Goal: Communication & Community: Answer question/provide support

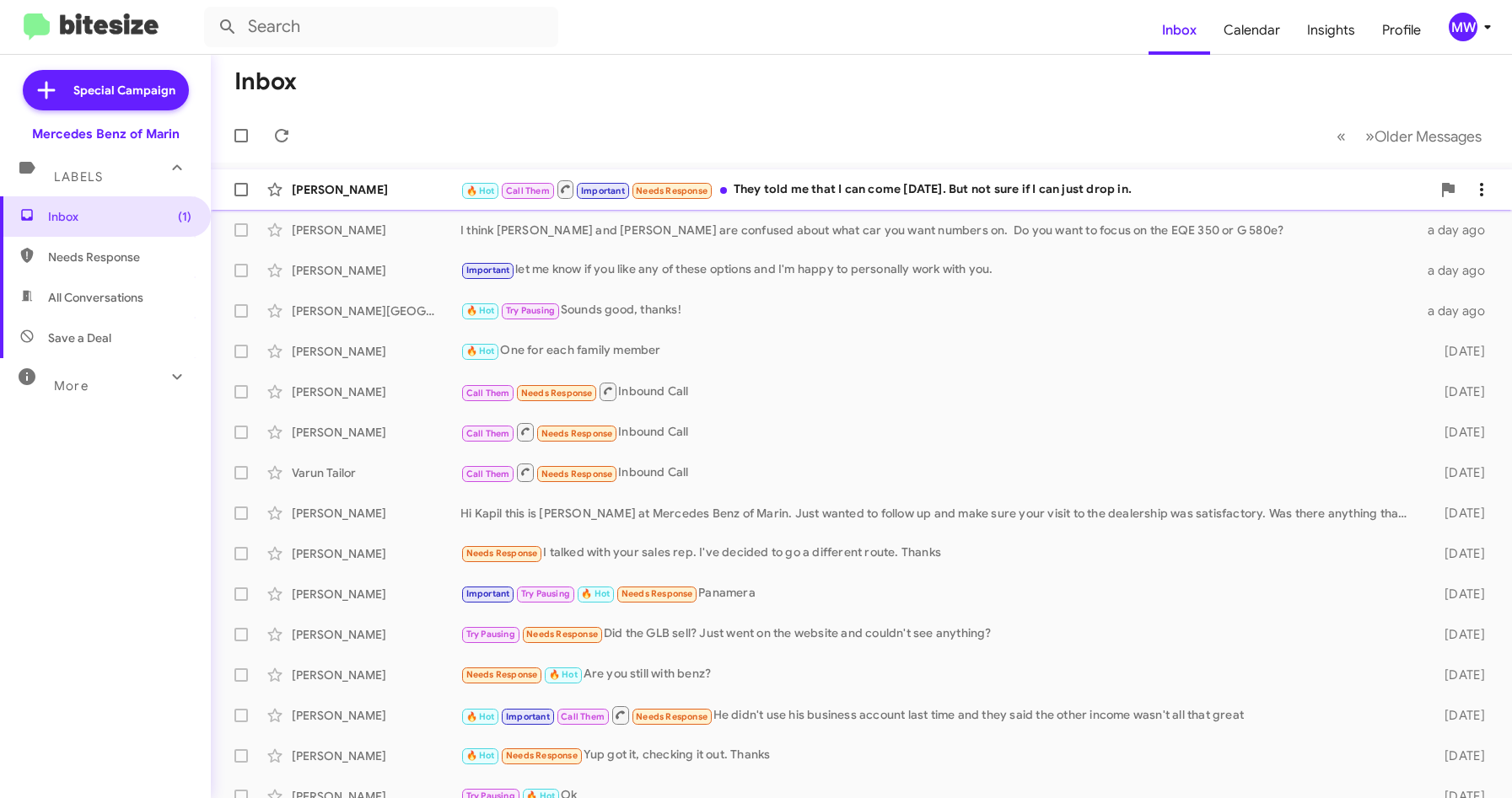
click at [818, 188] on div "🔥 Hot Call Them Important Needs Response They told me that I can come [DATE]. B…" at bounding box center [946, 189] width 971 height 21
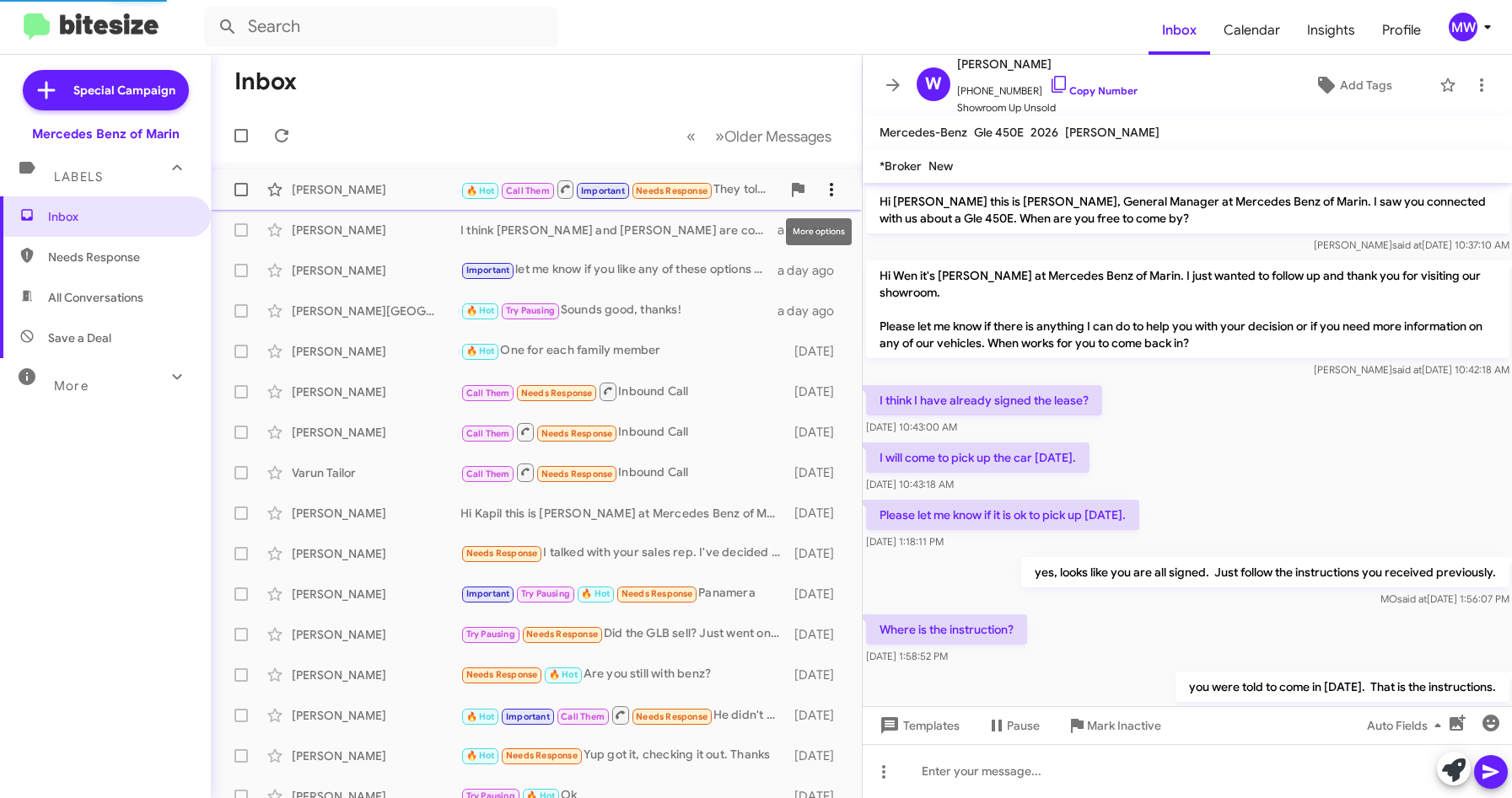
scroll to position [335, 0]
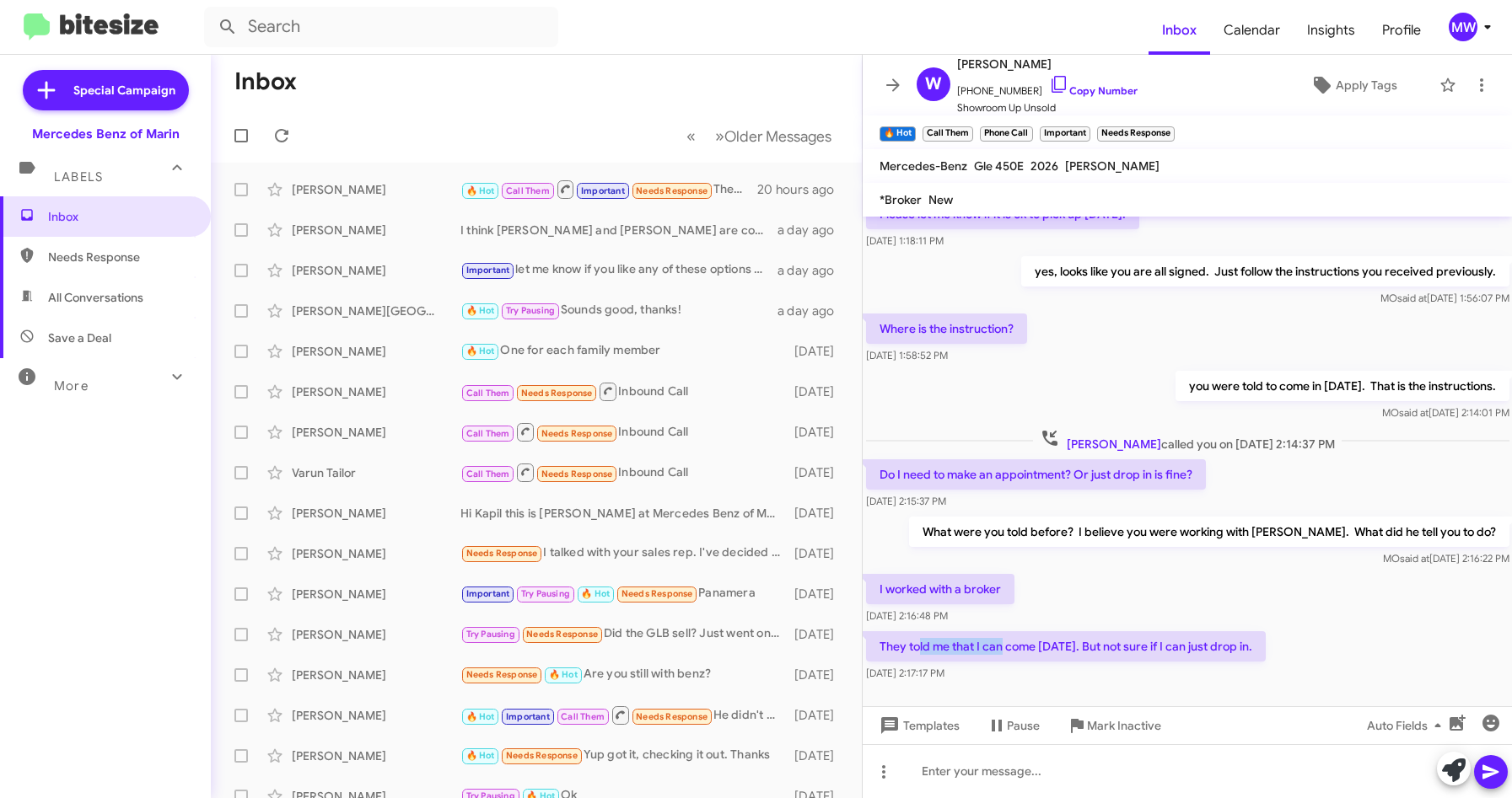
drag, startPoint x: 917, startPoint y: 648, endPoint x: 1001, endPoint y: 647, distance: 84.0
click at [1001, 647] on p "They told me that I can come [DATE]. But not sure if I can just drop in." at bounding box center [1066, 646] width 400 height 30
click at [1253, 673] on div "[DATE] 2:17:17 PM" at bounding box center [1066, 673] width 400 height 17
drag, startPoint x: 968, startPoint y: 91, endPoint x: 1020, endPoint y: 92, distance: 52.0
click at [1020, 92] on span "[PHONE_NUMBER] Copy Number" at bounding box center [1047, 86] width 180 height 25
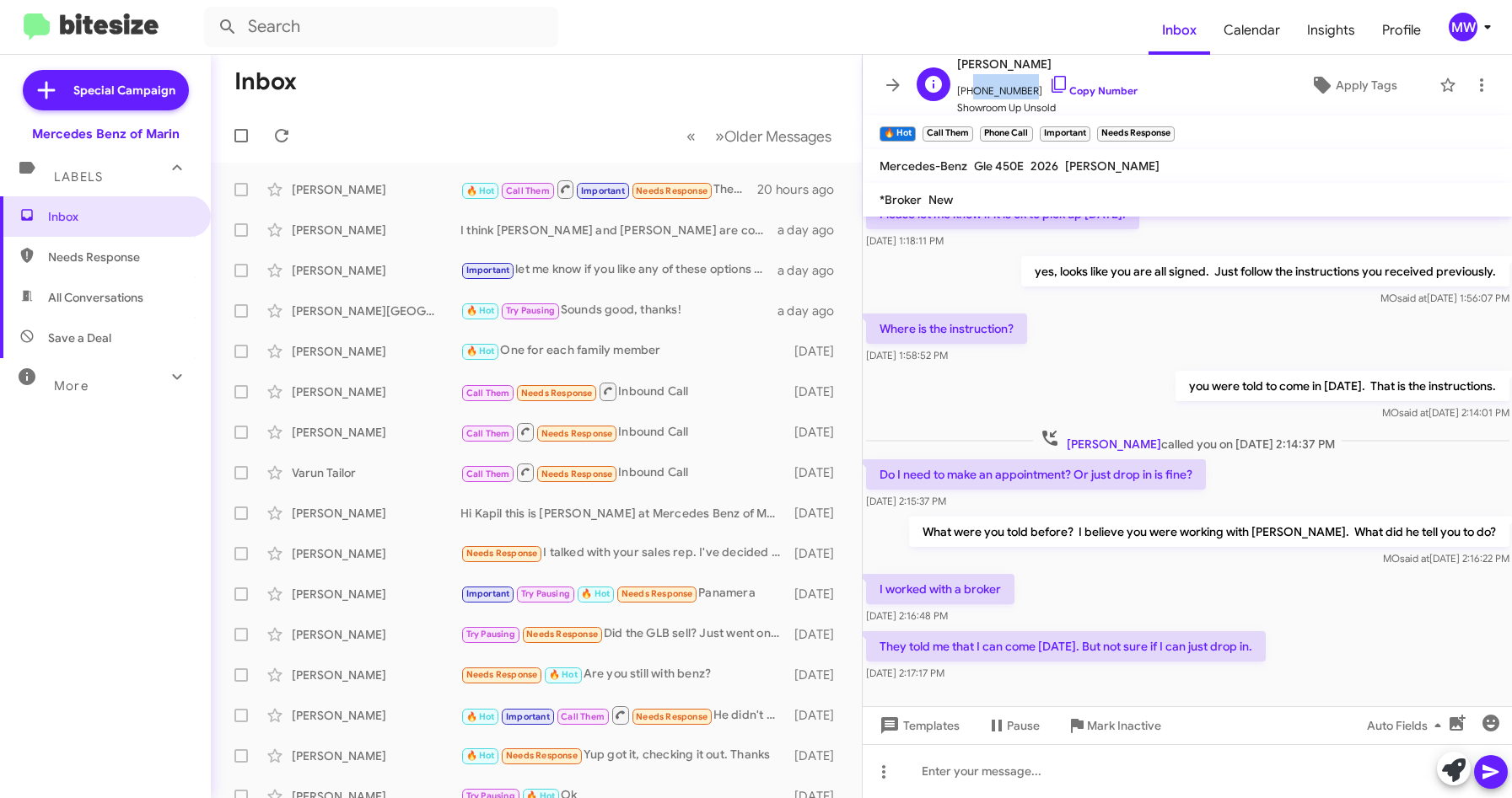
copy span "3102108857"
click at [983, 783] on div at bounding box center [1188, 772] width 650 height 54
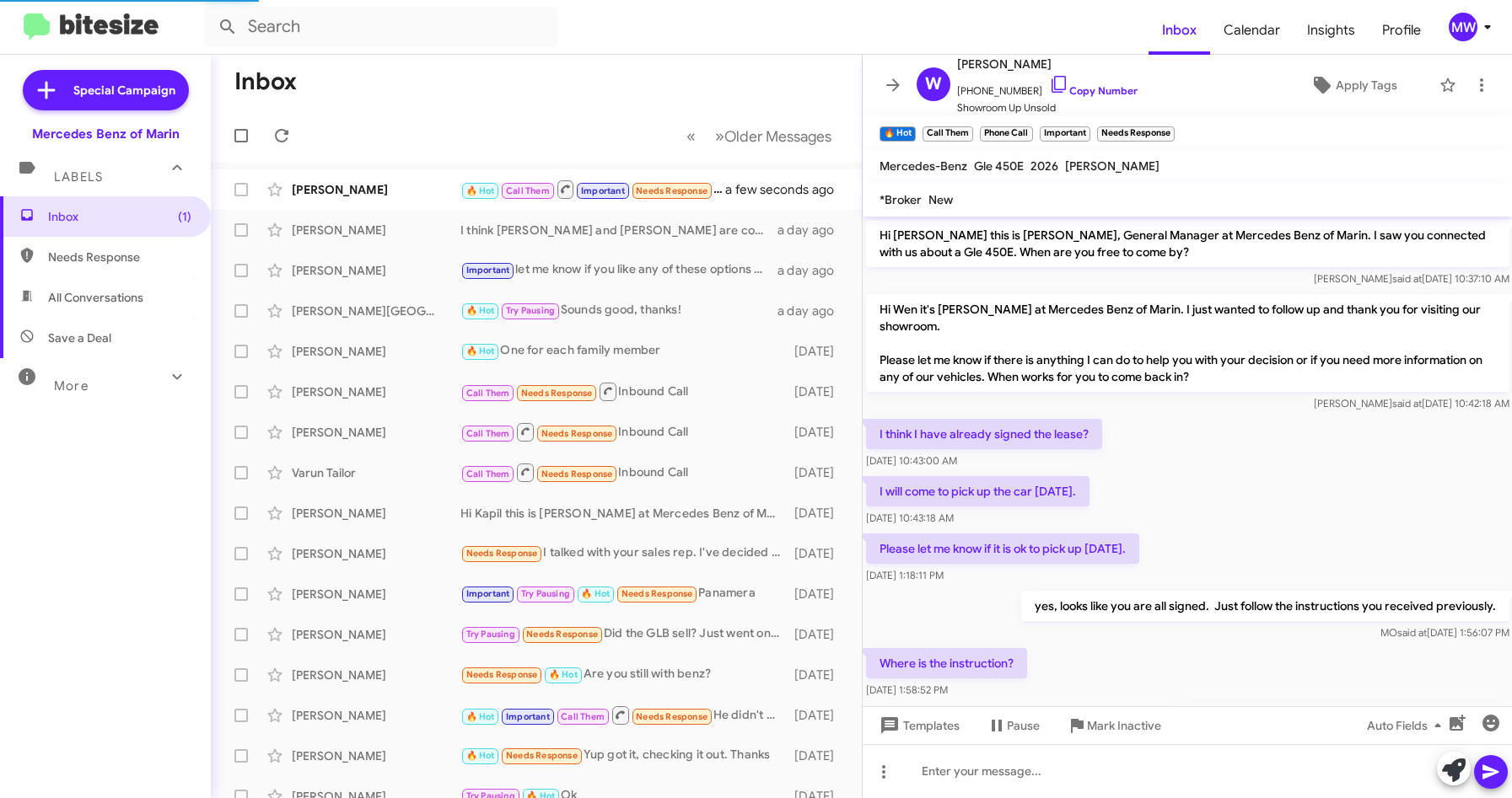
scroll to position [553, 0]
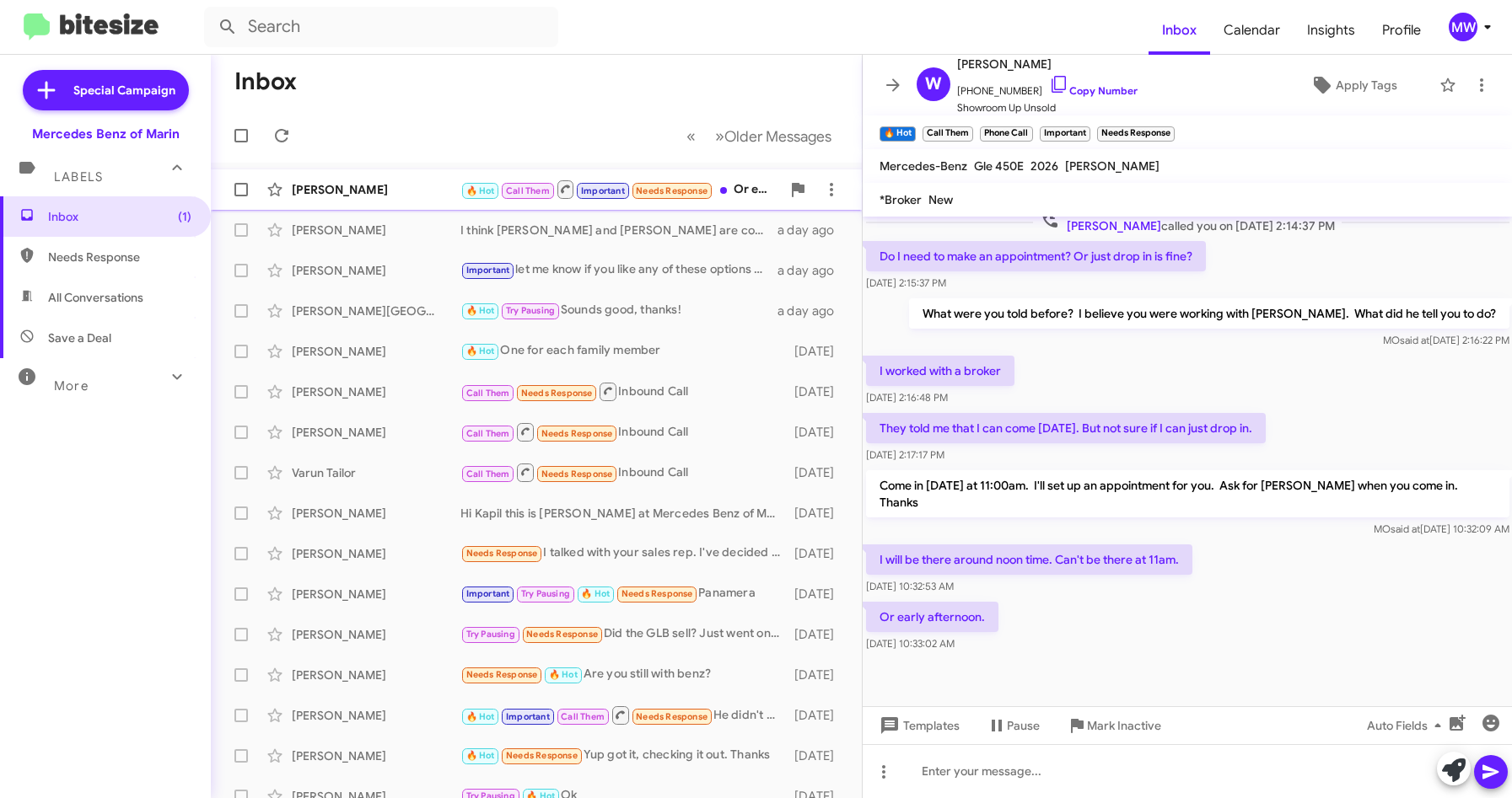
click at [397, 192] on div "[PERSON_NAME]" at bounding box center [376, 189] width 169 height 17
drag, startPoint x: 932, startPoint y: 542, endPoint x: 1247, endPoint y: 526, distance: 315.4
click at [1247, 541] on div "I will be there around noon time. Can't be there at 11am. [DATE] 10:32:53 AM" at bounding box center [1188, 570] width 650 height 57
drag, startPoint x: 1247, startPoint y: 526, endPoint x: 1098, endPoint y: 622, distance: 177.2
click at [1125, 598] on div "Or early afternoon. [DATE] 10:33:02 AM" at bounding box center [1188, 627] width 650 height 57
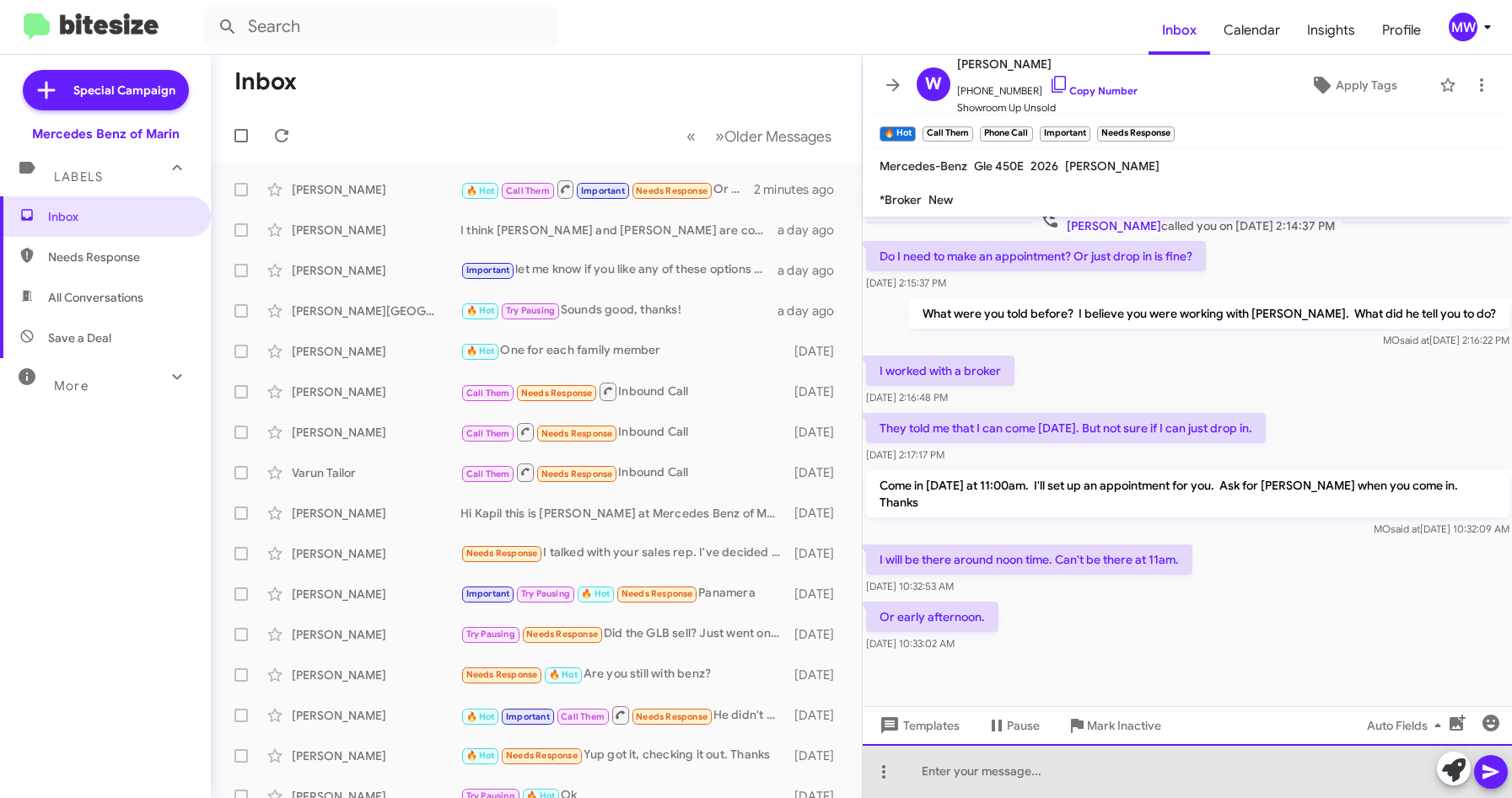
drag, startPoint x: 1051, startPoint y: 789, endPoint x: 1051, endPoint y: 778, distance: 11.0
click at [1051, 788] on div at bounding box center [1188, 772] width 650 height 54
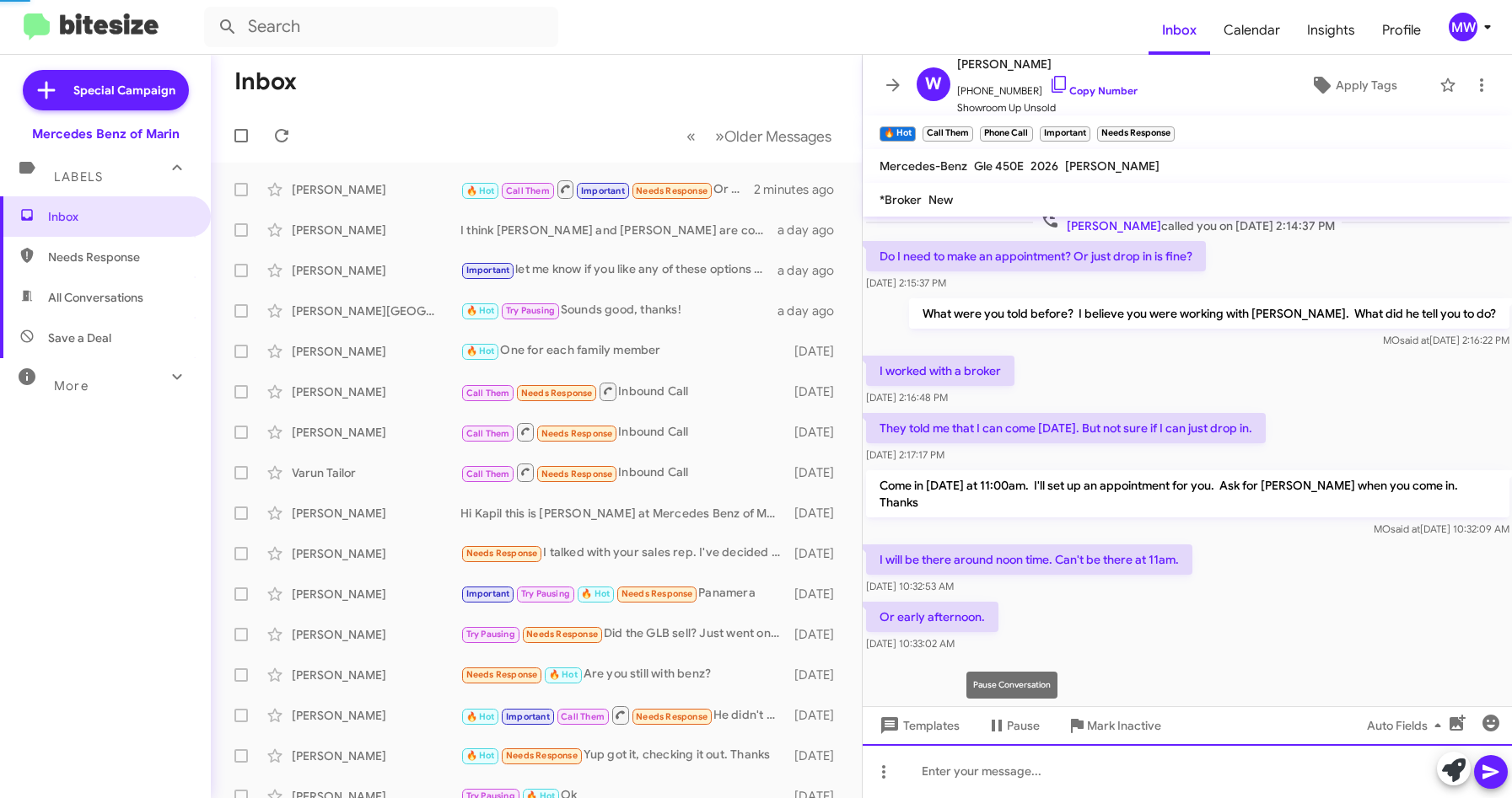
scroll to position [0, 0]
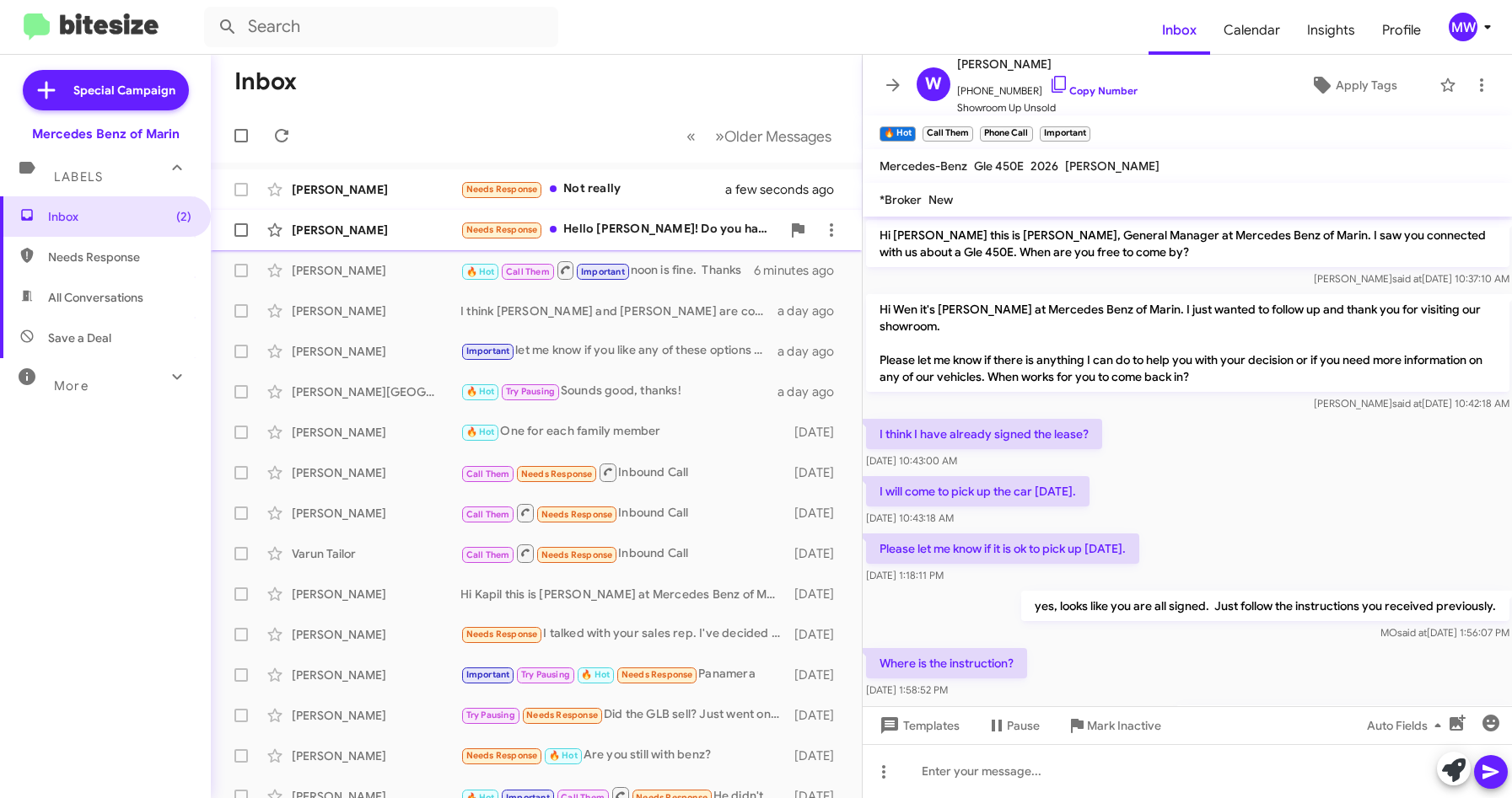
click at [695, 221] on div "Needs Response Hello [PERSON_NAME]! Do you have any special on GLE plug in hybr…" at bounding box center [620, 230] width 321 height 19
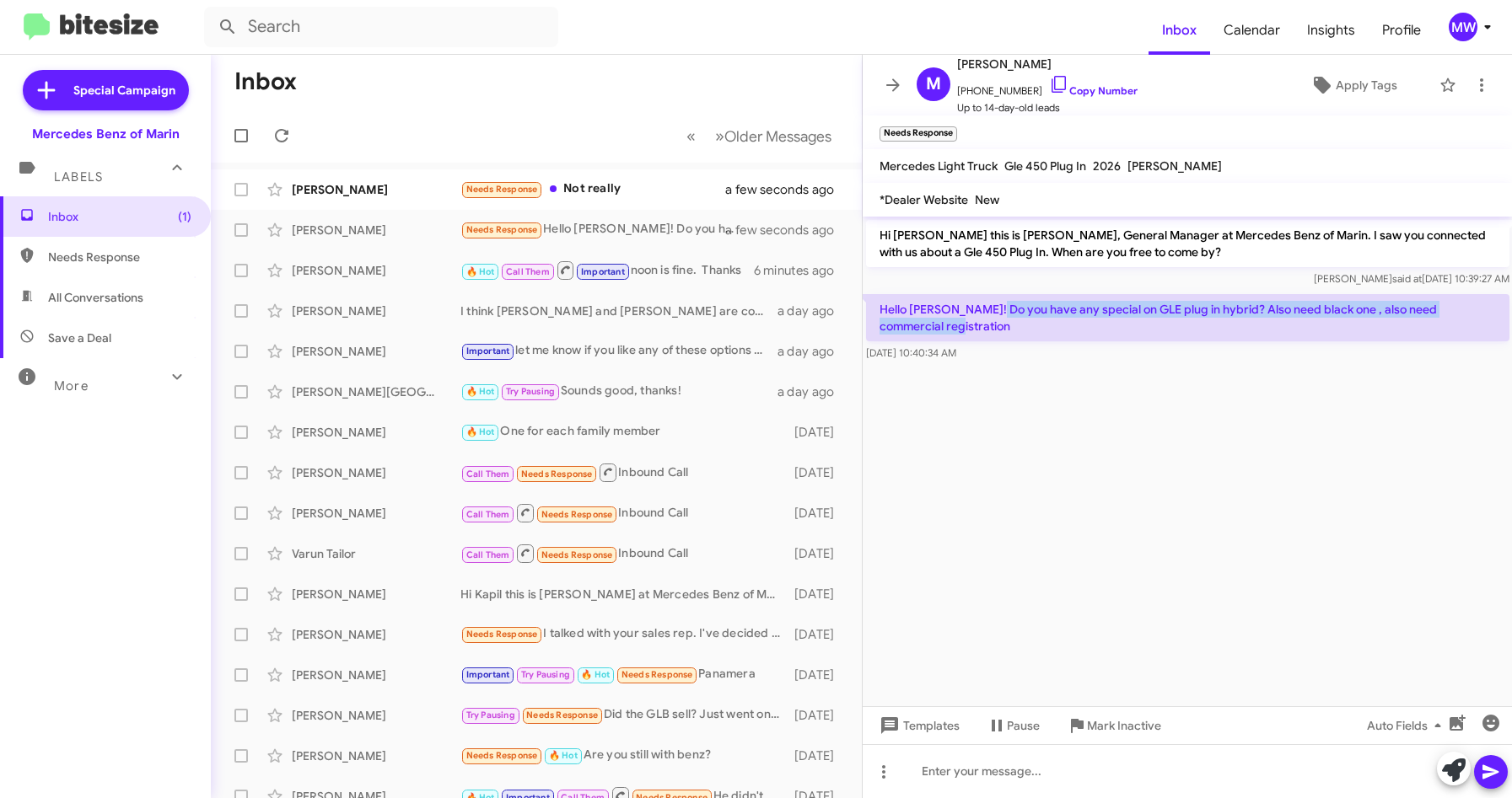
drag, startPoint x: 987, startPoint y: 314, endPoint x: 1453, endPoint y: 337, distance: 466.6
click at [1453, 337] on p "Hello [PERSON_NAME]! Do you have any special on GLE plug in hybrid? Also need b…" at bounding box center [1188, 318] width 643 height 47
drag, startPoint x: 1453, startPoint y: 337, endPoint x: 1304, endPoint y: 511, distance: 229.1
click at [1304, 511] on cdk-virtual-scroll-viewport "Hi [PERSON_NAME] this is [PERSON_NAME], General Manager at Mercedes Benz of Mar…" at bounding box center [1188, 462] width 650 height 490
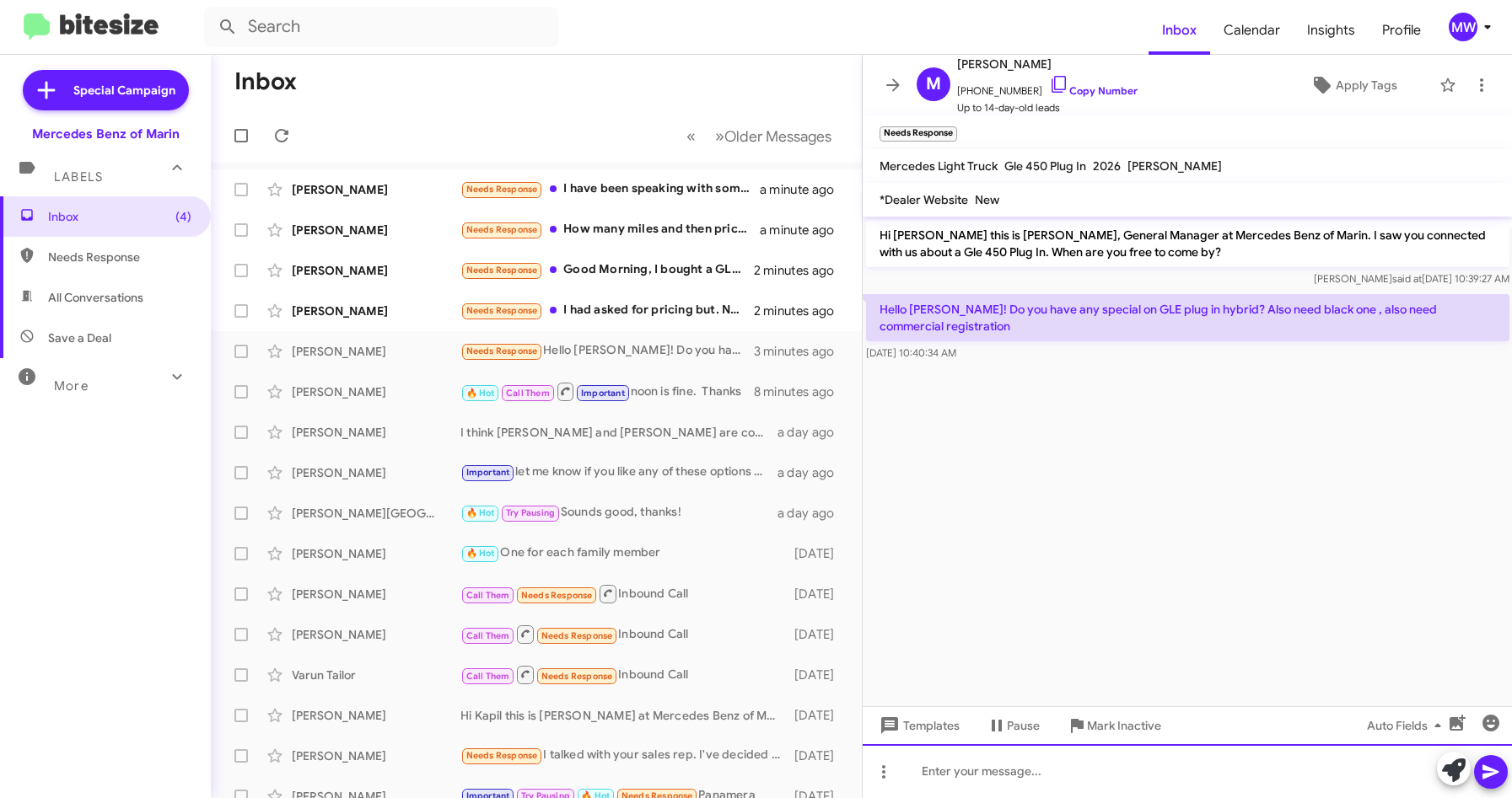
drag, startPoint x: 1137, startPoint y: 762, endPoint x: 1148, endPoint y: 770, distance: 13.6
click at [1137, 762] on div at bounding box center [1188, 772] width 650 height 54
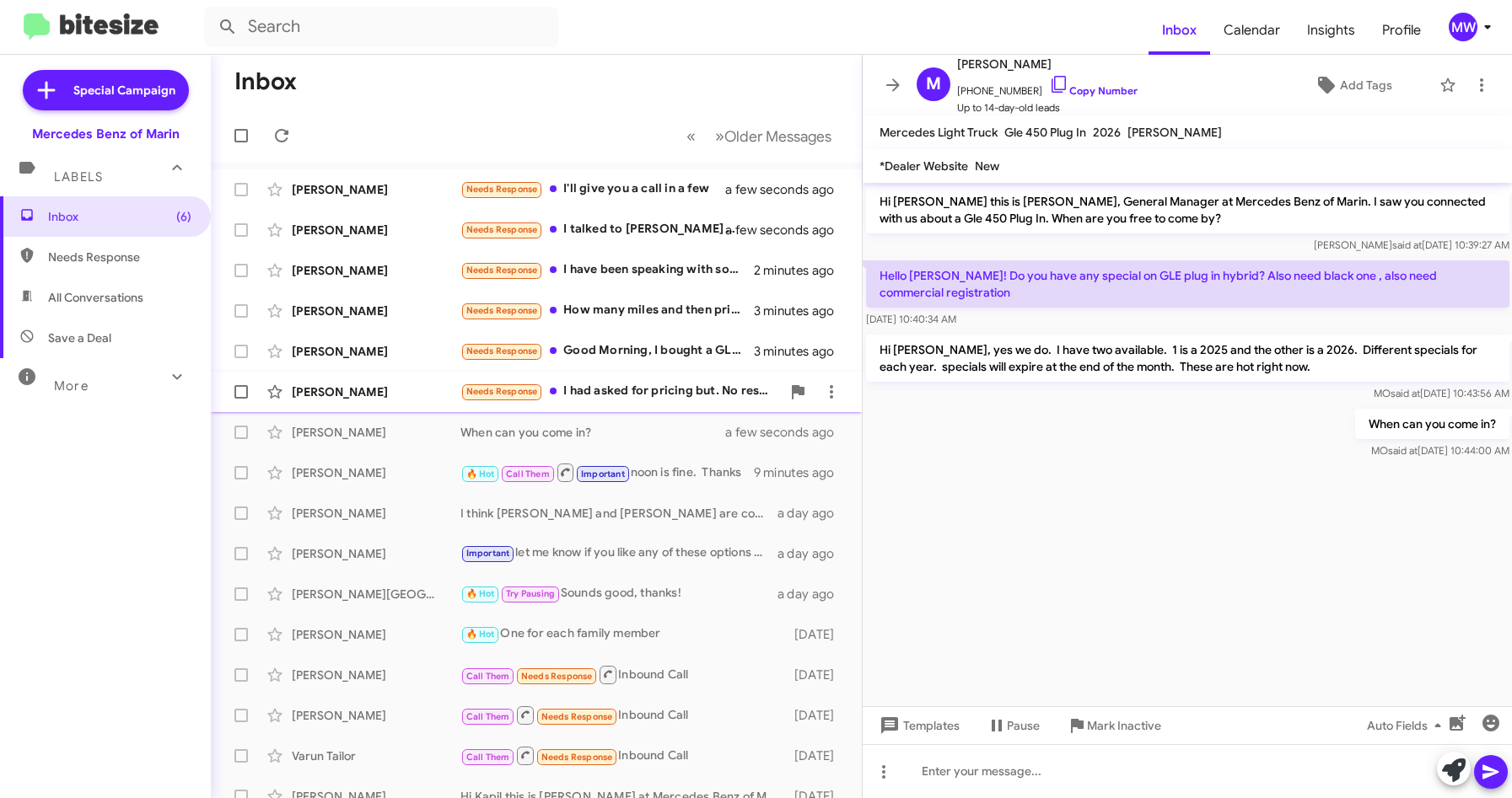
click at [693, 386] on div "Needs Response I had asked for pricing but. No response" at bounding box center [620, 391] width 321 height 19
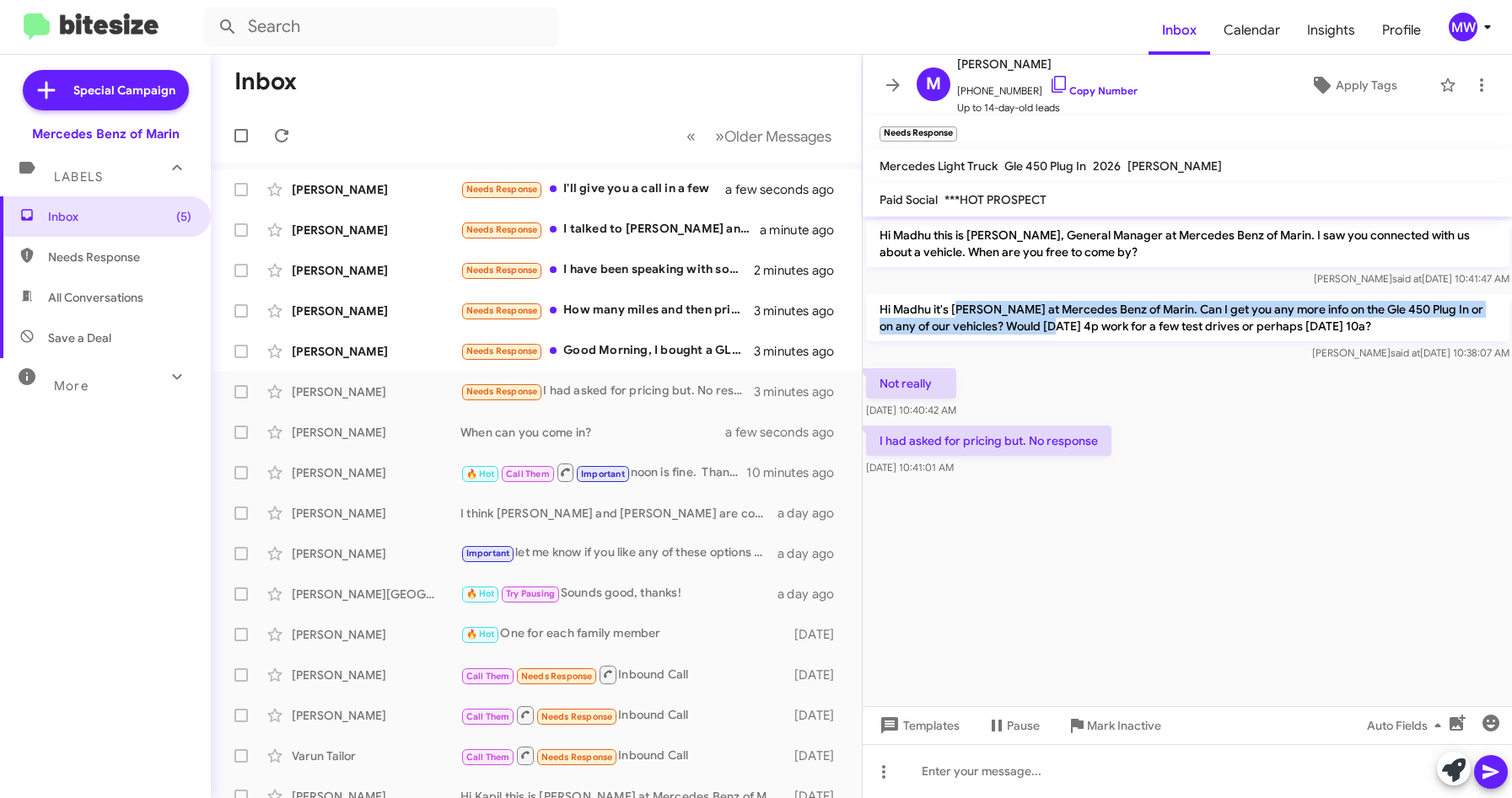
drag, startPoint x: 969, startPoint y: 310, endPoint x: 1042, endPoint y: 327, distance: 75.0
click at [1042, 327] on p "Hi Madhu it's [PERSON_NAME] at Mercedes Benz of Marin. Can I get you any more i…" at bounding box center [1188, 318] width 643 height 47
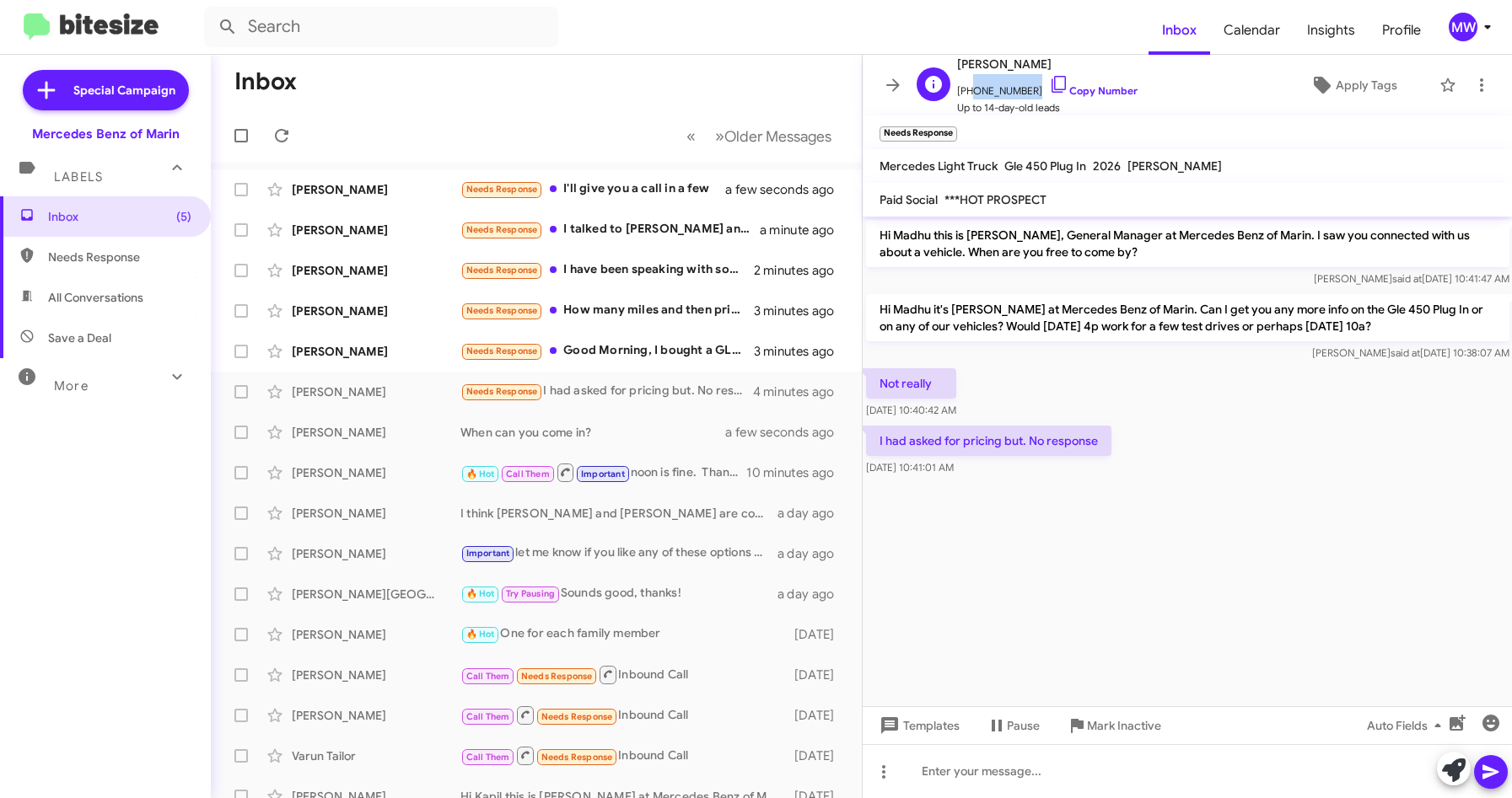
drag, startPoint x: 1042, startPoint y: 327, endPoint x: 1028, endPoint y: 91, distance: 236.4
click at [1028, 91] on span "[PHONE_NUMBER] Copy Number" at bounding box center [1047, 86] width 180 height 25
copy span "4088924233"
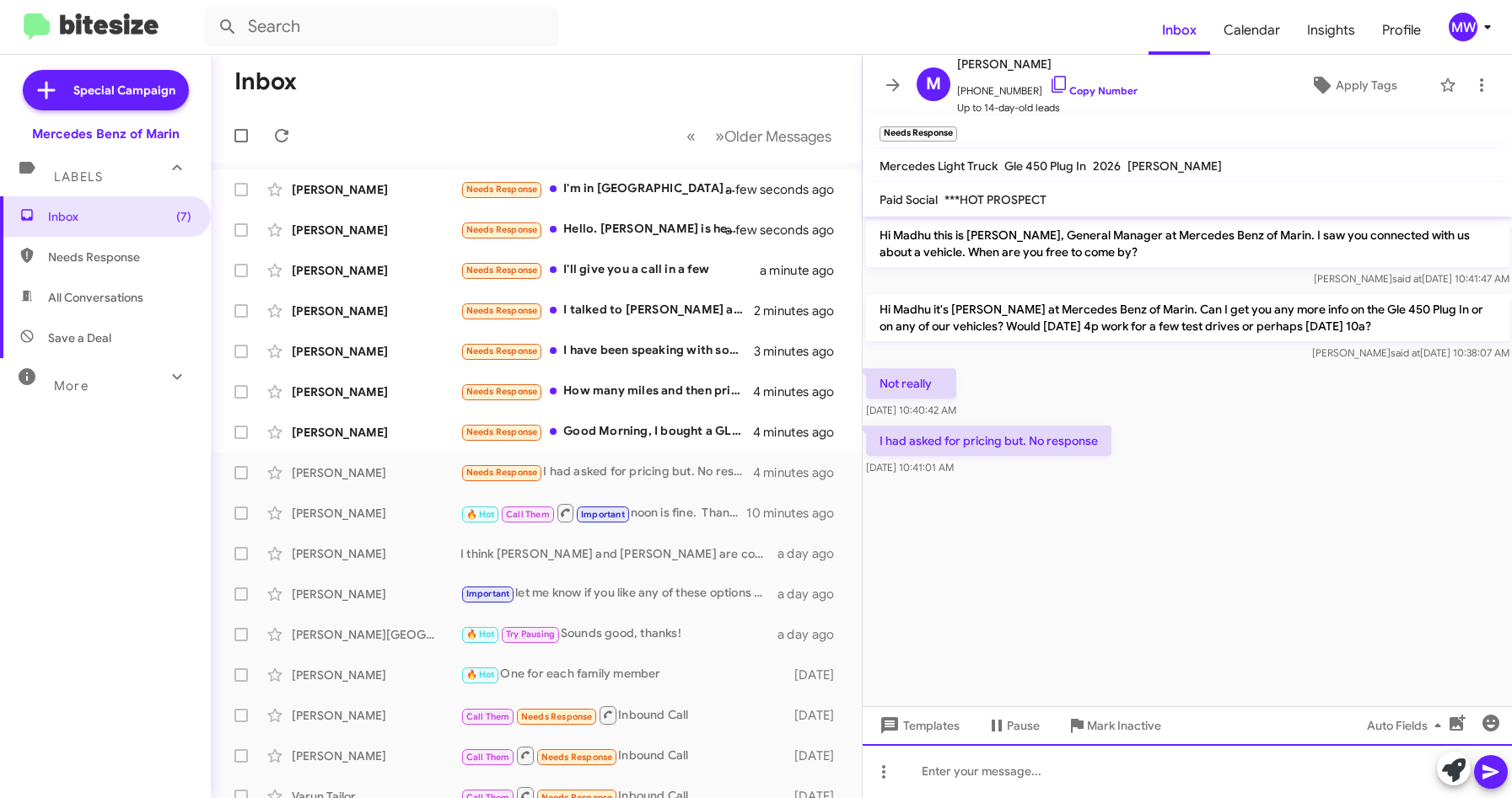
click at [1136, 776] on div at bounding box center [1188, 772] width 650 height 54
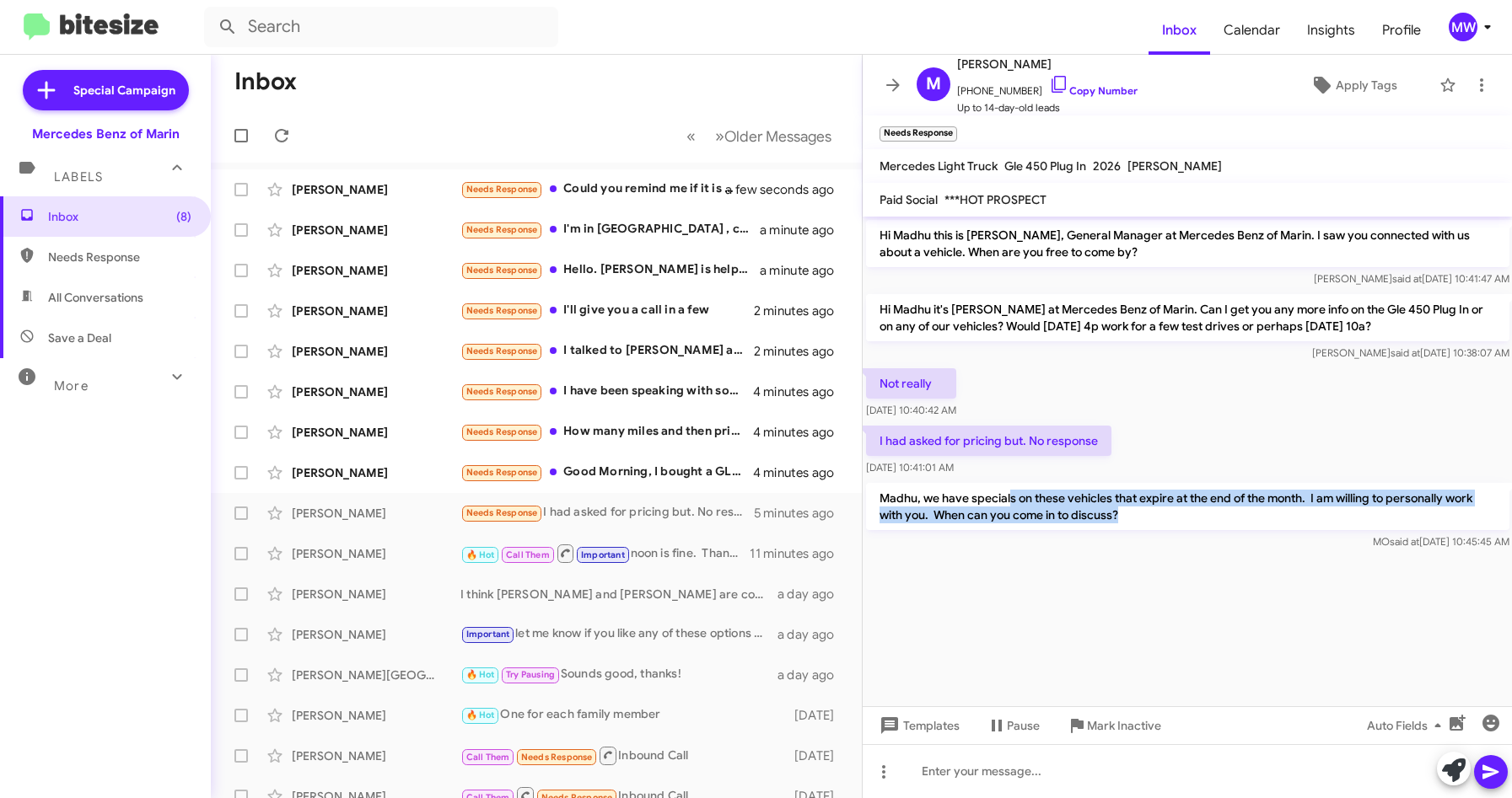
drag, startPoint x: 1012, startPoint y: 505, endPoint x: 1143, endPoint y: 517, distance: 131.5
click at [1143, 517] on p "Madhu, we have specials on these vehicles that expire at the end of the month. …" at bounding box center [1188, 507] width 643 height 47
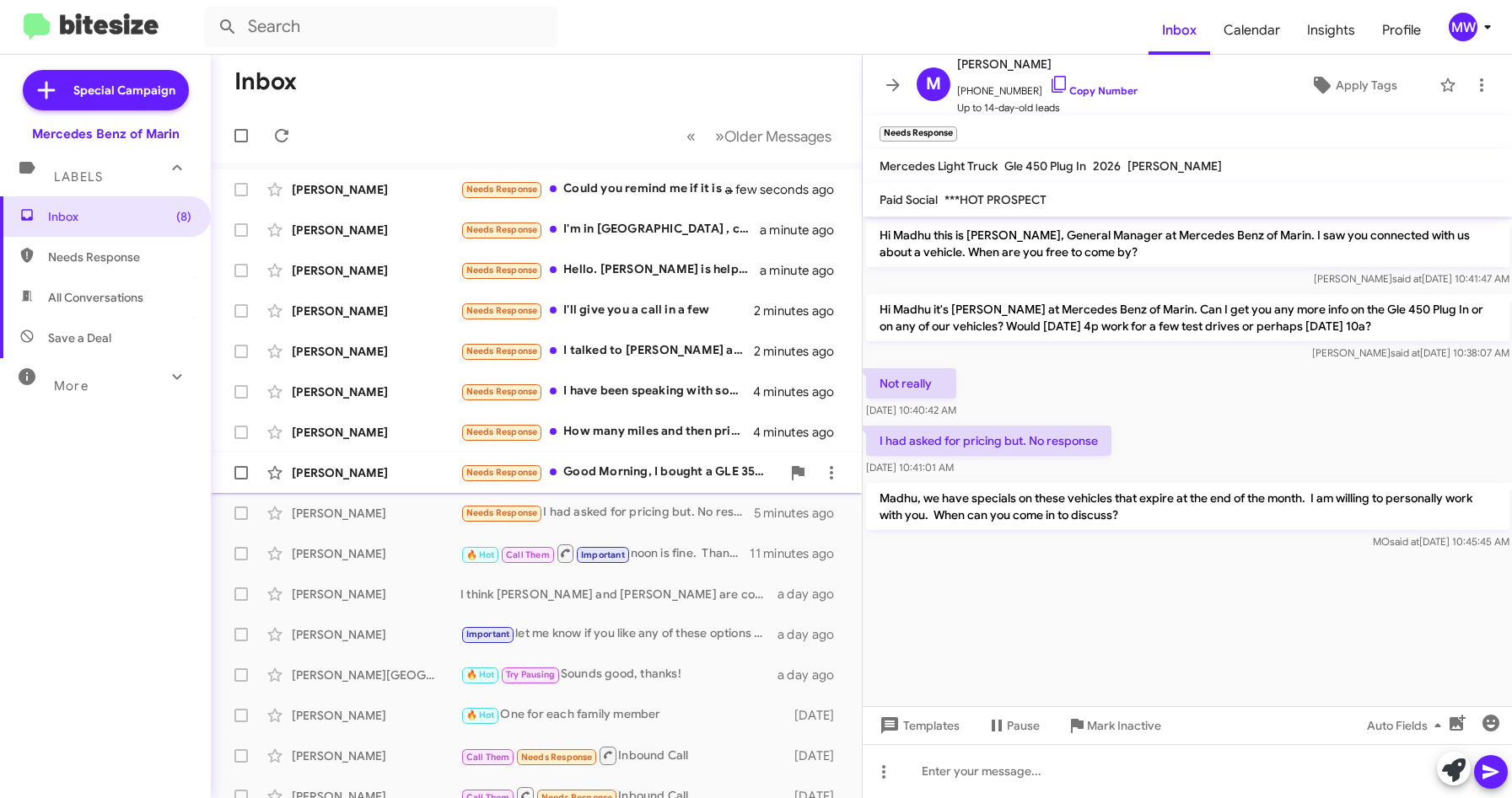
click at [673, 470] on div "Needs Response Good Morning, I bought a GLE 350 4matic 2025 from another Merced…" at bounding box center [620, 472] width 321 height 19
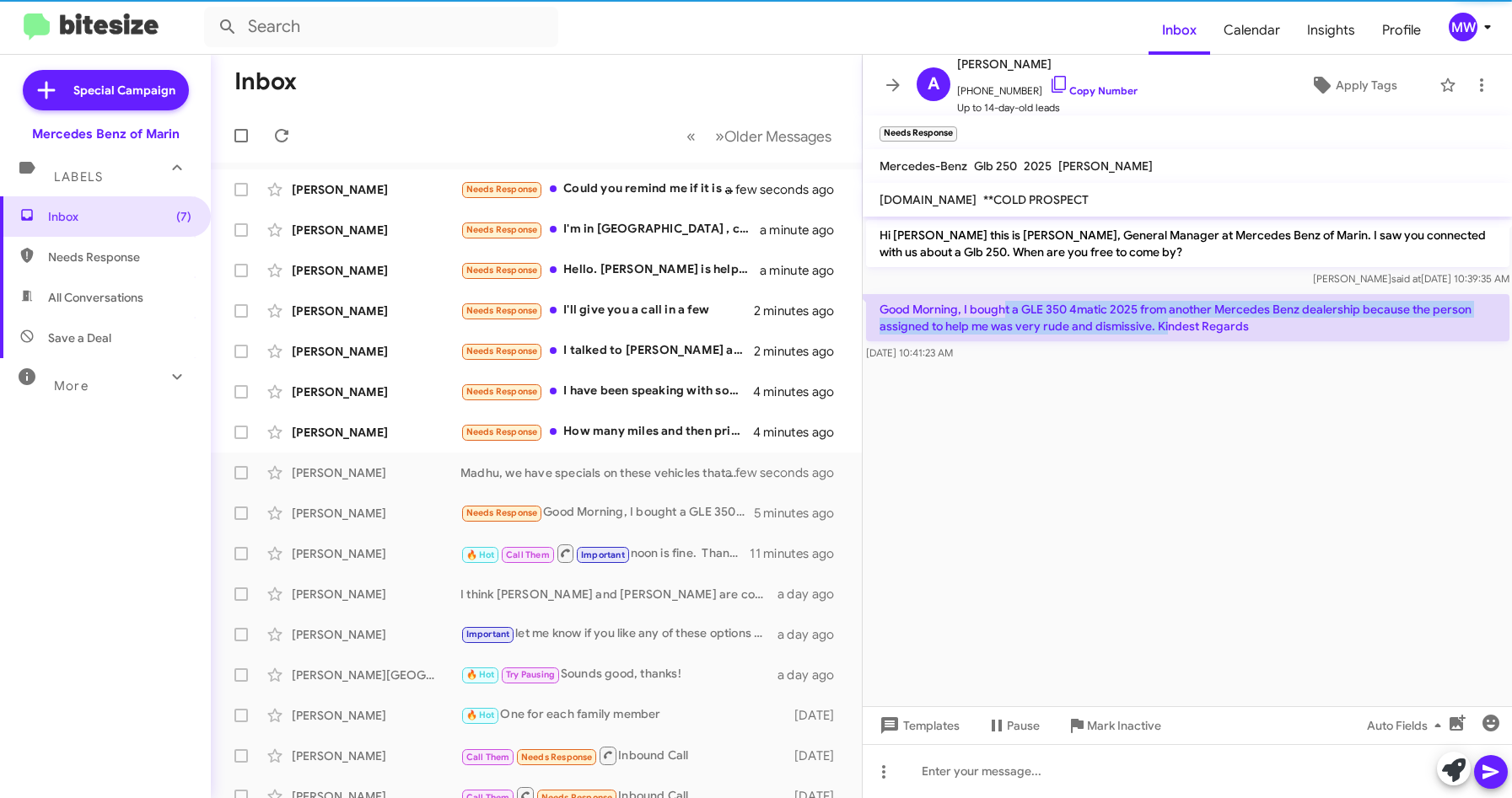
drag, startPoint x: 1016, startPoint y: 305, endPoint x: 1169, endPoint y: 334, distance: 155.7
click at [1169, 334] on p "Good Morning, I bought a GLE 350 4matic 2025 from another Mercedes Benz dealers…" at bounding box center [1188, 318] width 643 height 47
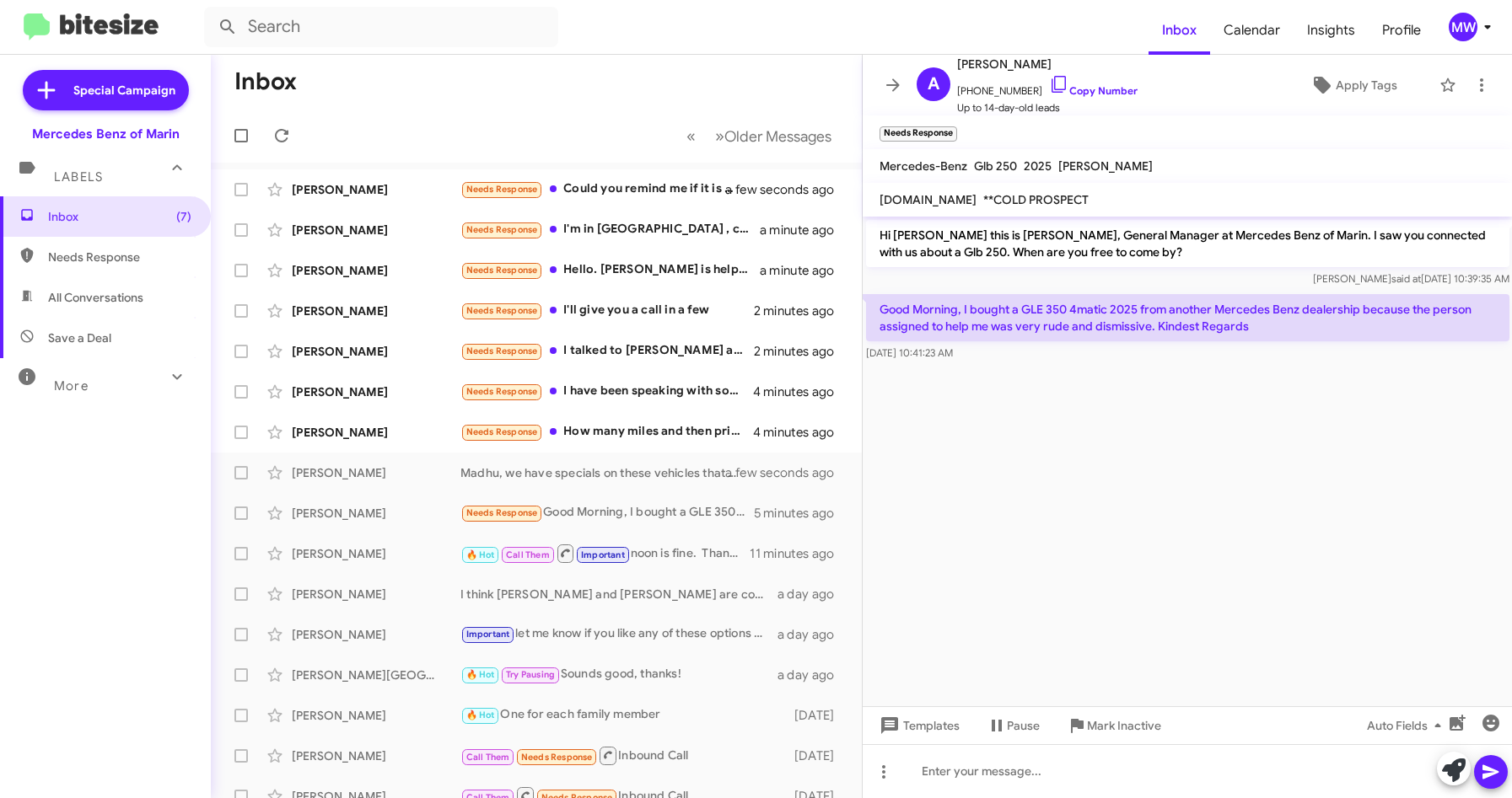
drag, startPoint x: 1169, startPoint y: 334, endPoint x: 1154, endPoint y: 419, distance: 86.3
click at [1176, 439] on cdk-virtual-scroll-viewport "Hi [PERSON_NAME] this is [PERSON_NAME], General Manager at Mercedes Benz of Mar…" at bounding box center [1188, 462] width 650 height 490
drag, startPoint x: 968, startPoint y: 91, endPoint x: 1026, endPoint y: 94, distance: 58.1
click at [1026, 94] on span "[PHONE_NUMBER] Copy Number" at bounding box center [1047, 86] width 180 height 25
copy span "5106049147"
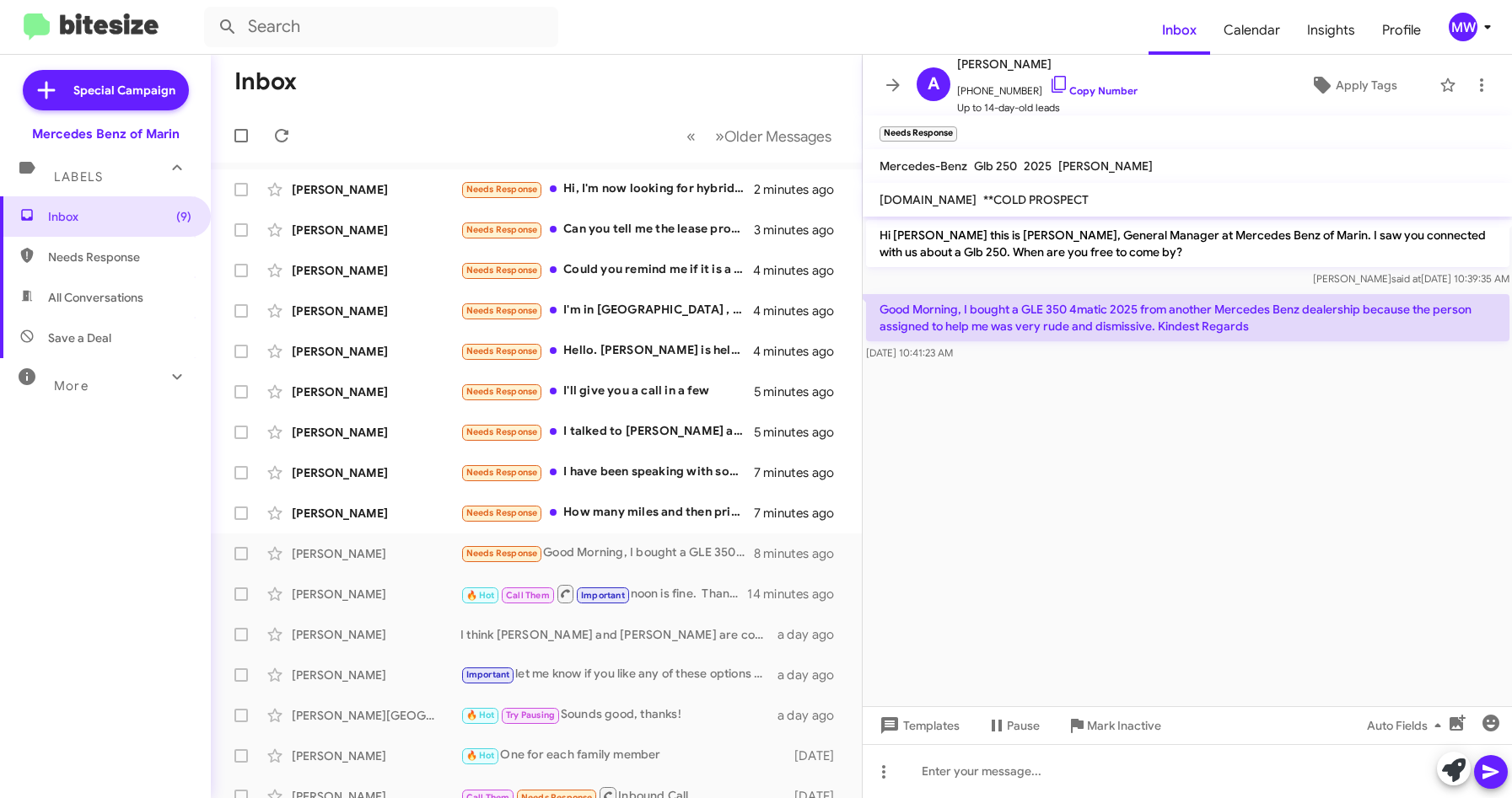
click at [1221, 531] on cdk-virtual-scroll-viewport "Hi [PERSON_NAME] this is [PERSON_NAME], General Manager at Mercedes Benz of Mar…" at bounding box center [1188, 462] width 650 height 490
click at [1123, 771] on div at bounding box center [1188, 772] width 650 height 54
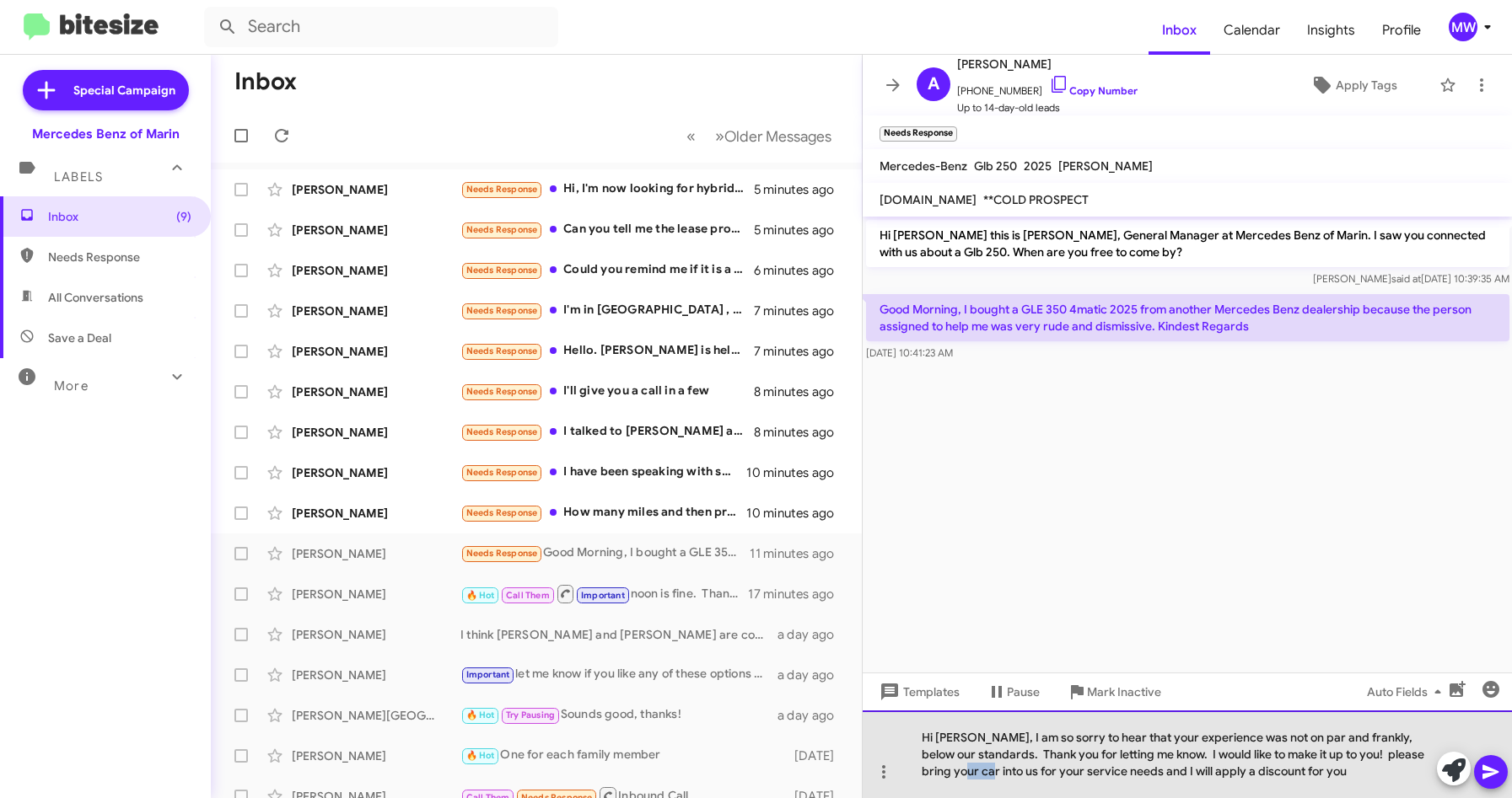
drag, startPoint x: 944, startPoint y: 771, endPoint x: 973, endPoint y: 770, distance: 29.0
click at [973, 770] on div "Hi [PERSON_NAME], I am so sorry to hear that your experience was not on par and…" at bounding box center [1188, 754] width 650 height 88
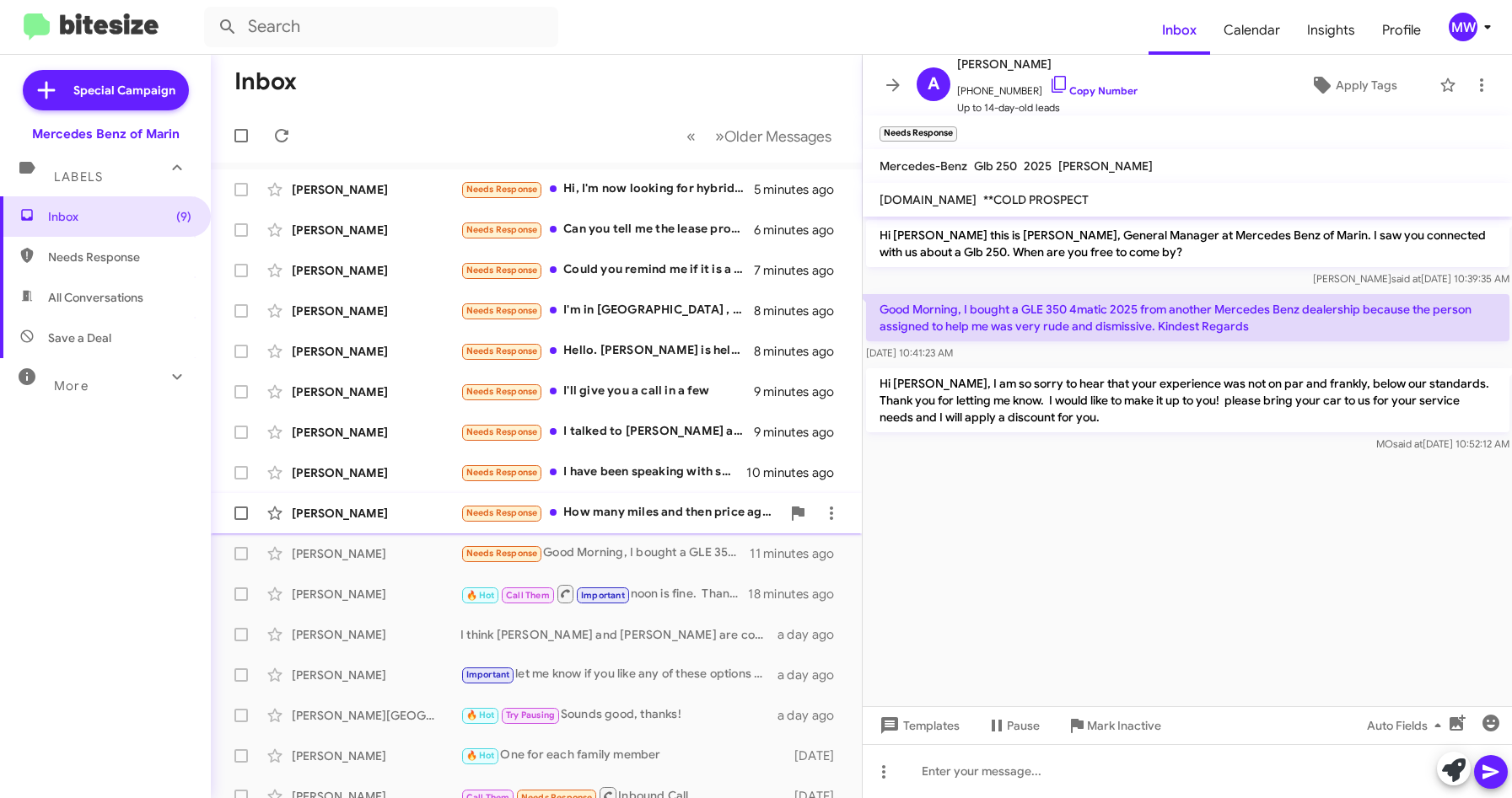
click at [681, 511] on div "Needs Response How many miles and then price again?" at bounding box center [620, 513] width 321 height 19
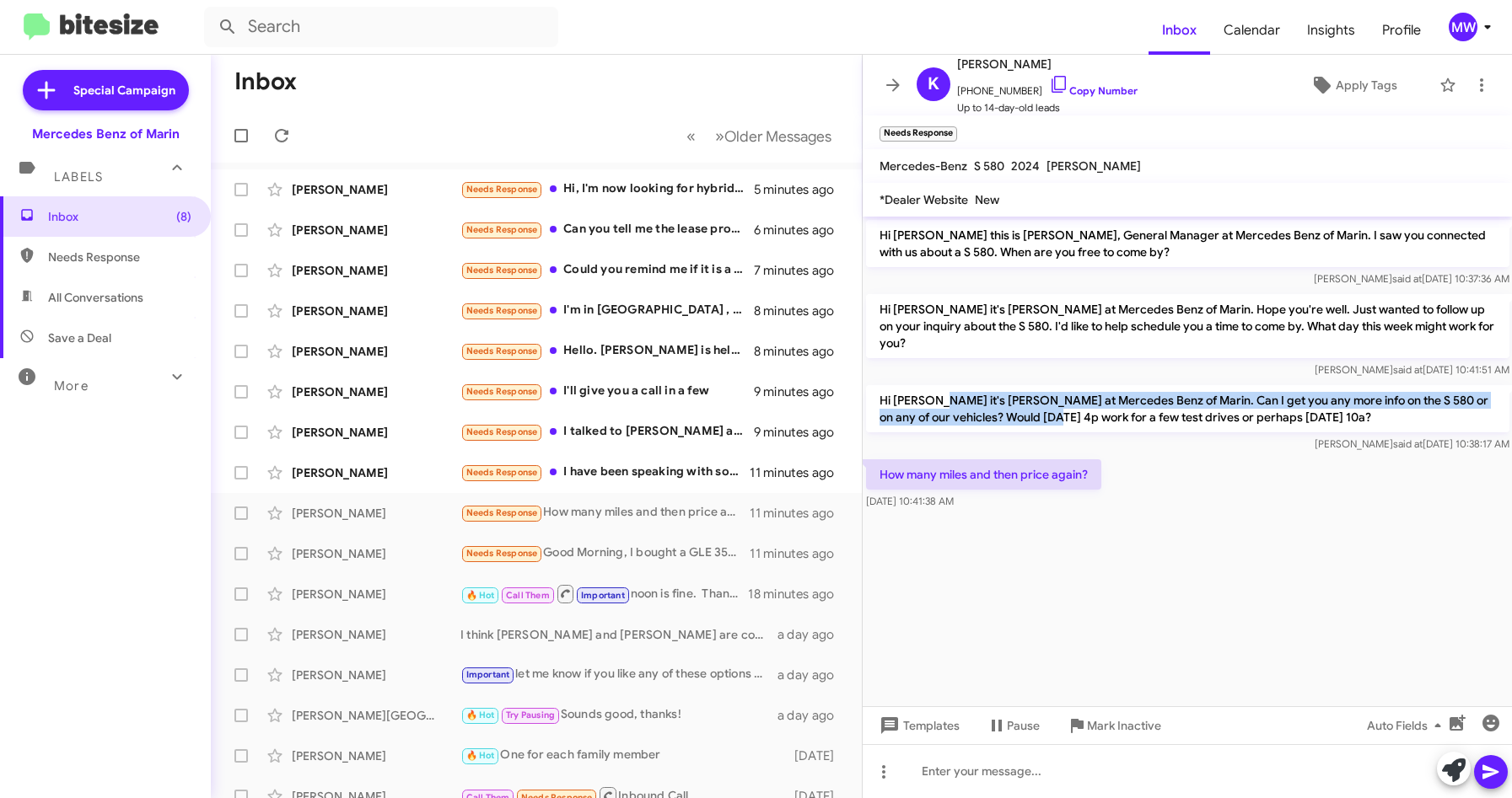
drag, startPoint x: 932, startPoint y: 389, endPoint x: 1040, endPoint y: 402, distance: 108.8
click at [1040, 402] on p "Hi [PERSON_NAME] it's [PERSON_NAME] at Mercedes Benz of Marin. Can I get you an…" at bounding box center [1188, 409] width 643 height 47
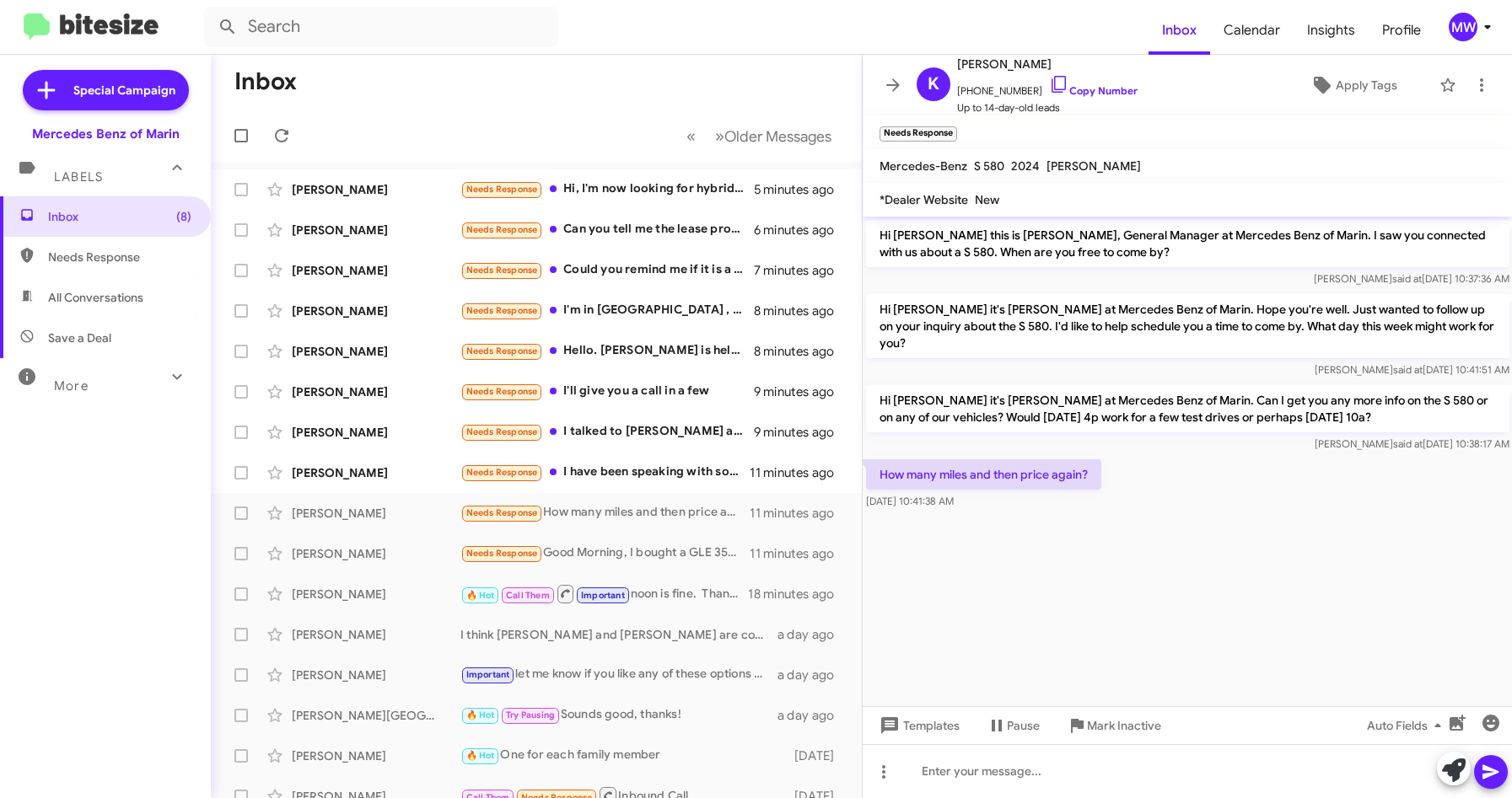
drag, startPoint x: 1040, startPoint y: 402, endPoint x: 1076, endPoint y: 546, distance: 148.4
click at [1080, 545] on cdk-virtual-scroll-viewport "Hi [PERSON_NAME] this is [PERSON_NAME], General Manager at Mercedes Benz of Mar…" at bounding box center [1188, 462] width 650 height 490
drag, startPoint x: 967, startPoint y: 91, endPoint x: 1021, endPoint y: 93, distance: 54.0
click at [1021, 93] on span "[PHONE_NUMBER] Copy Number" at bounding box center [1047, 86] width 180 height 25
copy span "5106402377"
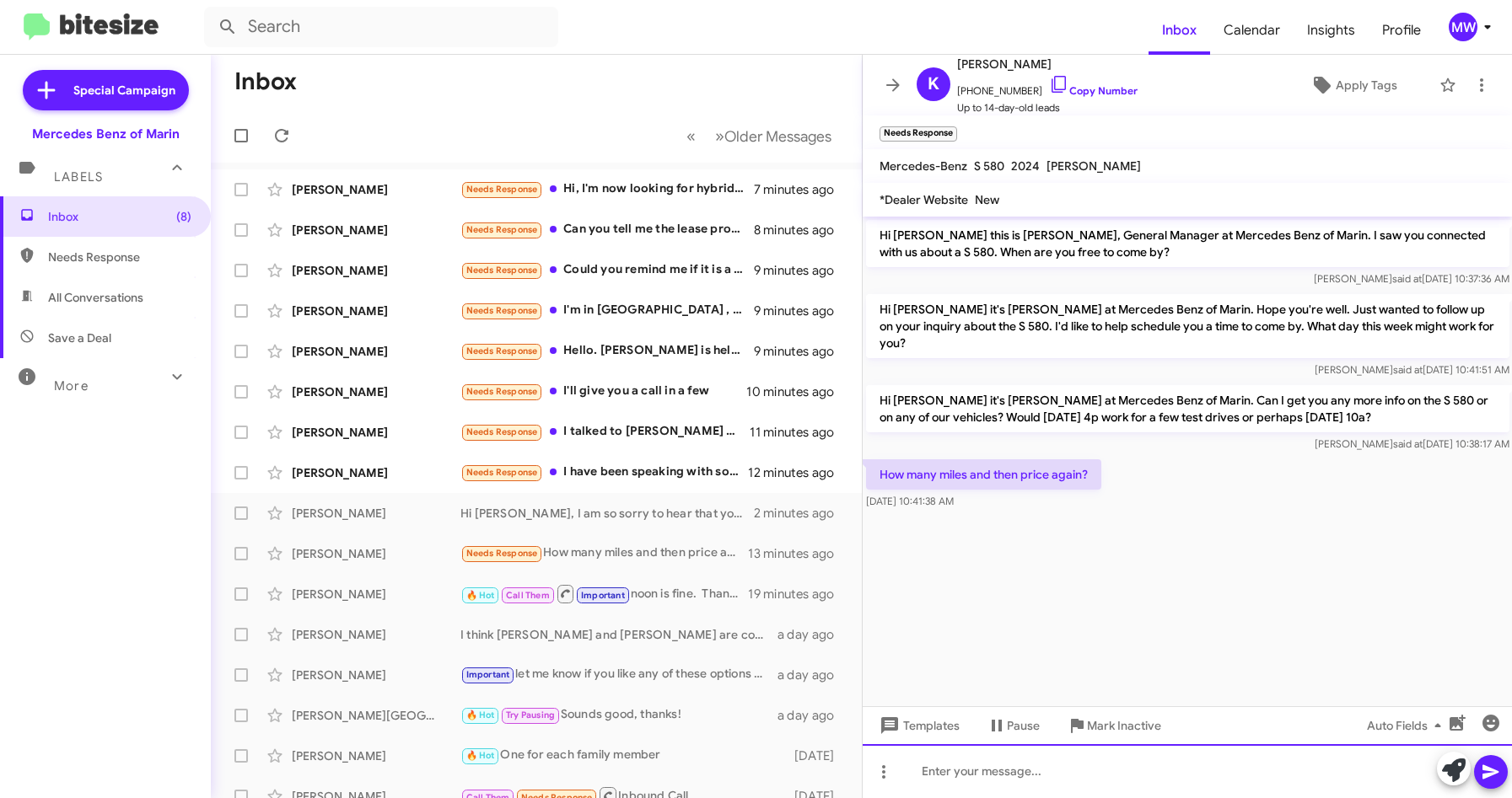
click at [1062, 772] on div at bounding box center [1188, 772] width 650 height 54
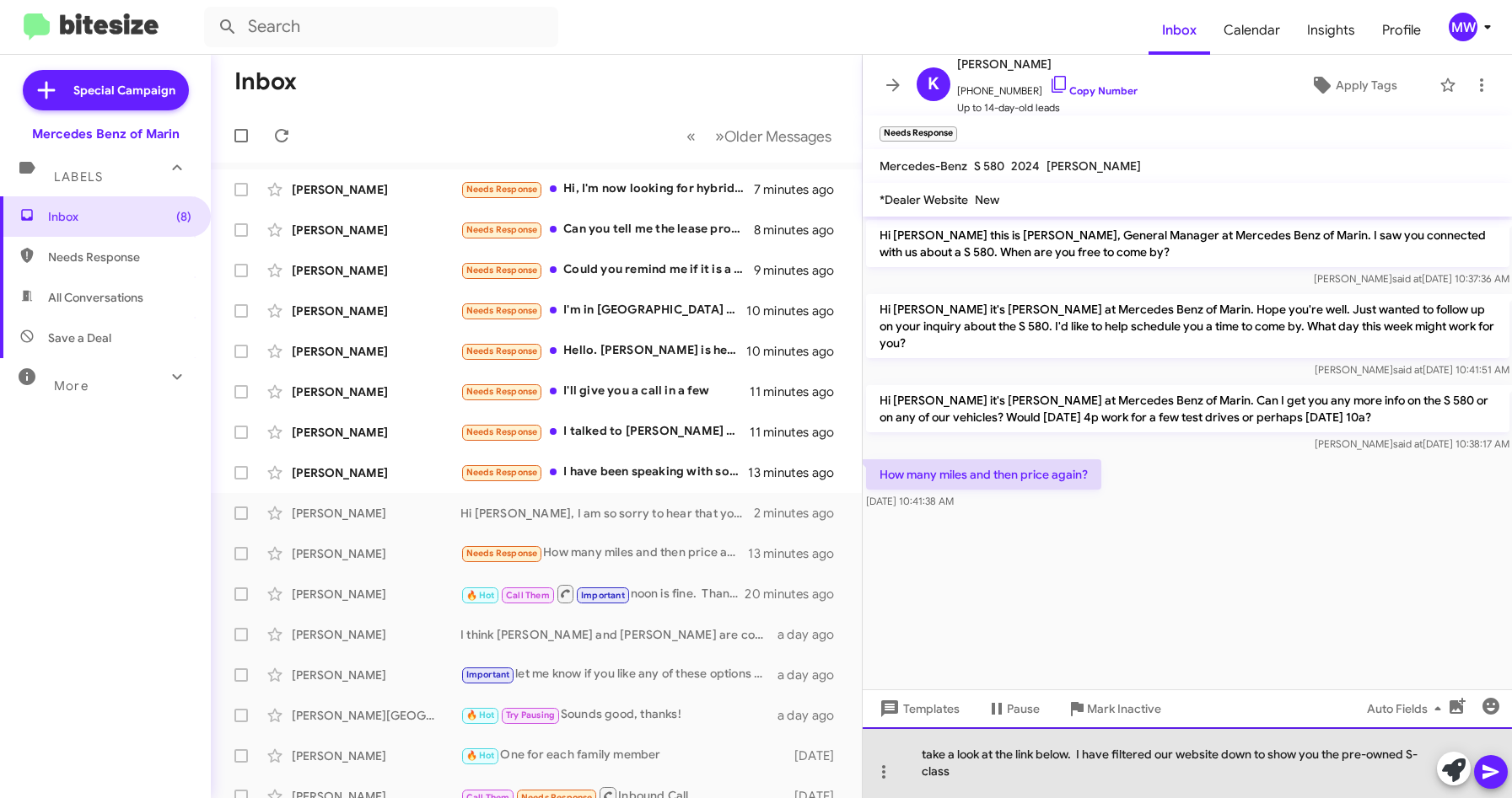
click at [966, 773] on div "take a look at the link below. I have filtered our website down to show you the…" at bounding box center [1188, 762] width 650 height 71
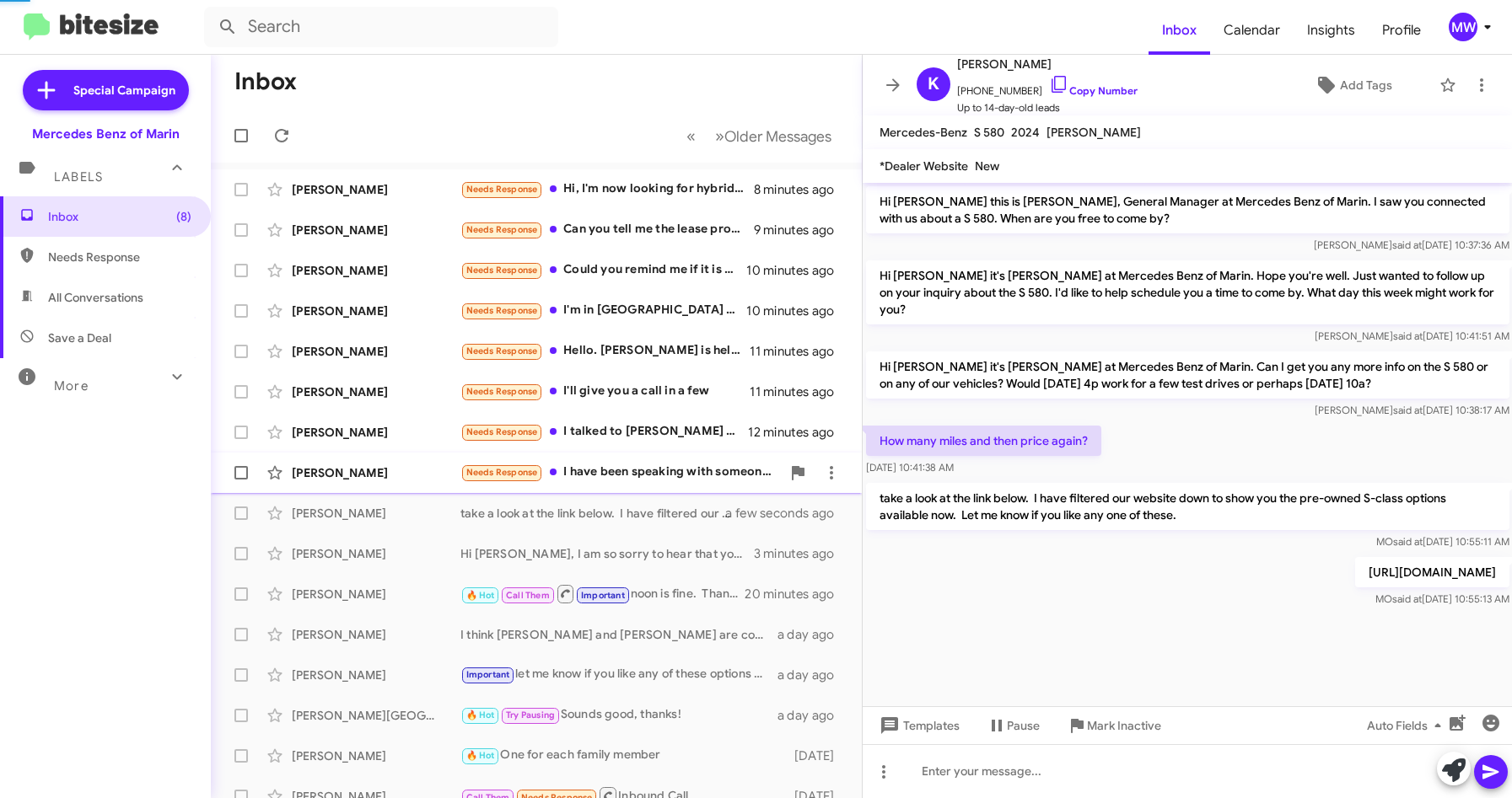
click at [639, 472] on div "Needs Response I have been speaking with someone about it. We have already look…" at bounding box center [620, 472] width 321 height 19
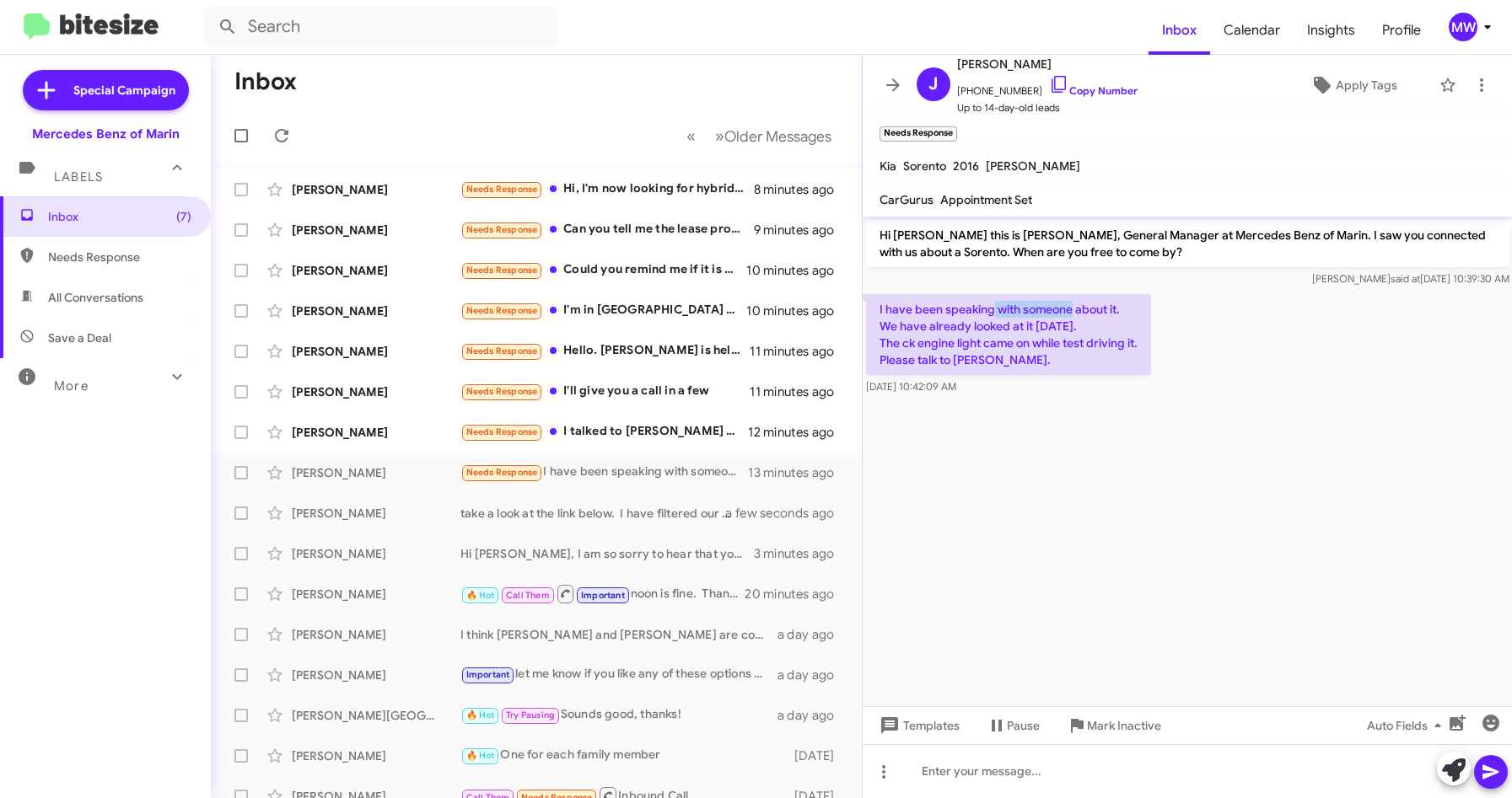
drag, startPoint x: 993, startPoint y: 315, endPoint x: 1072, endPoint y: 311, distance: 79.1
click at [1072, 311] on p "I have been speaking with someone about it. We have already looked at it [DATE]…" at bounding box center [1008, 335] width 285 height 81
drag, startPoint x: 1072, startPoint y: 311, endPoint x: 1058, endPoint y: 483, distance: 172.6
click at [1055, 484] on cdk-virtual-scroll-viewport "Hi [PERSON_NAME] this is [PERSON_NAME], General Manager at Mercedes Benz of Mar…" at bounding box center [1188, 462] width 650 height 490
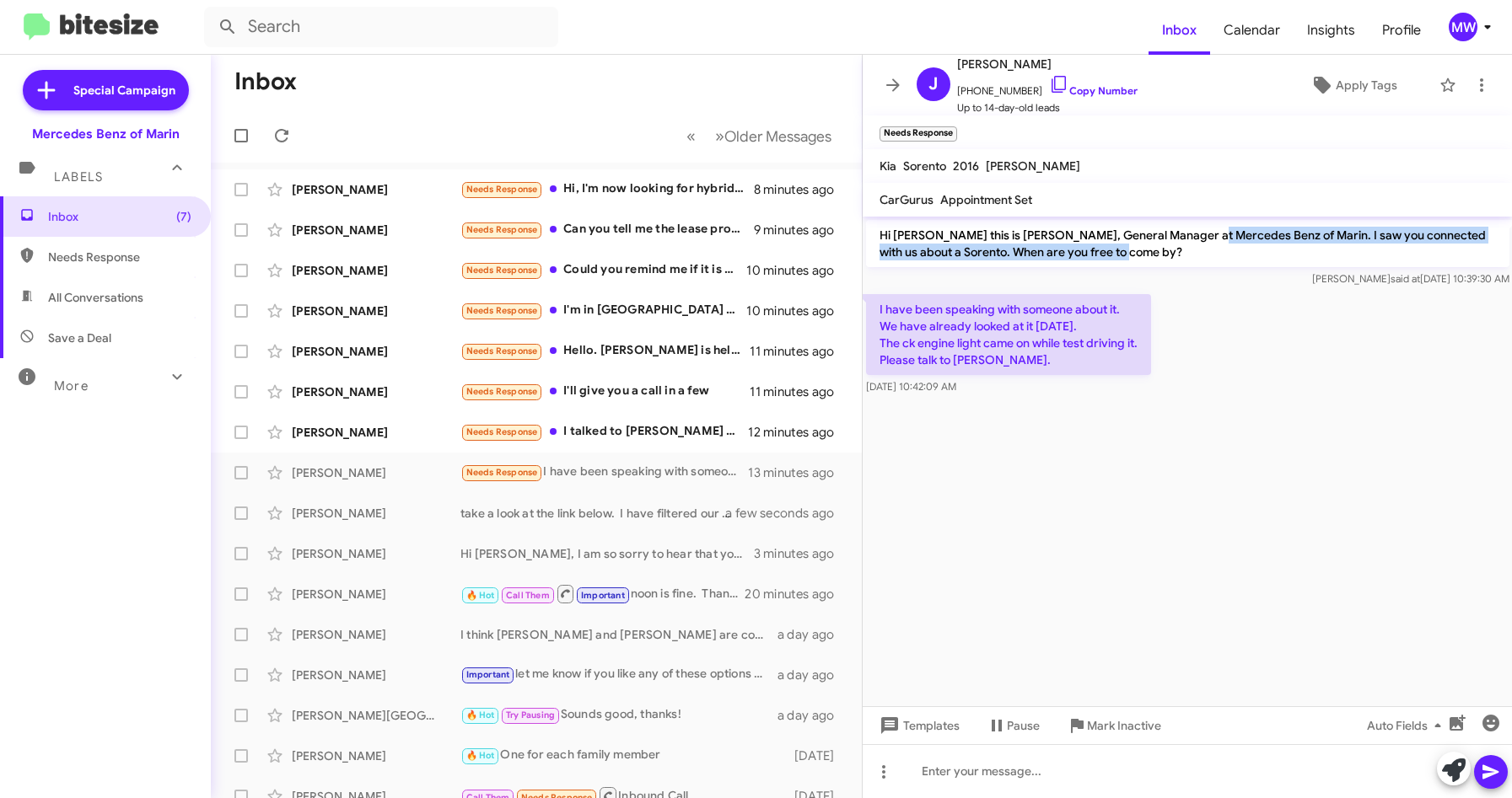
drag, startPoint x: 1190, startPoint y: 228, endPoint x: 1110, endPoint y: 254, distance: 84.1
click at [1110, 254] on p "Hi [PERSON_NAME] this is [PERSON_NAME], General Manager at Mercedes Benz of Mar…" at bounding box center [1188, 244] width 643 height 47
drag, startPoint x: 1110, startPoint y: 254, endPoint x: 981, endPoint y: 412, distance: 204.0
click at [1069, 489] on cdk-virtual-scroll-viewport "Hi [PERSON_NAME] this is [PERSON_NAME], General Manager at Mercedes Benz of Mar…" at bounding box center [1188, 462] width 650 height 490
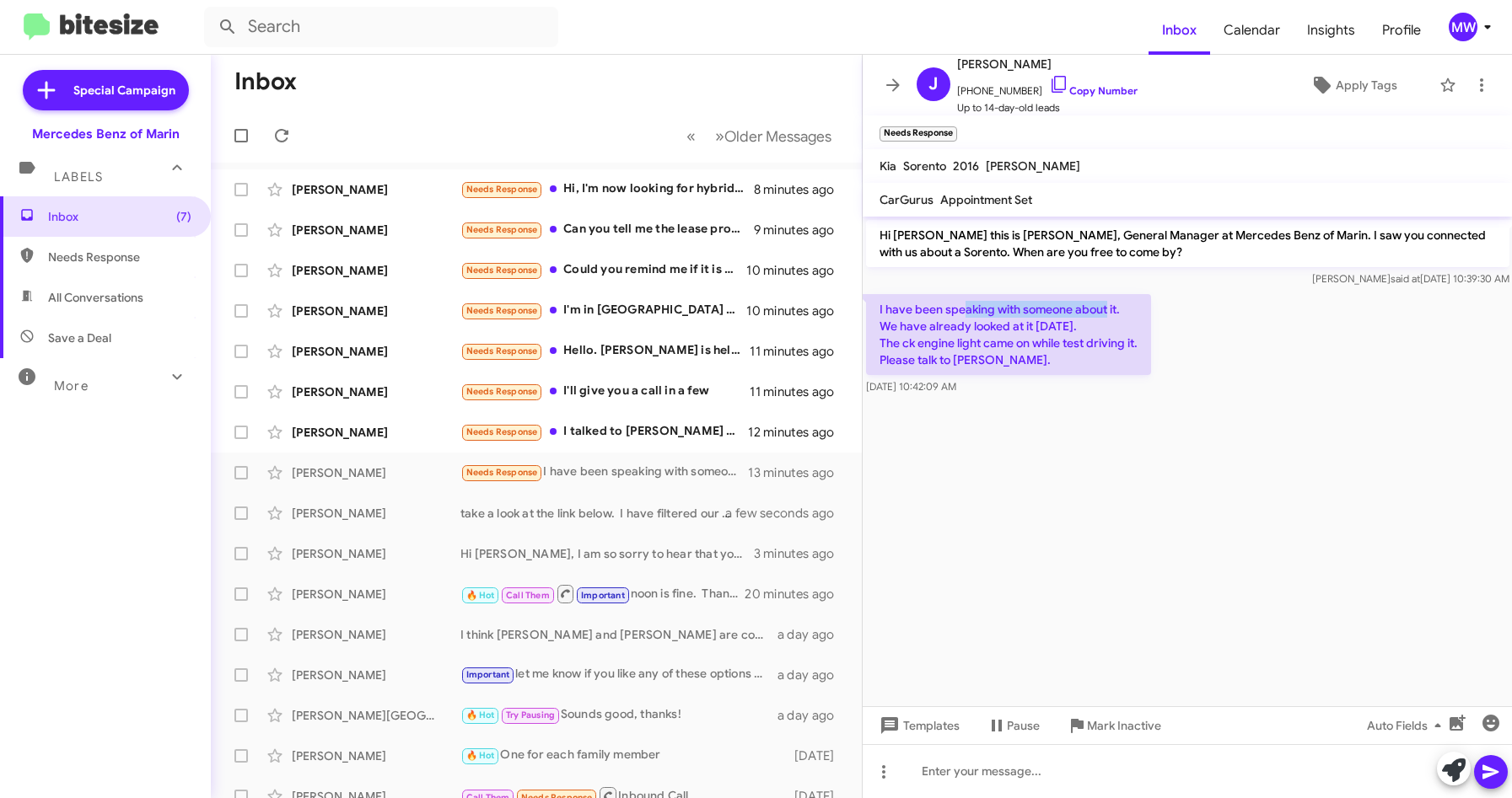
drag, startPoint x: 966, startPoint y: 300, endPoint x: 1109, endPoint y: 301, distance: 143.0
click at [1109, 301] on p "I have been speaking with someone about it. We have already looked at it [DATE]…" at bounding box center [1008, 335] width 285 height 81
drag, startPoint x: 928, startPoint y: 323, endPoint x: 1095, endPoint y: 325, distance: 167.0
click at [1095, 325] on p "I have been speaking with someone about it. We have already looked at it [DATE]…" at bounding box center [1008, 335] width 285 height 81
drag, startPoint x: 932, startPoint y: 344, endPoint x: 1112, endPoint y: 342, distance: 180.0
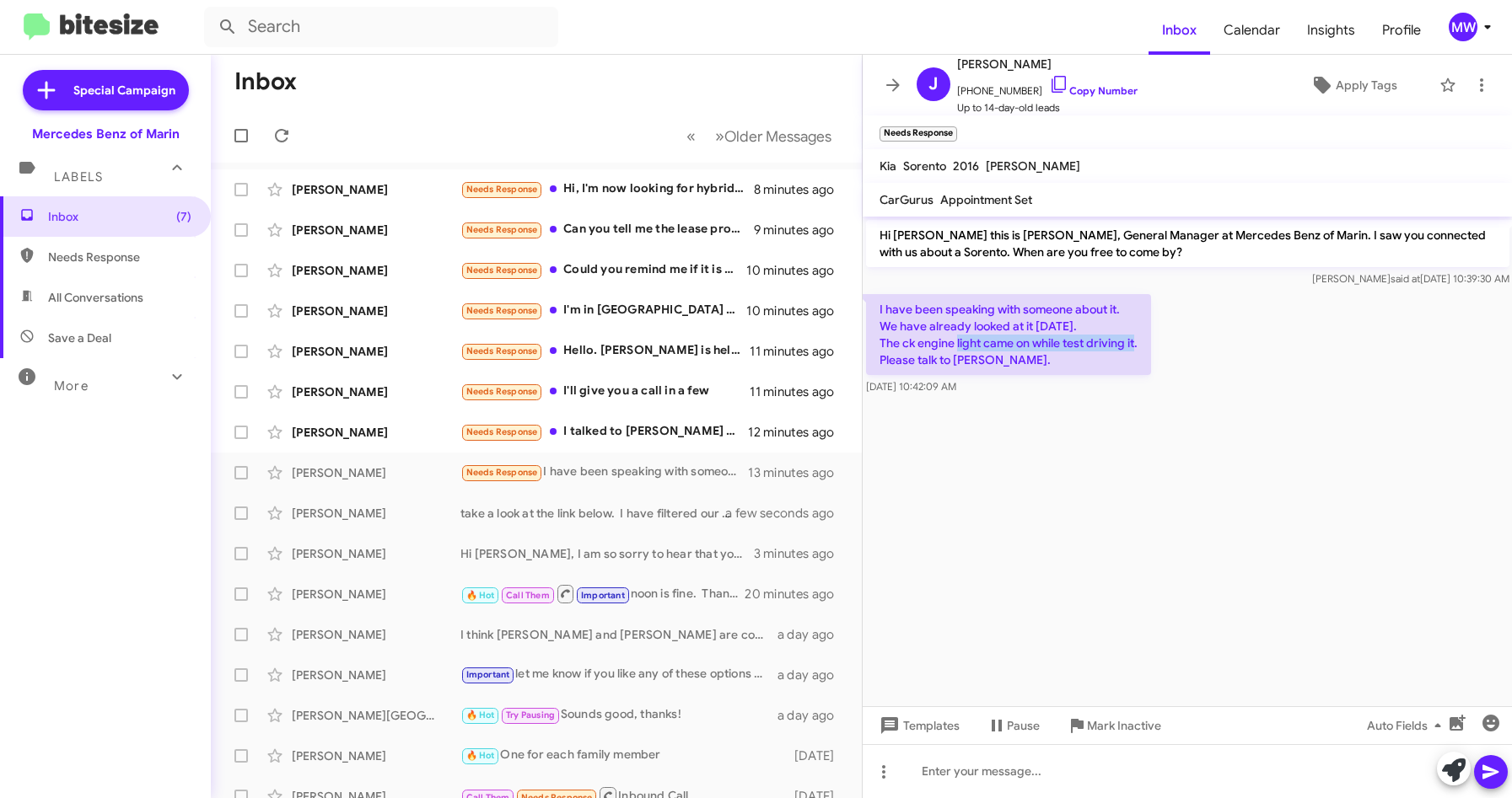
click at [1112, 342] on p "I have been speaking with someone about it. We have already looked at it [DATE]…" at bounding box center [1008, 335] width 285 height 81
click at [983, 457] on cdk-virtual-scroll-viewport "Hi [PERSON_NAME] this is [PERSON_NAME], General Manager at Mercedes Benz of Mar…" at bounding box center [1188, 462] width 650 height 490
click at [1113, 765] on div at bounding box center [1188, 772] width 650 height 54
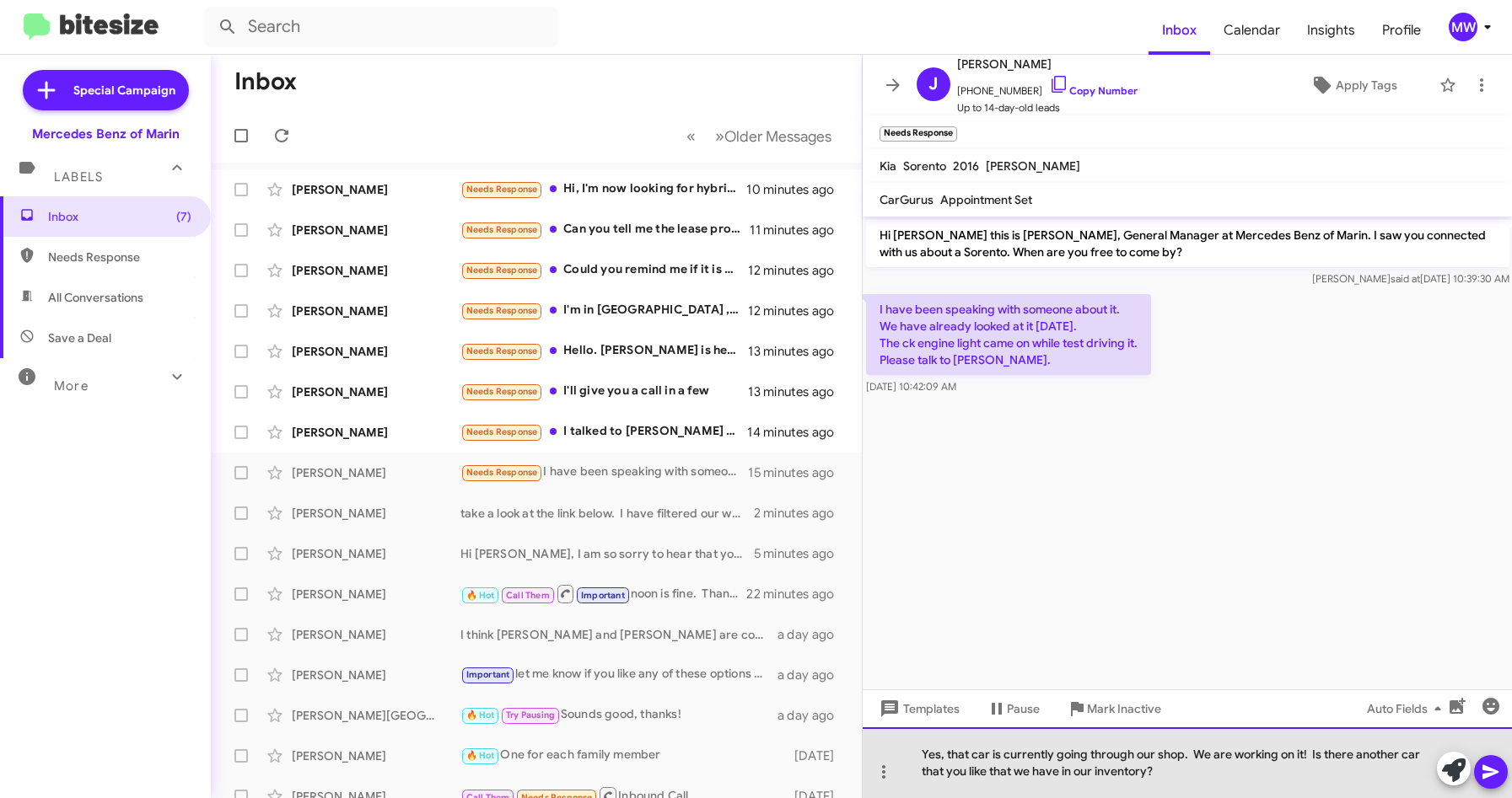
drag, startPoint x: 1243, startPoint y: 754, endPoint x: 1164, endPoint y: 769, distance: 80.4
click at [1164, 769] on div "Yes, that car is currently going through our shop. We are working on it! Is the…" at bounding box center [1188, 762] width 650 height 71
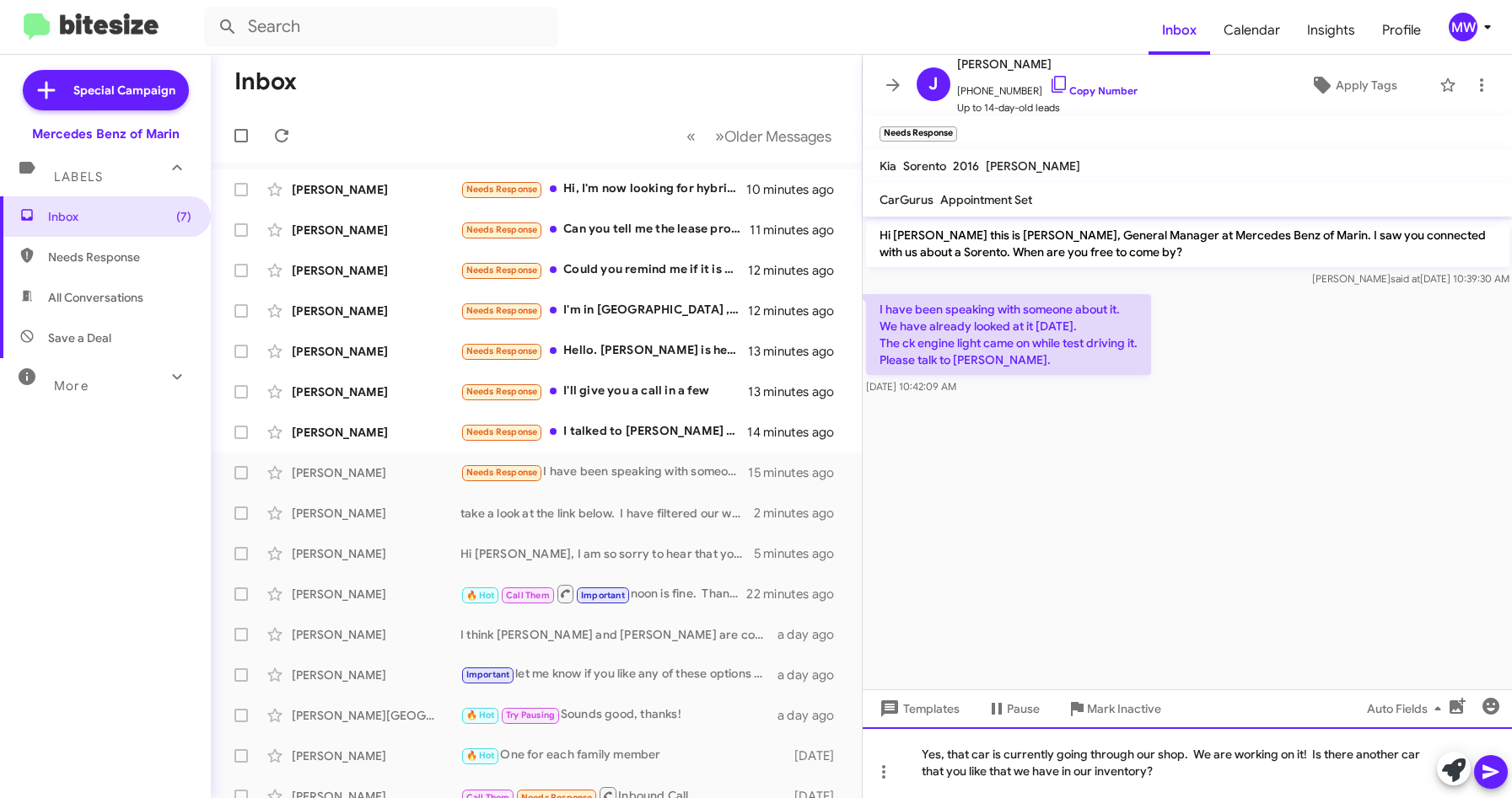
click at [1166, 769] on div "Yes, that car is currently going through our shop. We are working on it! Is the…" at bounding box center [1188, 762] width 650 height 71
click at [1180, 771] on div "Yes, that car is currently going through our shop. We are working on it! Is the…" at bounding box center [1188, 762] width 650 height 71
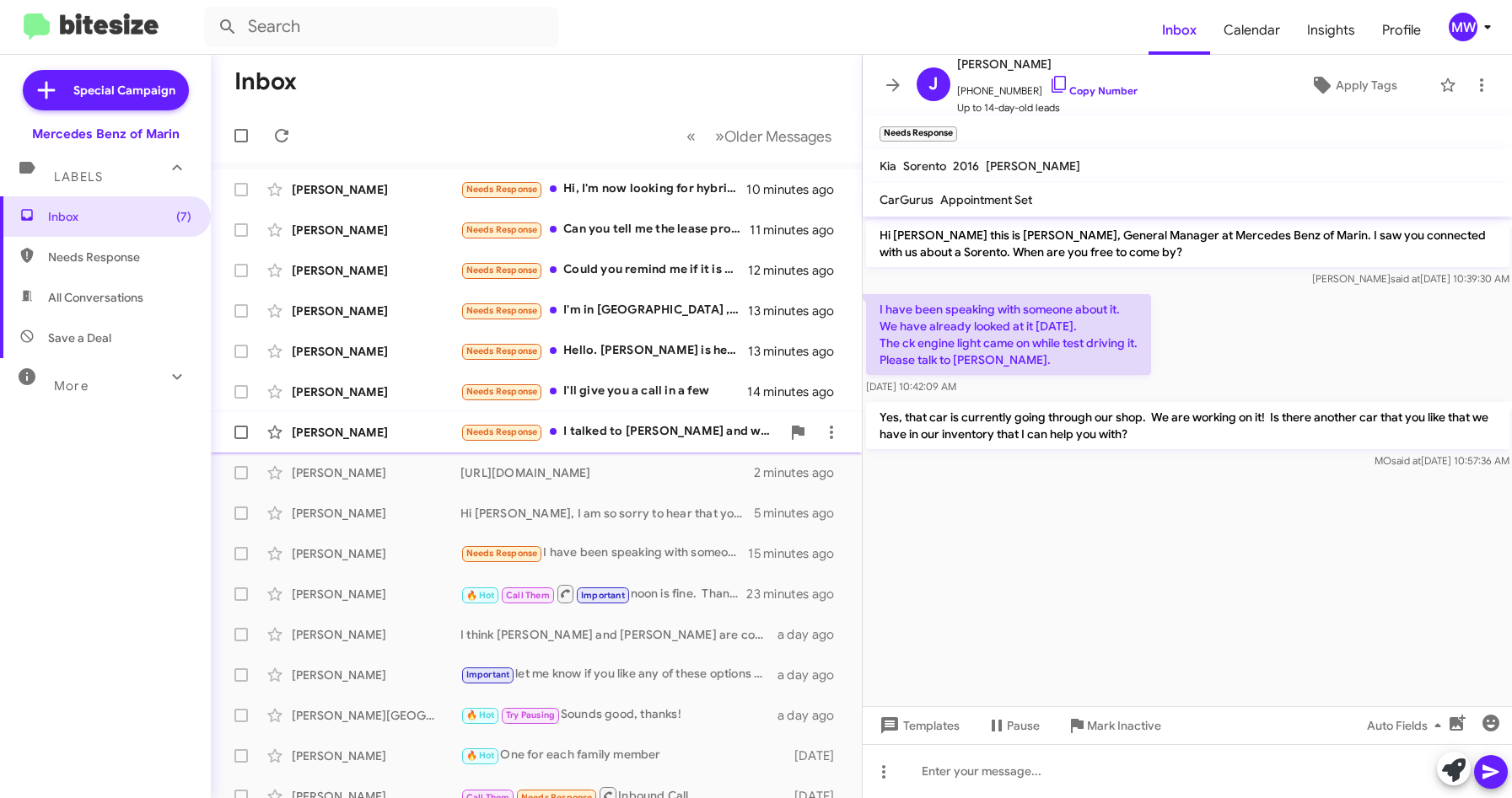
click at [600, 420] on div "[PERSON_NAME] Needs Response I talked to [PERSON_NAME] and we could not Agree o…" at bounding box center [536, 432] width 624 height 34
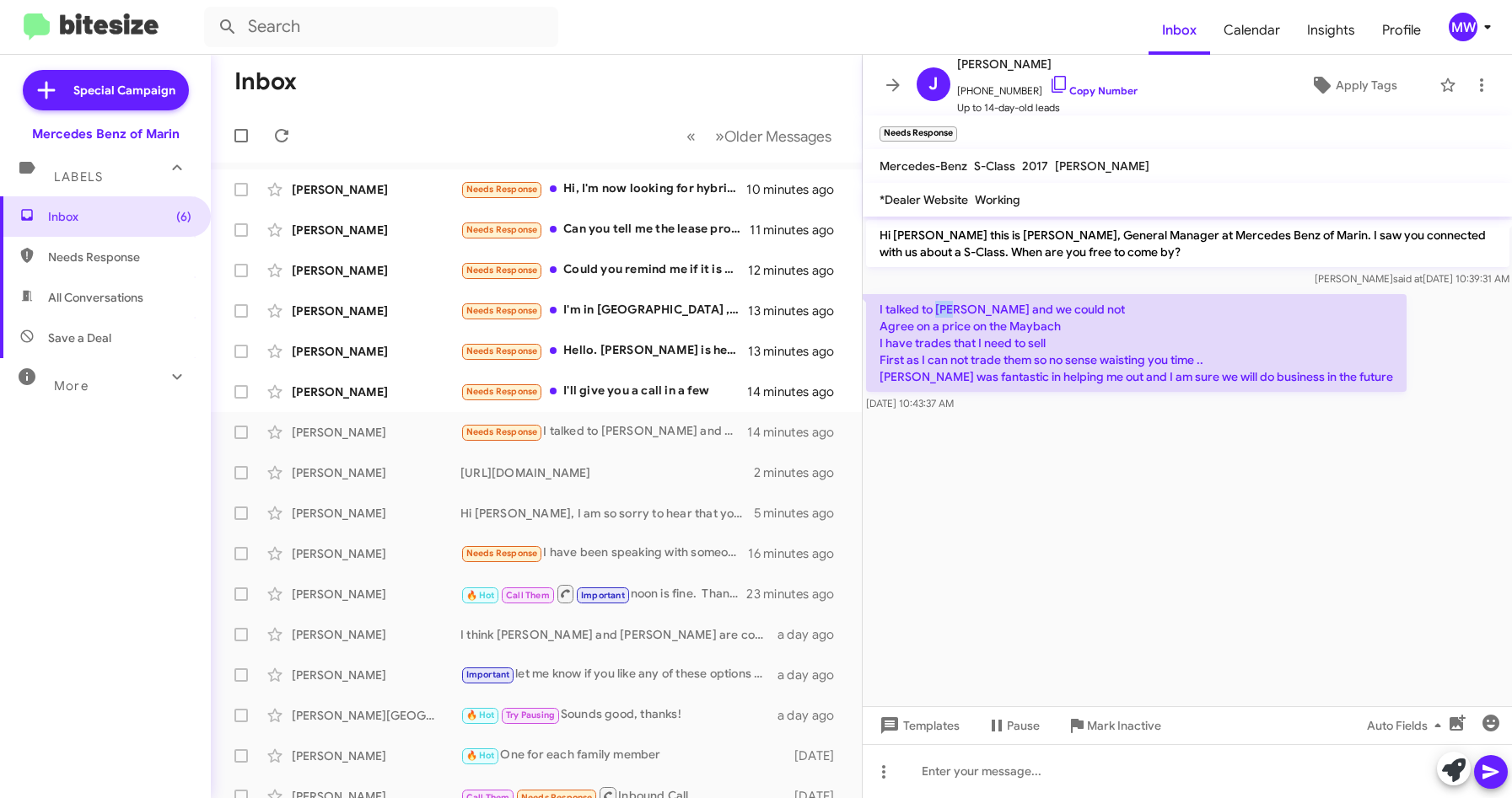
drag, startPoint x: 935, startPoint y: 310, endPoint x: 960, endPoint y: 310, distance: 25.0
click at [960, 310] on p "I talked to [PERSON_NAME] and we could not Agree on a price on the Maybach I ha…" at bounding box center [1136, 343] width 540 height 98
drag, startPoint x: 960, startPoint y: 310, endPoint x: 1078, endPoint y: 456, distance: 187.7
click at [1020, 457] on cdk-virtual-scroll-viewport "Hi [PERSON_NAME] this is [PERSON_NAME], General Manager at Mercedes Benz of Mar…" at bounding box center [1188, 462] width 650 height 490
drag, startPoint x: 1324, startPoint y: 234, endPoint x: 1084, endPoint y: 249, distance: 240.5
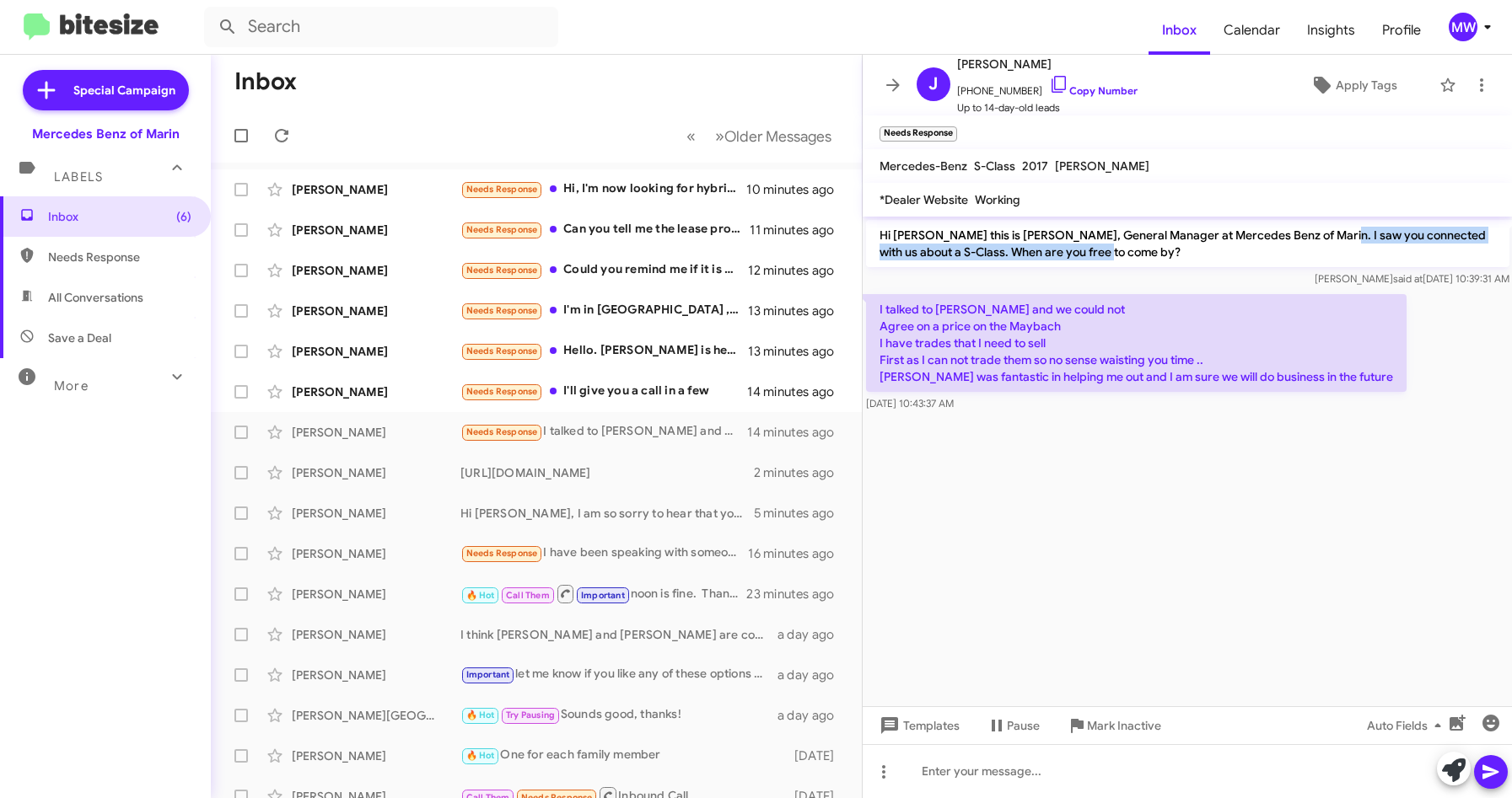
click at [1084, 249] on p "Hi [PERSON_NAME] this is [PERSON_NAME], General Manager at Mercedes Benz of Mar…" at bounding box center [1188, 244] width 643 height 47
drag, startPoint x: 1084, startPoint y: 249, endPoint x: 971, endPoint y: 349, distance: 150.9
click at [1047, 456] on cdk-virtual-scroll-viewport "Hi [PERSON_NAME] this is [PERSON_NAME], General Manager at Mercedes Benz of Mar…" at bounding box center [1188, 462] width 650 height 490
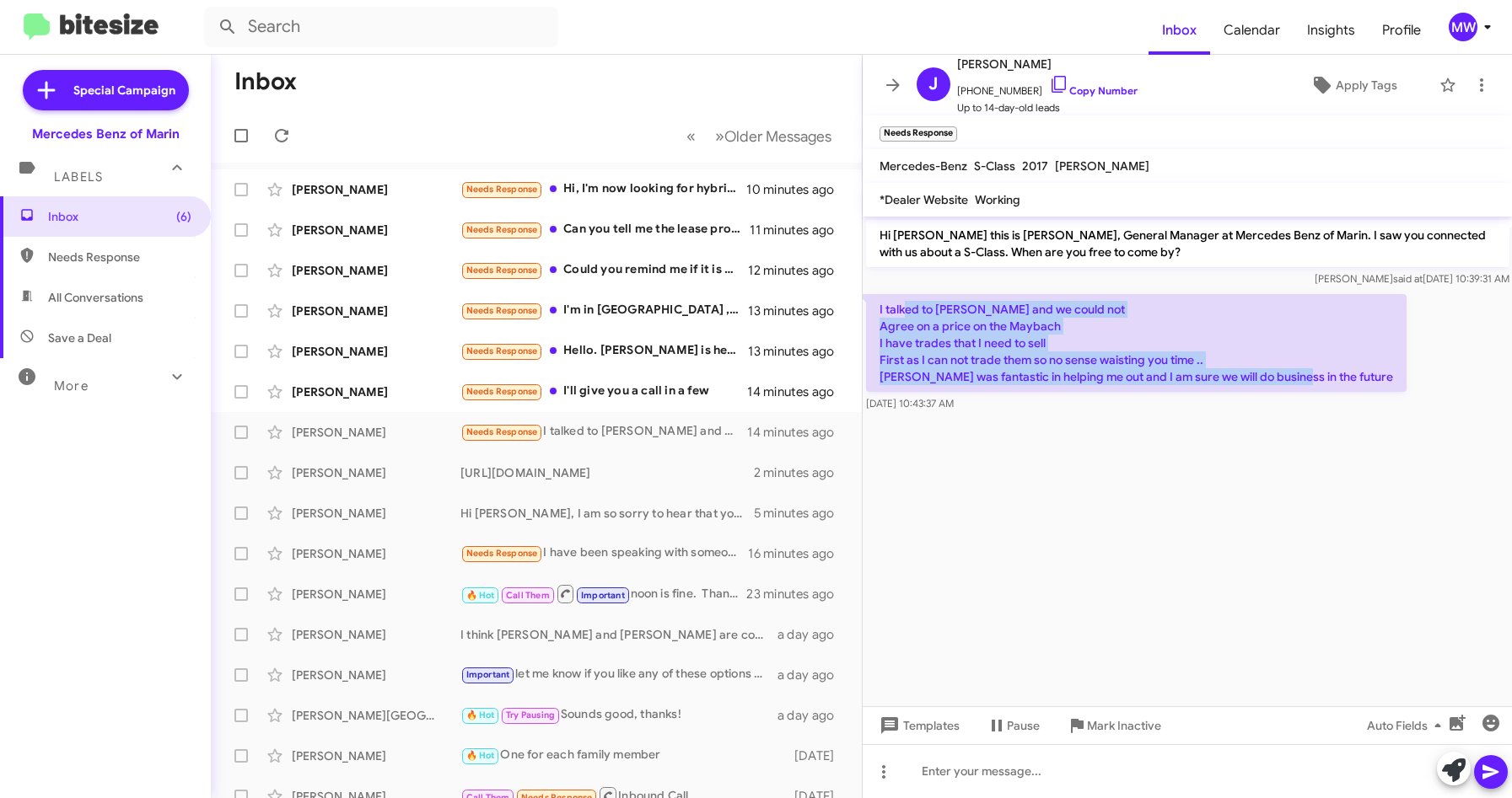
drag, startPoint x: 903, startPoint y: 301, endPoint x: 1349, endPoint y: 382, distance: 453.3
click at [1349, 382] on p "I talked to [PERSON_NAME] and we could not Agree on a price on the Maybach I ha…" at bounding box center [1136, 343] width 540 height 98
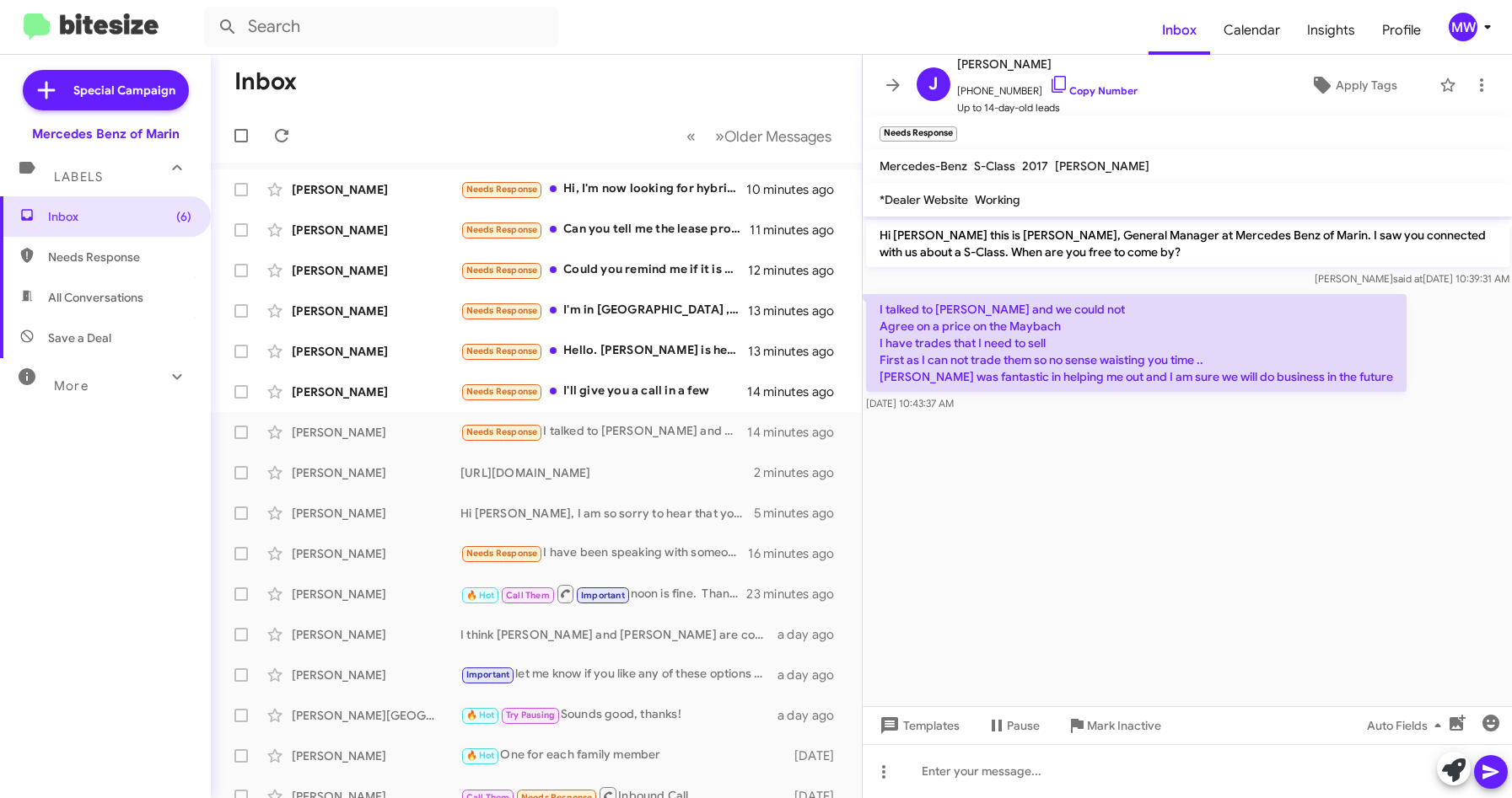
drag, startPoint x: 1349, startPoint y: 382, endPoint x: 1306, endPoint y: 515, distance: 139.8
click at [1300, 505] on cdk-virtual-scroll-viewport "Hi [PERSON_NAME] this is [PERSON_NAME], General Manager at Mercedes Benz of Mar…" at bounding box center [1188, 462] width 650 height 490
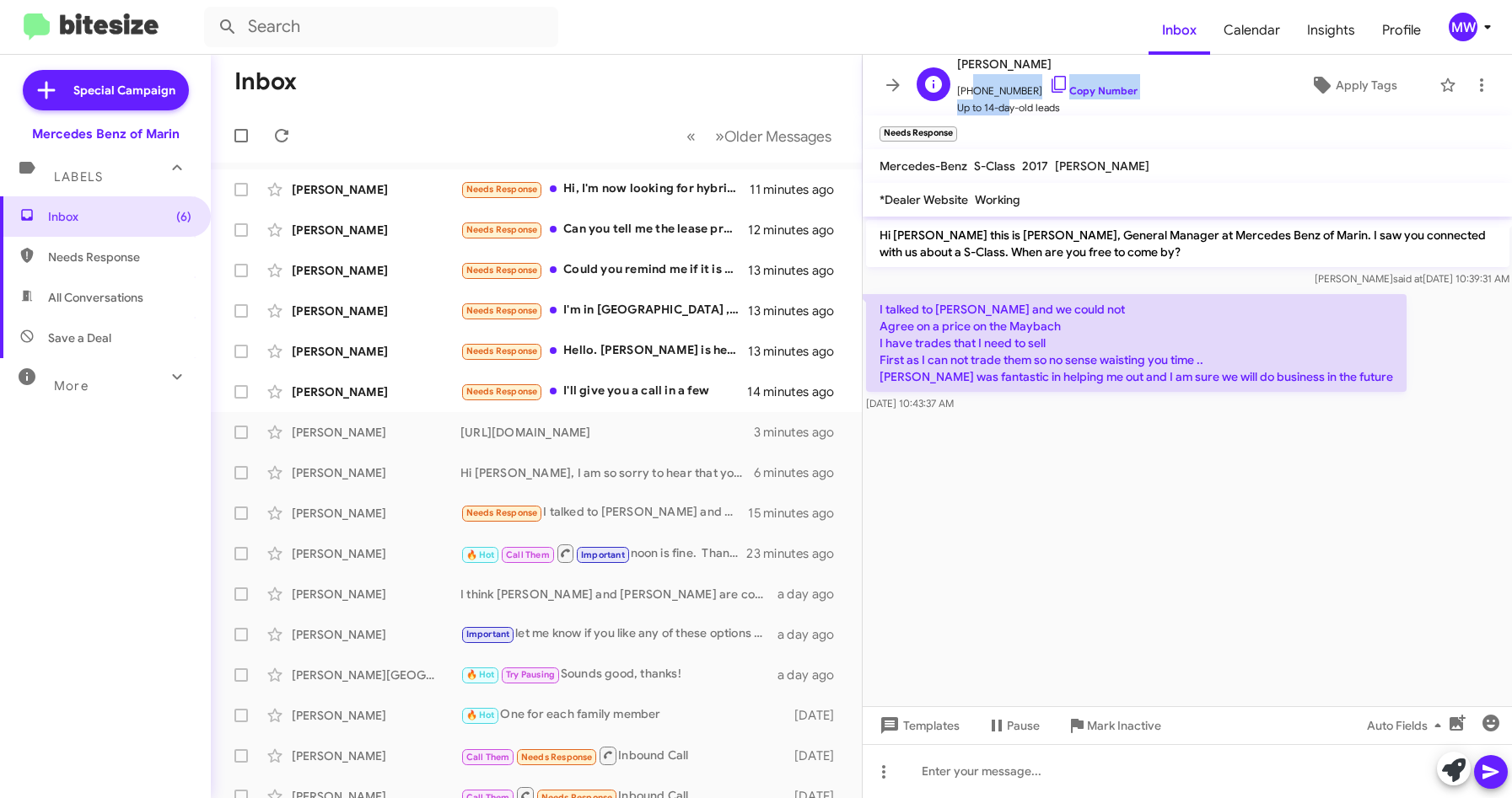
scroll to position [1, 0]
drag, startPoint x: 968, startPoint y: 92, endPoint x: 1021, endPoint y: 91, distance: 53.0
click at [1021, 91] on span "[PHONE_NUMBER] Copy Number" at bounding box center [1047, 85] width 180 height 25
copy span "8582297429"
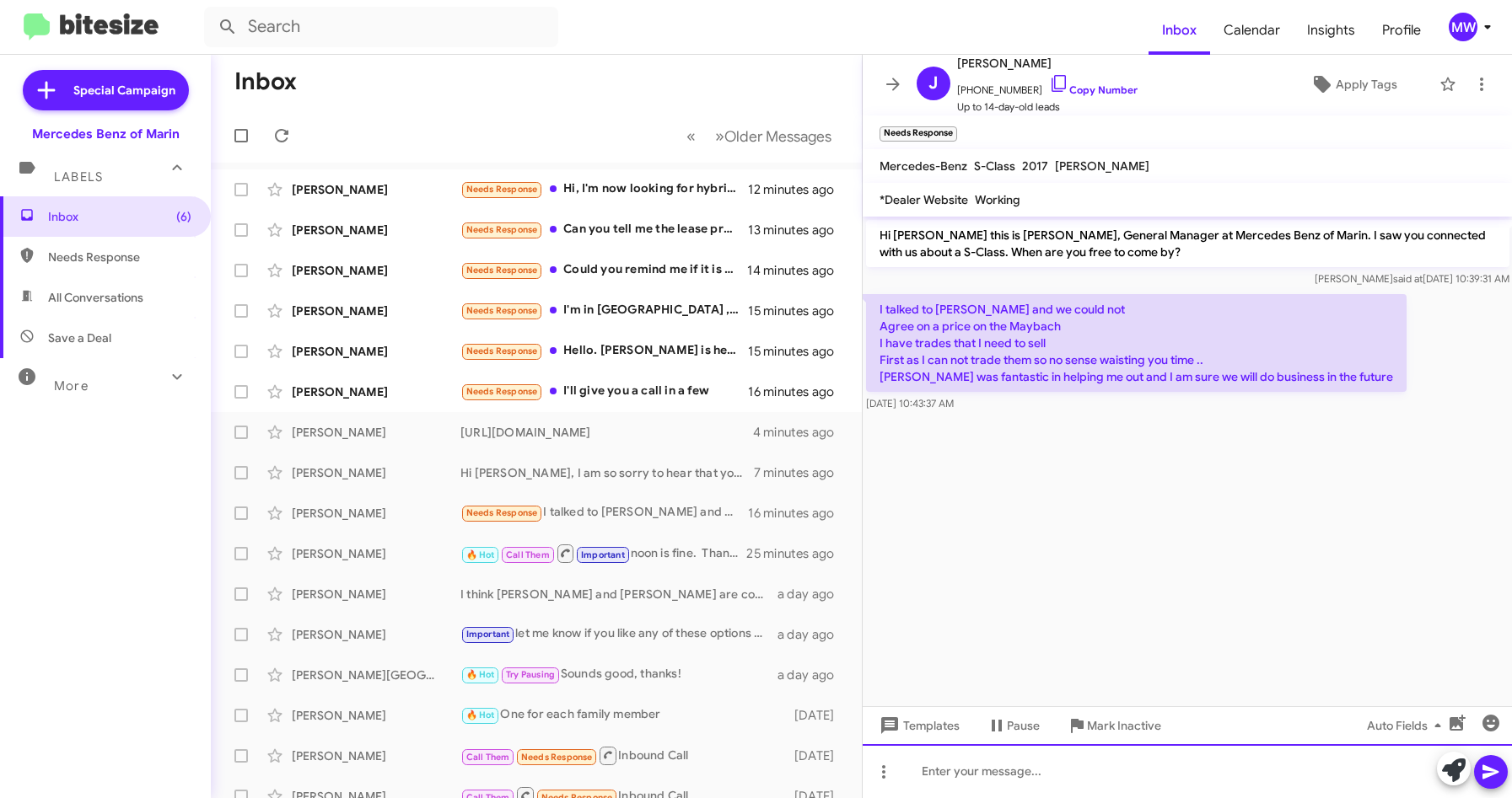
drag, startPoint x: 1086, startPoint y: 764, endPoint x: 1110, endPoint y: 754, distance: 26.0
click at [1089, 762] on div at bounding box center [1188, 772] width 650 height 54
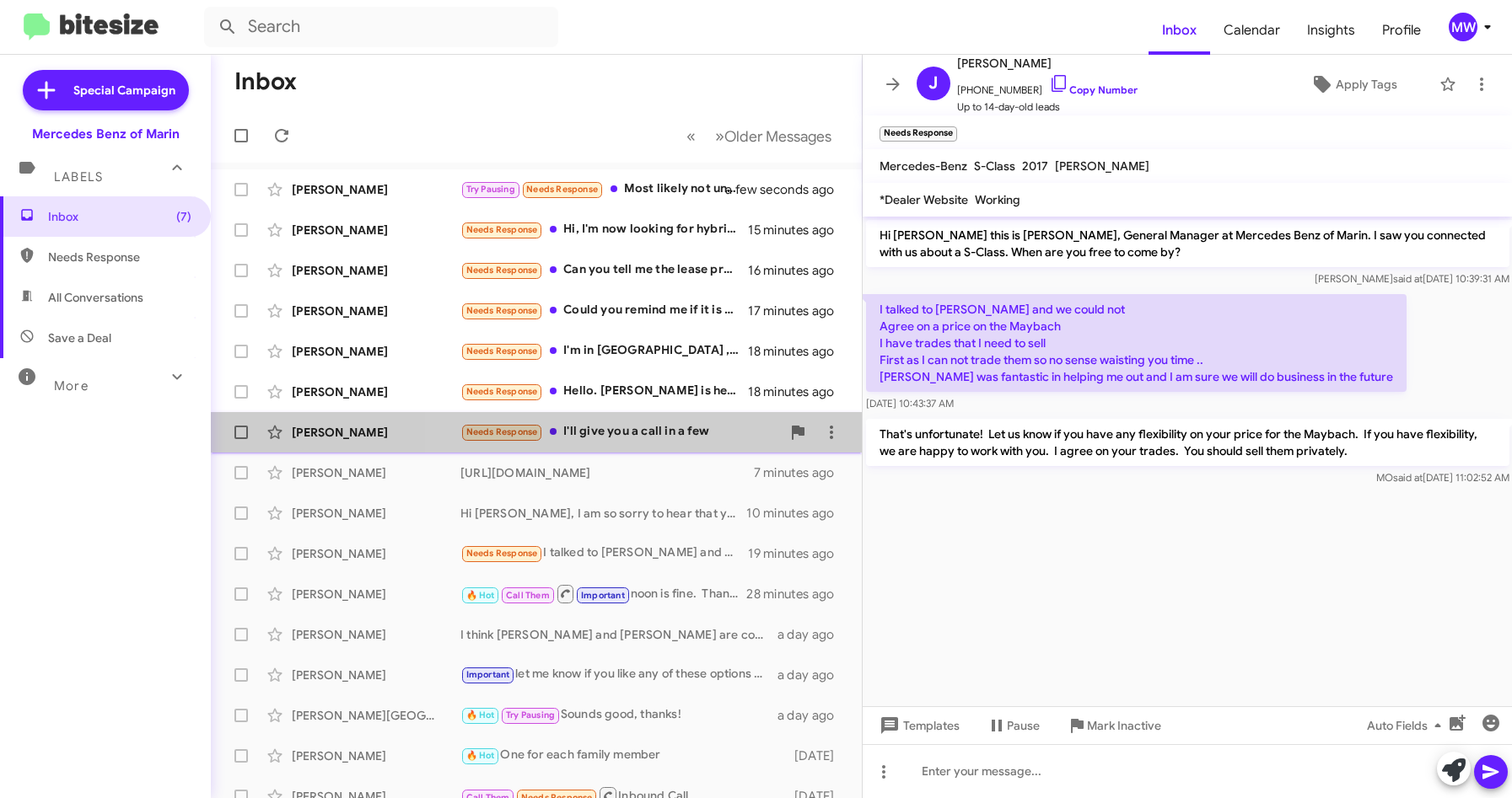
click at [663, 436] on div "Needs Response I'll give you a call in a few" at bounding box center [620, 432] width 321 height 19
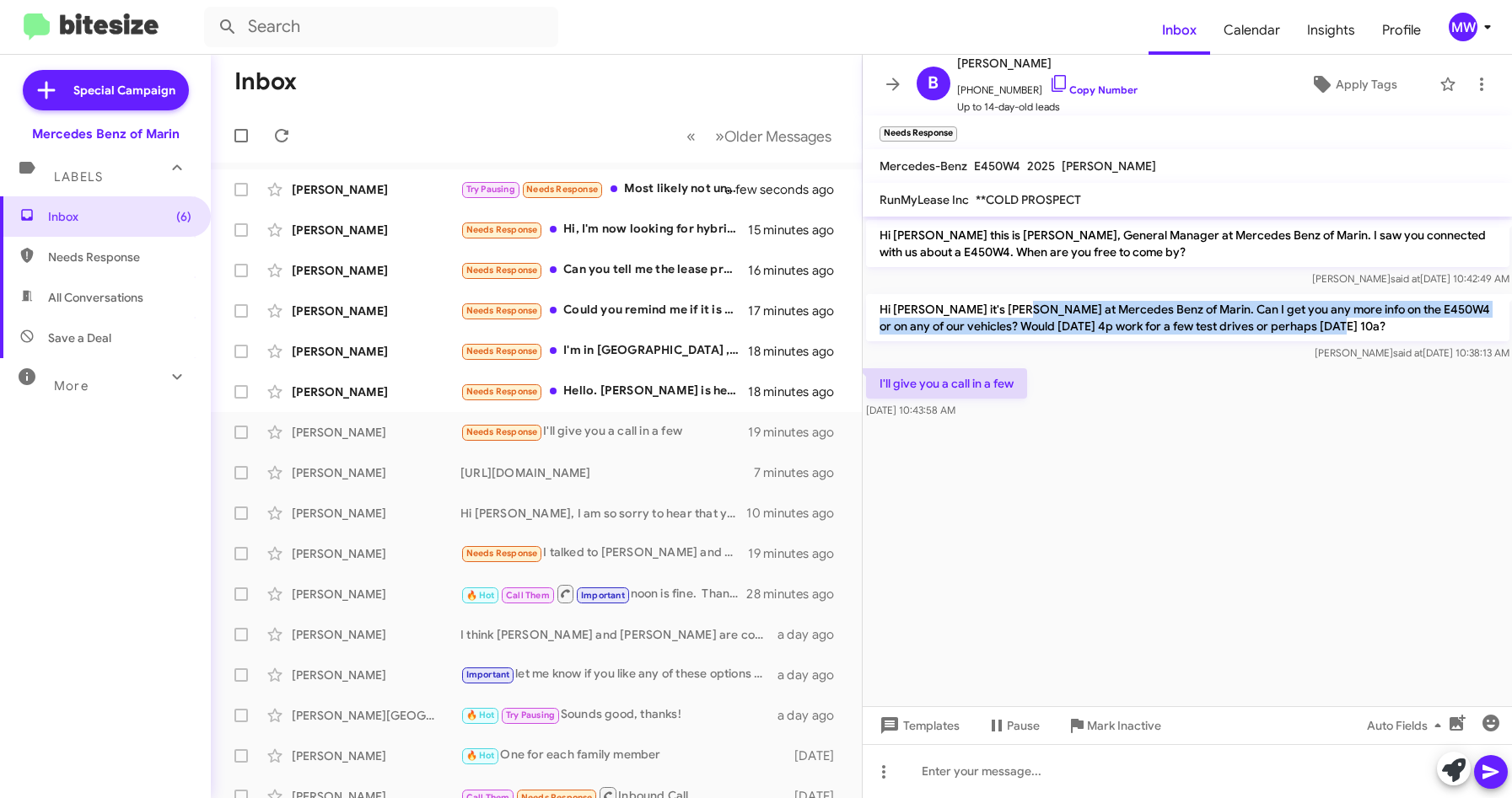
drag, startPoint x: 1010, startPoint y: 313, endPoint x: 1320, endPoint y: 333, distance: 310.6
click at [1320, 333] on p "Hi [PERSON_NAME] it's [PERSON_NAME] at Mercedes Benz of Marin. Can I get you an…" at bounding box center [1188, 318] width 643 height 47
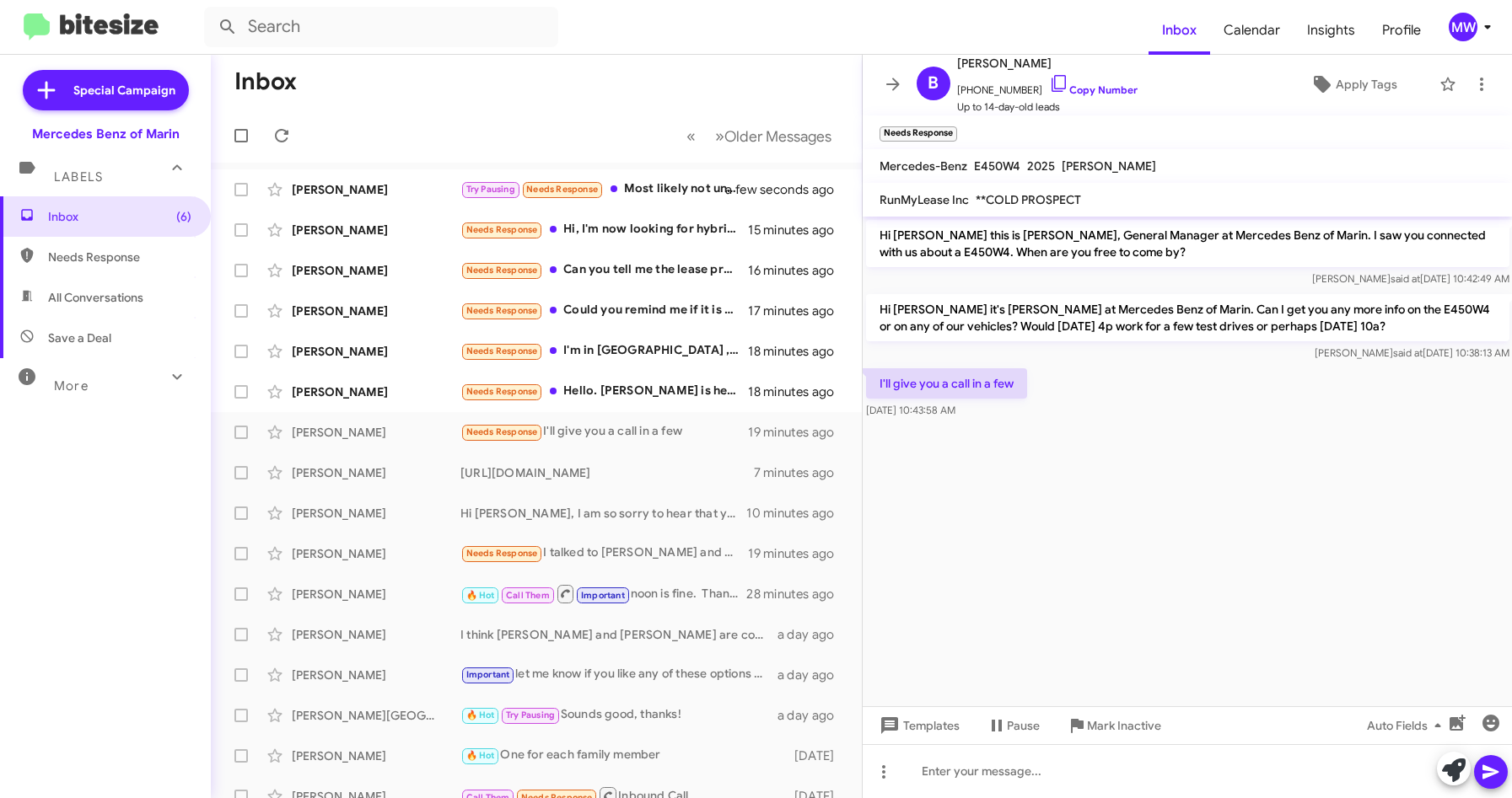
drag, startPoint x: 1320, startPoint y: 333, endPoint x: 1180, endPoint y: 580, distance: 283.9
click at [1213, 550] on cdk-virtual-scroll-viewport "Hi [PERSON_NAME] this is [PERSON_NAME], General Manager at Mercedes Benz of Mar…" at bounding box center [1188, 462] width 650 height 490
drag, startPoint x: 970, startPoint y: 91, endPoint x: 1019, endPoint y: 91, distance: 49.0
click at [1019, 91] on span "[PHONE_NUMBER] Copy Number" at bounding box center [1047, 85] width 180 height 25
drag, startPoint x: 1019, startPoint y: 91, endPoint x: 1016, endPoint y: 436, distance: 345.0
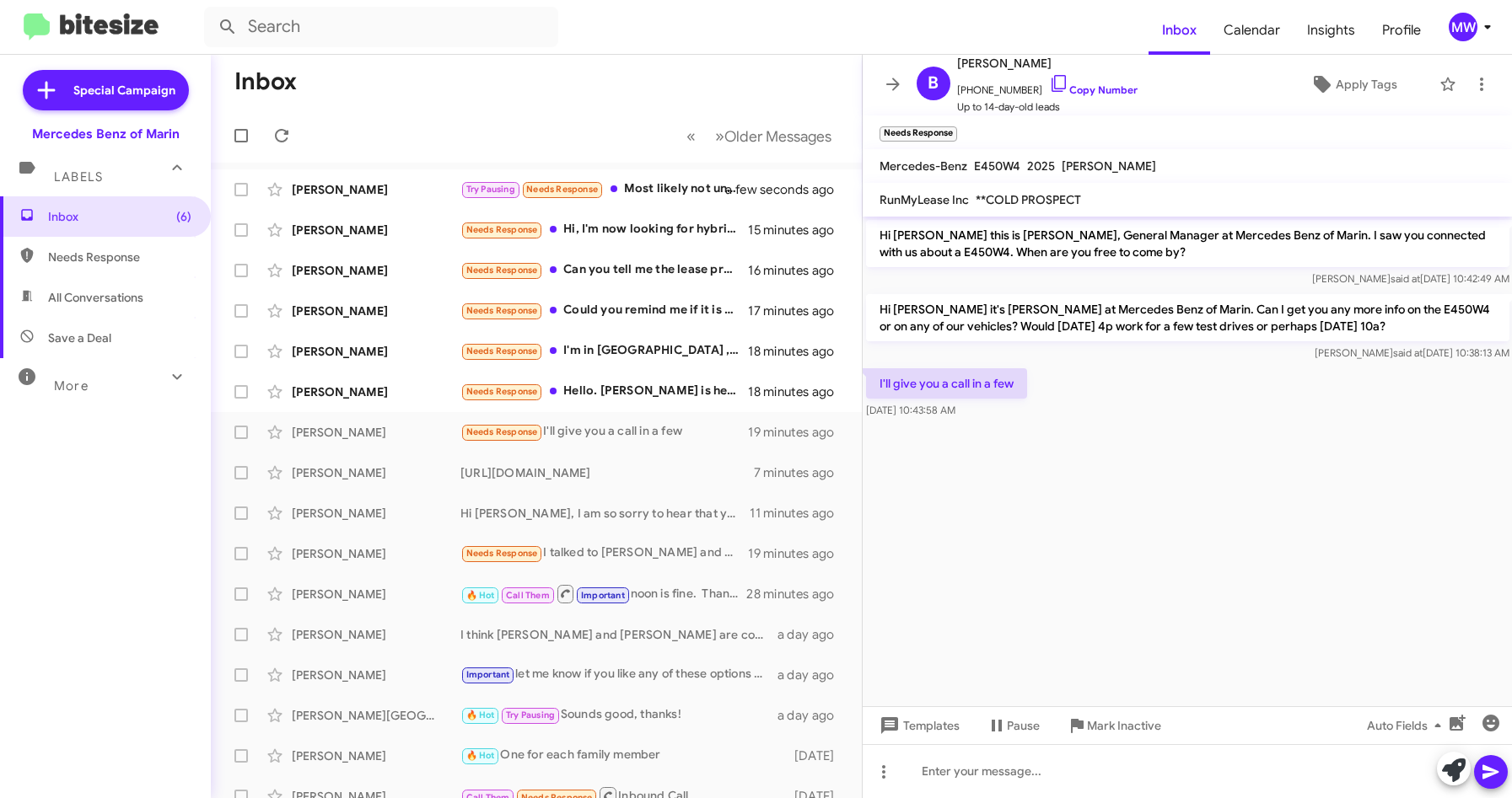
click at [1089, 517] on cdk-virtual-scroll-viewport "Hi [PERSON_NAME] this is [PERSON_NAME], General Manager at Mercedes Benz of Mar…" at bounding box center [1188, 462] width 650 height 490
drag, startPoint x: 966, startPoint y: 91, endPoint x: 1021, endPoint y: 91, distance: 55.0
click at [1021, 91] on span "[PHONE_NUMBER] Copy Number" at bounding box center [1047, 85] width 180 height 25
copy span "5302181991"
click at [1012, 770] on div at bounding box center [1188, 772] width 650 height 54
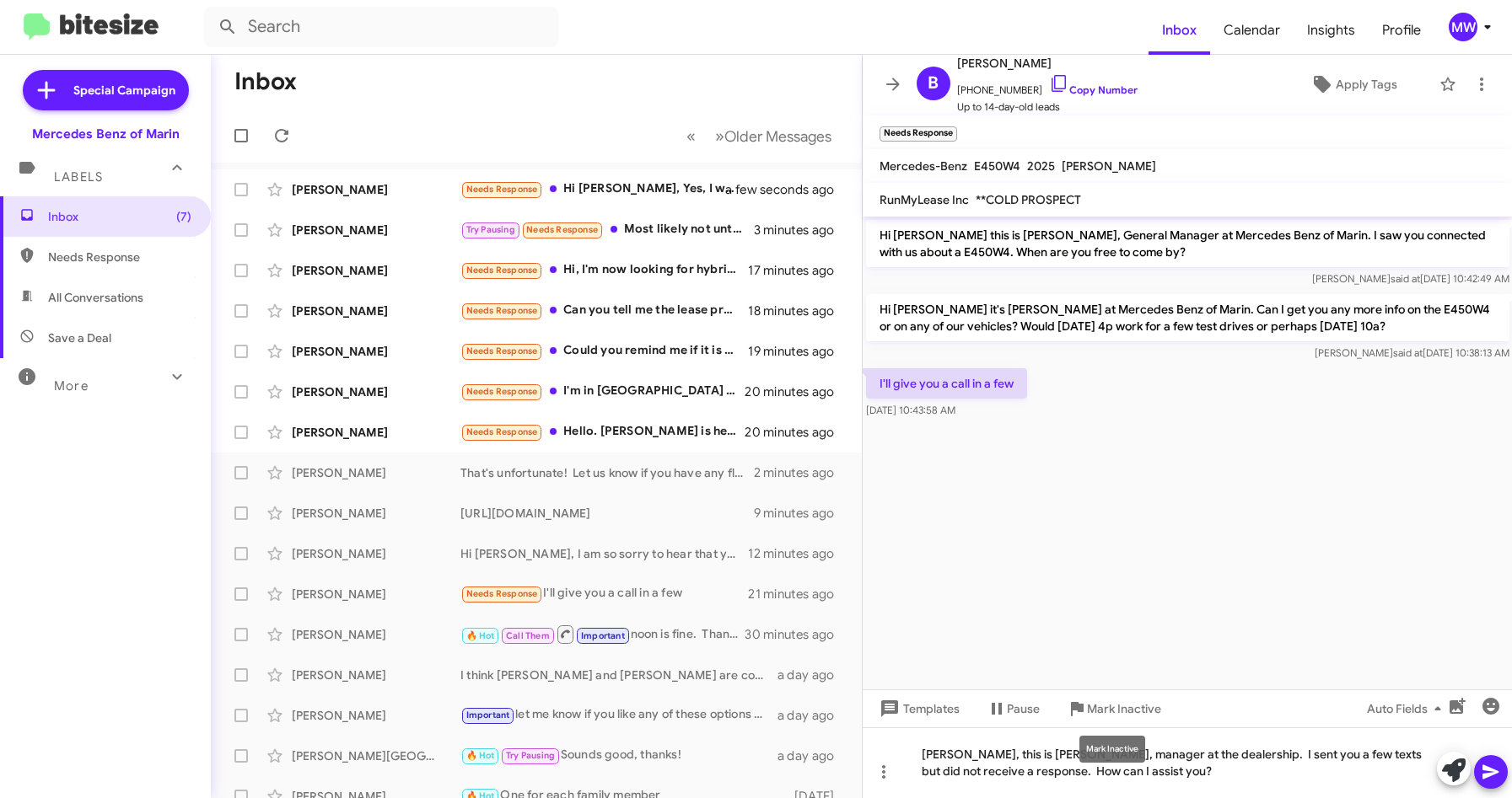
click at [1126, 772] on mat-tooltip-component "Mark Inactive" at bounding box center [1112, 749] width 90 height 51
click at [1115, 772] on div "[PERSON_NAME], this is [PERSON_NAME], manager at the dealership. I sent you a f…" at bounding box center [1188, 762] width 650 height 71
click at [1489, 773] on icon at bounding box center [1490, 773] width 16 height 14
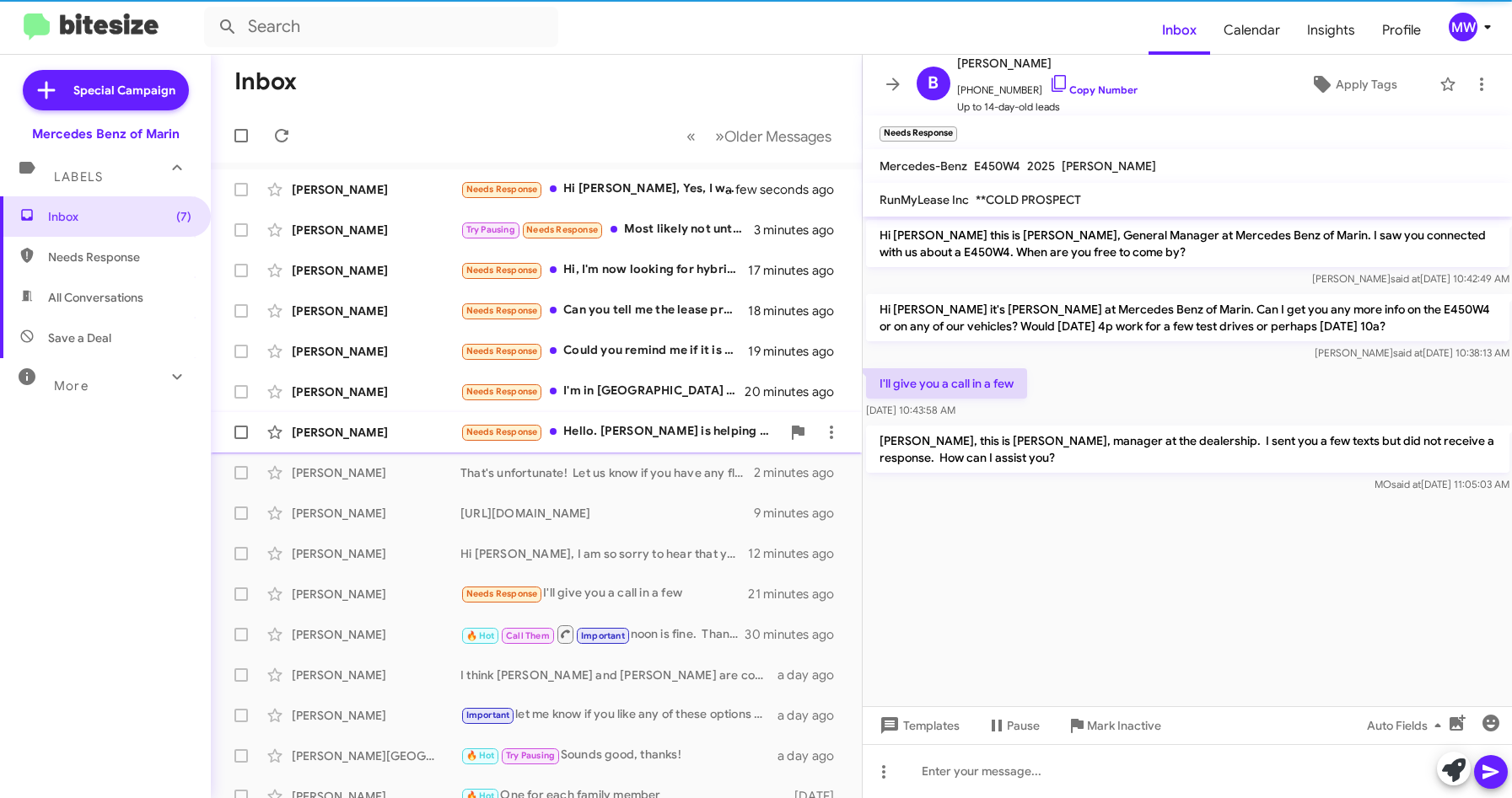
click at [668, 424] on div "Needs Response Hello. [PERSON_NAME] is helping me right now. Thanks for contact…" at bounding box center [620, 432] width 321 height 19
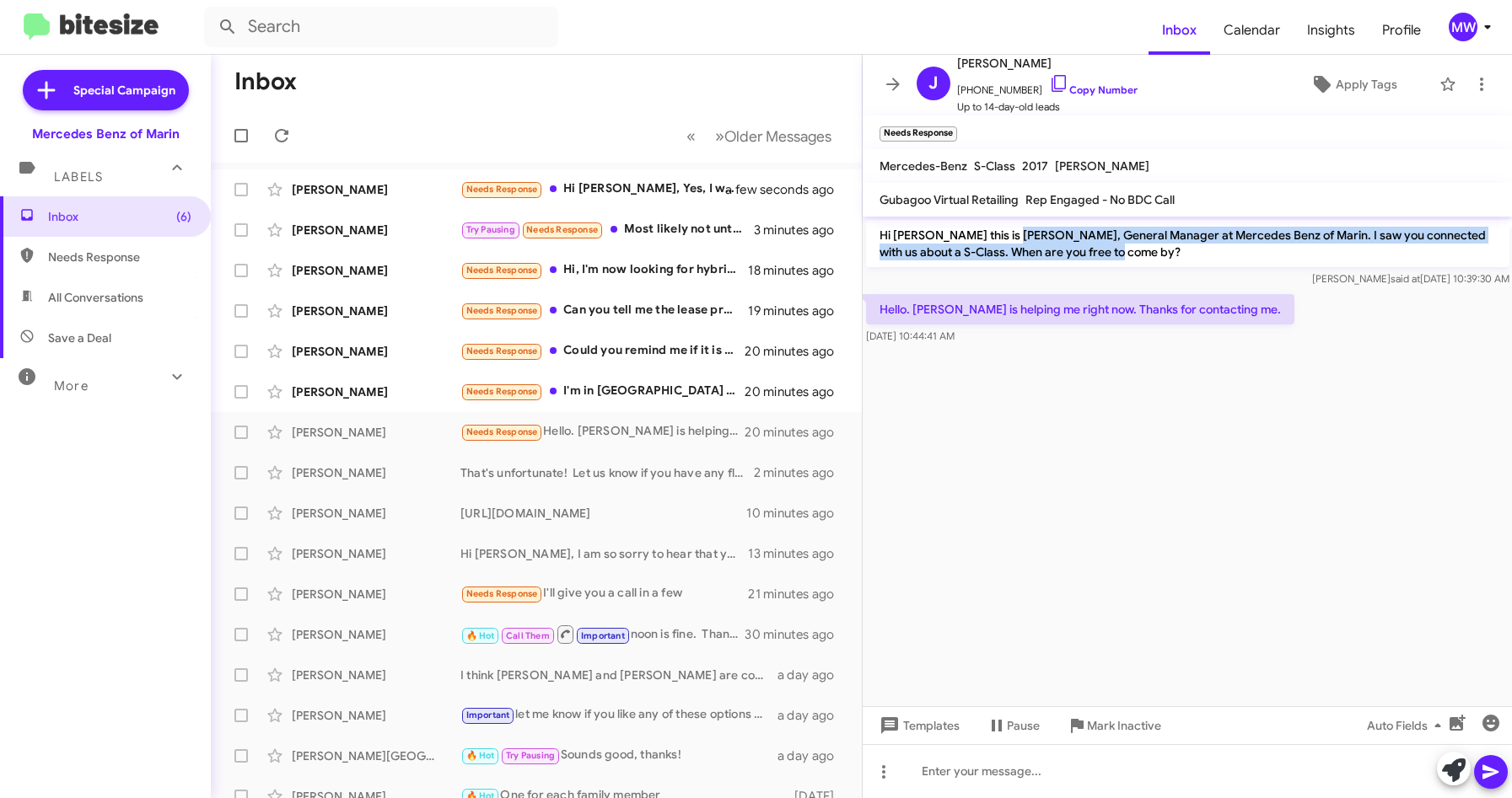
drag, startPoint x: 1054, startPoint y: 233, endPoint x: 1104, endPoint y: 260, distance: 56.8
click at [1104, 260] on p "Hi [PERSON_NAME] this is [PERSON_NAME], General Manager at Mercedes Benz of Mar…" at bounding box center [1188, 244] width 643 height 47
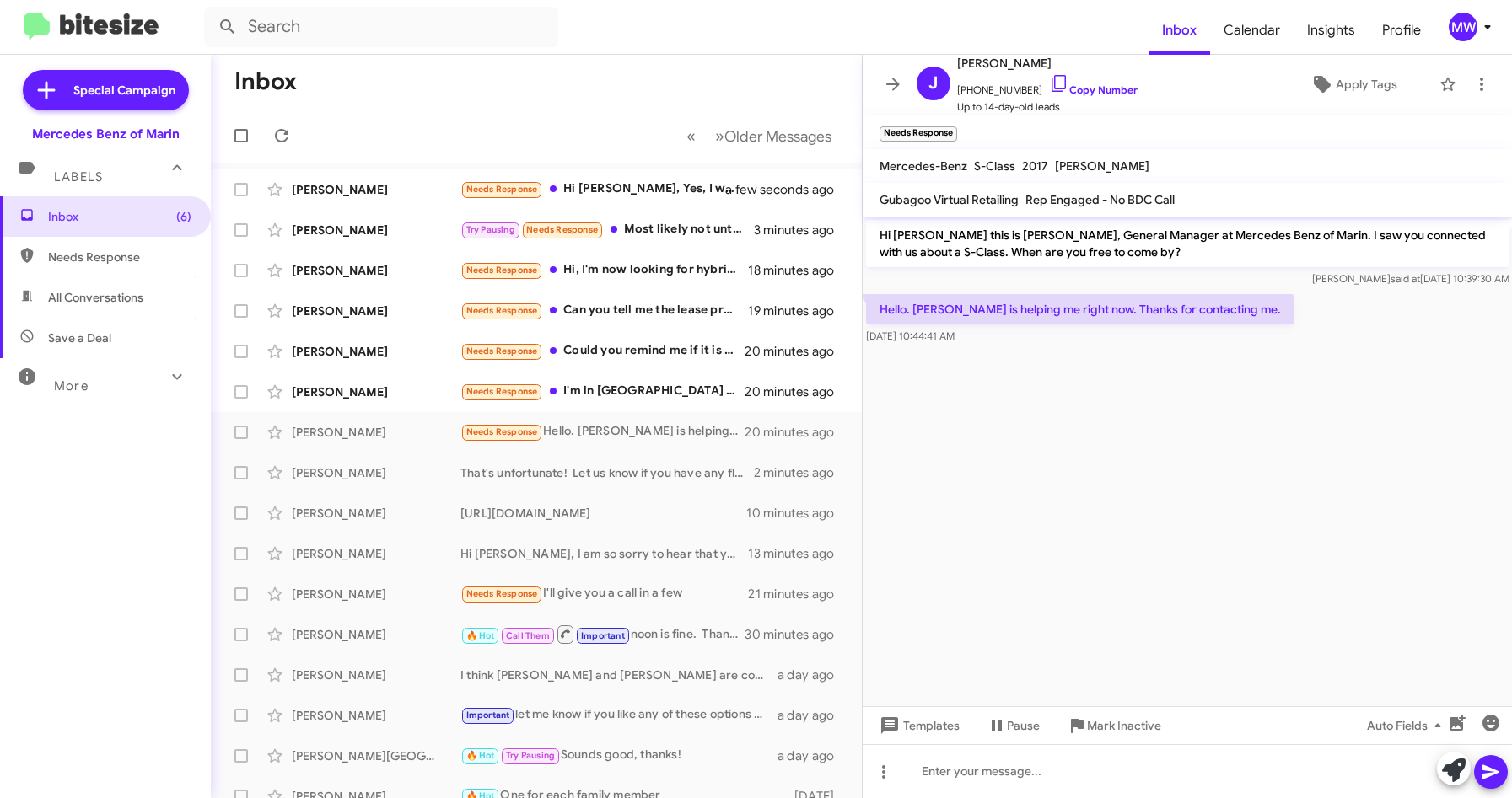
drag, startPoint x: 1104, startPoint y: 260, endPoint x: 1127, endPoint y: 456, distance: 197.3
click at [1127, 456] on cdk-virtual-scroll-viewport "Hi [PERSON_NAME] this is [PERSON_NAME], General Manager at Mercedes Benz of Mar…" at bounding box center [1188, 462] width 650 height 490
drag, startPoint x: 968, startPoint y: 91, endPoint x: 1020, endPoint y: 92, distance: 52.0
click at [1020, 92] on span "[PHONE_NUMBER] Copy Number" at bounding box center [1047, 85] width 180 height 25
copy span "7143367707"
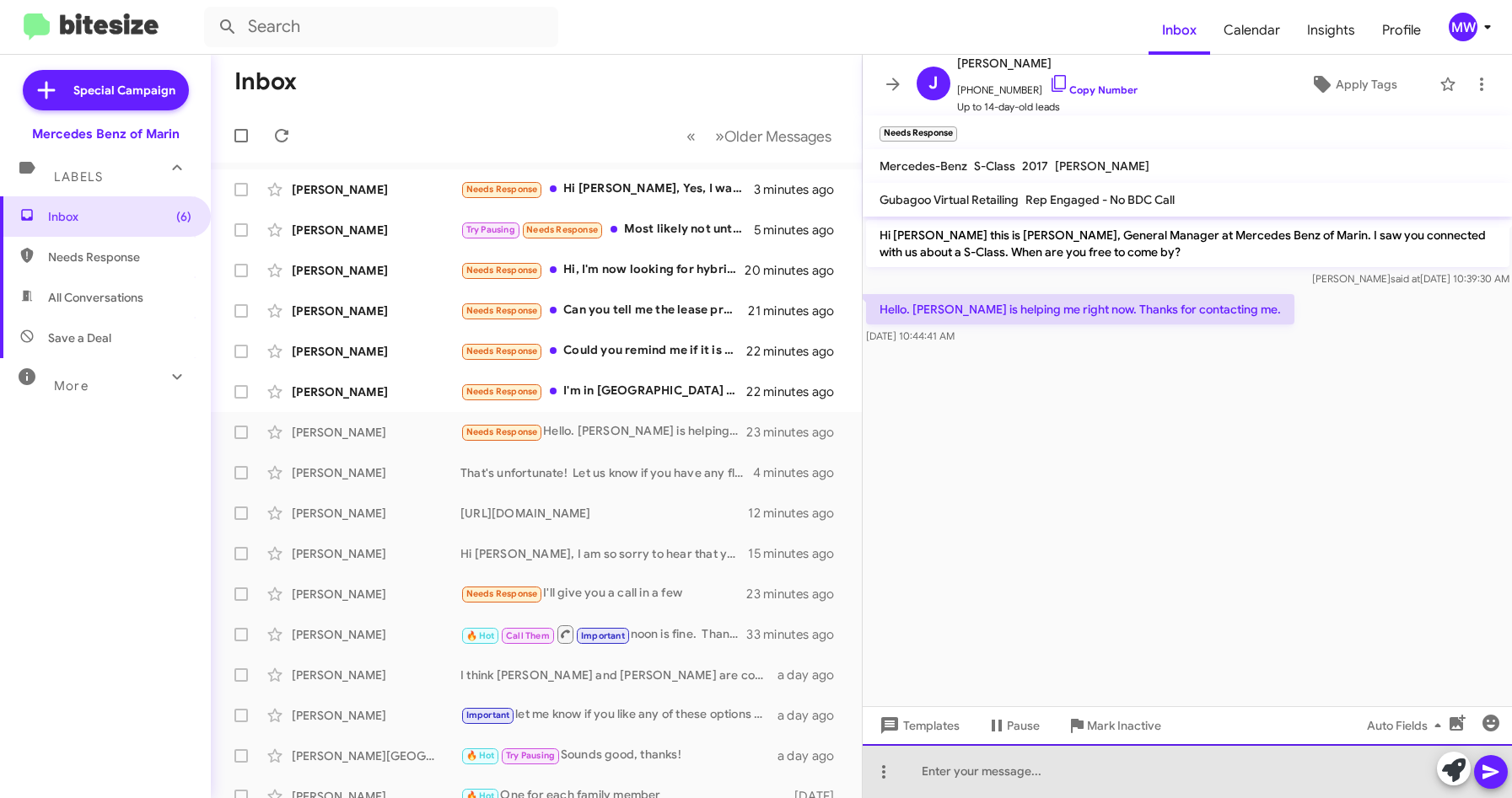
click at [1052, 772] on div at bounding box center [1188, 772] width 650 height 54
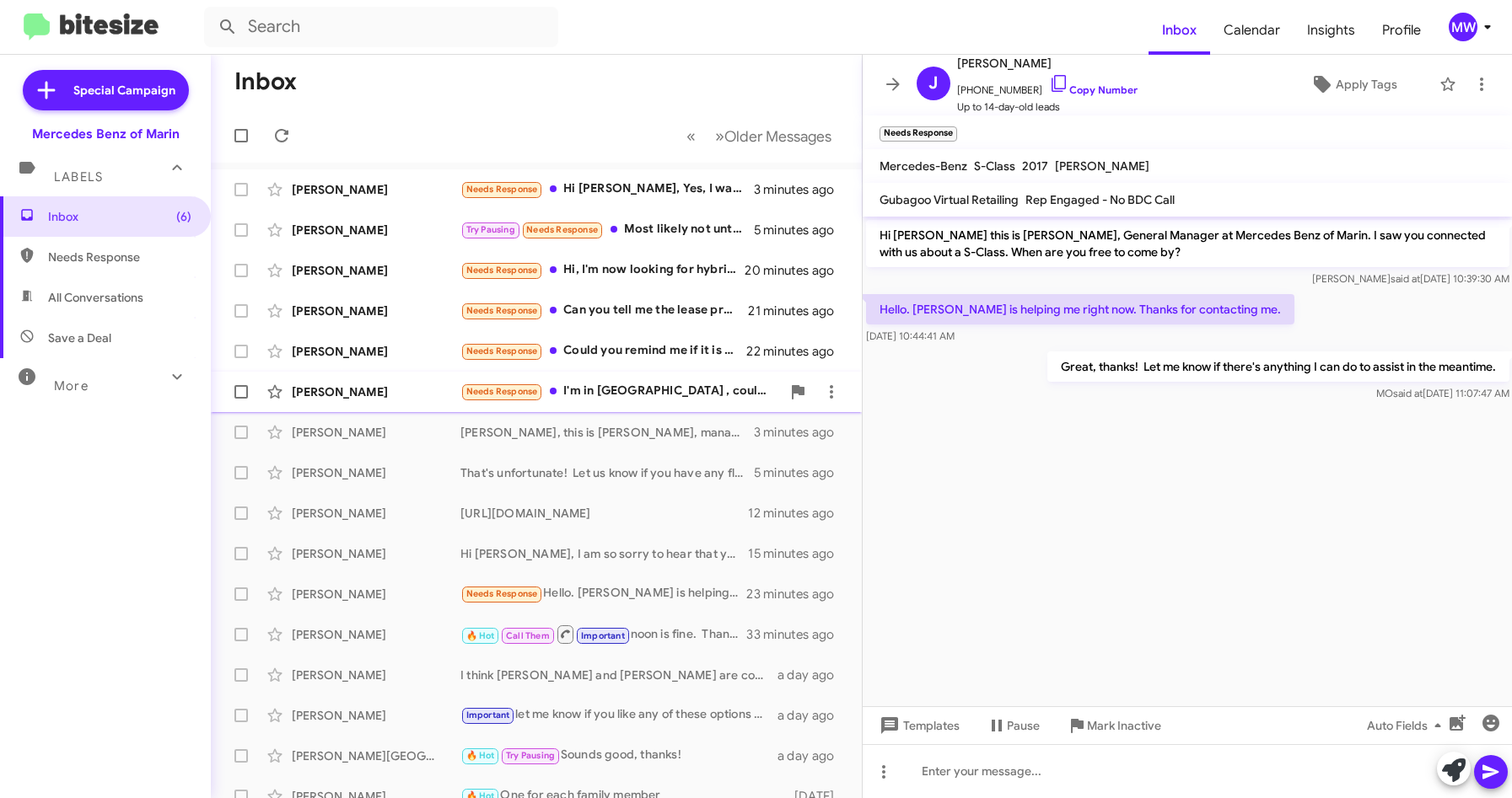
click at [616, 397] on div "Needs Response I'm in [GEOGRAPHIC_DATA] , could we talk on the phone ?" at bounding box center [620, 391] width 321 height 19
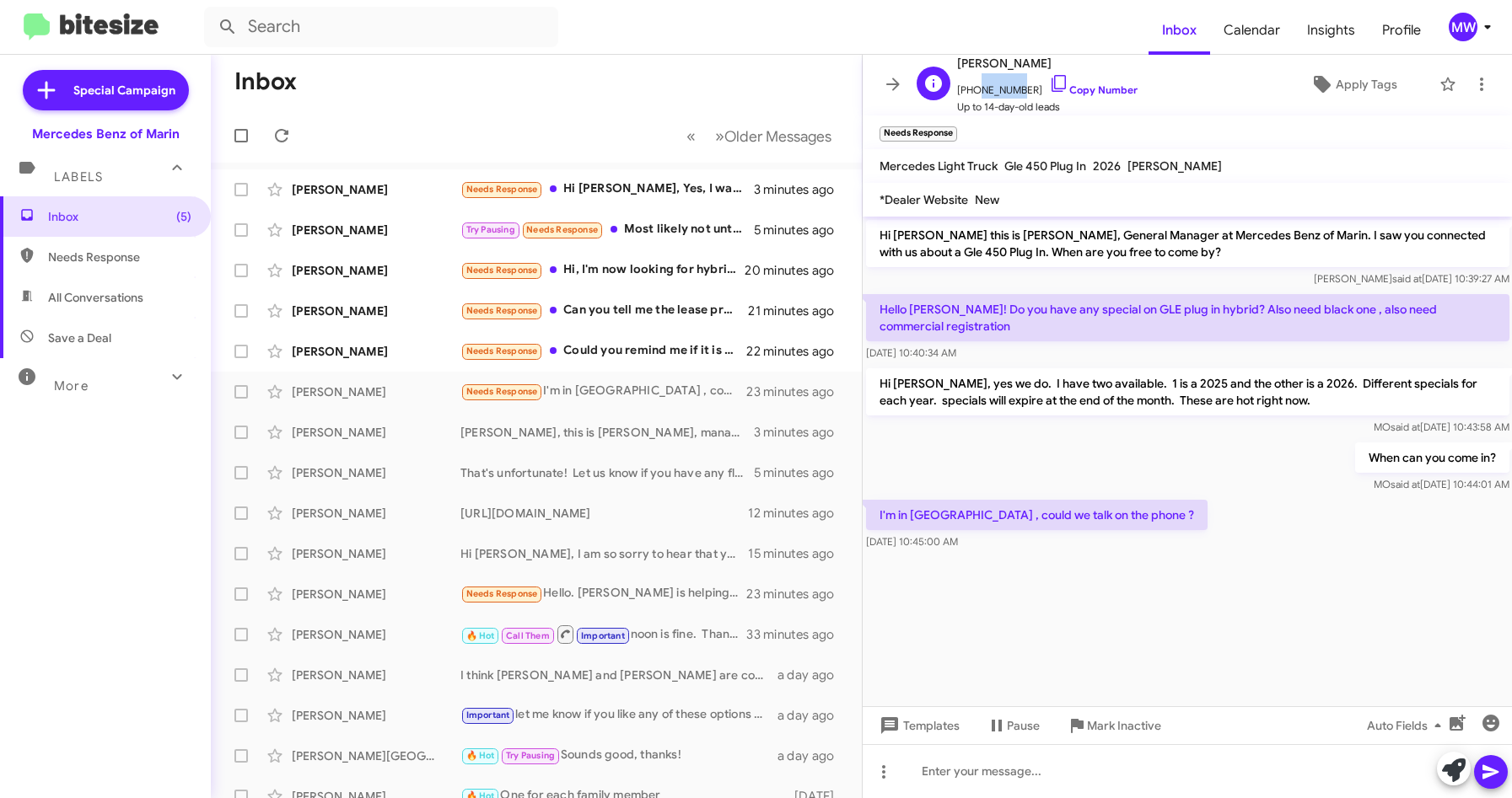
drag, startPoint x: 970, startPoint y: 91, endPoint x: 1011, endPoint y: 97, distance: 41.4
click at [1011, 97] on span "[PHONE_NUMBER] Copy Number" at bounding box center [1047, 85] width 180 height 25
click at [1150, 605] on cdk-virtual-scroll-viewport "Hi [PERSON_NAME] this is [PERSON_NAME], General Manager at Mercedes Benz of Mar…" at bounding box center [1188, 462] width 650 height 490
drag, startPoint x: 968, startPoint y: 91, endPoint x: 1019, endPoint y: 94, distance: 51.1
click at [1019, 94] on span "[PHONE_NUMBER] Copy Number" at bounding box center [1047, 85] width 180 height 25
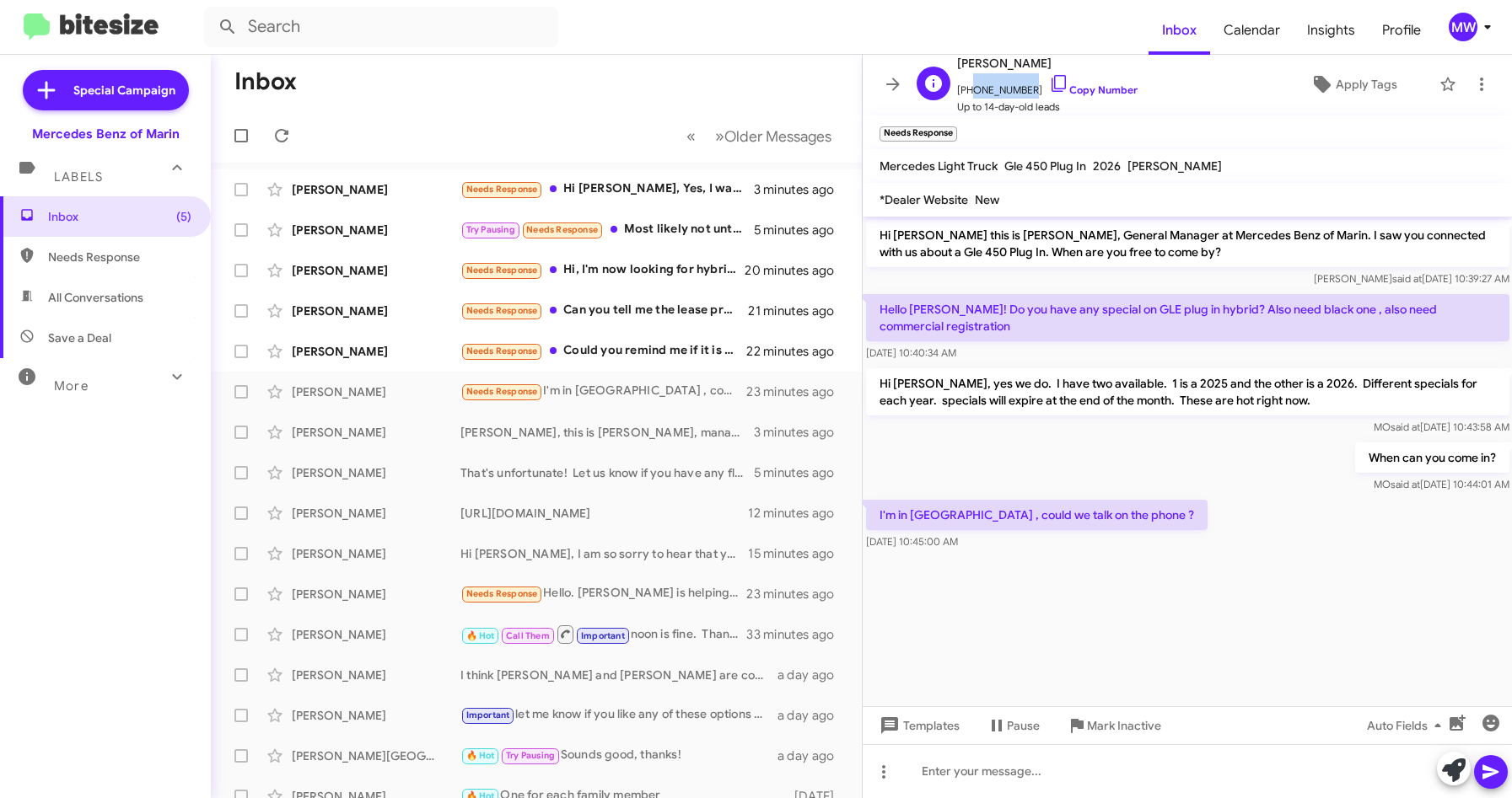
copy span "5106953150"
click at [1038, 619] on cdk-virtual-scroll-viewport "Hi [PERSON_NAME] this is [PERSON_NAME], General Manager at Mercedes Benz of Mar…" at bounding box center [1188, 462] width 650 height 490
drag, startPoint x: 973, startPoint y: 508, endPoint x: 1090, endPoint y: 518, distance: 117.4
drag, startPoint x: 1090, startPoint y: 518, endPoint x: 1069, endPoint y: 645, distance: 128.7
click at [1092, 605] on cdk-virtual-scroll-viewport "Hi [PERSON_NAME] this is [PERSON_NAME], General Manager at Mercedes Benz of Mar…" at bounding box center [1188, 462] width 650 height 490
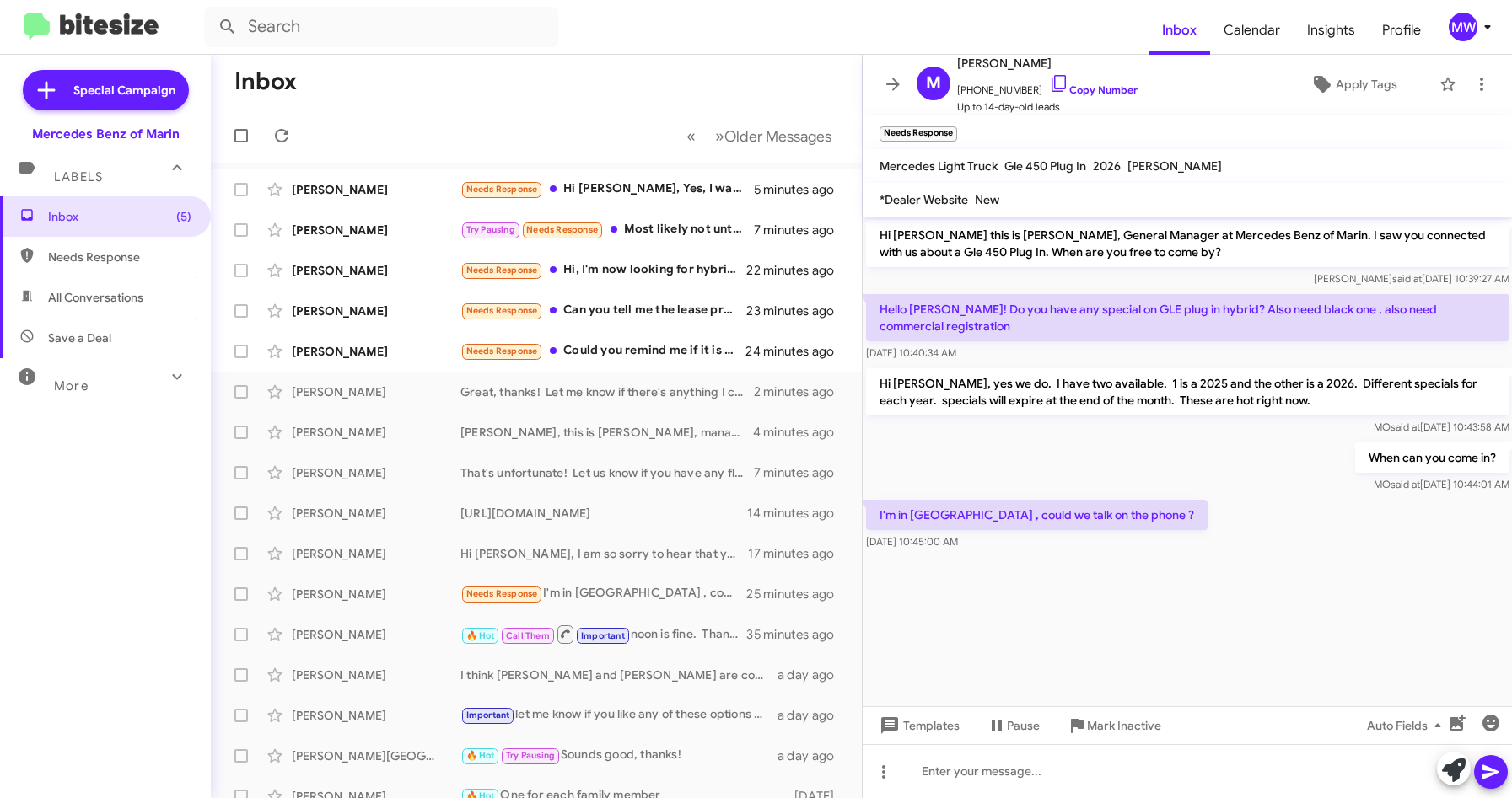
click at [1158, 494] on div "When can you come in? [PERSON_NAME] said at [DATE] 10:44:01 AM" at bounding box center [1188, 468] width 650 height 57
click at [1049, 770] on div at bounding box center [1188, 772] width 650 height 54
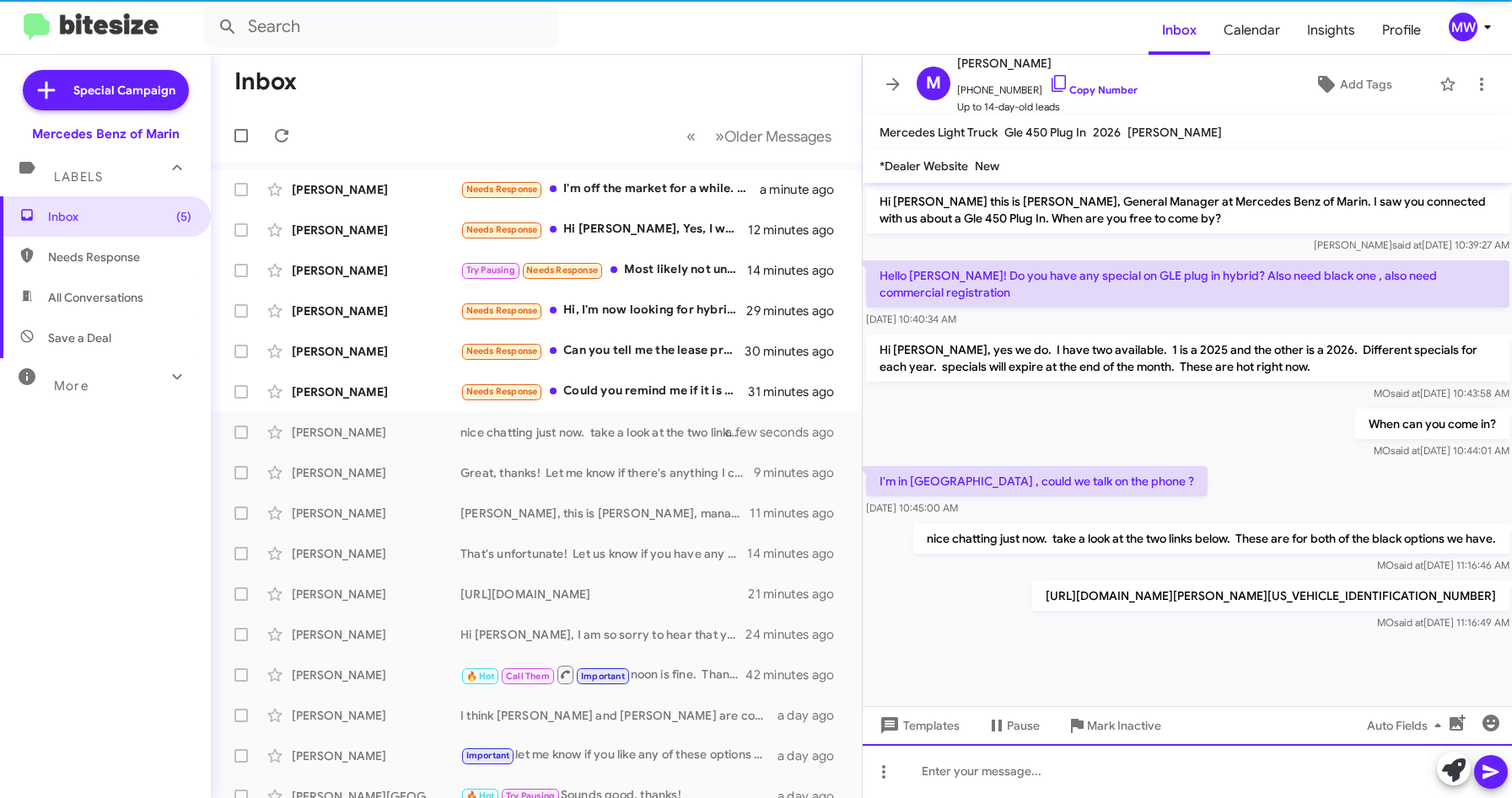
click at [978, 772] on div at bounding box center [1188, 772] width 650 height 54
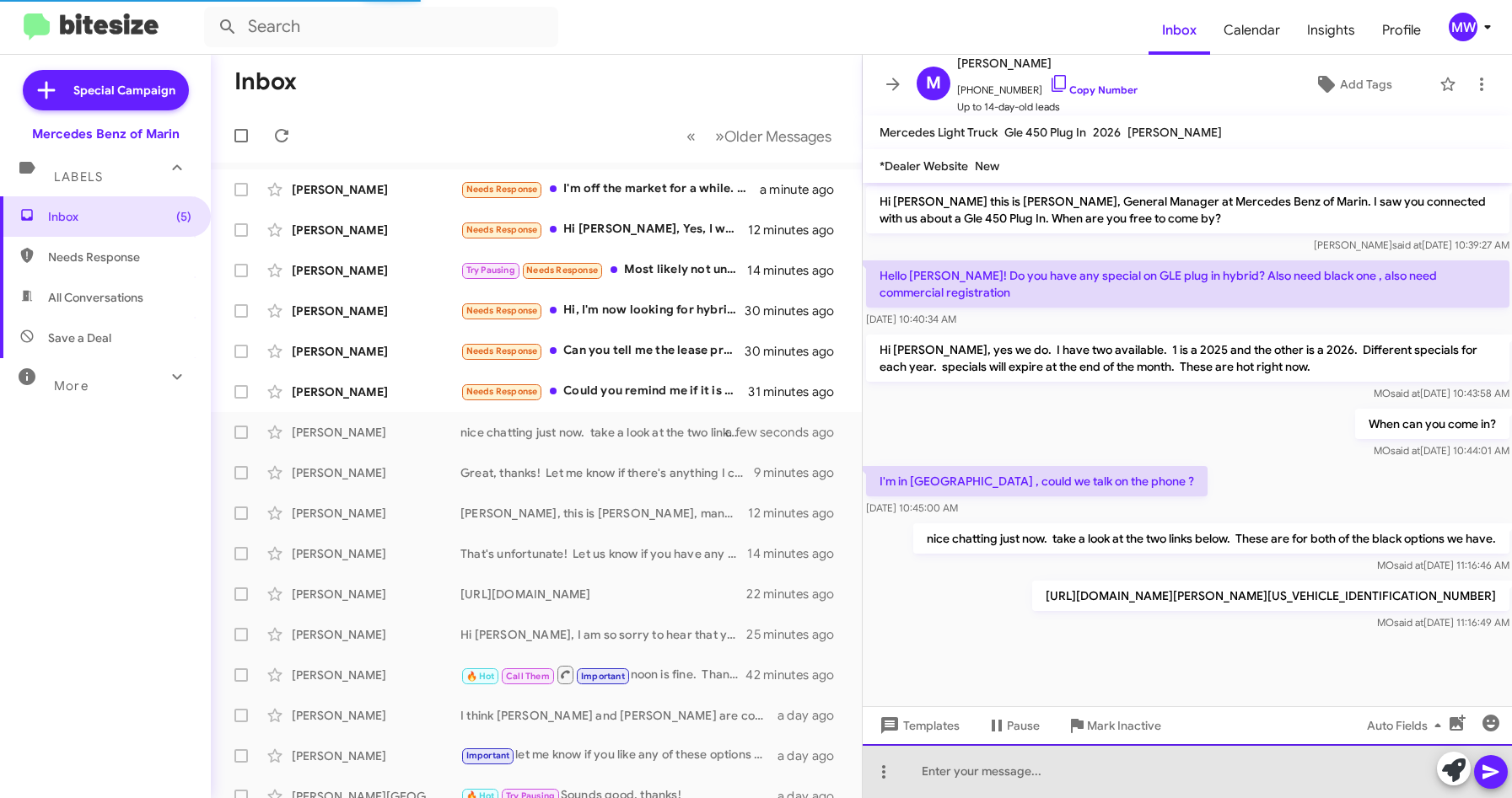
click at [1042, 783] on div at bounding box center [1188, 772] width 650 height 54
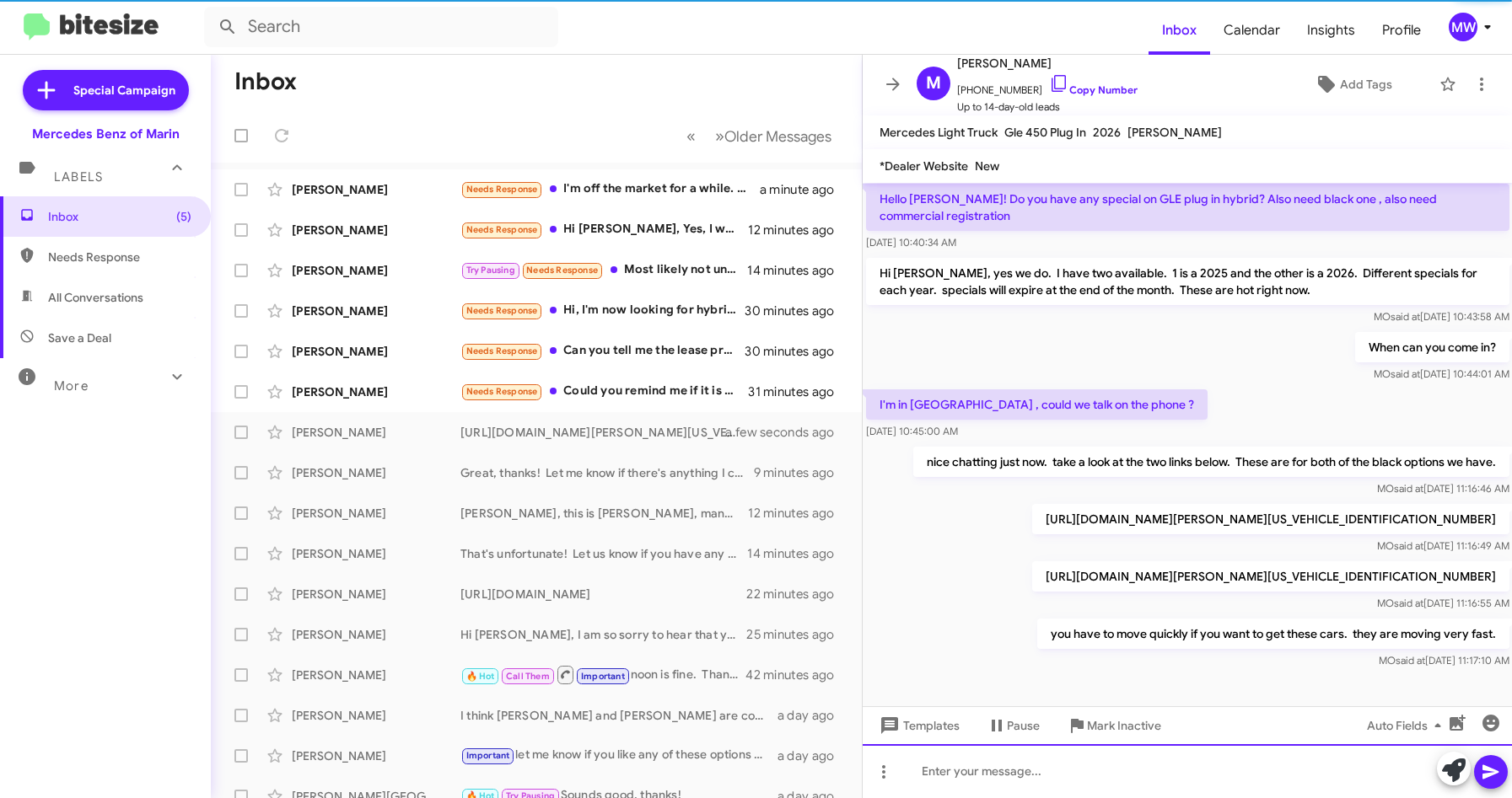
scroll to position [81, 0]
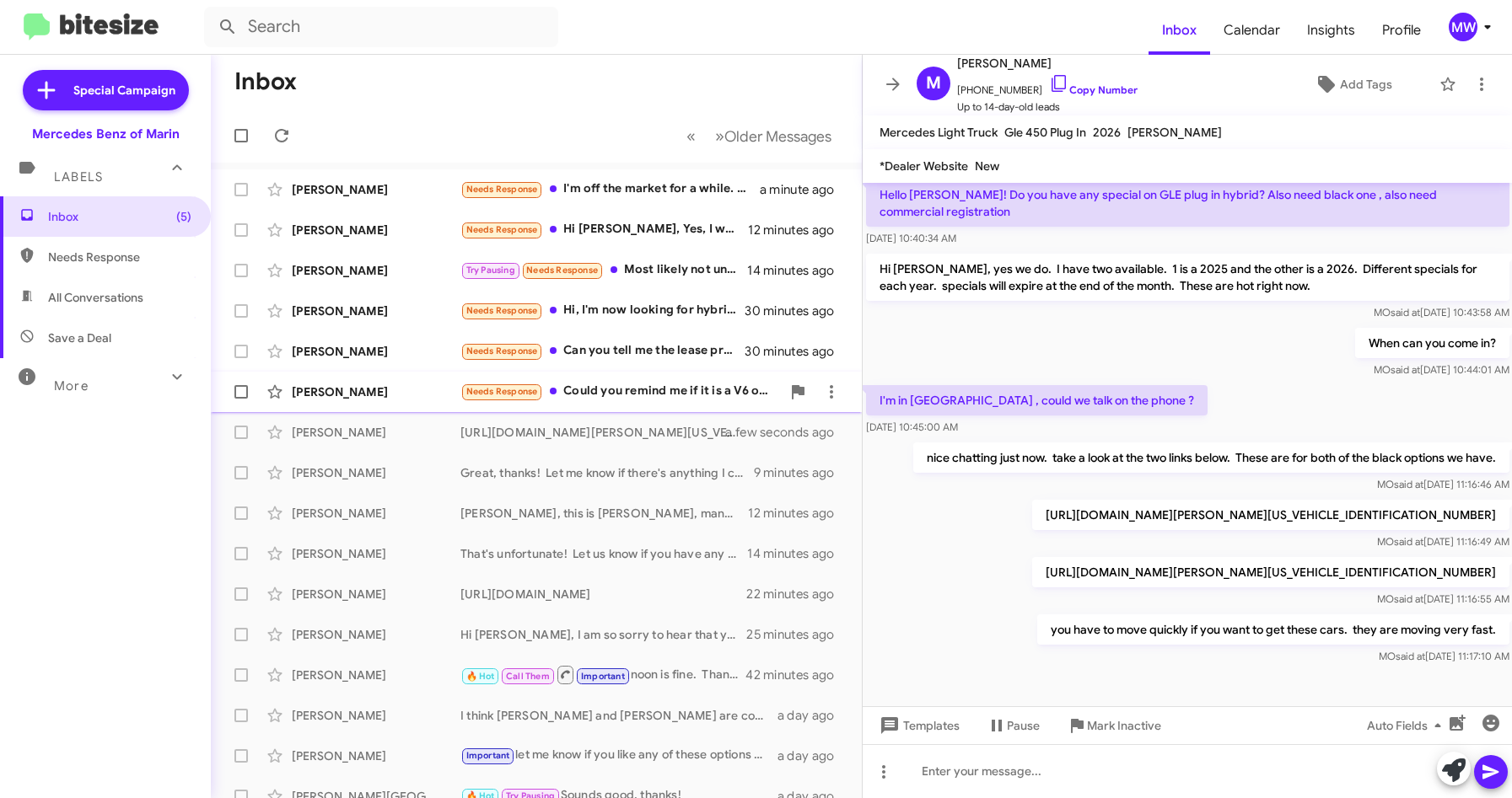
click at [577, 383] on div "Needs Response Could you remind me if it is a V6 or V8?" at bounding box center [620, 391] width 321 height 19
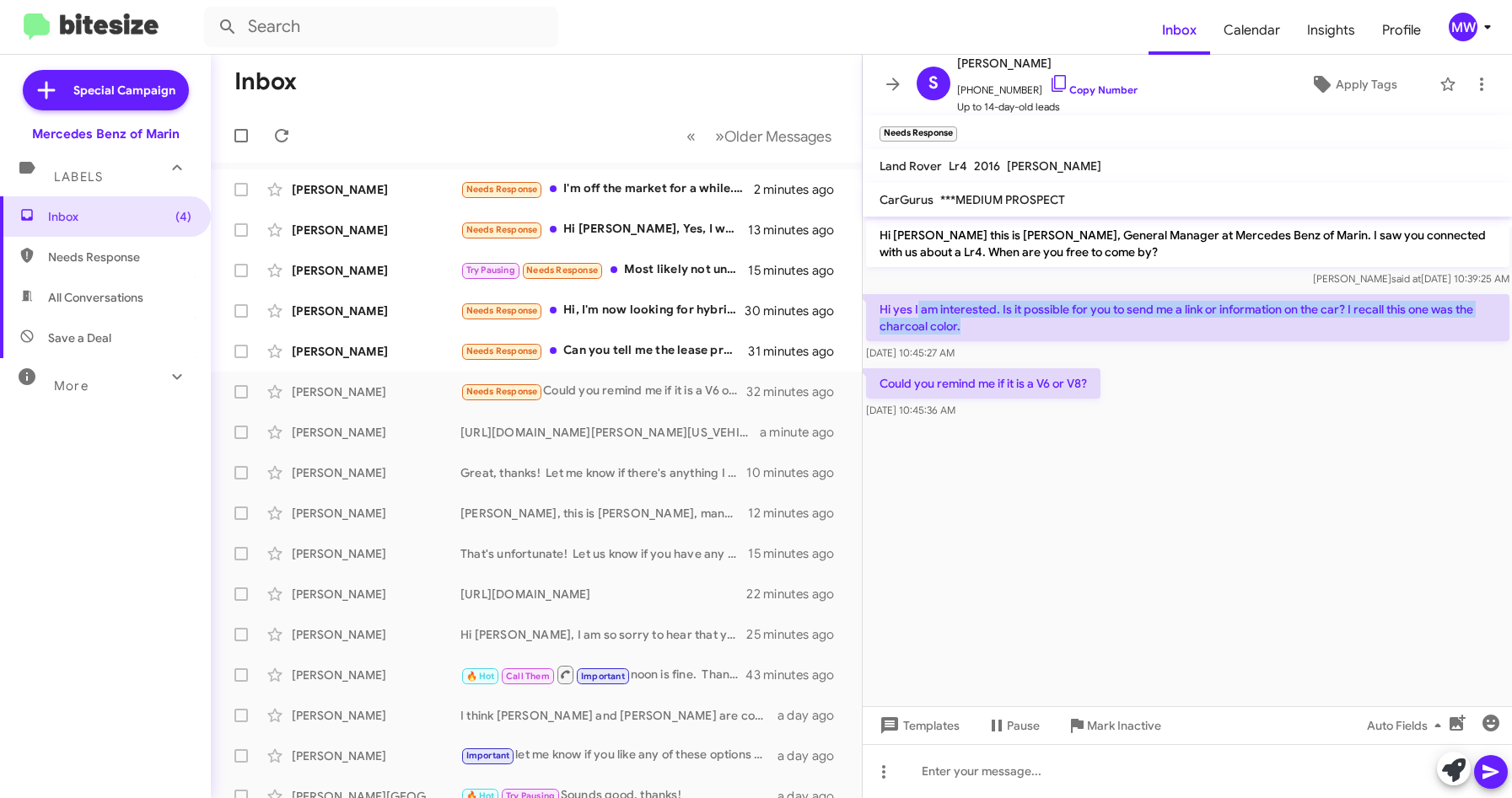
drag, startPoint x: 918, startPoint y: 309, endPoint x: 961, endPoint y: 334, distance: 49.7
click at [961, 334] on p "Hi yes I am interested. Is it possible for you to send me a link or information…" at bounding box center [1188, 318] width 643 height 47
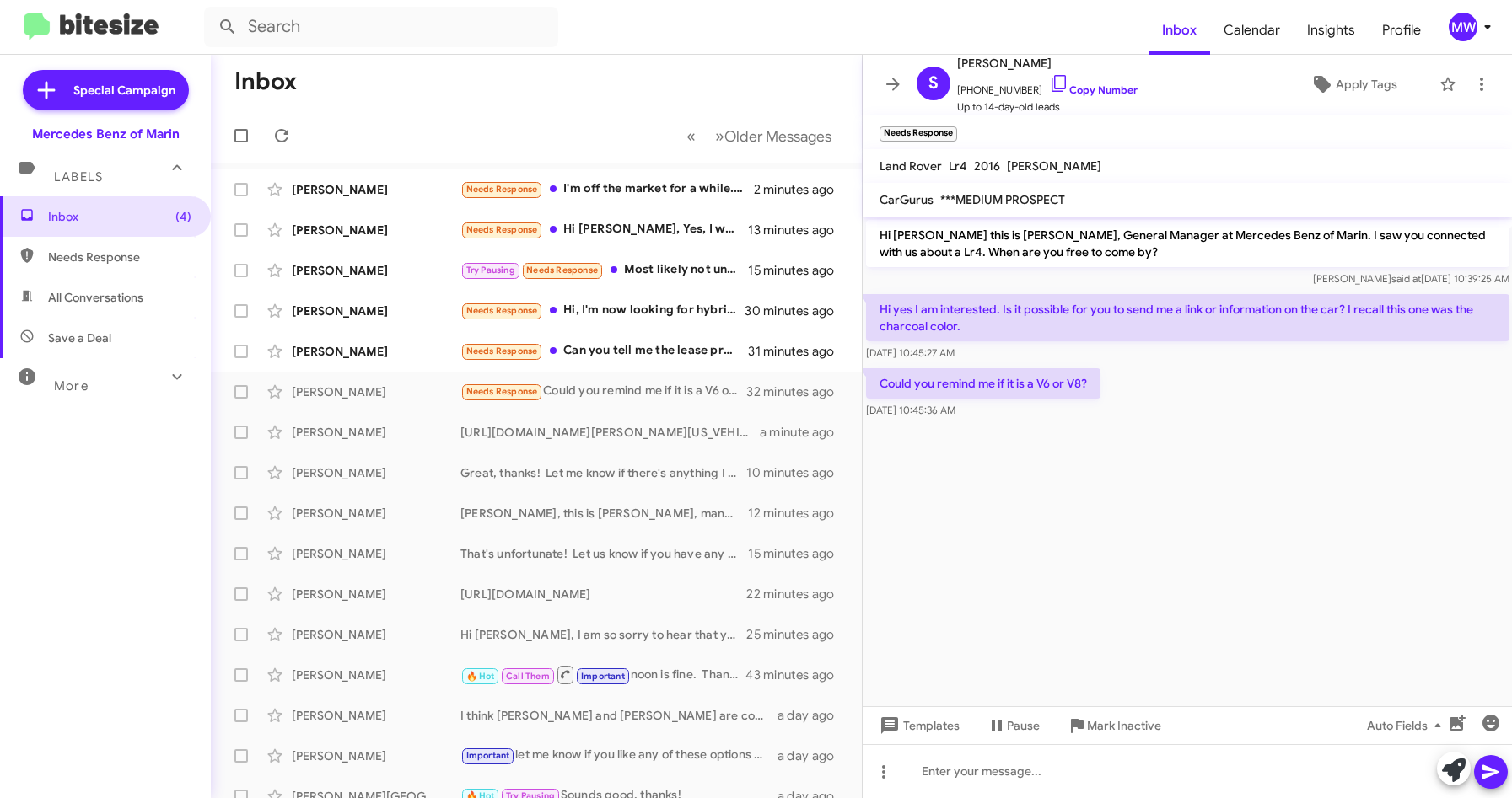
click at [1120, 475] on cdk-virtual-scroll-viewport "Hi [PERSON_NAME] this is [PERSON_NAME], General Manager at Mercedes Benz of Mar…" at bounding box center [1188, 462] width 650 height 490
drag, startPoint x: 966, startPoint y: 89, endPoint x: 1023, endPoint y: 92, distance: 57.1
click at [1023, 92] on span "[PHONE_NUMBER] Copy Number" at bounding box center [1047, 85] width 180 height 25
copy span "7078888005"
drag, startPoint x: 1087, startPoint y: 531, endPoint x: 1088, endPoint y: 510, distance: 21.0
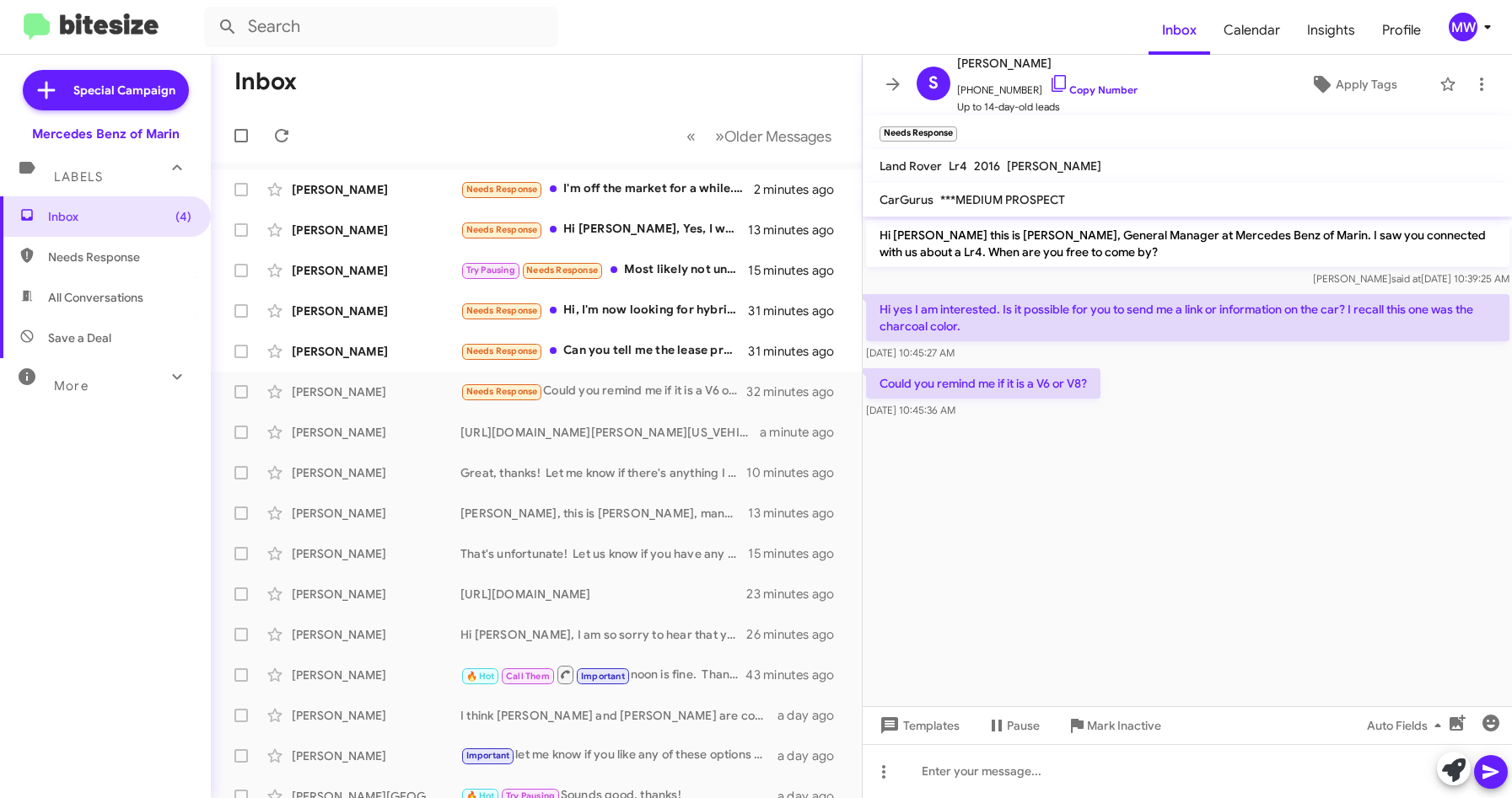
click at [1087, 521] on cdk-virtual-scroll-viewport "Hi [PERSON_NAME] this is [PERSON_NAME], General Manager at Mercedes Benz of Mar…" at bounding box center [1188, 462] width 650 height 490
drag, startPoint x: 966, startPoint y: 88, endPoint x: 1029, endPoint y: 94, distance: 63.3
click at [1029, 94] on span "[PHONE_NUMBER] Copy Number" at bounding box center [1047, 85] width 180 height 25
copy span "7078888005"
click at [963, 780] on div at bounding box center [1188, 772] width 650 height 54
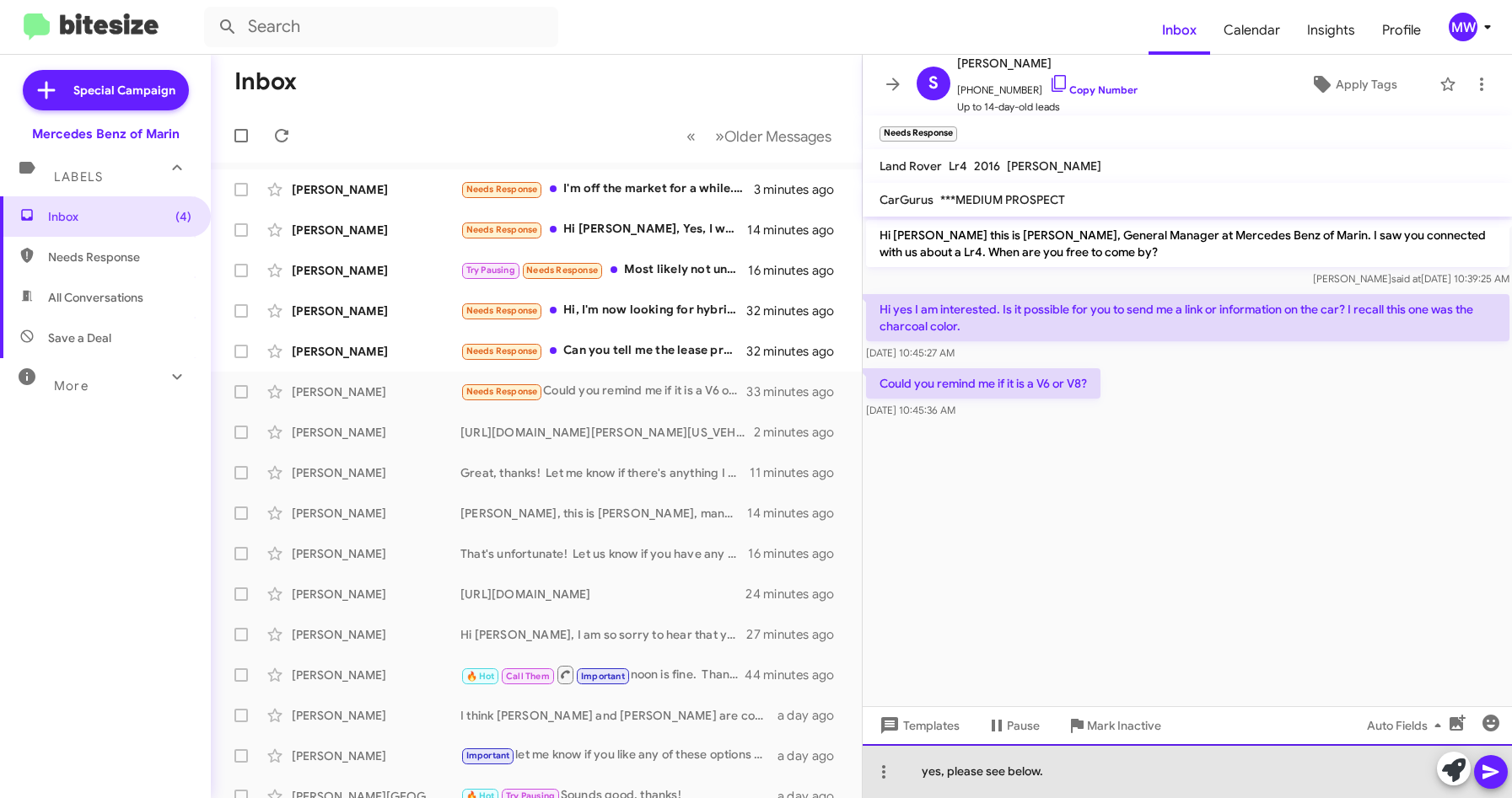
click at [1072, 772] on div "yes, please see below." at bounding box center [1188, 772] width 650 height 54
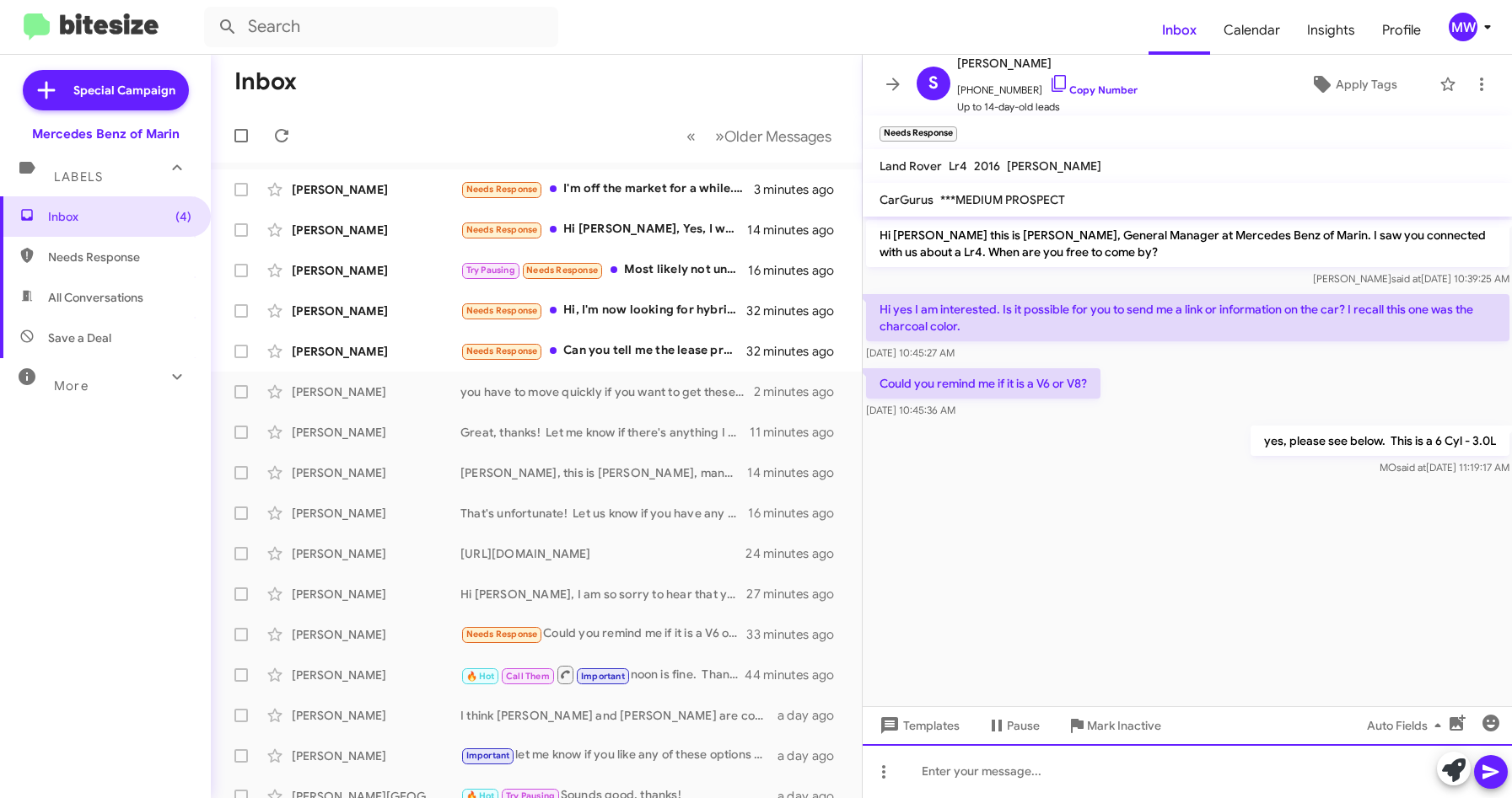
click at [997, 788] on div at bounding box center [1188, 772] width 650 height 54
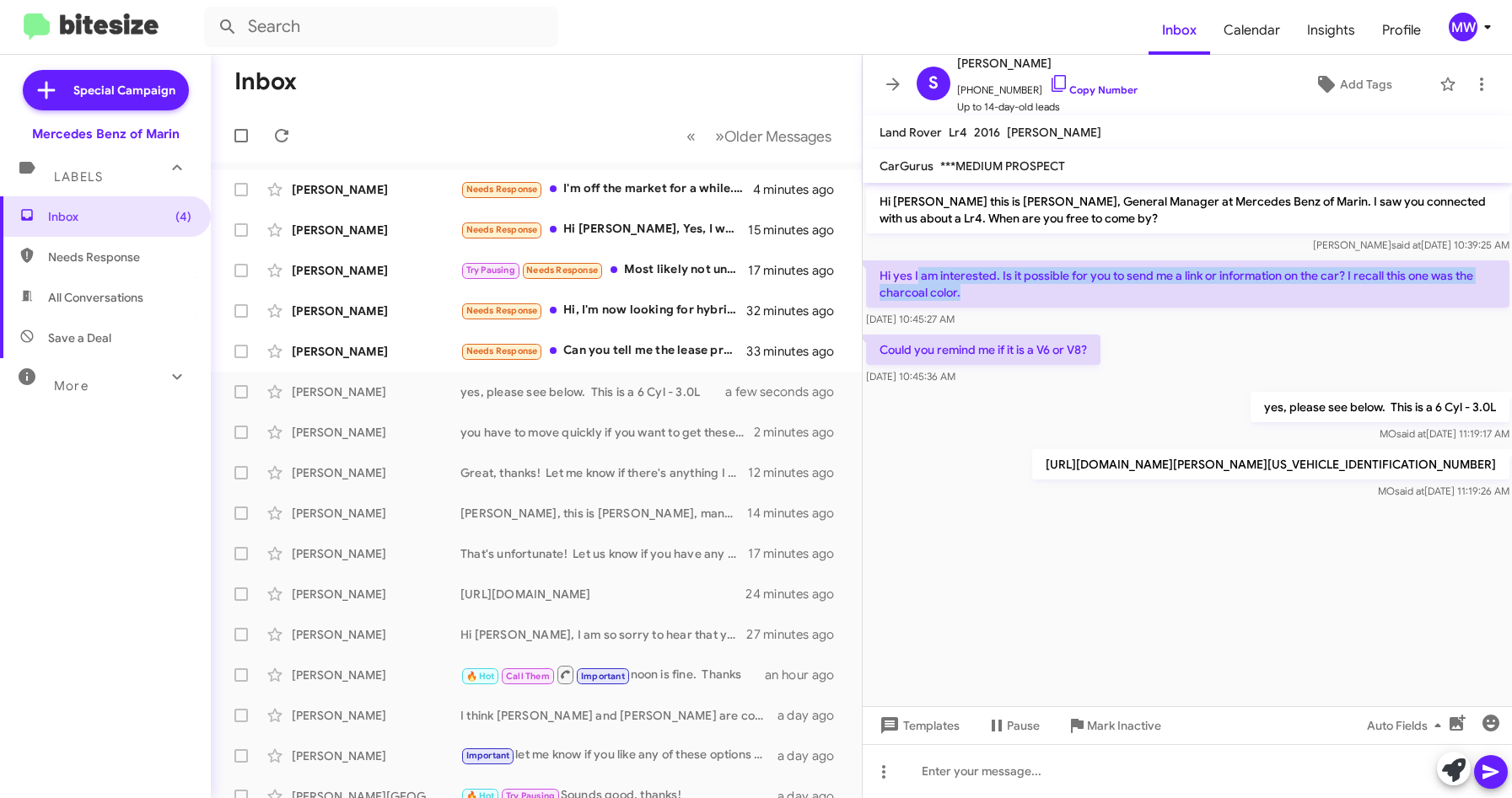
drag, startPoint x: 1028, startPoint y: 274, endPoint x: 987, endPoint y: 290, distance: 44.0
click at [987, 290] on p "Hi yes I am interested. Is it possible for you to send me a link or information…" at bounding box center [1188, 284] width 643 height 47
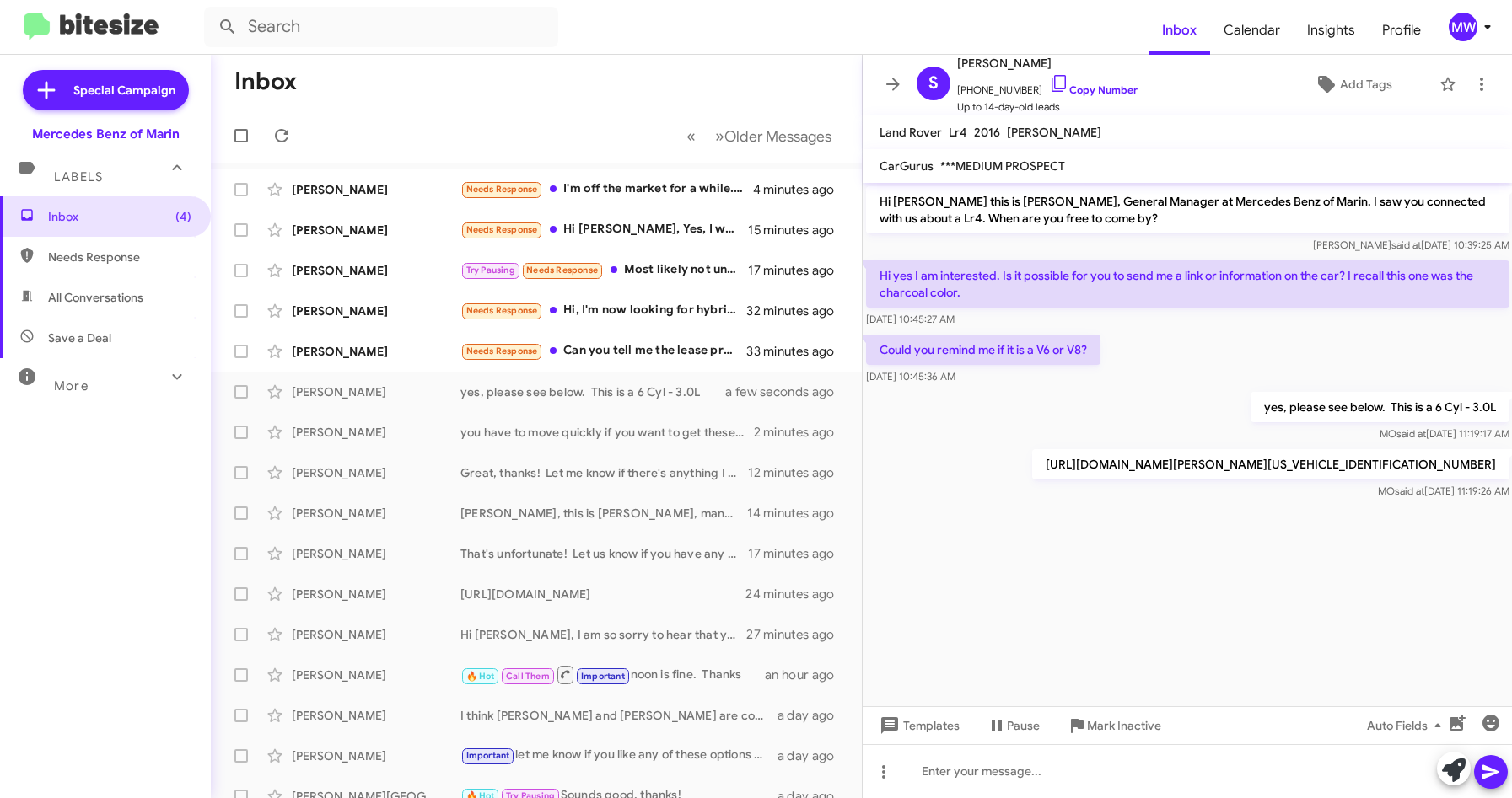
click at [1130, 623] on cdk-virtual-scroll-viewport "Hi [PERSON_NAME] this is [PERSON_NAME], General Manager at Mercedes Benz of Mar…" at bounding box center [1188, 444] width 650 height 524
click at [1069, 798] on html "Inbox Calendar Insights Profile MW Special Campaign Mercedes Benz of Marin Labe…" at bounding box center [756, 399] width 1512 height 798
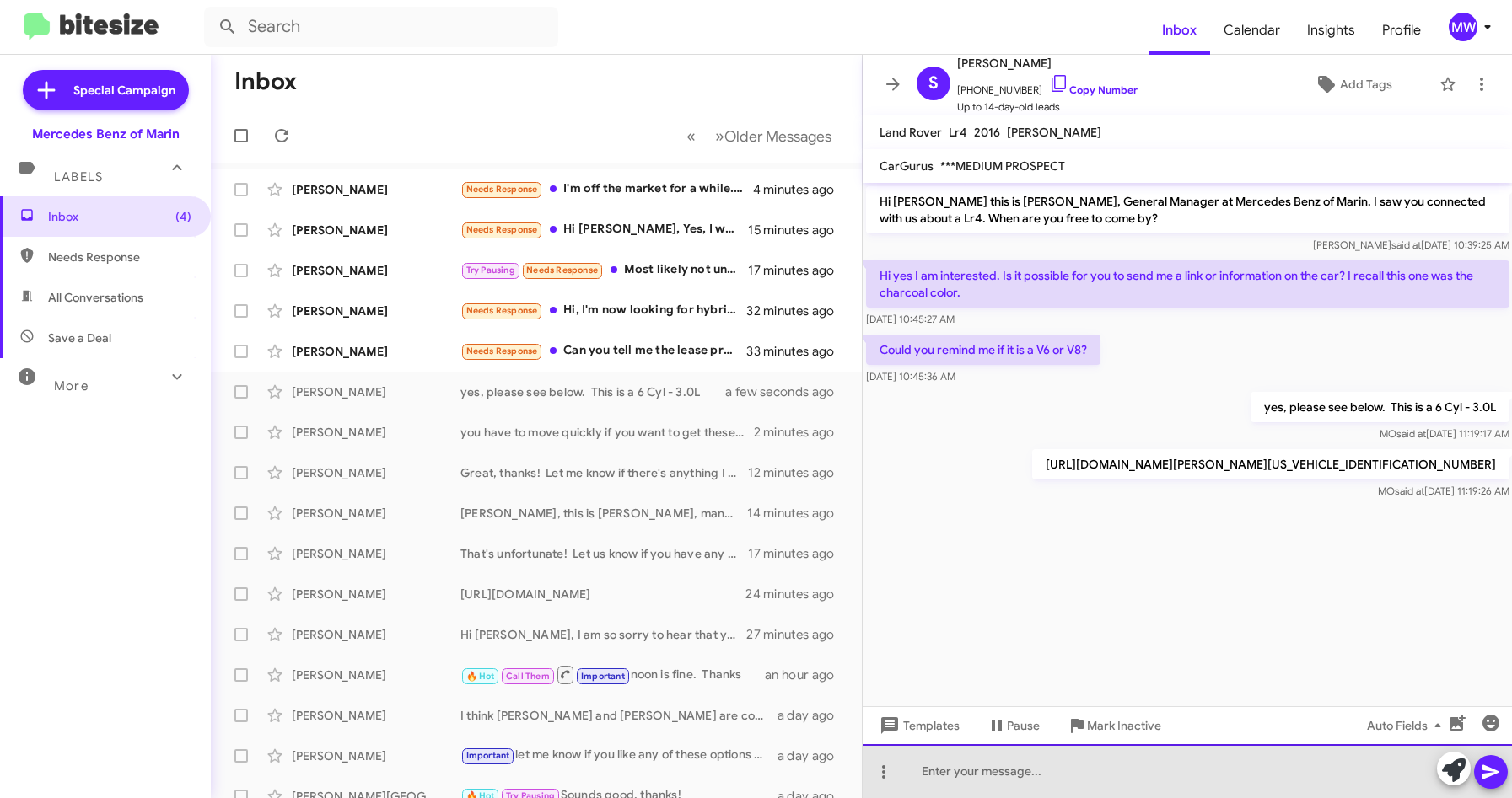
click at [1071, 784] on div at bounding box center [1188, 772] width 650 height 54
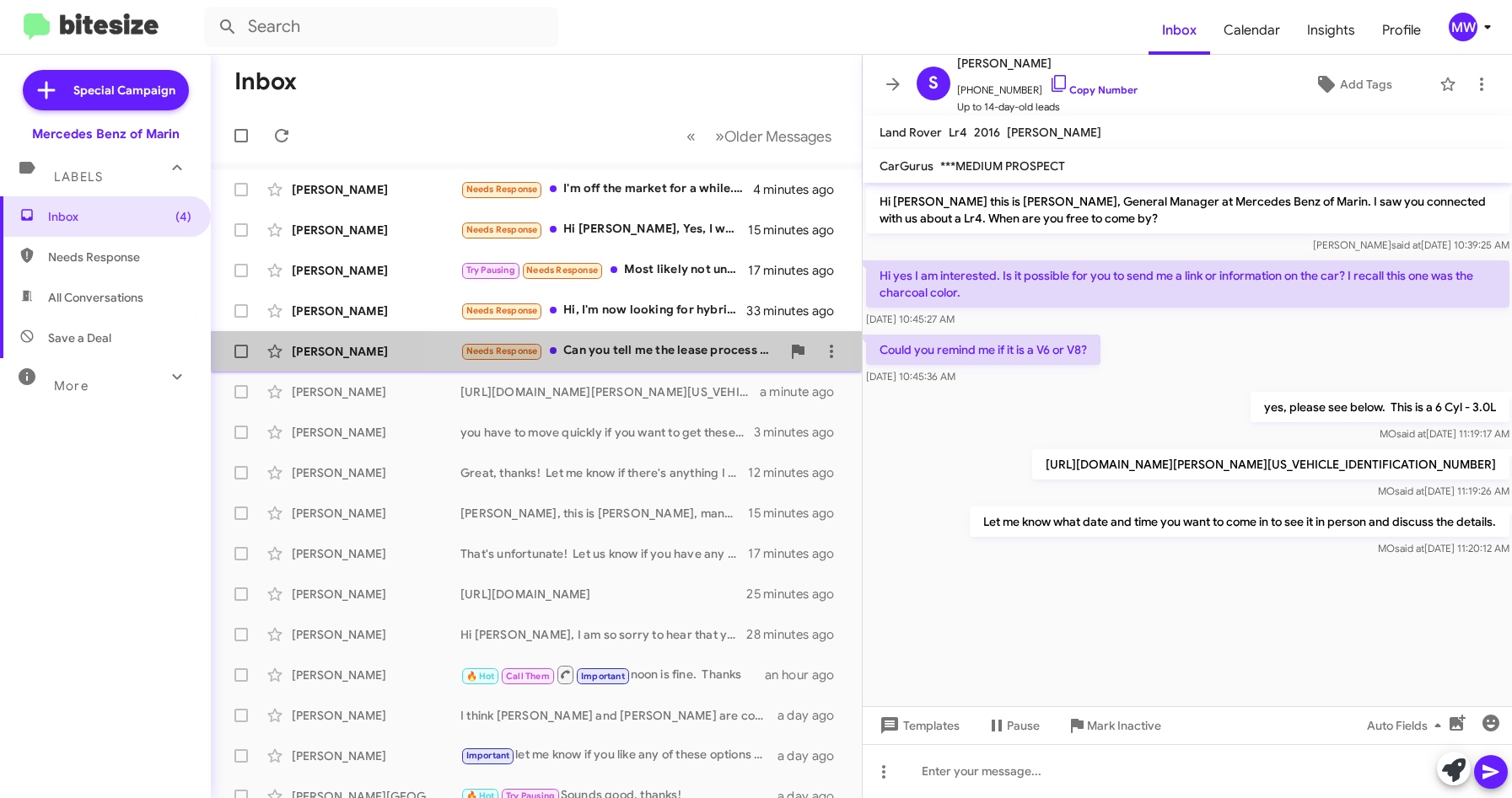
click at [609, 348] on div "Needs Response Can you tell me the lease process for GLE hybrid" at bounding box center [620, 351] width 321 height 19
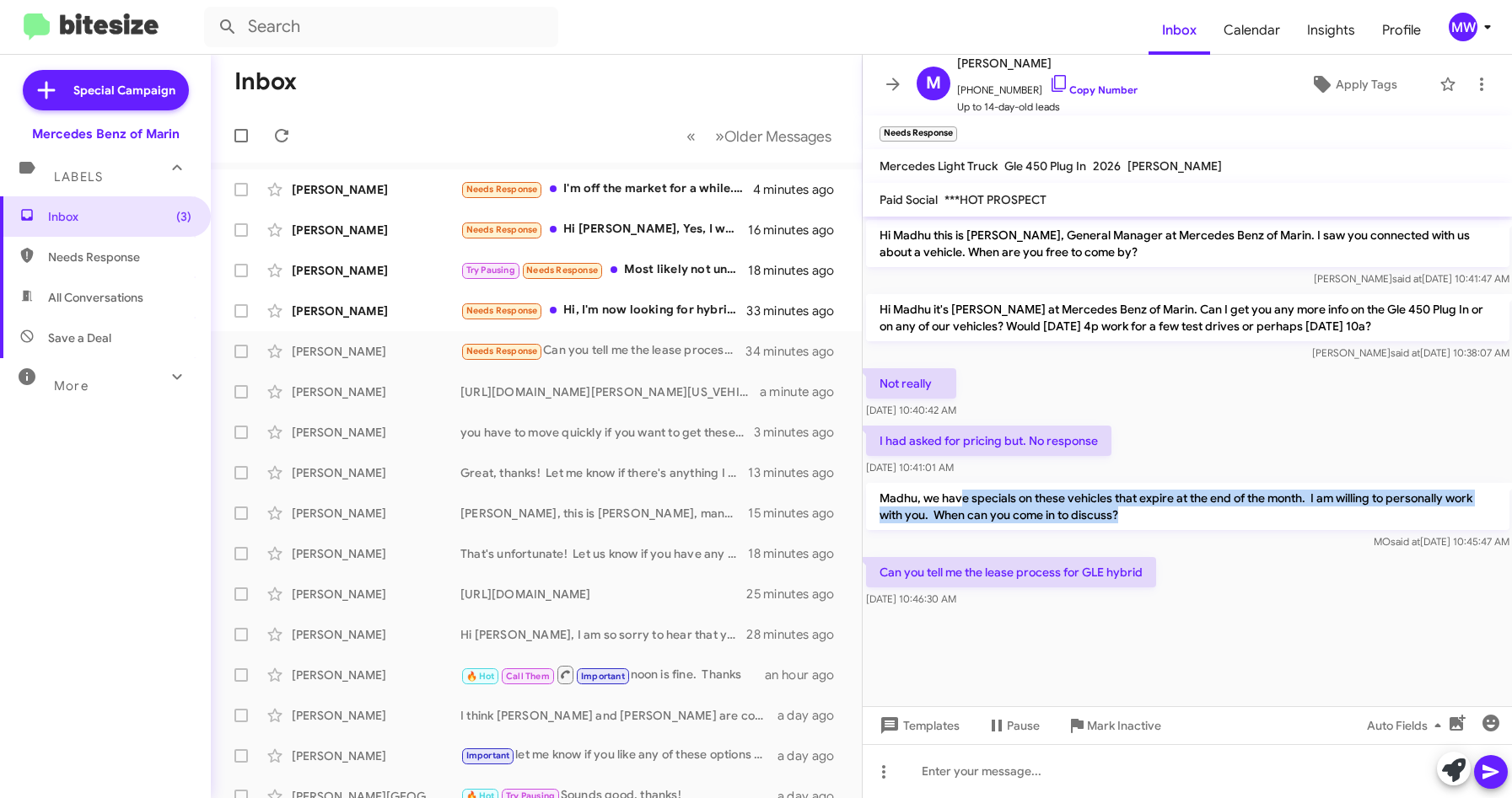
drag, startPoint x: 961, startPoint y: 500, endPoint x: 1122, endPoint y: 511, distance: 161.4
click at [1122, 511] on p "Madhu, we have specials on these vehicles that expire at the end of the month. …" at bounding box center [1188, 507] width 643 height 47
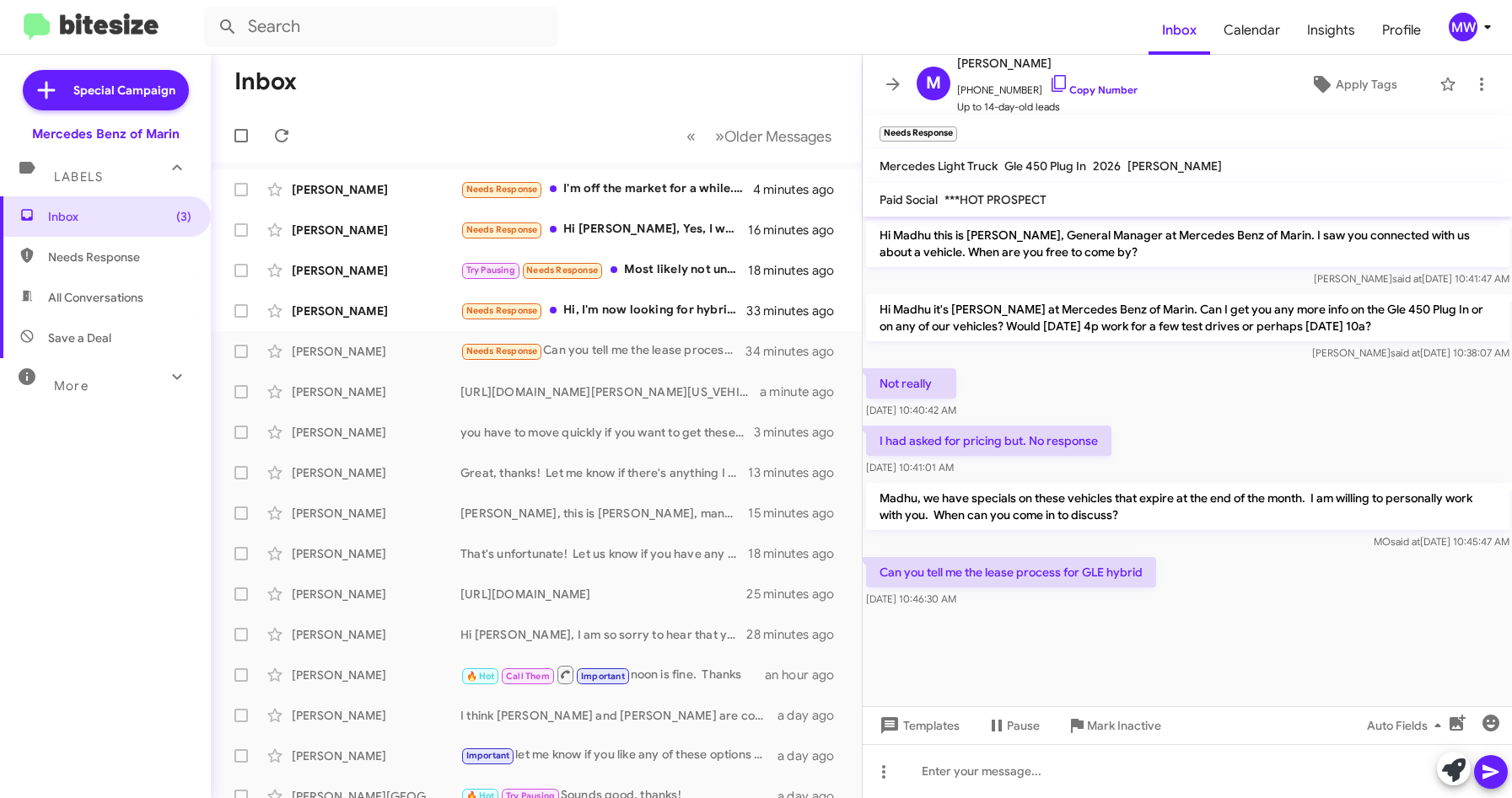
drag, startPoint x: 1122, startPoint y: 511, endPoint x: 1138, endPoint y: 627, distance: 117.1
click at [1138, 627] on div at bounding box center [1188, 624] width 650 height 25
click at [1259, 779] on div at bounding box center [1188, 772] width 650 height 54
drag, startPoint x: 947, startPoint y: 778, endPoint x: 968, endPoint y: 777, distance: 21.0
click at [947, 778] on div at bounding box center [1188, 772] width 650 height 54
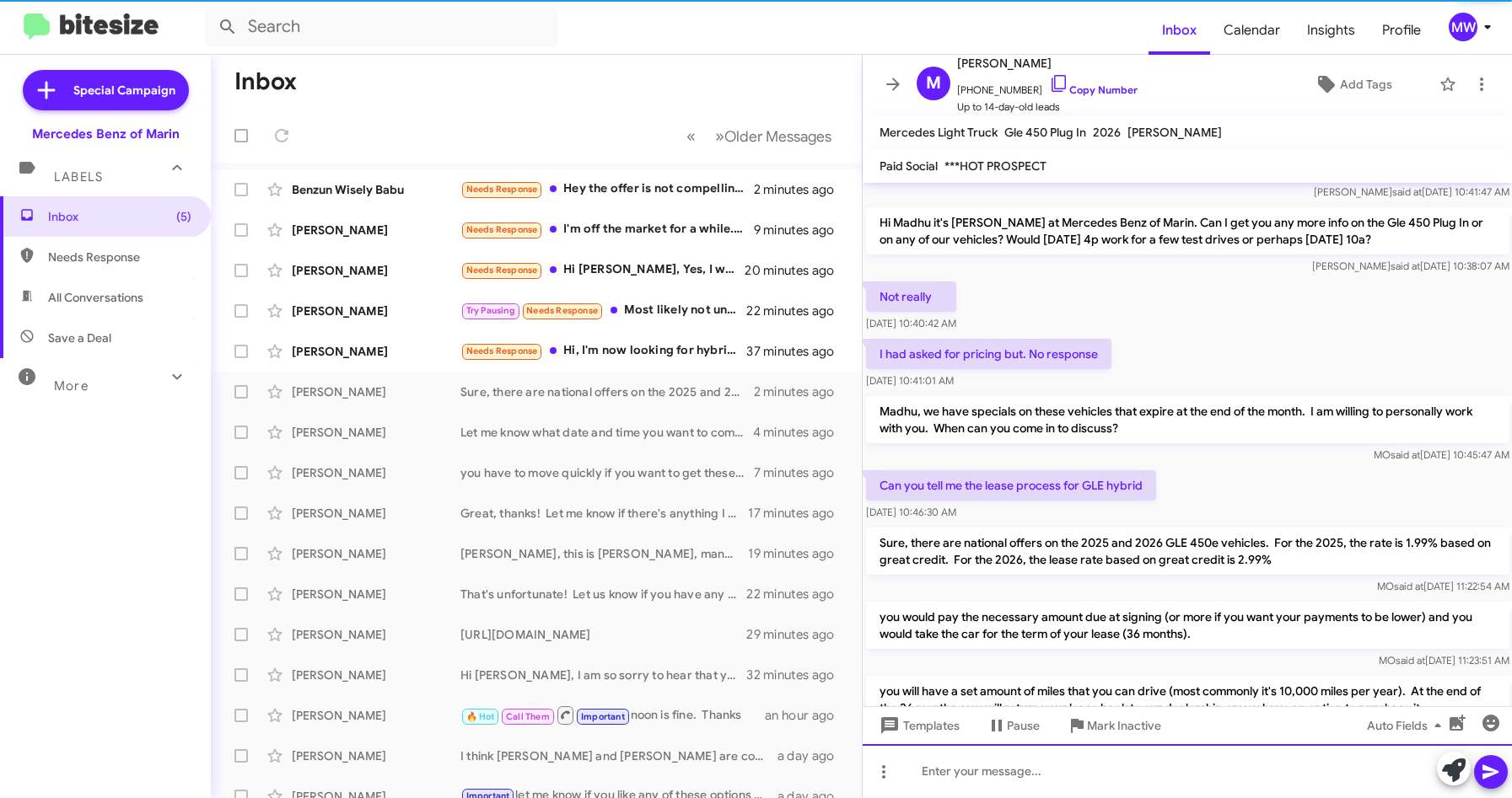
scroll to position [132, 0]
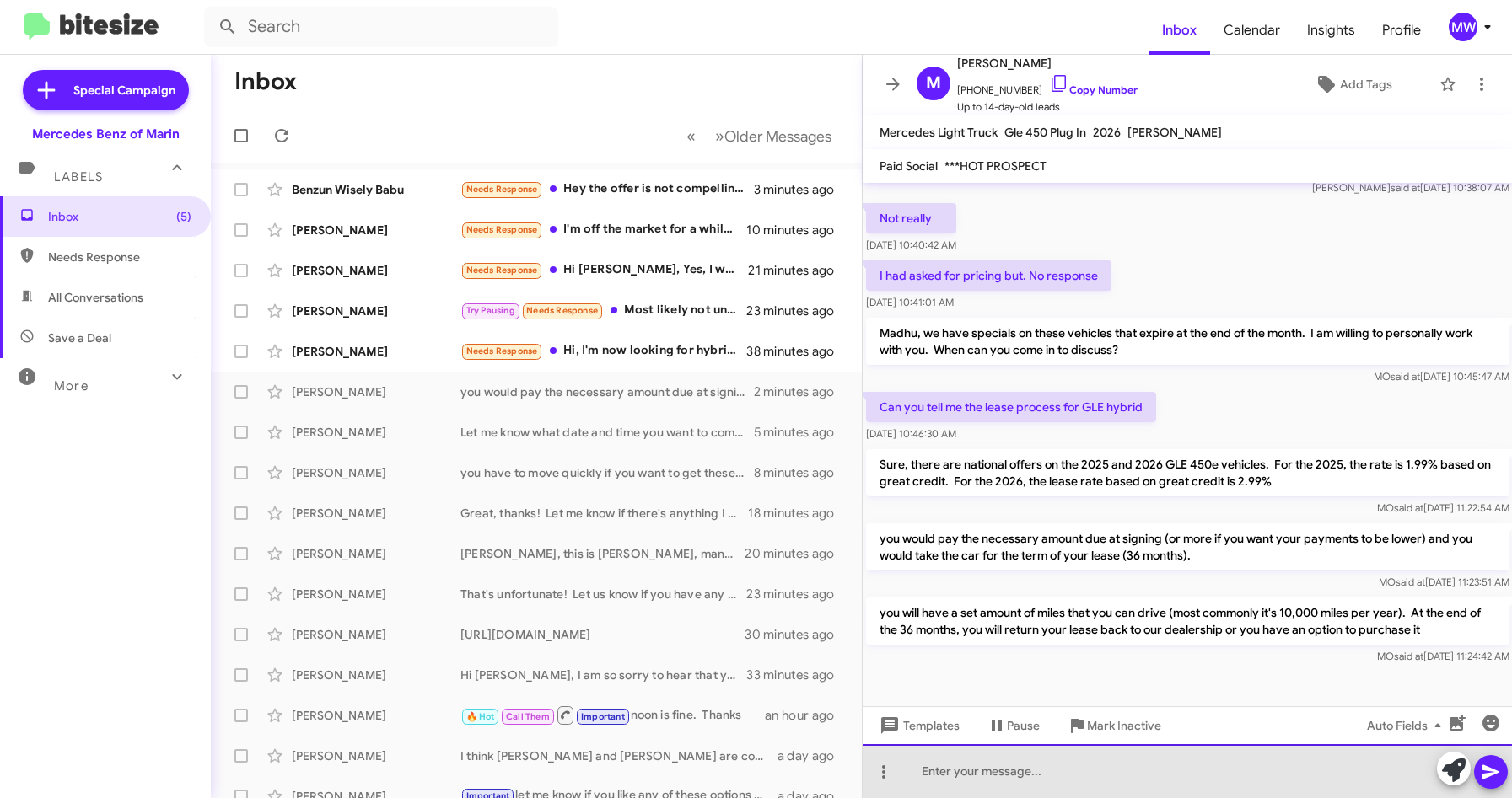
click at [1121, 774] on div at bounding box center [1188, 772] width 650 height 54
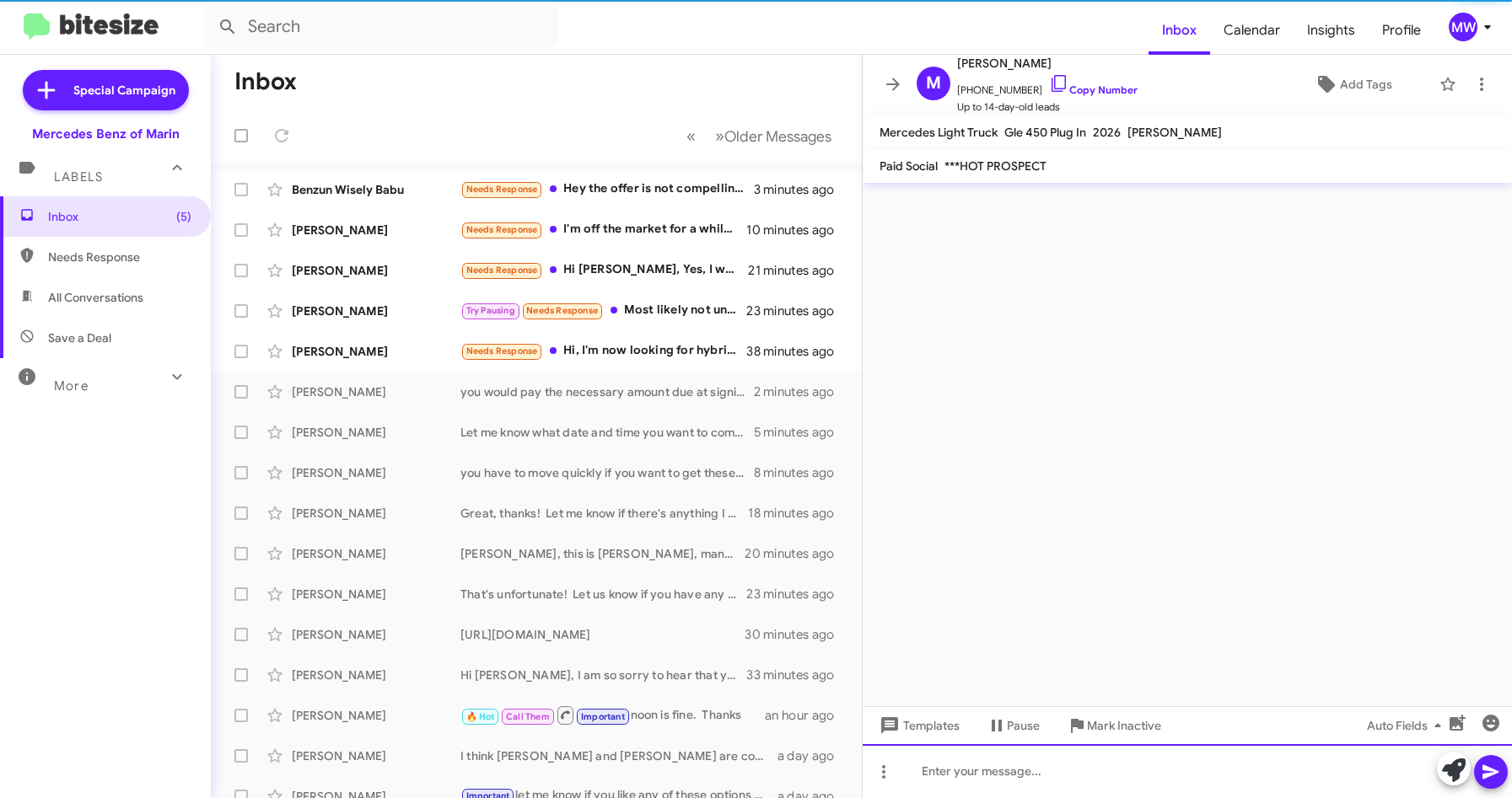
scroll to position [0, 0]
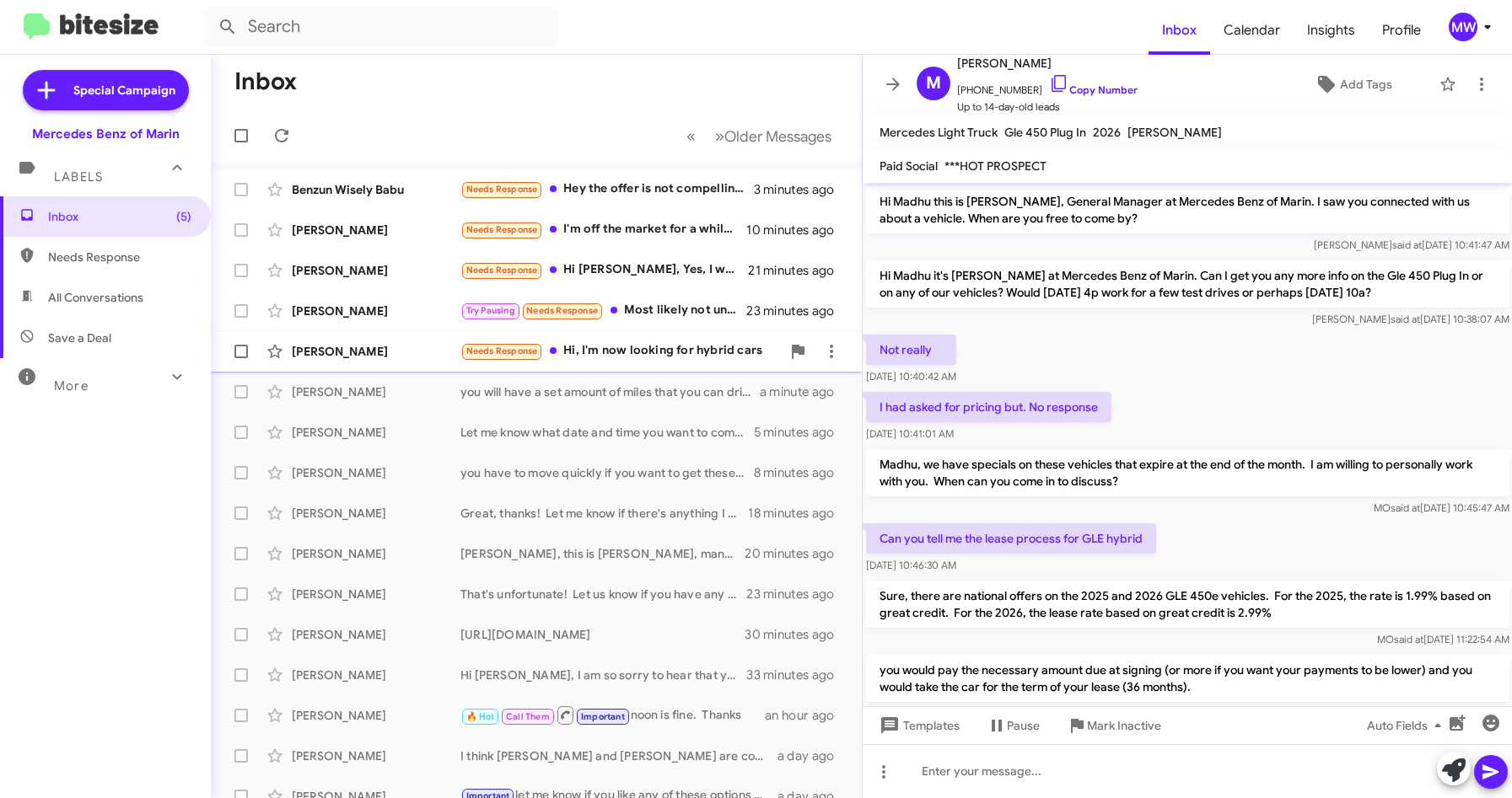
click at [640, 349] on div "Needs Response Hi, I'm now looking for hybrid cars" at bounding box center [620, 351] width 321 height 19
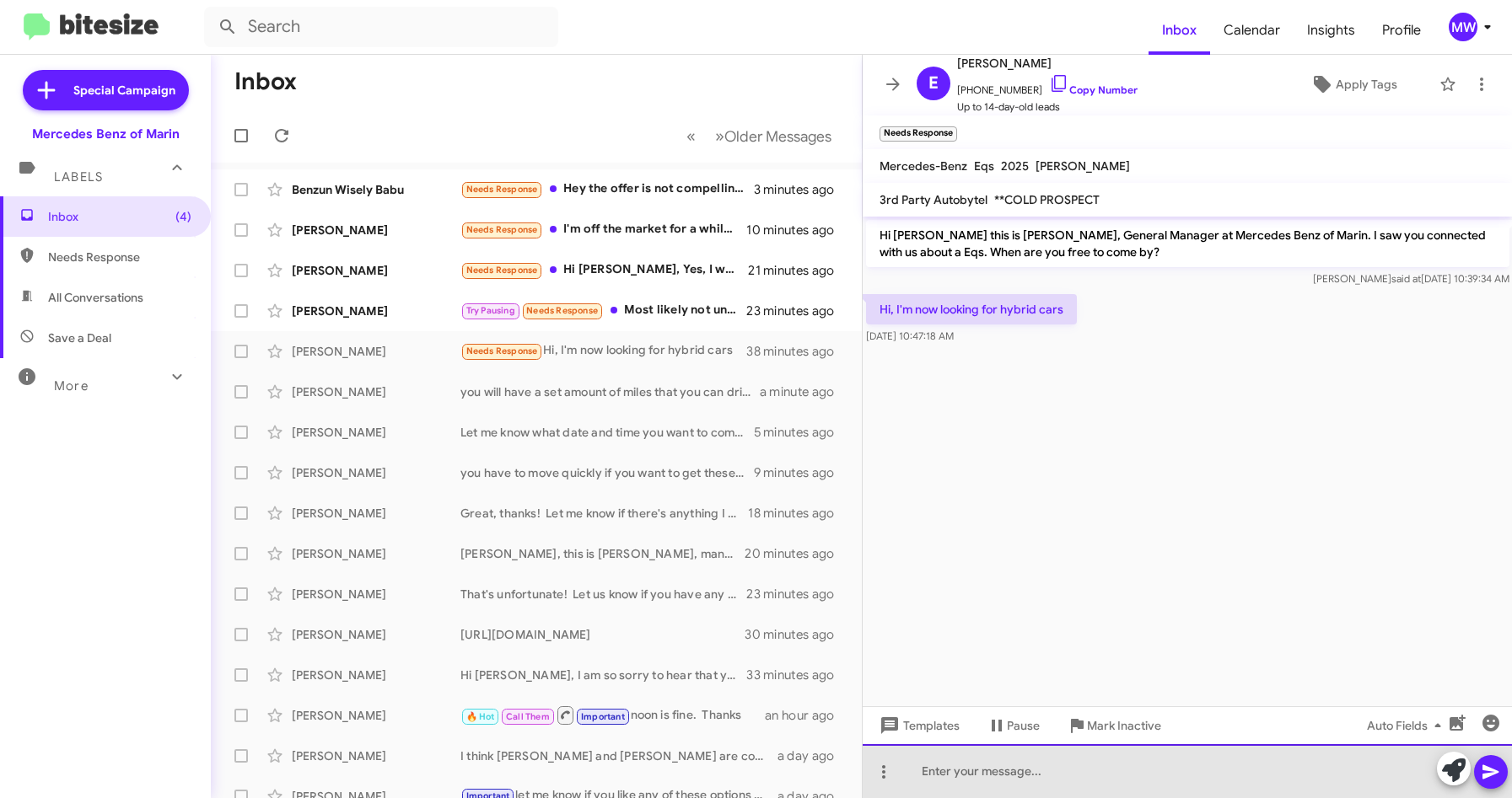
click at [1060, 773] on div at bounding box center [1188, 772] width 650 height 54
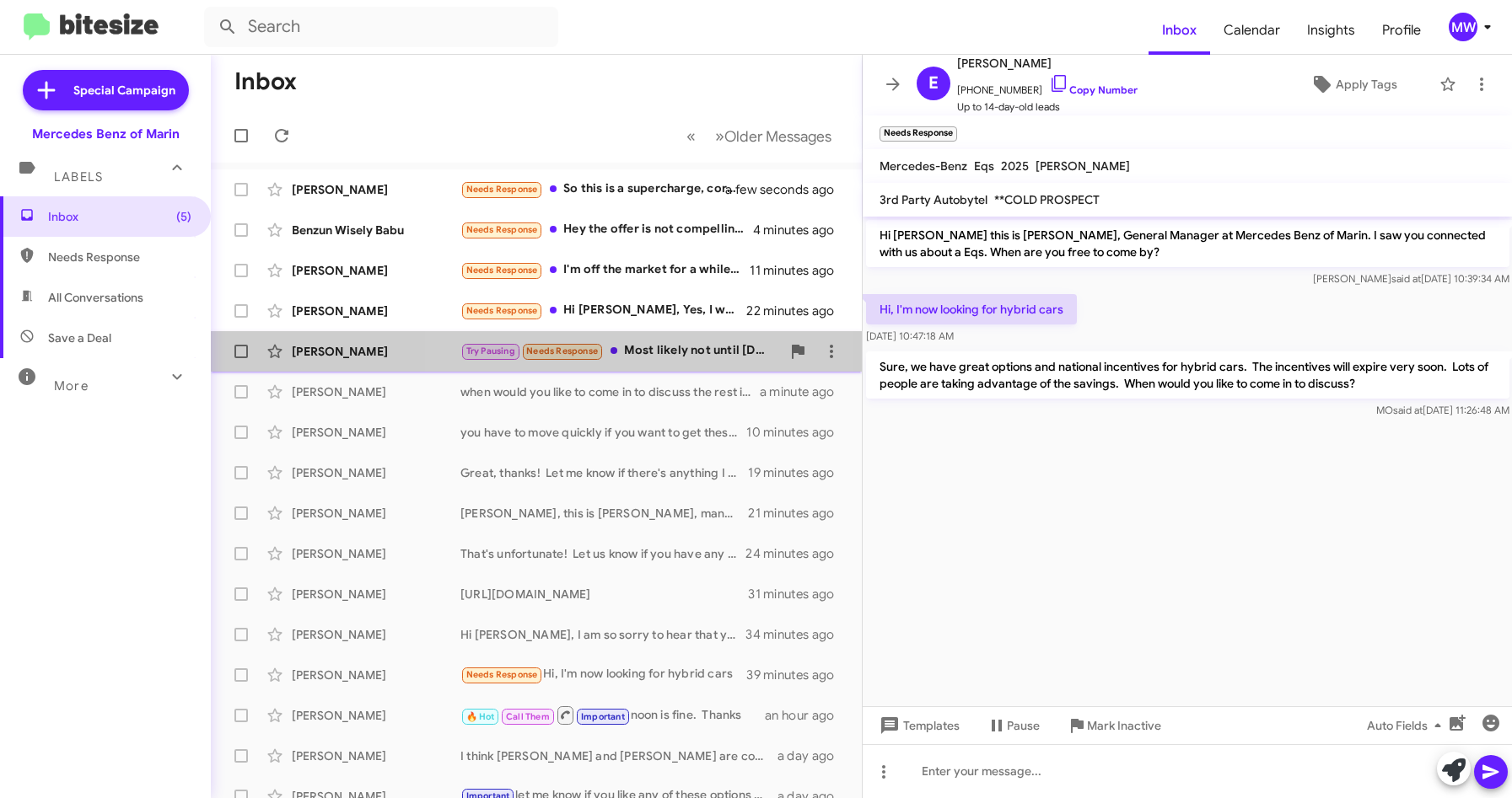
click at [649, 348] on div "Try Pausing Needs Response Most likely not until [DATE]" at bounding box center [620, 351] width 321 height 19
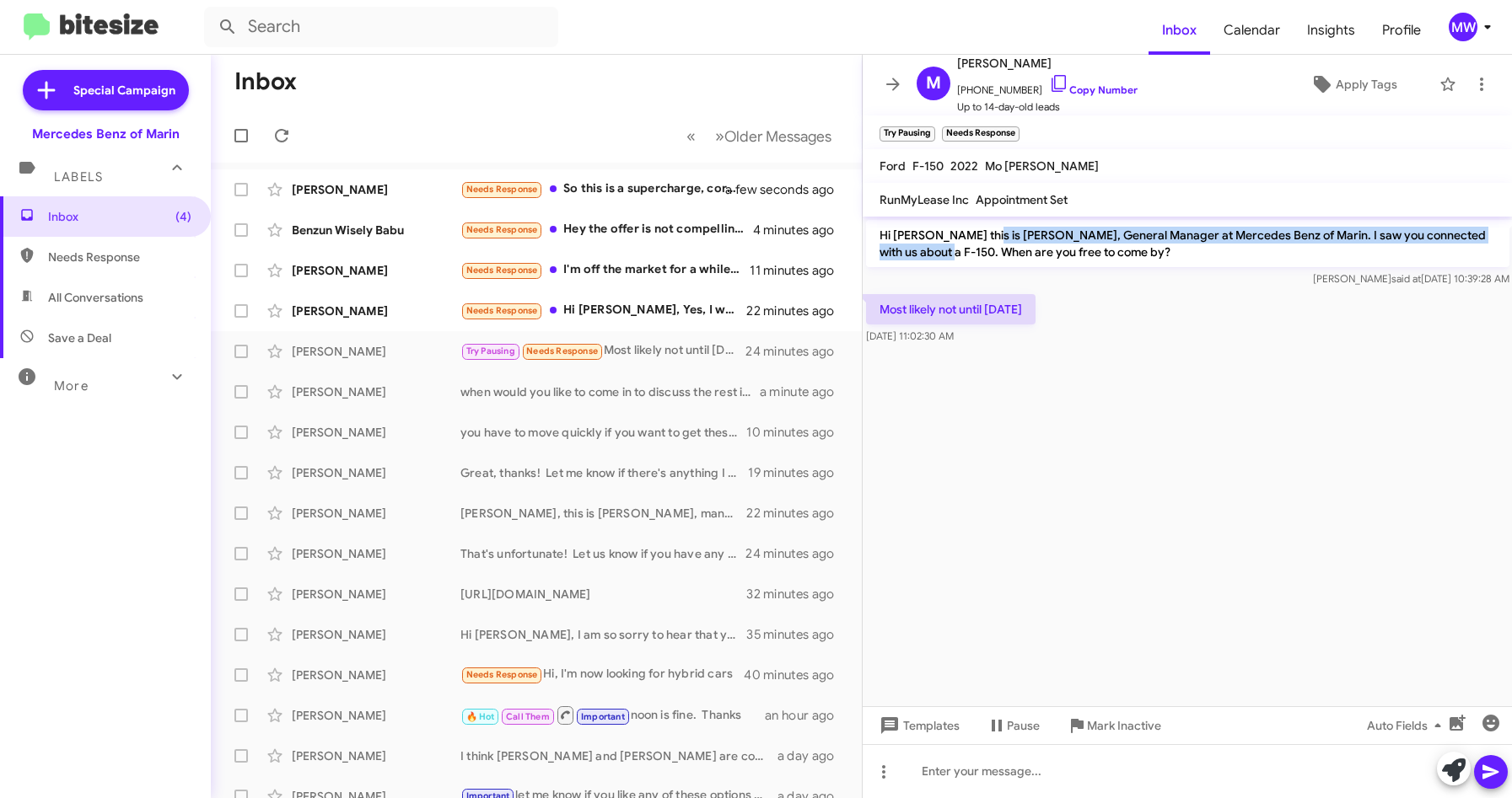
drag, startPoint x: 980, startPoint y: 241, endPoint x: 916, endPoint y: 250, distance: 64.6
click at [916, 250] on p "Hi [PERSON_NAME] this is [PERSON_NAME], General Manager at Mercedes Benz of Mar…" at bounding box center [1188, 244] width 643 height 47
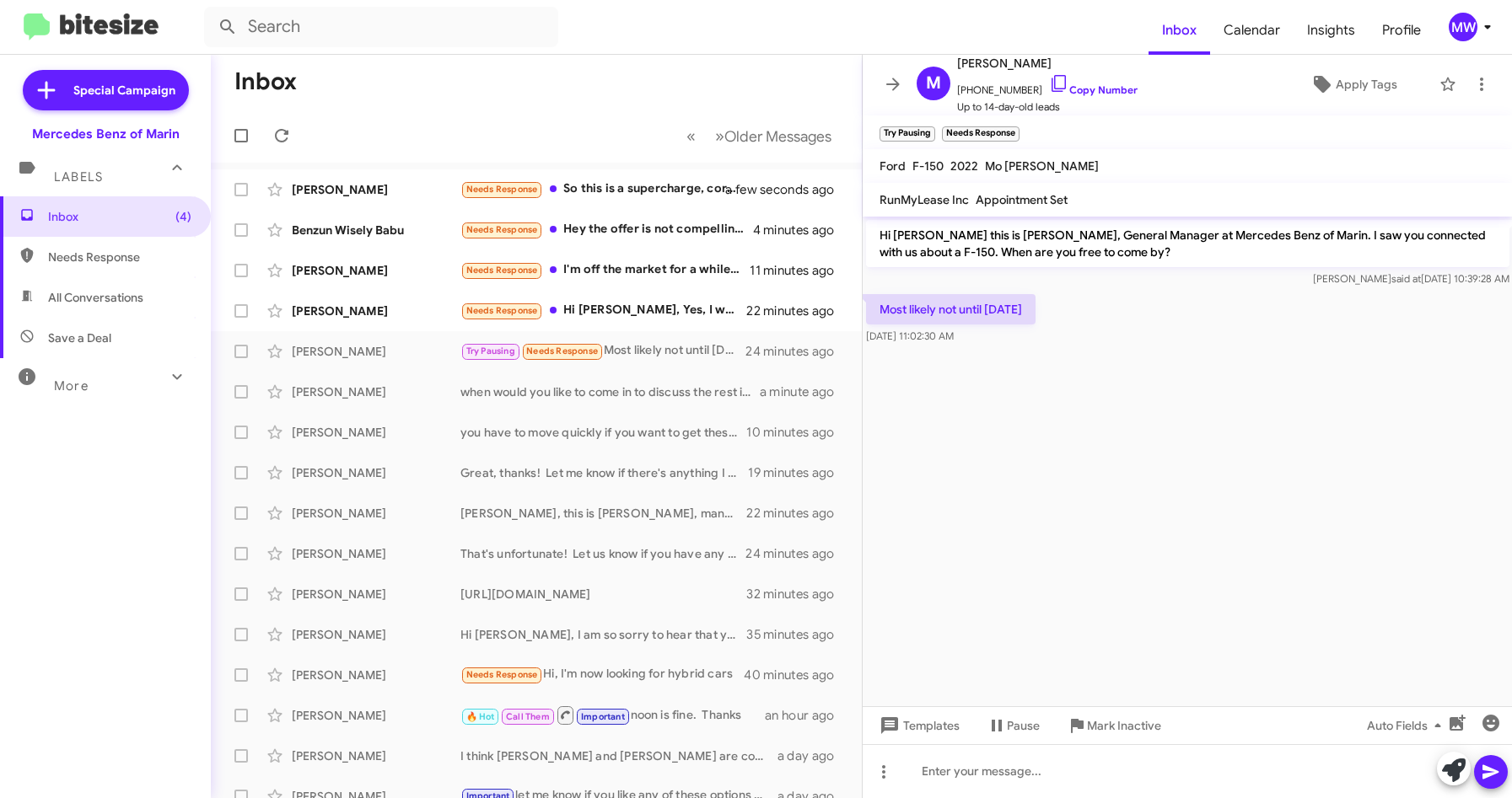
drag, startPoint x: 916, startPoint y: 250, endPoint x: 993, endPoint y: 449, distance: 213.4
click at [993, 449] on cdk-virtual-scroll-viewport "Hi [PERSON_NAME] this is [PERSON_NAME], General Manager at Mercedes Benz of Mar…" at bounding box center [1188, 462] width 650 height 490
click at [1109, 781] on div at bounding box center [1188, 772] width 650 height 54
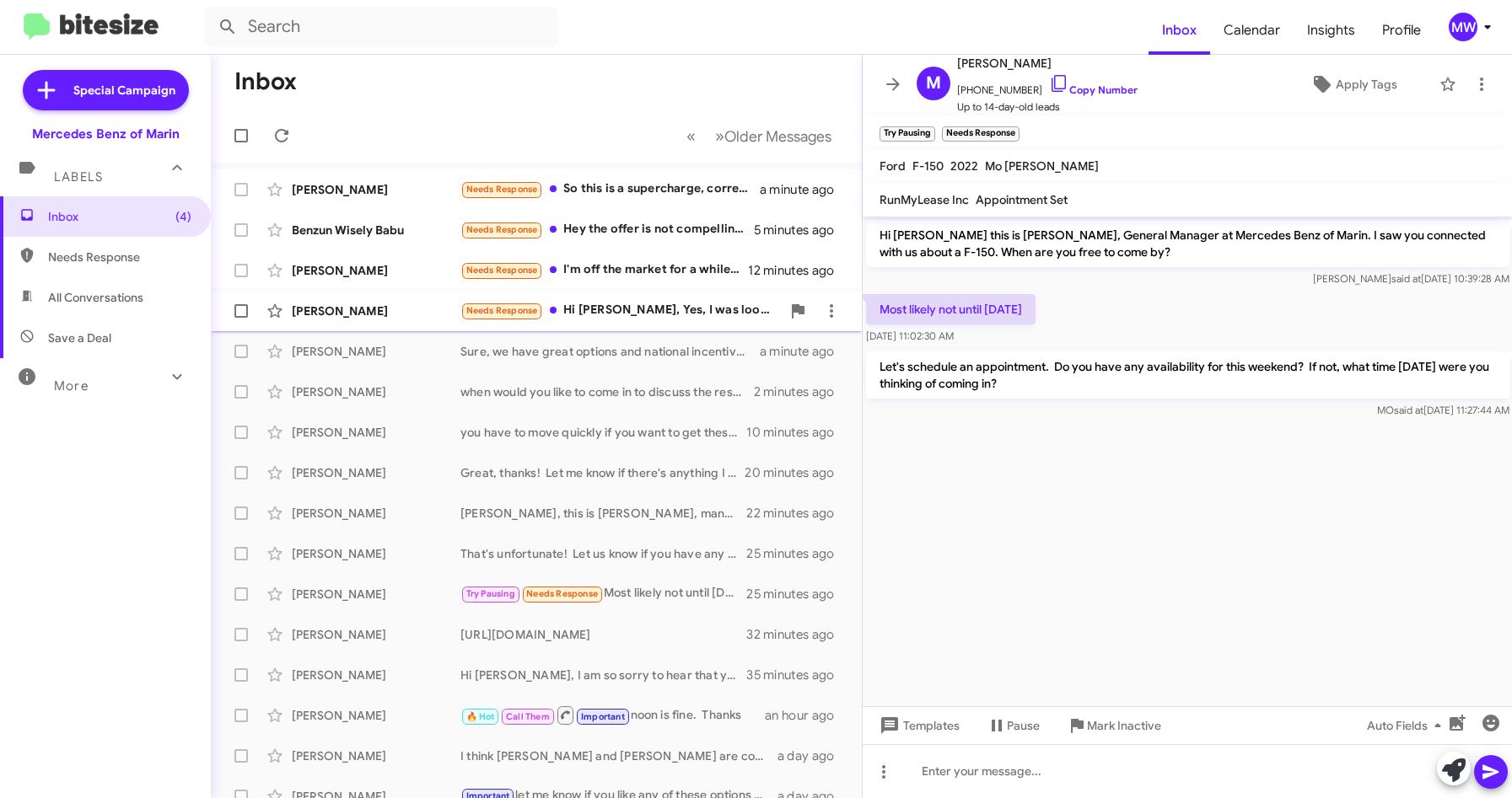
click at [668, 302] on div "Needs Response Hi [PERSON_NAME], Yes, I was looking at a used GLE 350, although…" at bounding box center [620, 310] width 321 height 19
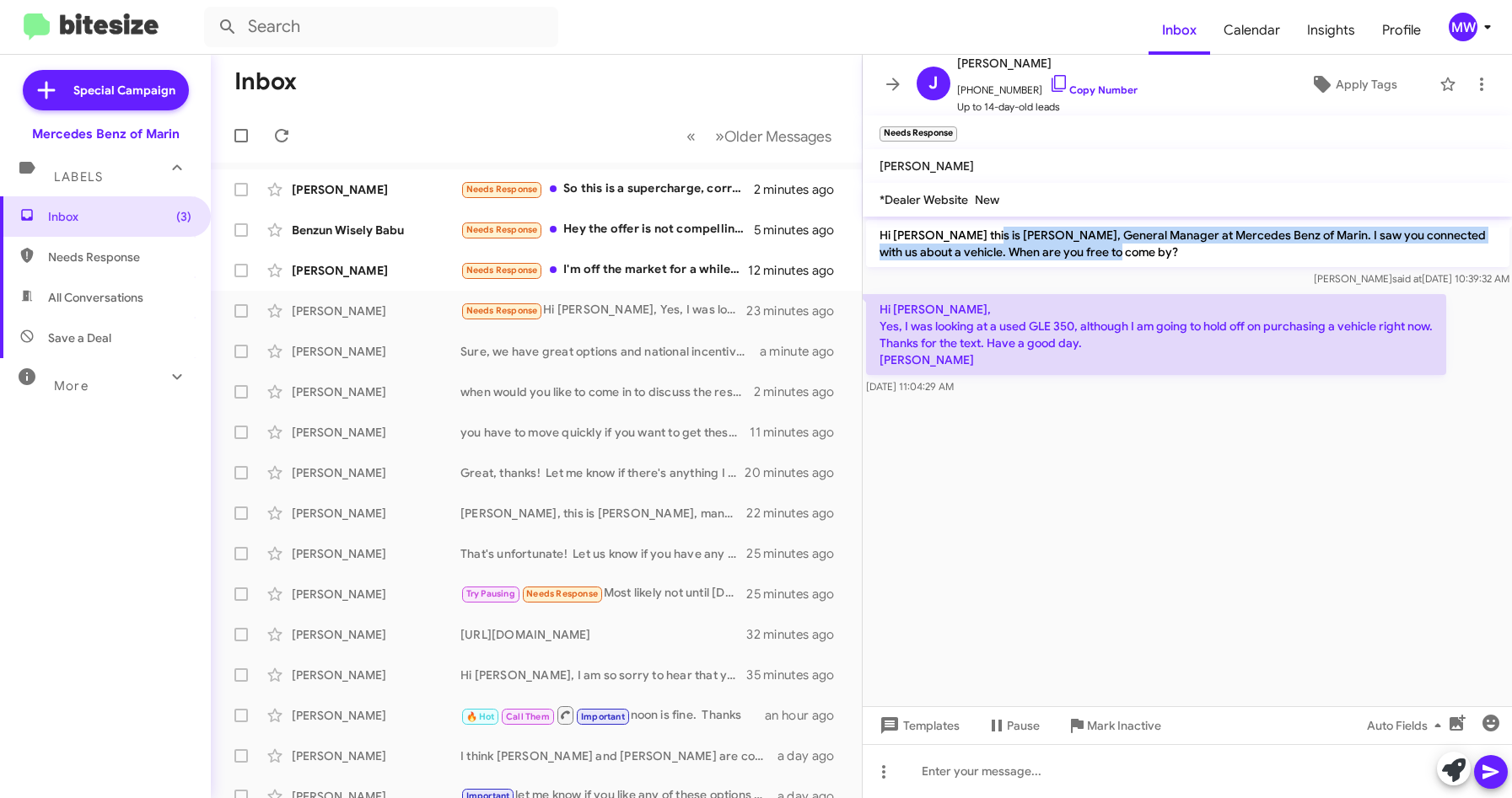
drag, startPoint x: 982, startPoint y: 234, endPoint x: 1091, endPoint y: 249, distance: 110.0
click at [1091, 249] on p "Hi [PERSON_NAME] this is [PERSON_NAME], General Manager at Mercedes Benz of Mar…" at bounding box center [1188, 244] width 643 height 47
drag, startPoint x: 1091, startPoint y: 249, endPoint x: 1091, endPoint y: 452, distance: 203.0
click at [1125, 507] on cdk-virtual-scroll-viewport "Hi [PERSON_NAME] this is [PERSON_NAME], General Manager at Mercedes Benz of Mar…" at bounding box center [1188, 462] width 650 height 490
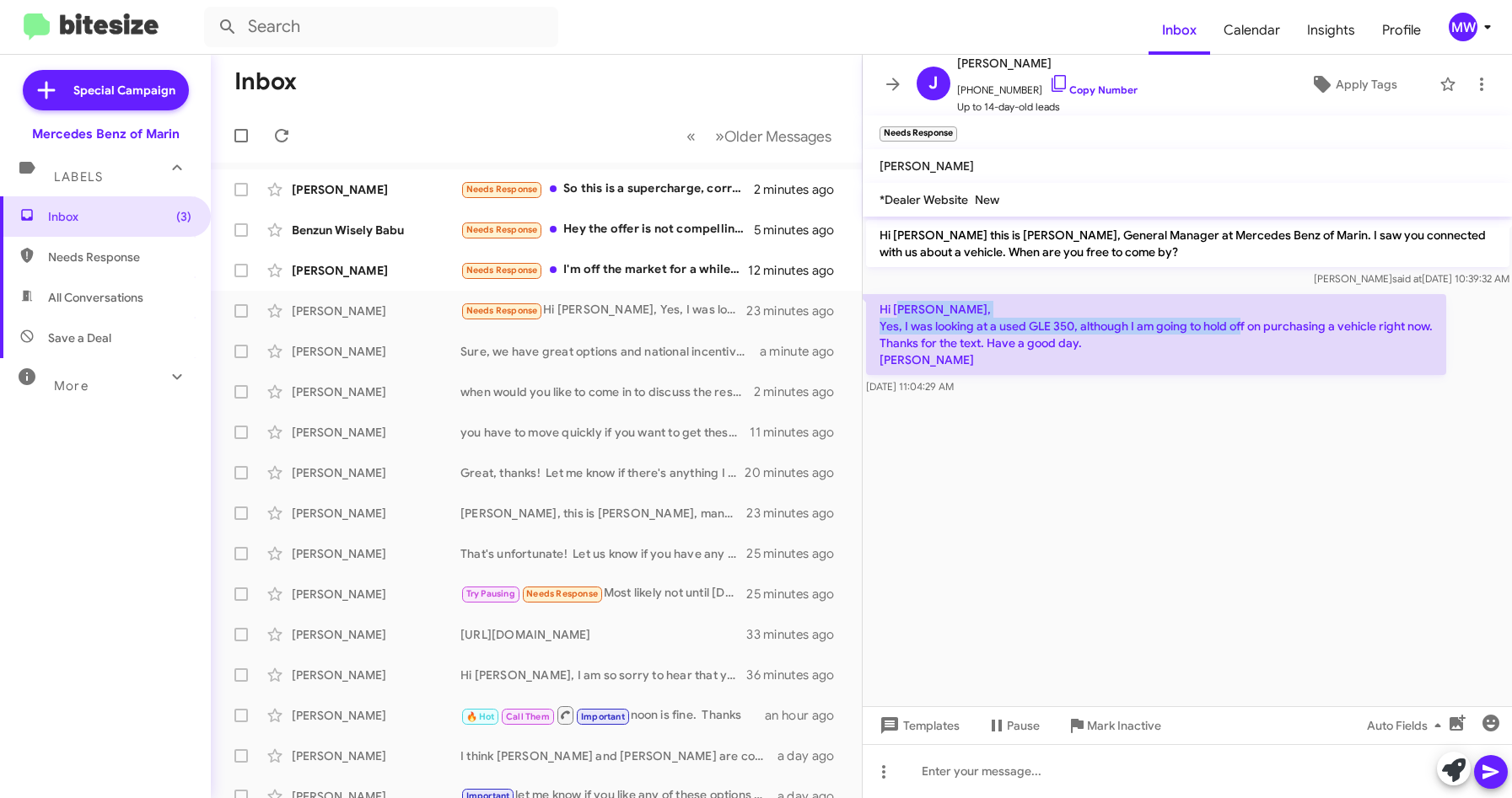
drag, startPoint x: 905, startPoint y: 309, endPoint x: 1293, endPoint y: 327, distance: 388.4
click at [1293, 327] on p "Hi [PERSON_NAME], Yes, I was looking at a used GLE 350, although I am going to …" at bounding box center [1156, 335] width 580 height 81
drag, startPoint x: 1293, startPoint y: 327, endPoint x: 1233, endPoint y: 531, distance: 212.6
click at [1256, 441] on cdk-virtual-scroll-viewport "Hi [PERSON_NAME] this is [PERSON_NAME], General Manager at Mercedes Benz of Mar…" at bounding box center [1188, 462] width 650 height 490
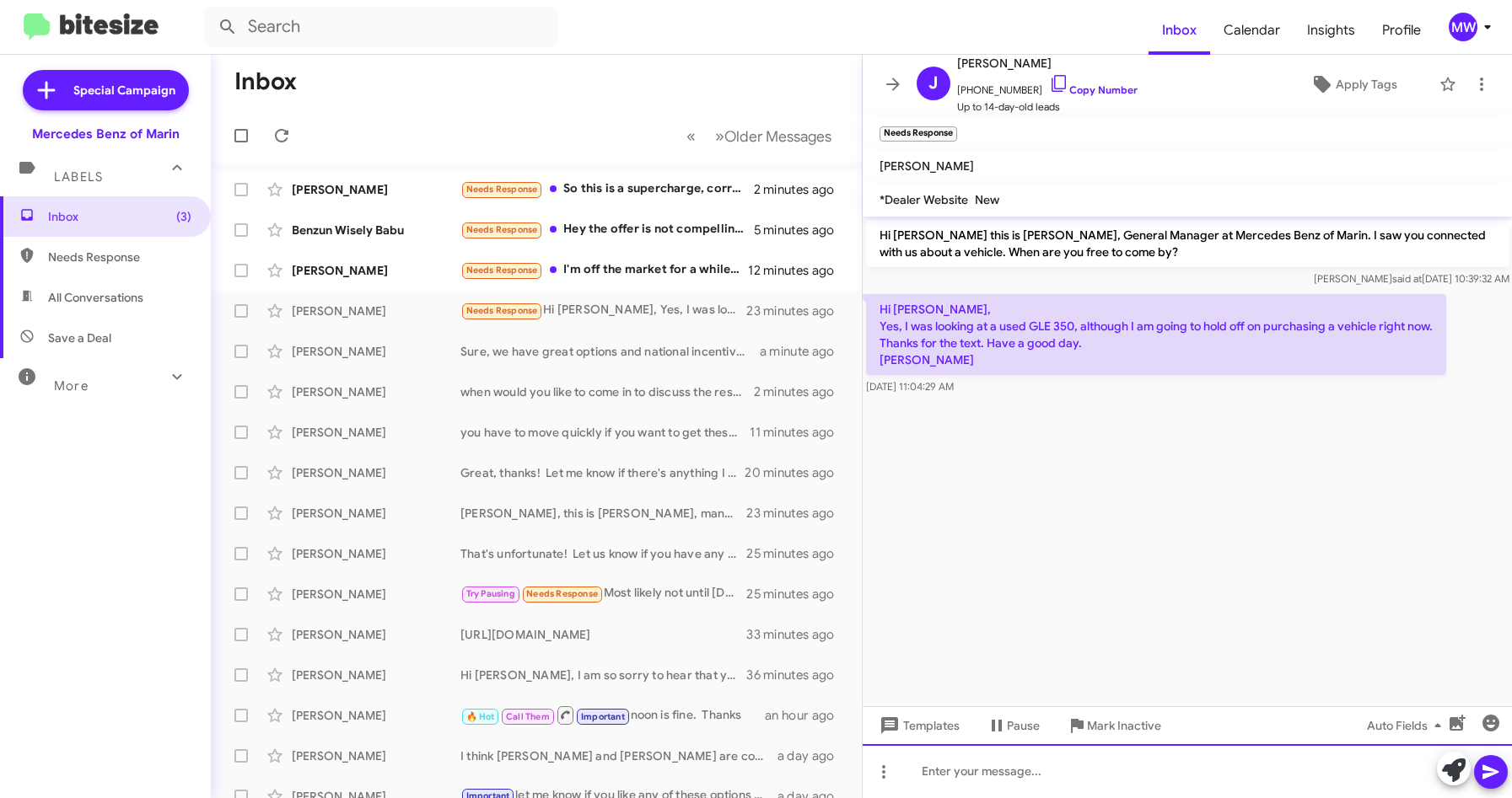
click at [1081, 780] on div at bounding box center [1188, 772] width 650 height 54
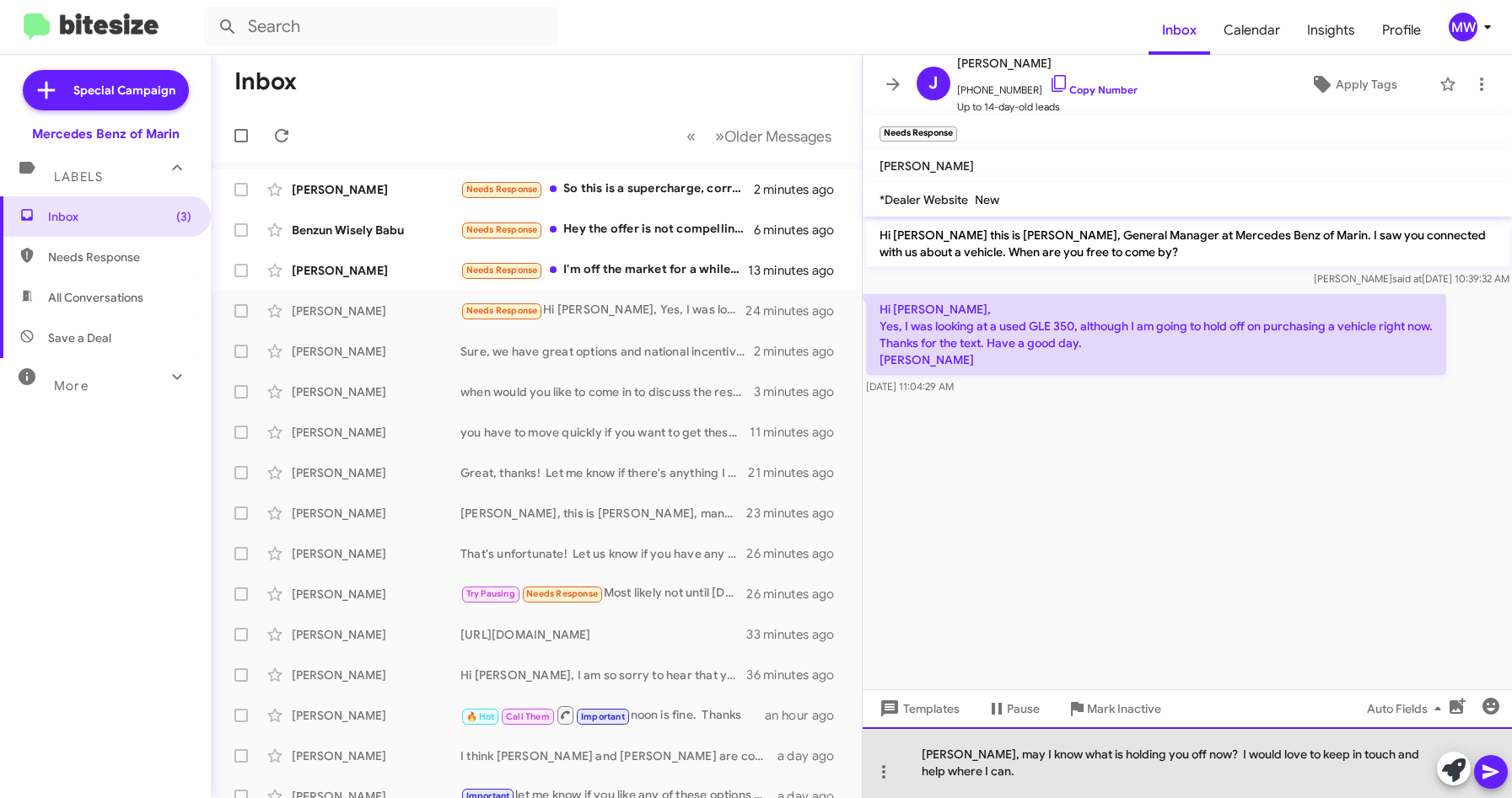
click at [1171, 752] on div "[PERSON_NAME], may I know what is holding you off now? I would love to keep in …" at bounding box center [1188, 762] width 650 height 71
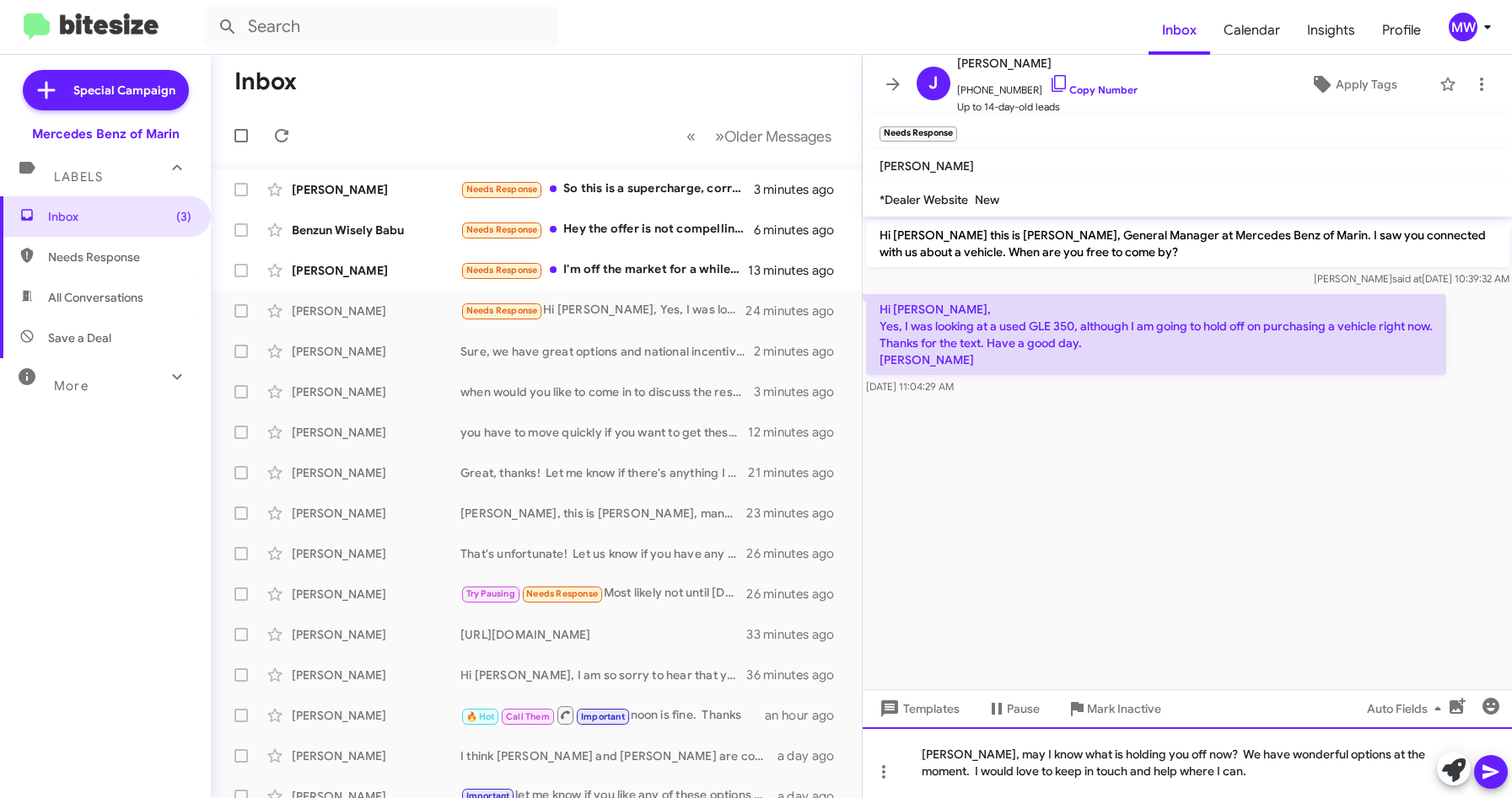
click at [1231, 774] on div "[PERSON_NAME], may I know what is holding you off now? We have wonderful option…" at bounding box center [1188, 762] width 650 height 71
click at [1492, 776] on icon at bounding box center [1490, 772] width 20 height 20
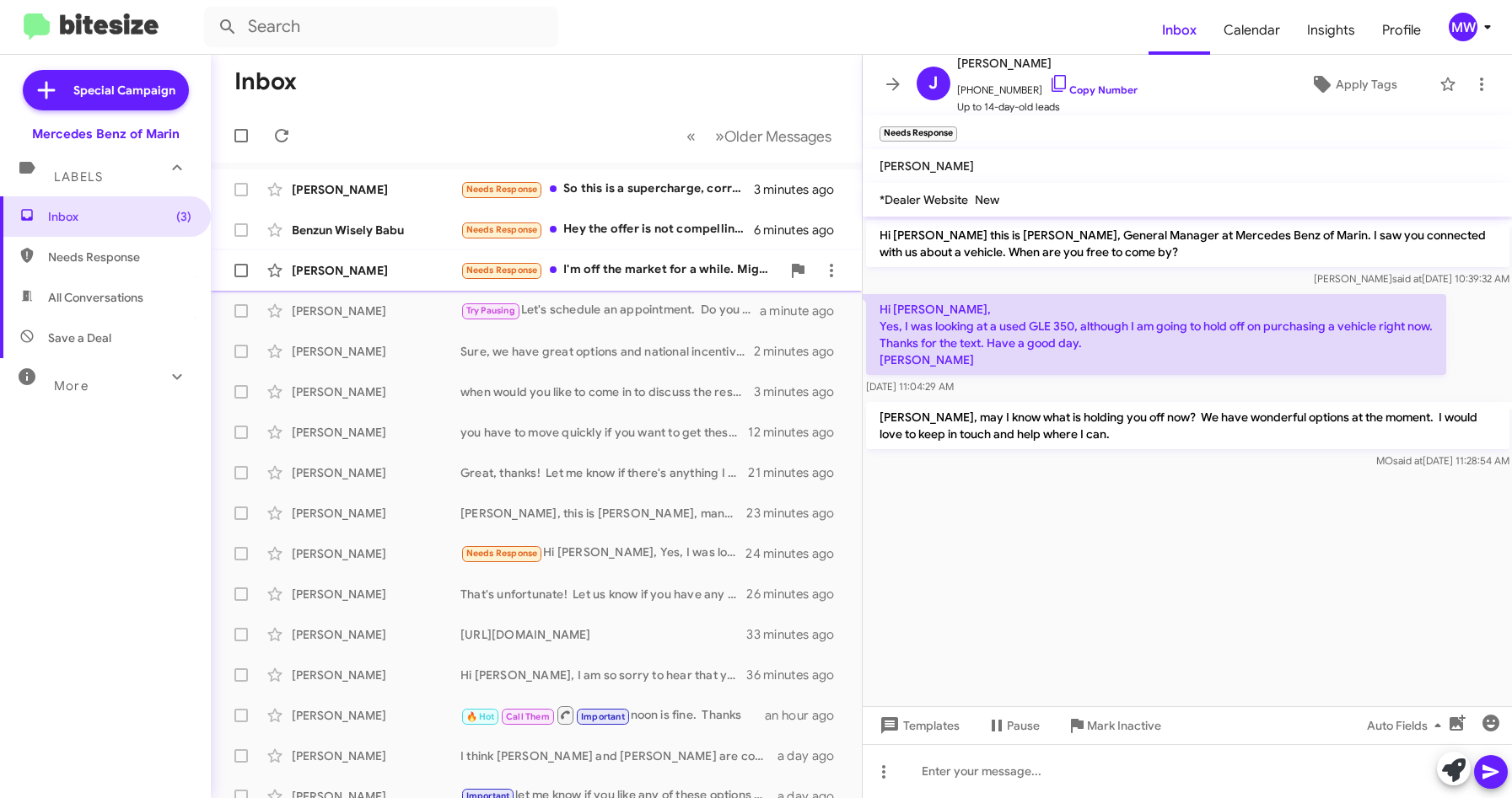
click at [611, 274] on div "Needs Response I'm off the market for a while. Might revisit in December or Feb…" at bounding box center [620, 270] width 321 height 19
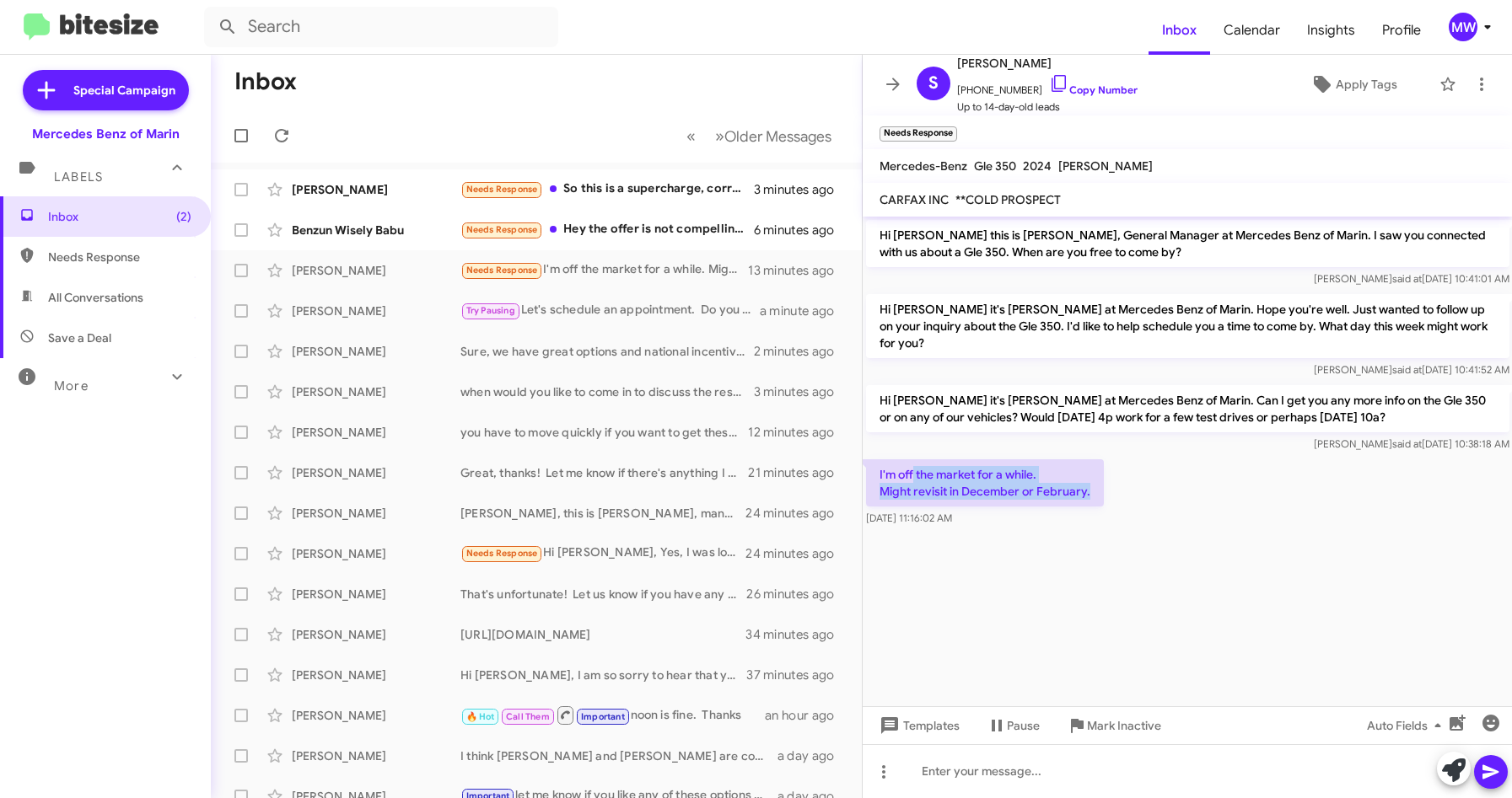
drag, startPoint x: 912, startPoint y: 450, endPoint x: 1101, endPoint y: 480, distance: 191.4
click at [1101, 480] on p "I'm off the market for a while. Might revisit in December or February." at bounding box center [985, 483] width 238 height 47
drag, startPoint x: 1101, startPoint y: 480, endPoint x: 1081, endPoint y: 605, distance: 126.6
click at [1081, 605] on cdk-virtual-scroll-viewport "Hi [PERSON_NAME] this is [PERSON_NAME], General Manager at Mercedes Benz of Mar…" at bounding box center [1188, 462] width 650 height 490
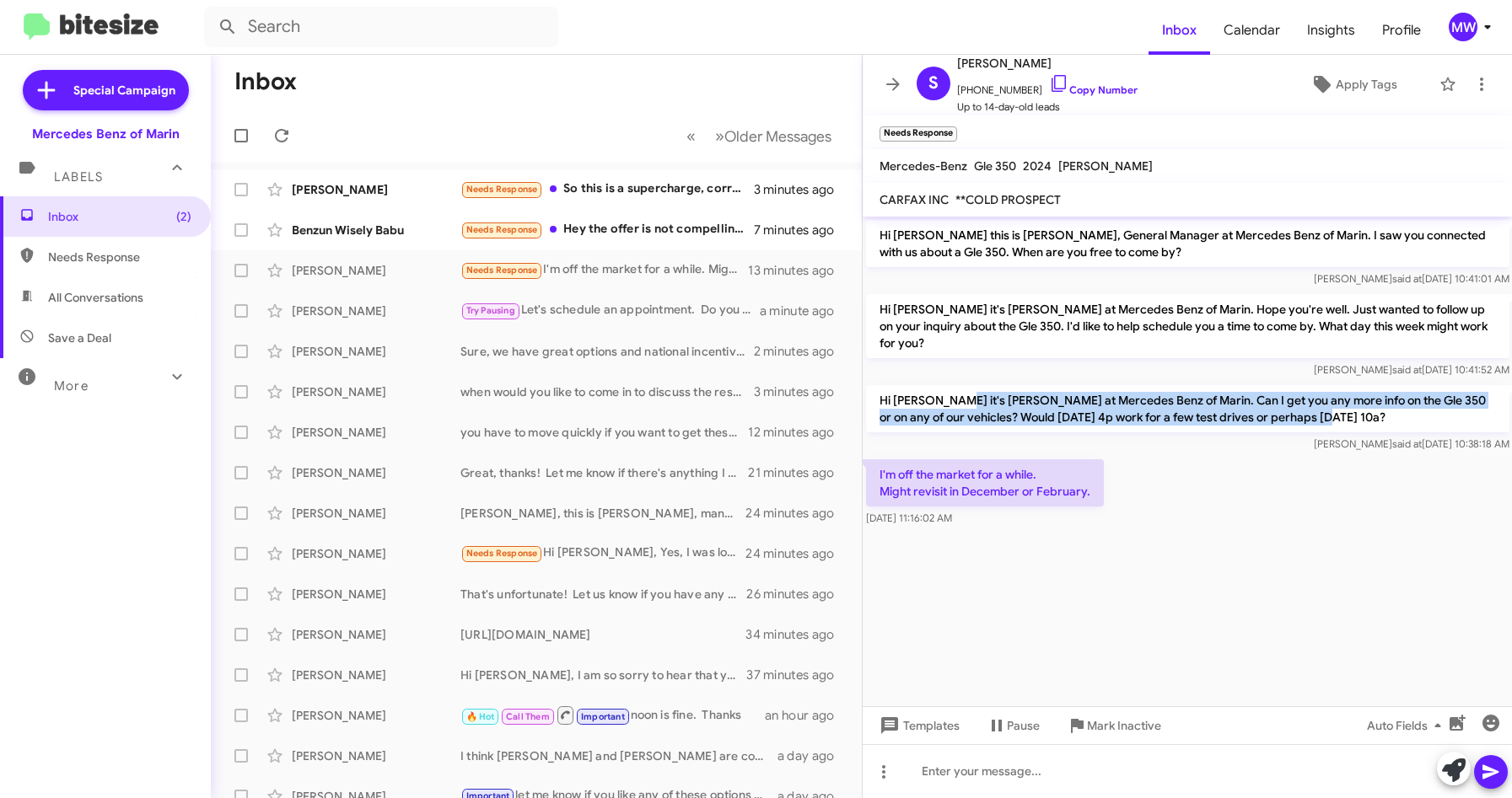
drag, startPoint x: 957, startPoint y: 381, endPoint x: 1360, endPoint y: 405, distance: 403.7
click at [1360, 405] on p "Hi [PERSON_NAME] it's [PERSON_NAME] at Mercedes Benz of Marin. Can I get you an…" at bounding box center [1188, 409] width 643 height 47
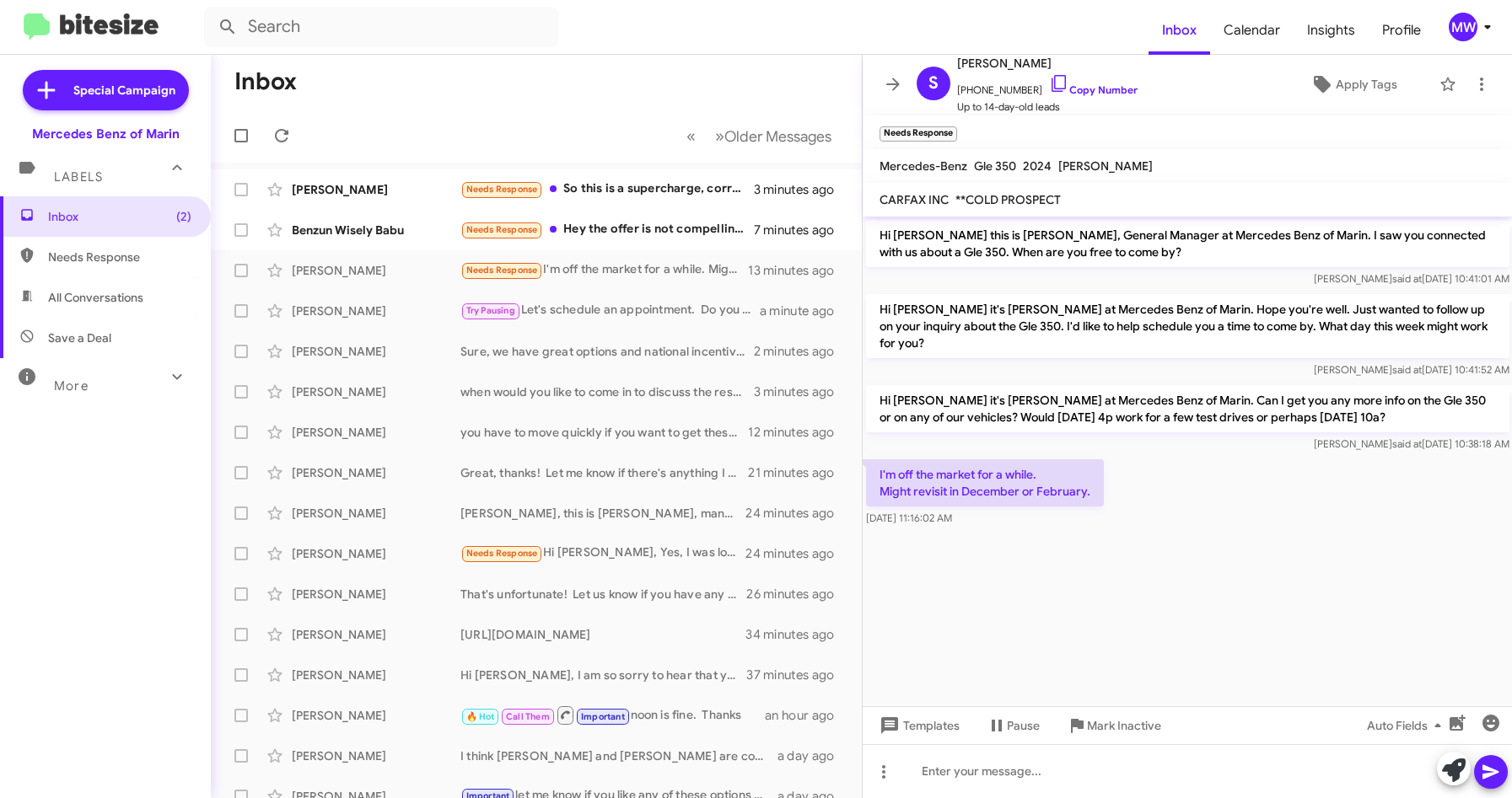
drag, startPoint x: 1360, startPoint y: 405, endPoint x: 1242, endPoint y: 672, distance: 291.9
click at [1240, 539] on cdk-virtual-scroll-viewport "Hi [PERSON_NAME] this is [PERSON_NAME], General Manager at Mercedes Benz of Mar…" at bounding box center [1188, 462] width 650 height 490
click at [1119, 785] on div at bounding box center [1188, 772] width 650 height 54
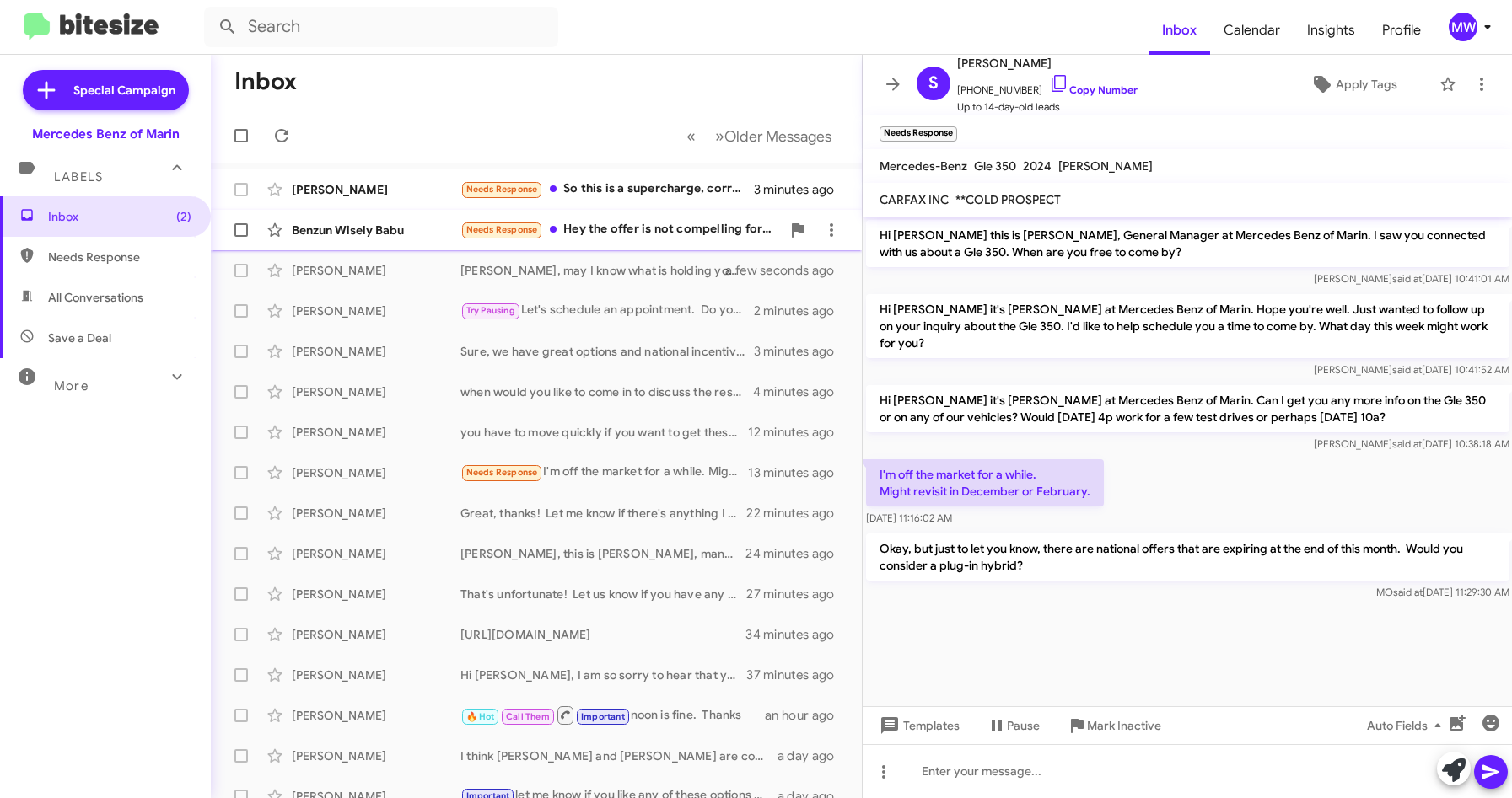
click at [626, 227] on div "Needs Response Hey the offer is not compelling for me." at bounding box center [620, 230] width 321 height 19
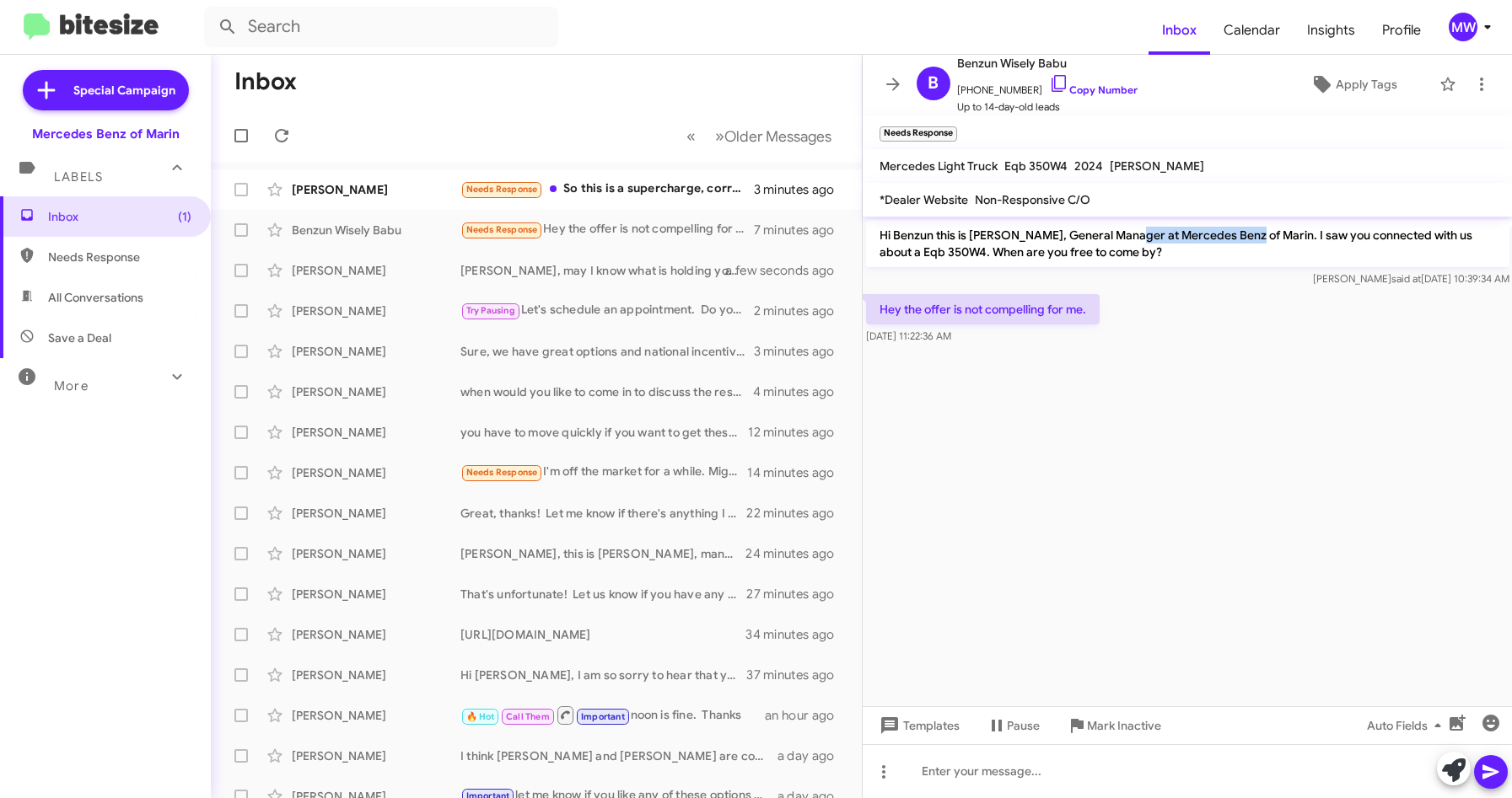
drag, startPoint x: 1129, startPoint y: 233, endPoint x: 1250, endPoint y: 240, distance: 121.2
click at [1250, 240] on p "Hi Benzun this is [PERSON_NAME], General Manager at Mercedes Benz of Marin. I s…" at bounding box center [1188, 244] width 643 height 47
drag, startPoint x: 928, startPoint y: 310, endPoint x: 1129, endPoint y: 315, distance: 201.1
click at [1129, 315] on div "Hey the offer is not compelling for me. [DATE] 11:22:36 AM" at bounding box center [1188, 320] width 650 height 57
drag, startPoint x: 1129, startPoint y: 315, endPoint x: 1118, endPoint y: 508, distance: 193.3
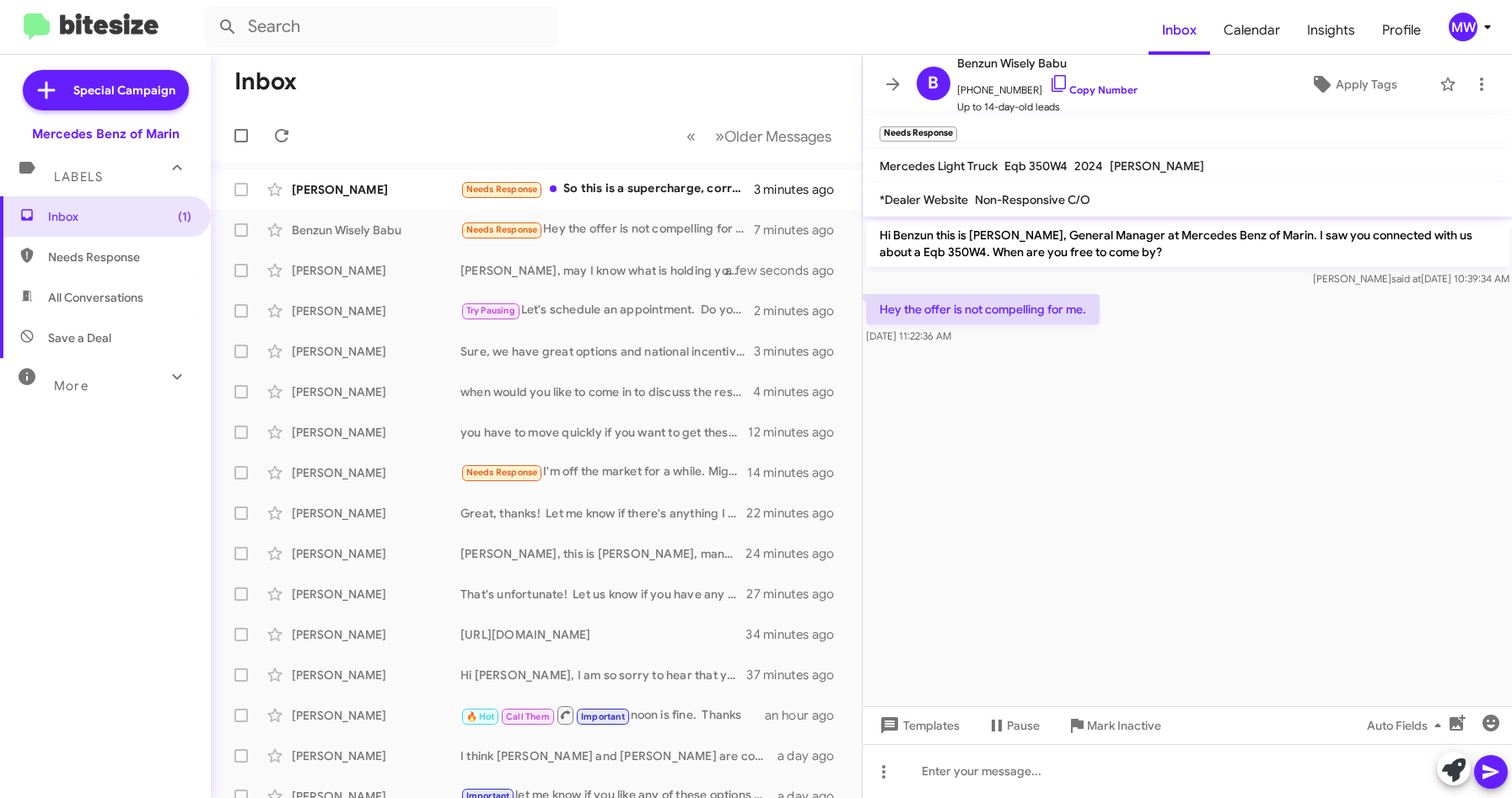
click at [1098, 481] on cdk-virtual-scroll-viewport "Hi Benzun this is [PERSON_NAME], General Manager at Mercedes Benz of Marin. I s…" at bounding box center [1188, 462] width 650 height 490
click at [971, 91] on span "[PHONE_NUMBER] Copy Number" at bounding box center [1047, 85] width 180 height 25
drag, startPoint x: 1119, startPoint y: 426, endPoint x: 1061, endPoint y: 251, distance: 184.4
click at [1117, 412] on cdk-virtual-scroll-viewport "Hi Benzun this is [PERSON_NAME], General Manager at Mercedes Benz of Marin. I s…" at bounding box center [1188, 462] width 650 height 490
drag, startPoint x: 967, startPoint y: 88, endPoint x: 1027, endPoint y: 93, distance: 60.2
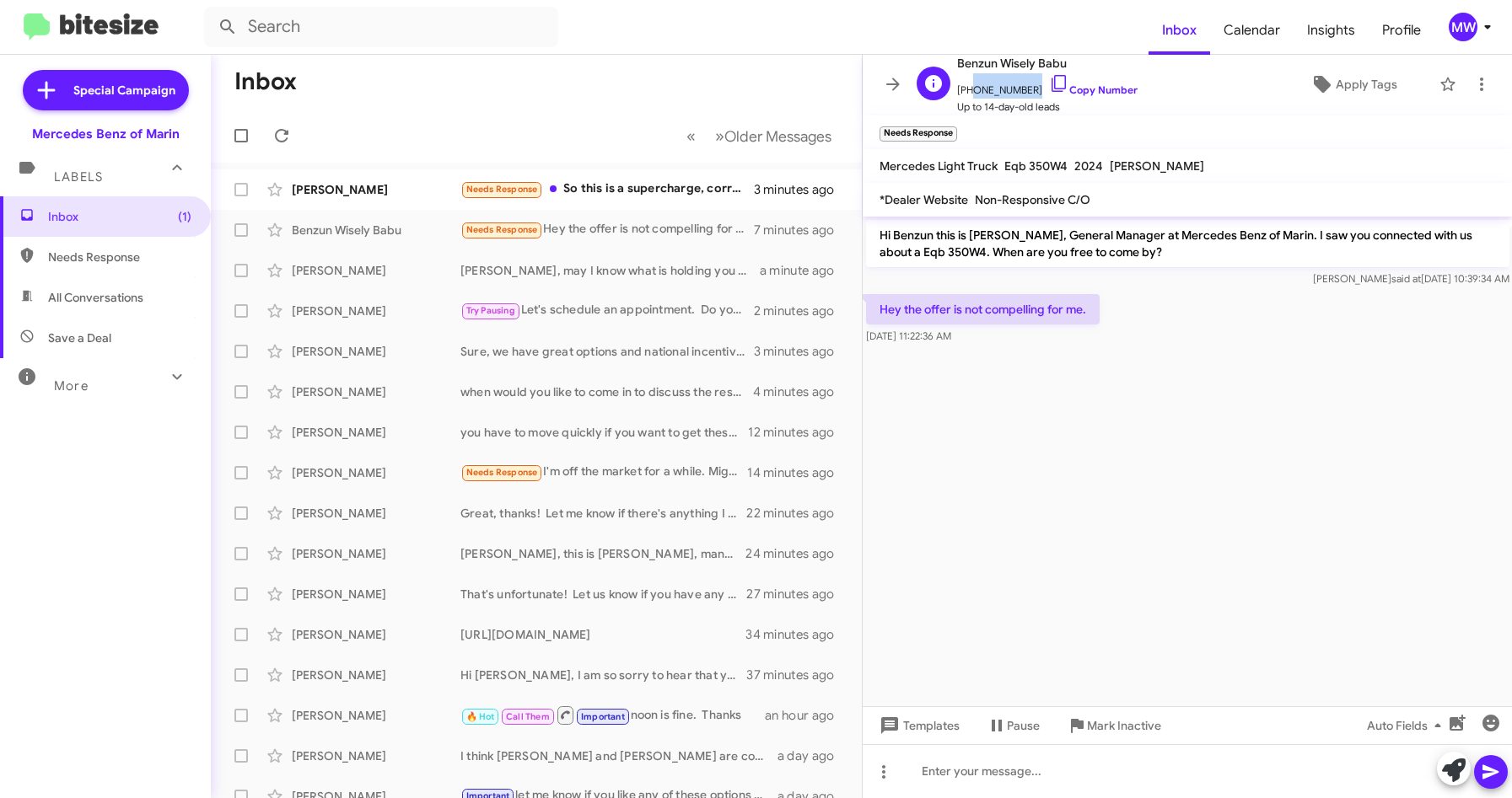
click at [1027, 93] on span "[PHONE_NUMBER] Copy Number" at bounding box center [1047, 85] width 180 height 25
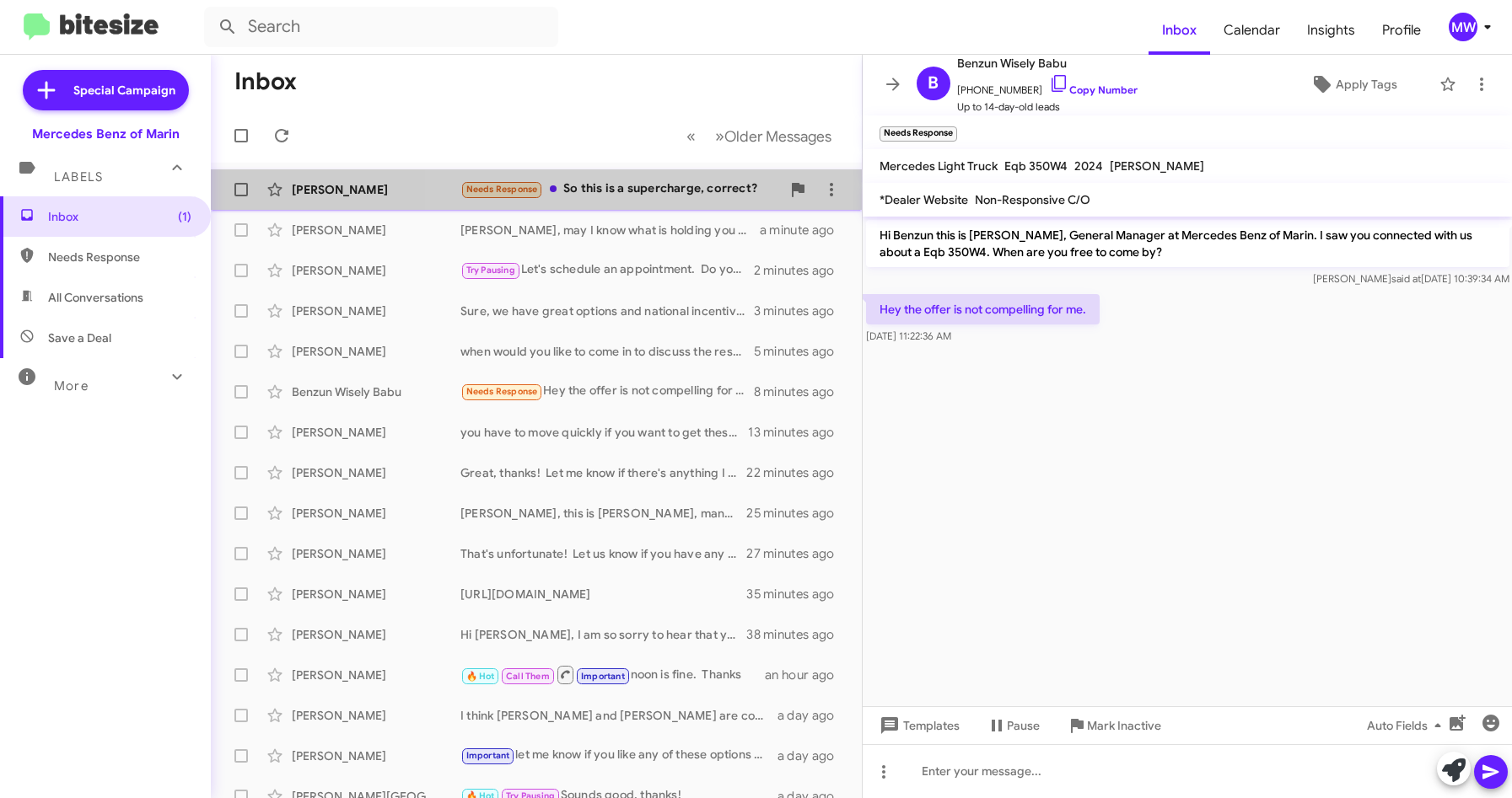
click at [616, 189] on div "Needs Response So this is a supercharge, correct?" at bounding box center [620, 189] width 321 height 19
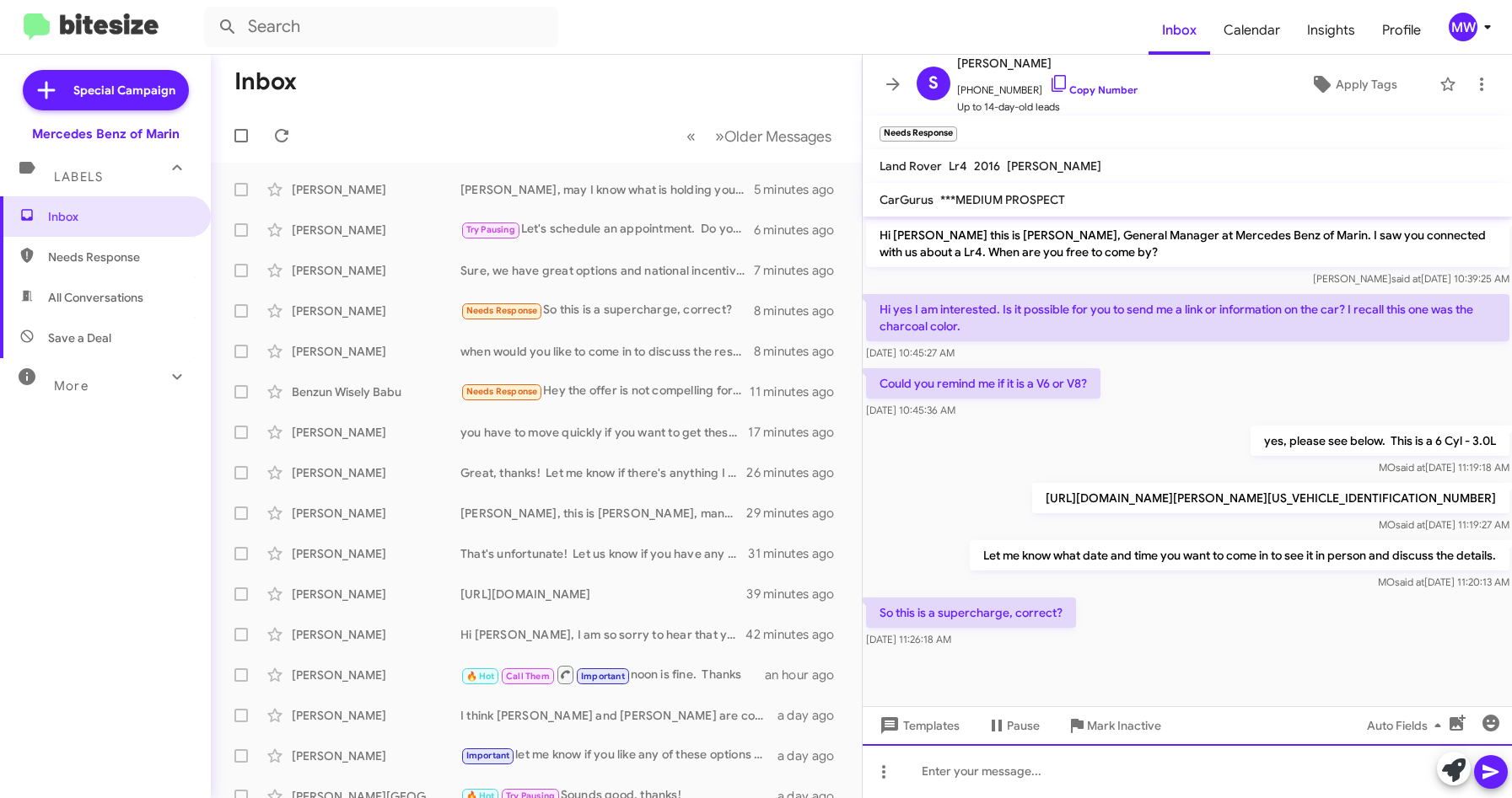
click at [1109, 788] on div at bounding box center [1188, 772] width 650 height 54
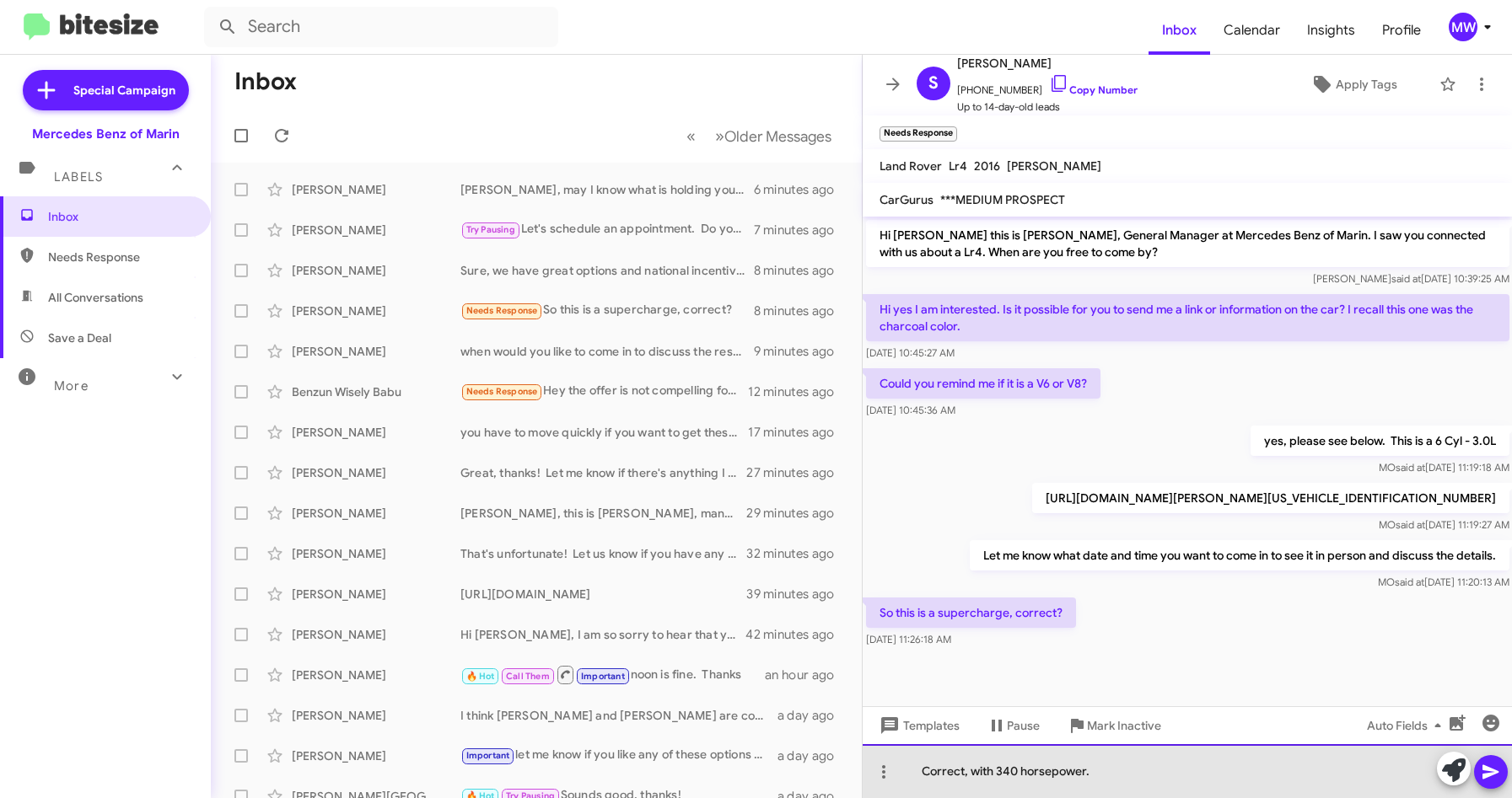
click at [1112, 778] on div "Correct, with 340 horsepower." at bounding box center [1188, 772] width 650 height 54
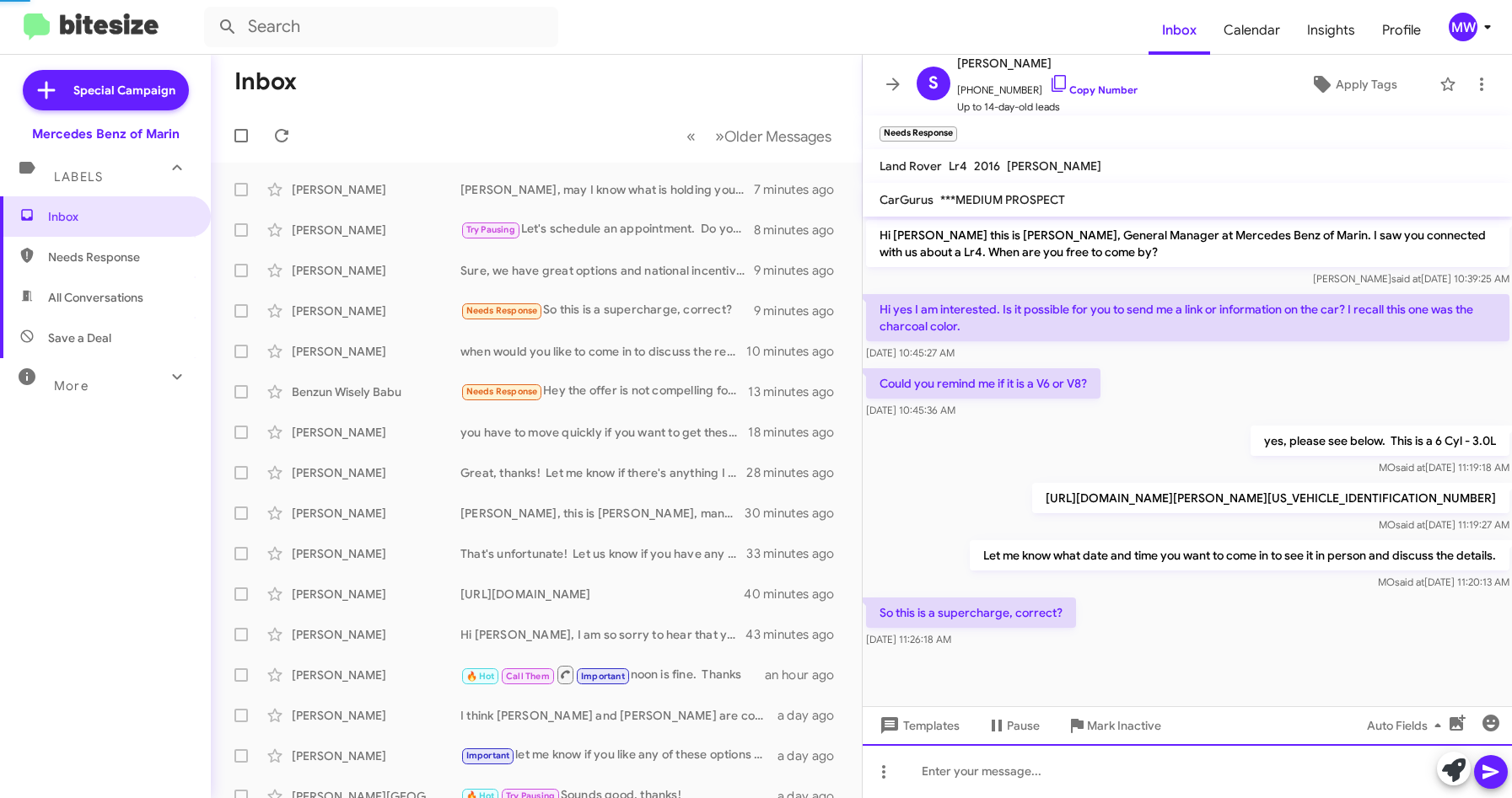
scroll to position [37, 0]
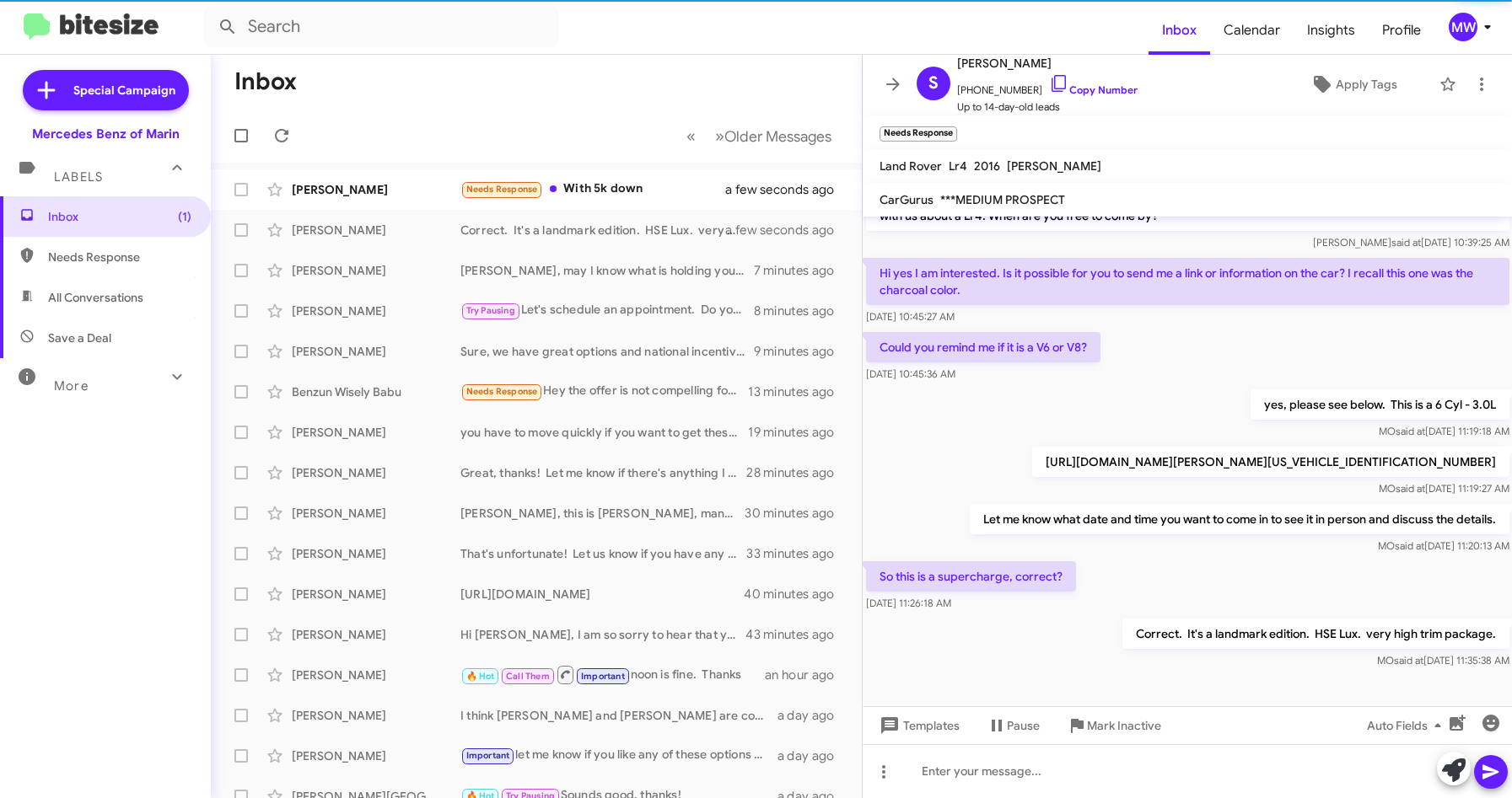
click at [1251, 589] on div "So this is a supercharge, correct? [DATE] 11:26:18 AM" at bounding box center [1188, 587] width 650 height 57
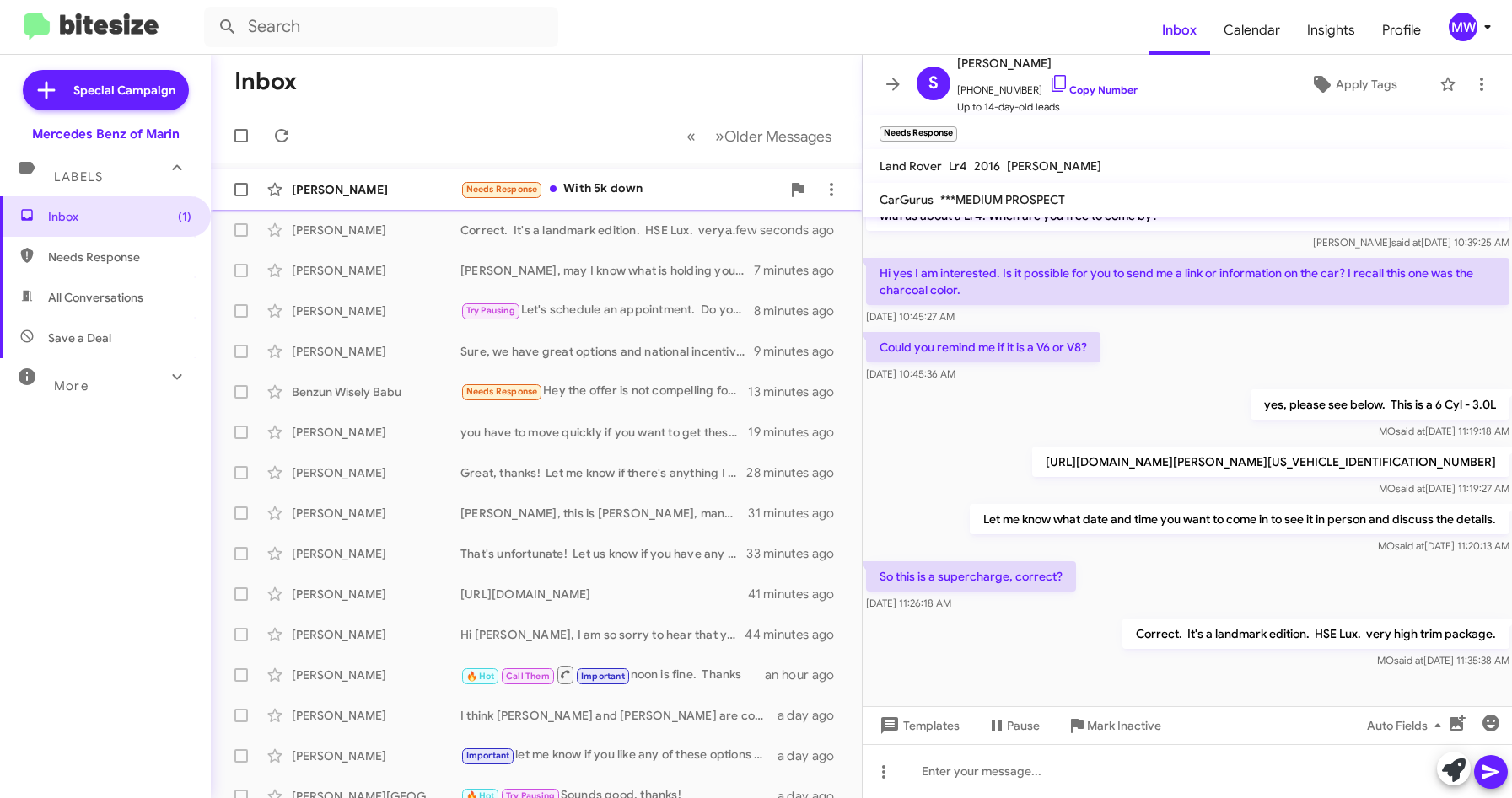
click at [680, 192] on div "Needs Response With 5k down" at bounding box center [620, 189] width 321 height 19
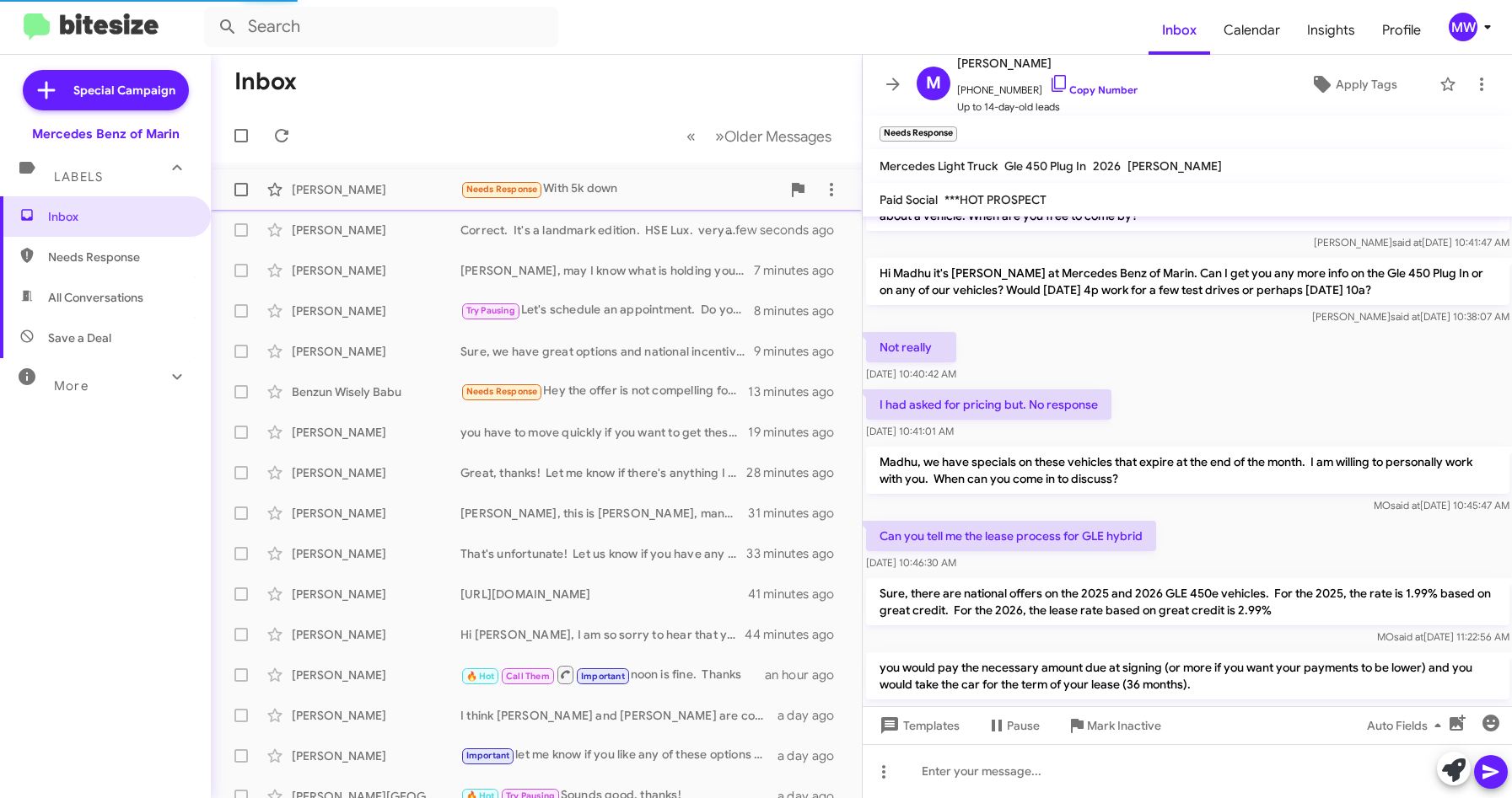
scroll to position [350, 0]
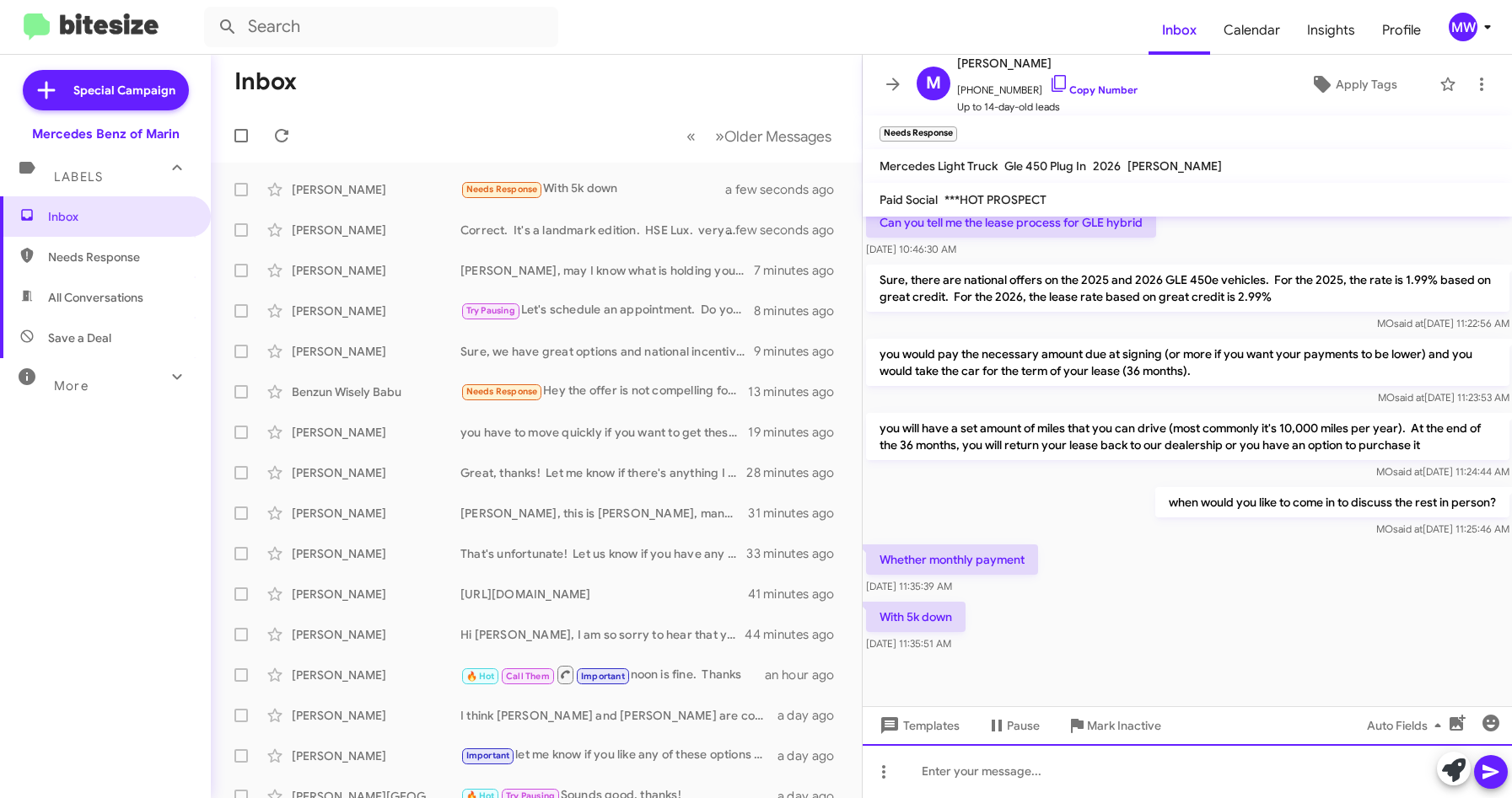
click at [1123, 763] on div at bounding box center [1188, 772] width 650 height 54
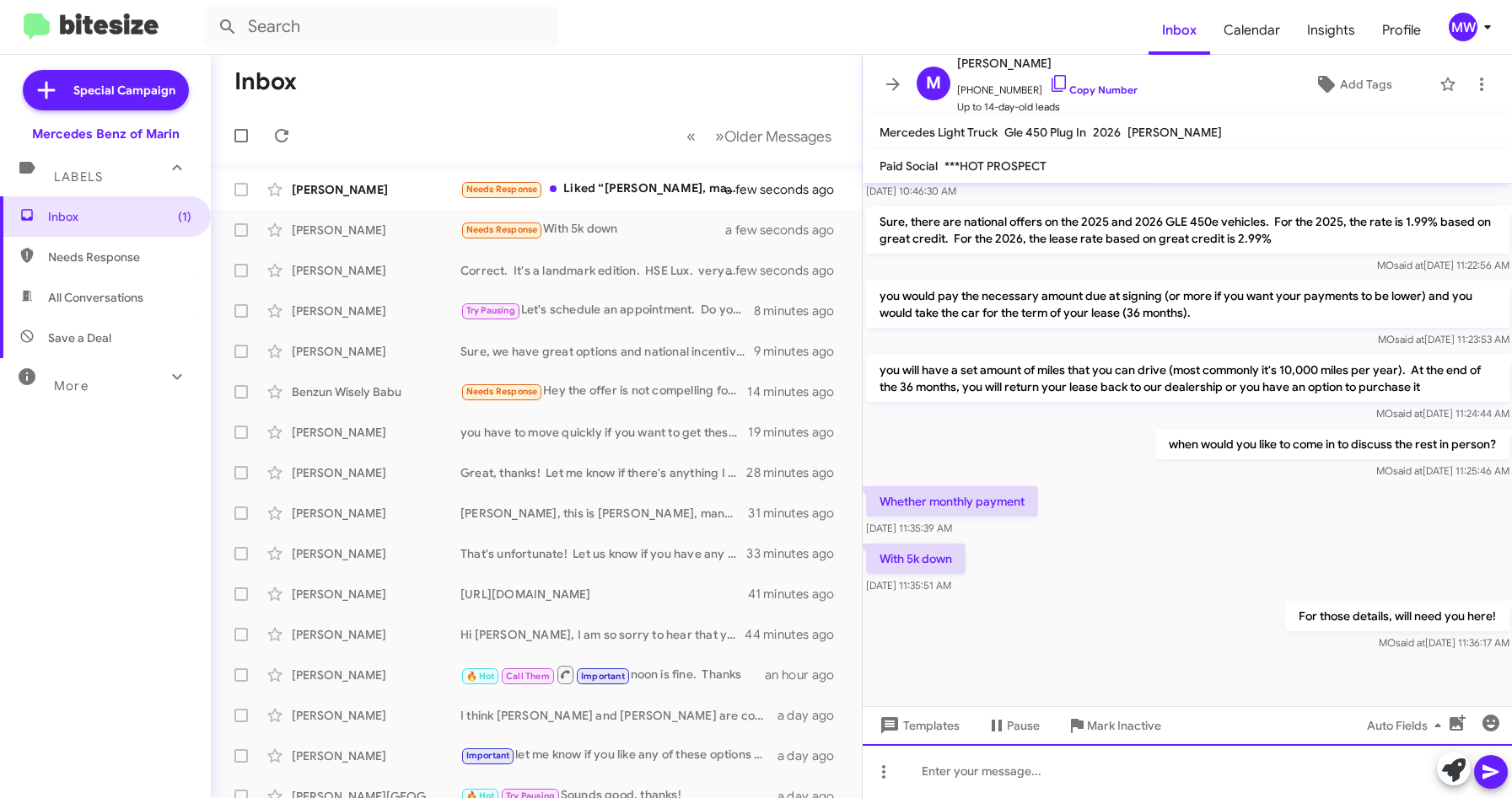
scroll to position [378, 0]
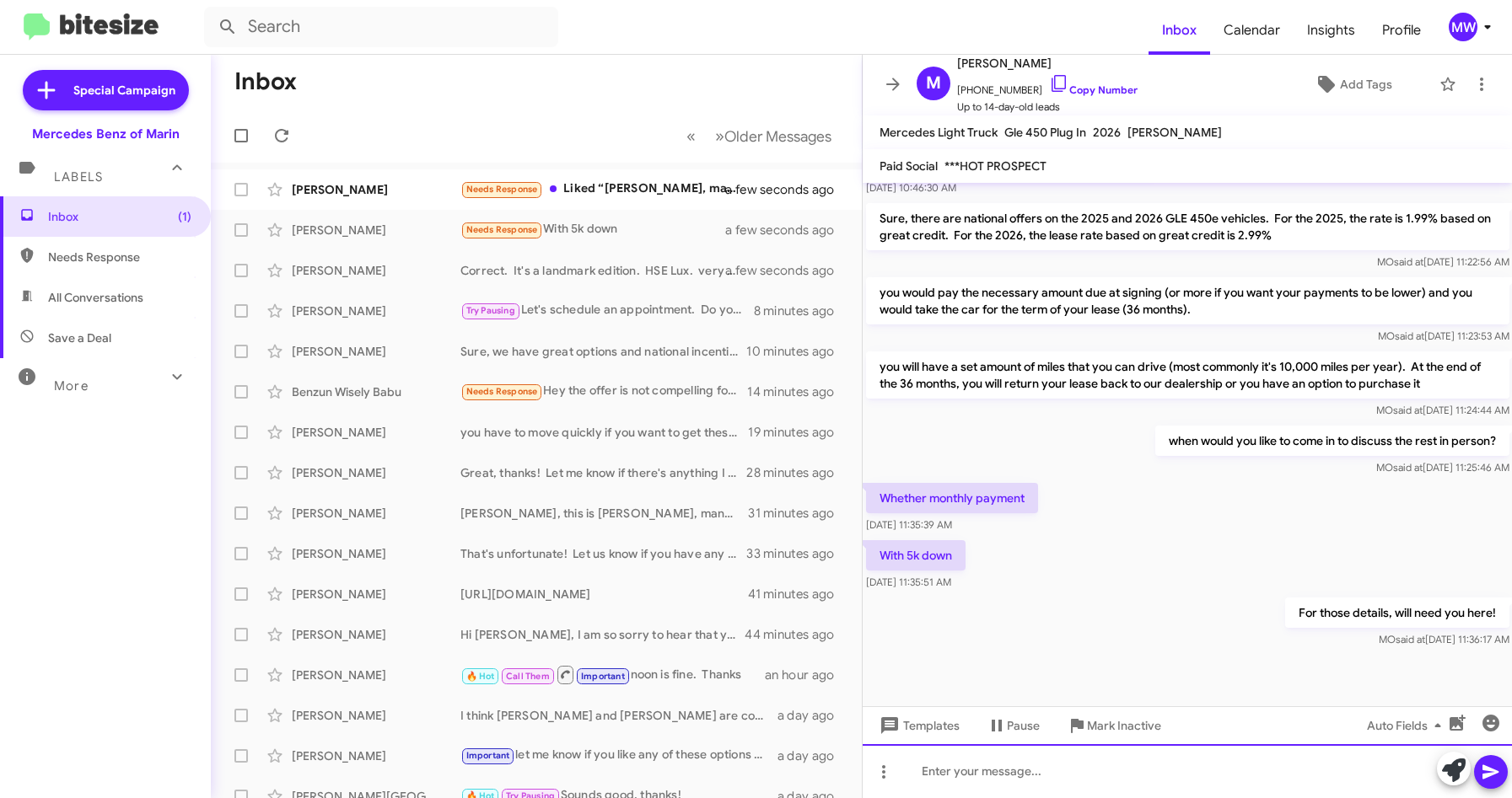
click at [1164, 774] on div at bounding box center [1188, 772] width 650 height 54
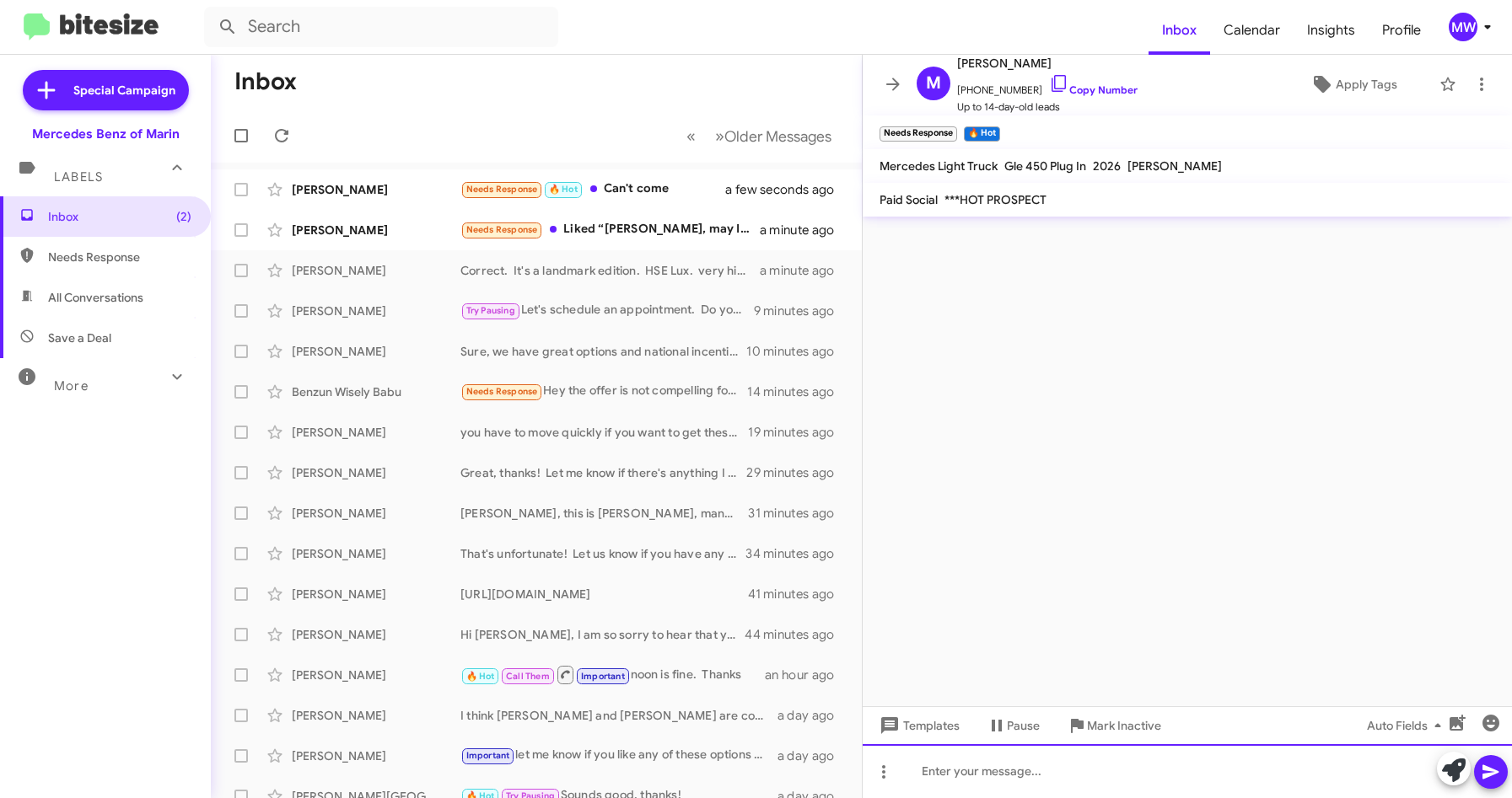
scroll to position [0, 0]
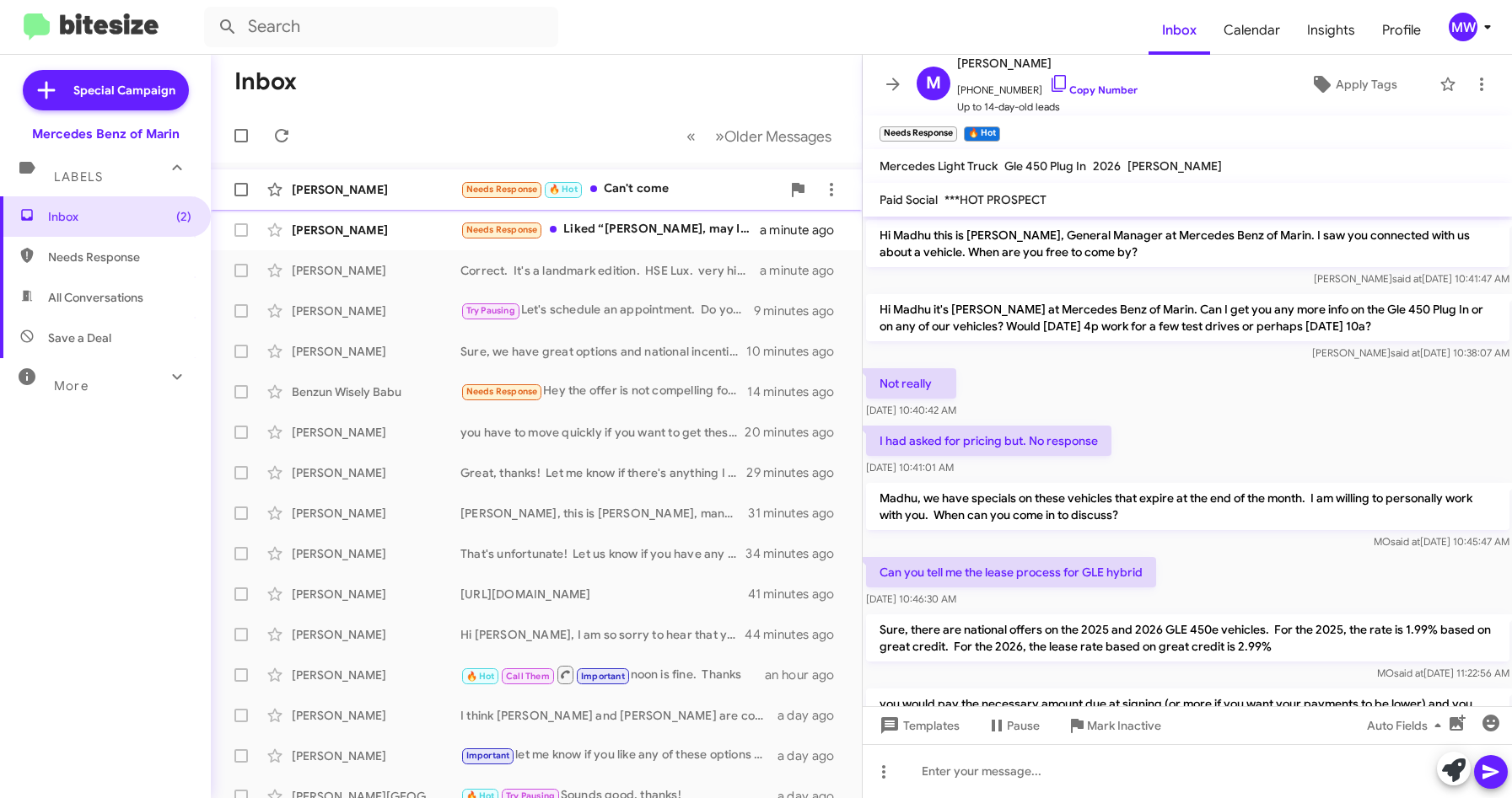
click at [652, 189] on div "Needs Response 🔥 Hot Can't come" at bounding box center [620, 189] width 321 height 19
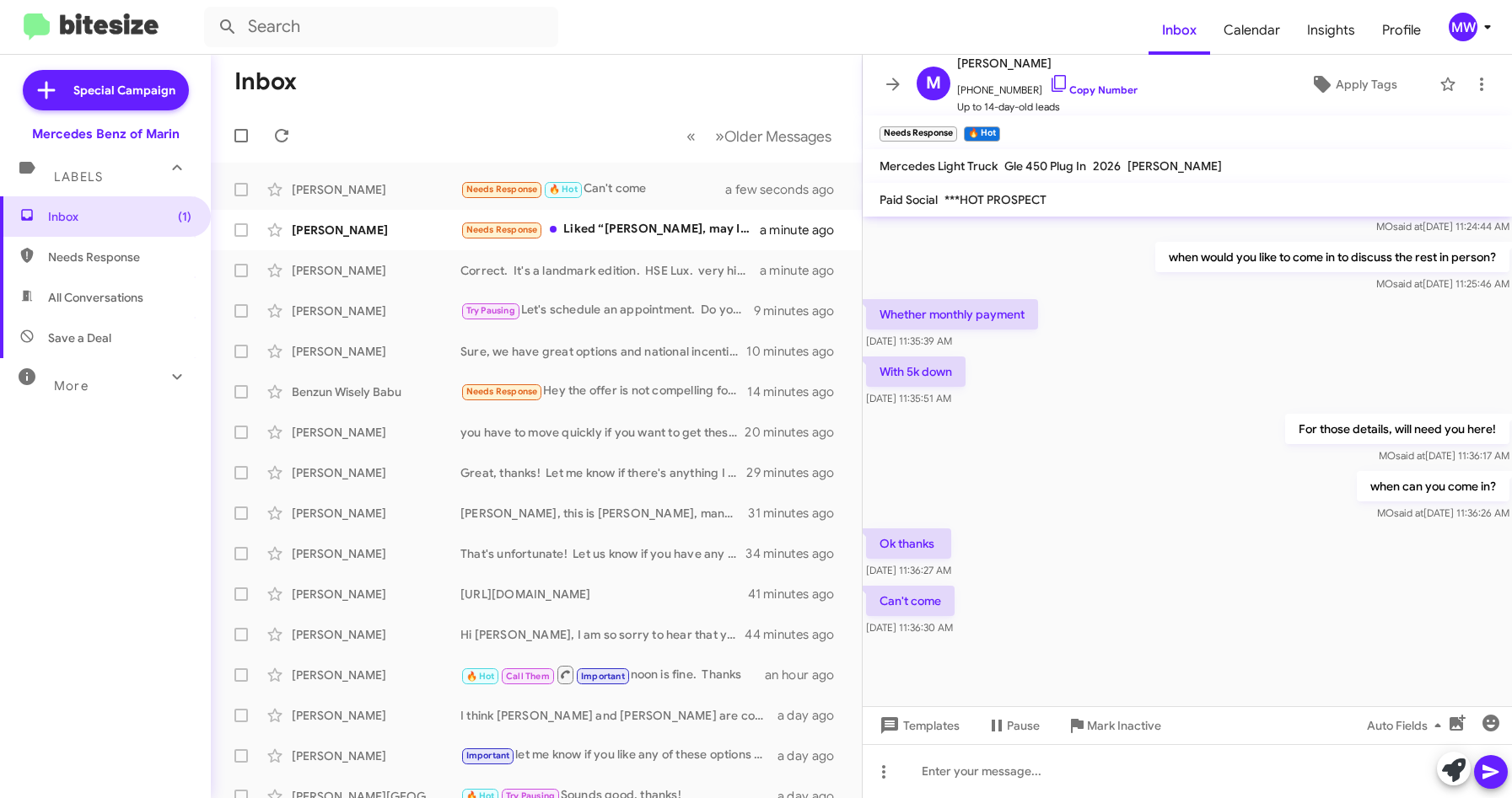
scroll to position [596, 0]
click at [1130, 775] on div at bounding box center [1188, 772] width 650 height 54
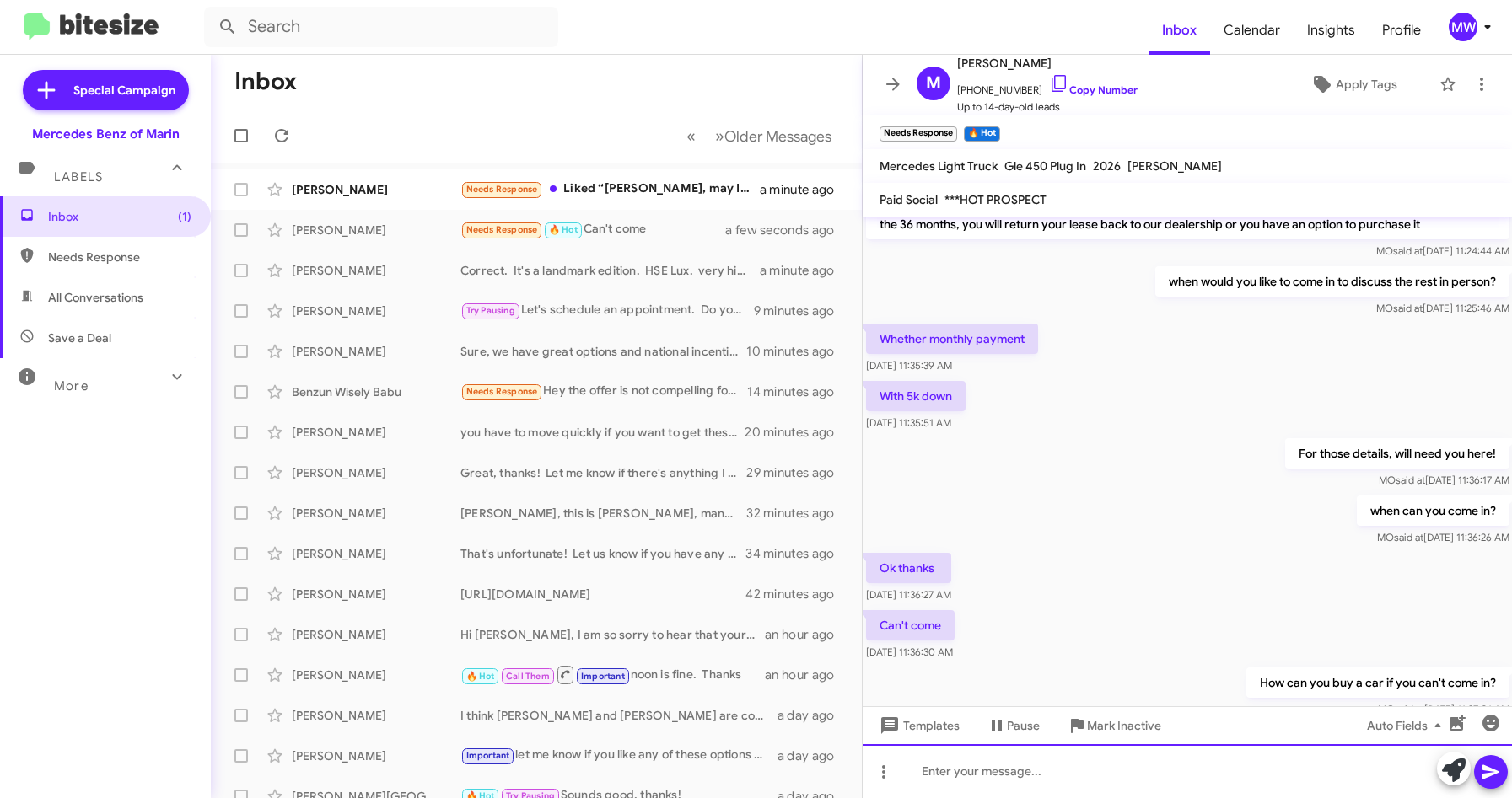
scroll to position [658, 0]
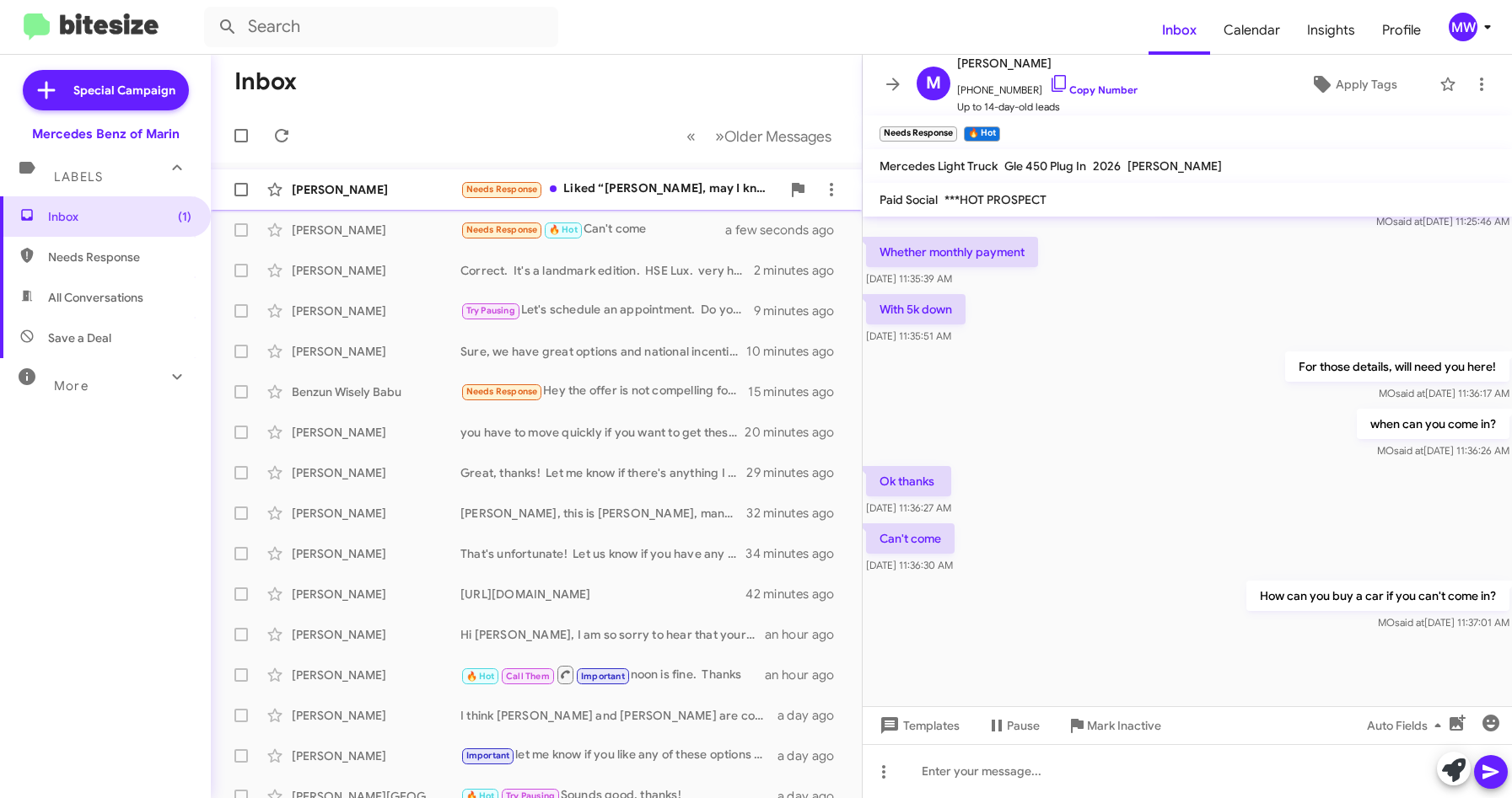
click at [686, 191] on div "Needs Response Liked “[PERSON_NAME], may I know what is holding you off now? We…" at bounding box center [620, 189] width 321 height 19
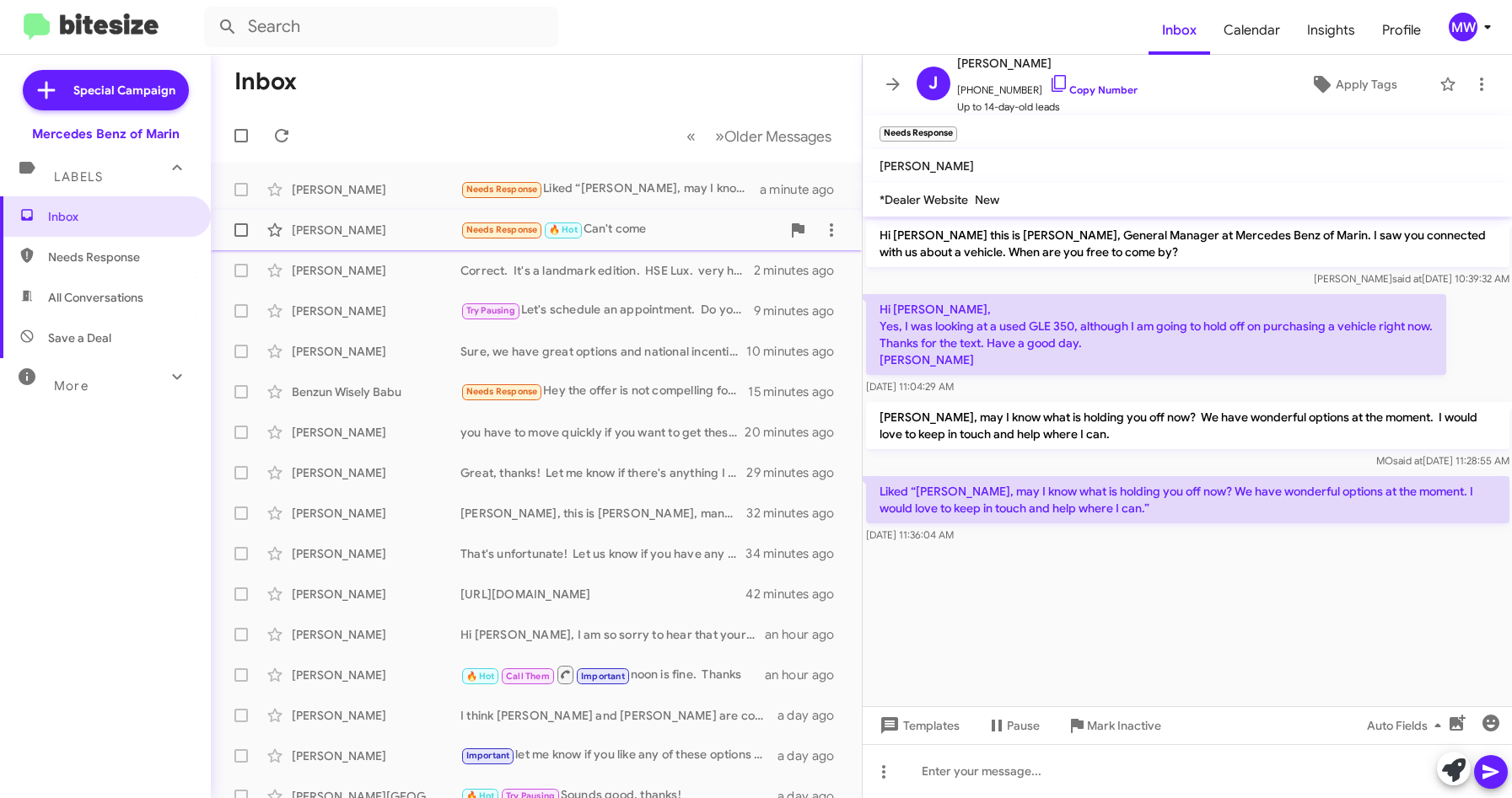
click at [653, 232] on div "Needs Response 🔥 Hot Can't come" at bounding box center [620, 230] width 321 height 19
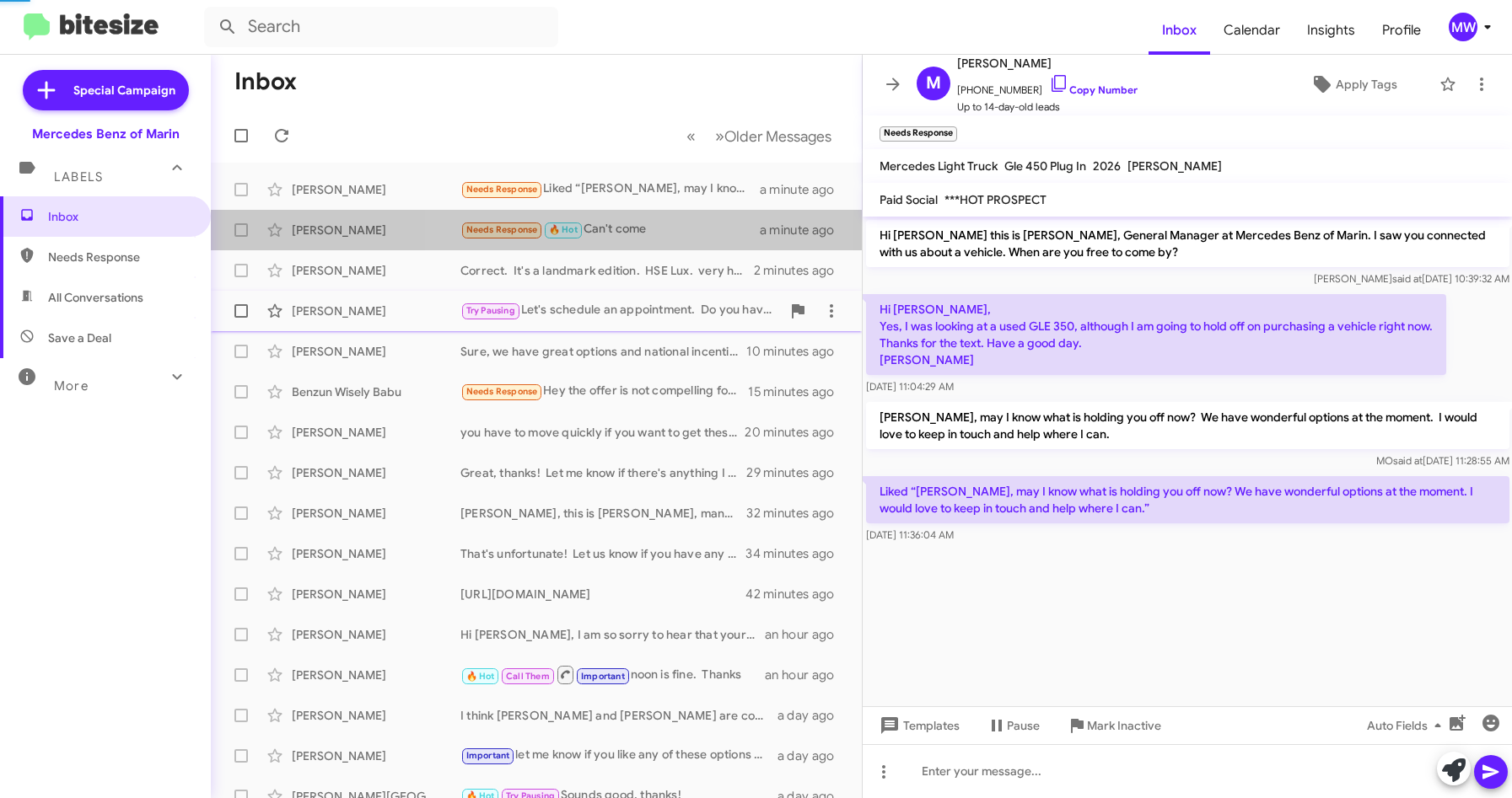
scroll to position [658, 0]
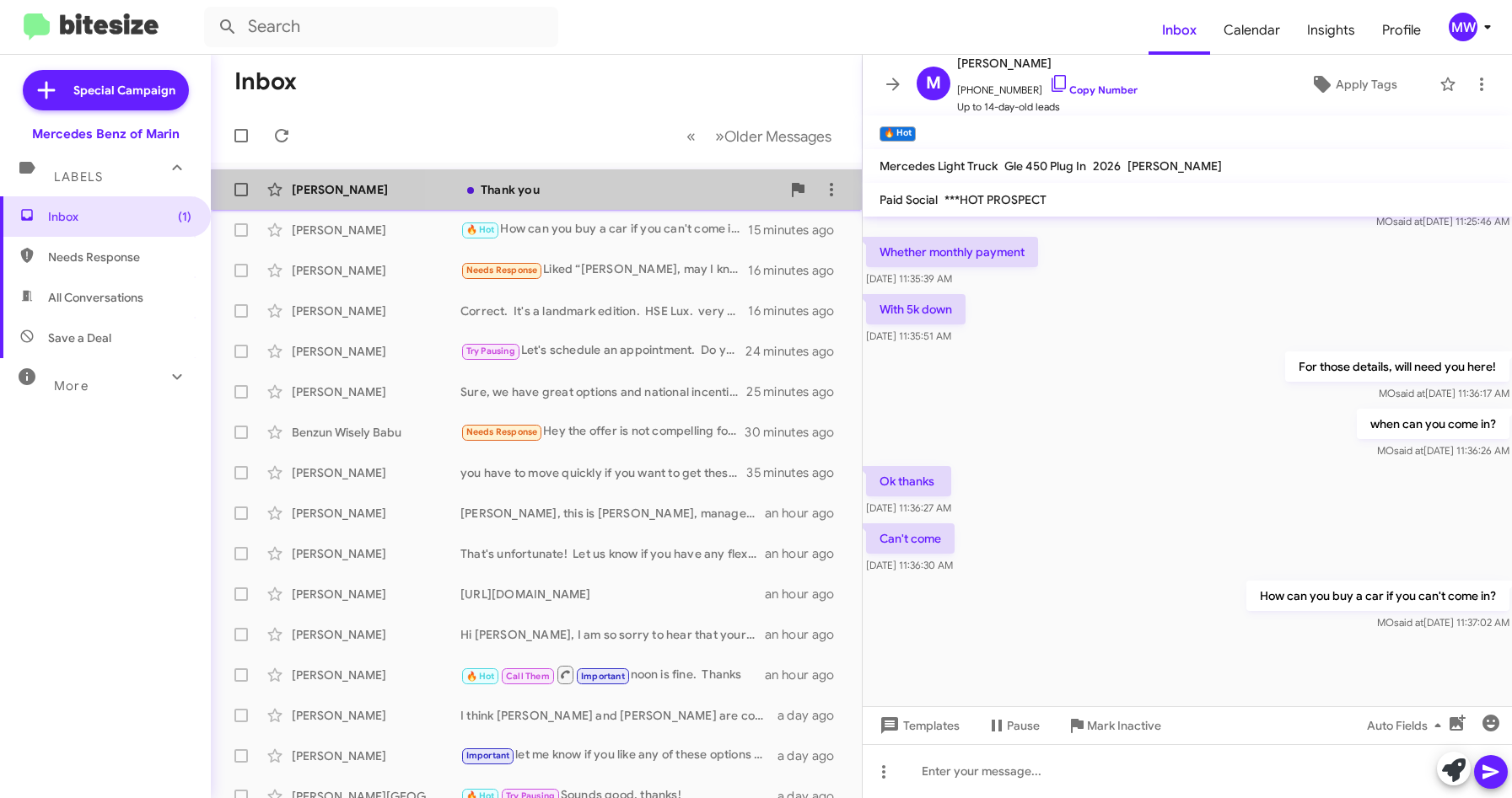
click at [596, 195] on div "Thank you" at bounding box center [620, 189] width 321 height 17
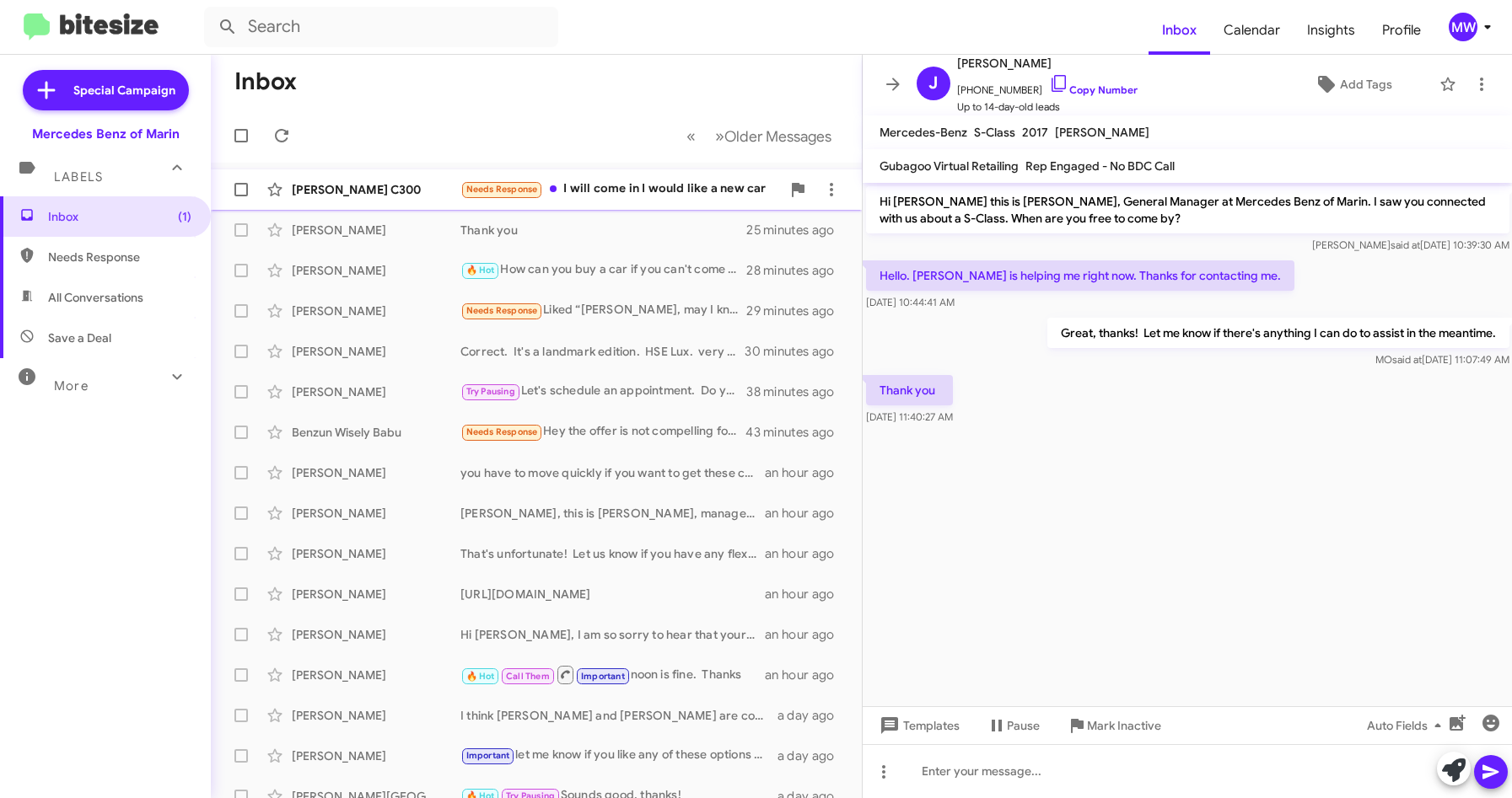
click at [664, 187] on div "Needs Response I will come in I would like a new car" at bounding box center [620, 189] width 321 height 19
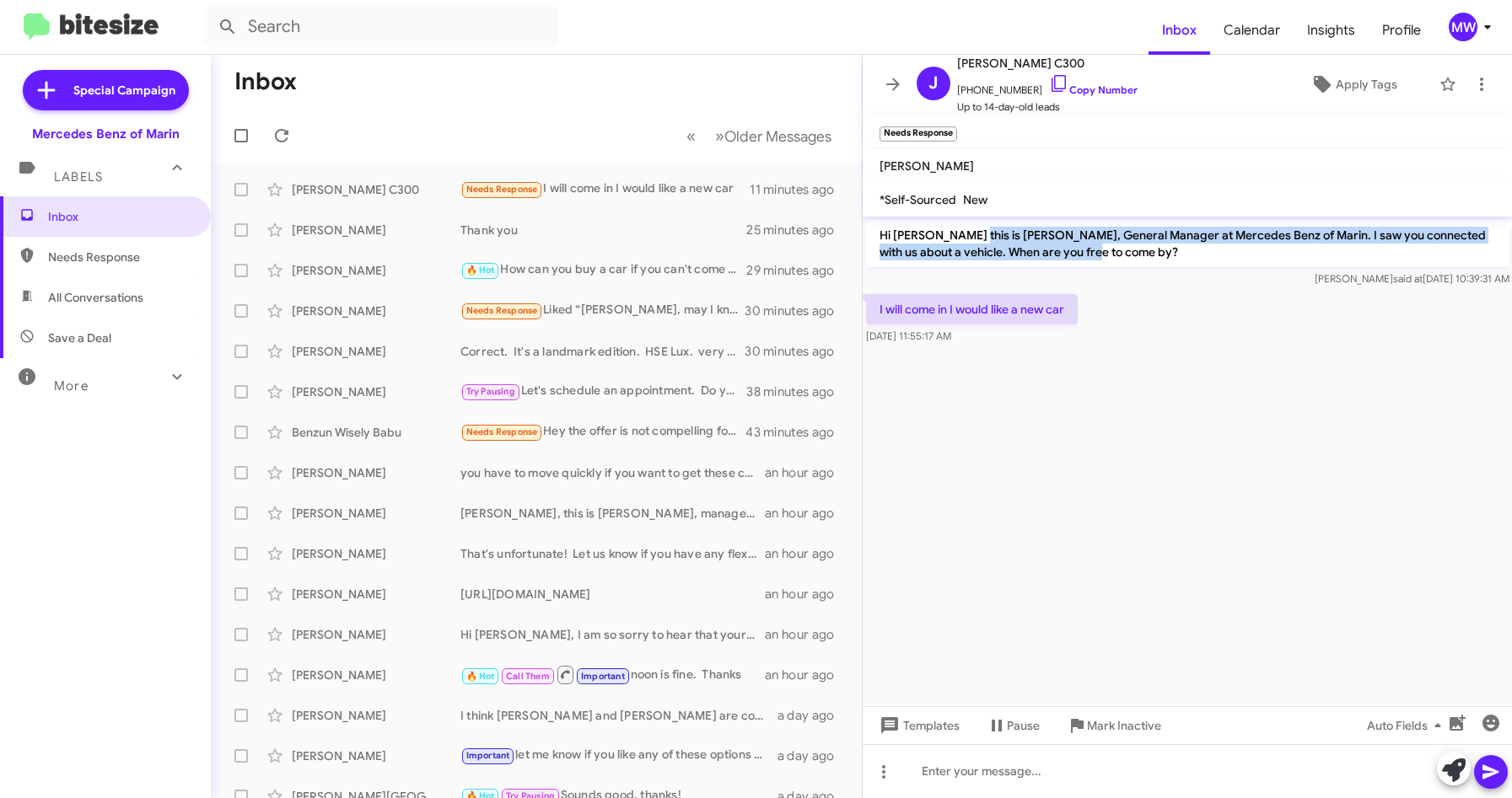
drag, startPoint x: 962, startPoint y: 237, endPoint x: 1072, endPoint y: 250, distance: 110.8
click at [1072, 250] on p "Hi [PERSON_NAME] this is [PERSON_NAME], General Manager at Mercedes Benz of Mar…" at bounding box center [1188, 244] width 643 height 47
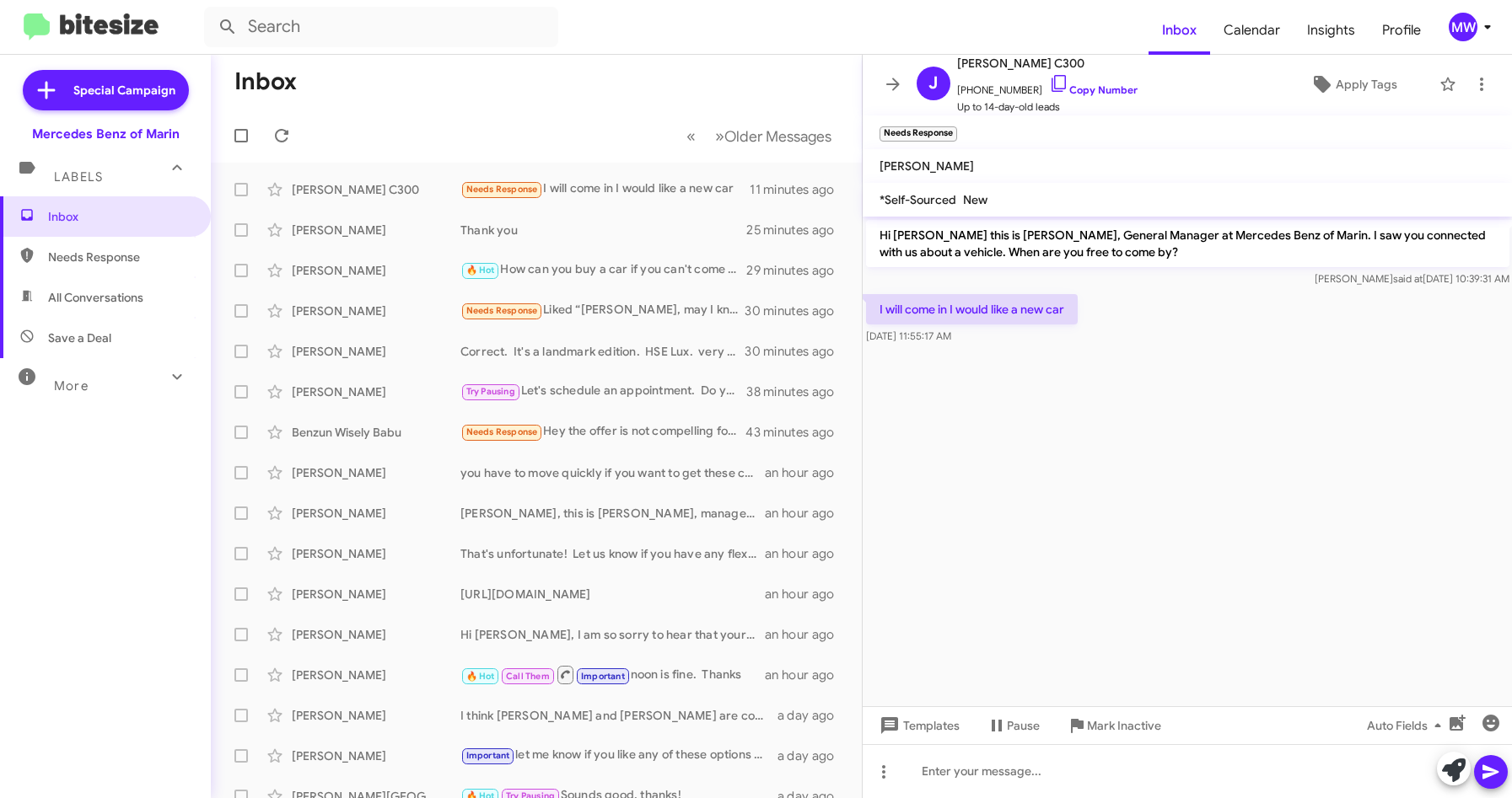
drag, startPoint x: 1072, startPoint y: 250, endPoint x: 1064, endPoint y: 365, distance: 115.3
click at [1064, 364] on cdk-virtual-scroll-viewport "Hi [PERSON_NAME] this is [PERSON_NAME], General Manager at Mercedes Benz of Mar…" at bounding box center [1188, 462] width 650 height 490
click at [1034, 768] on div at bounding box center [1188, 772] width 650 height 54
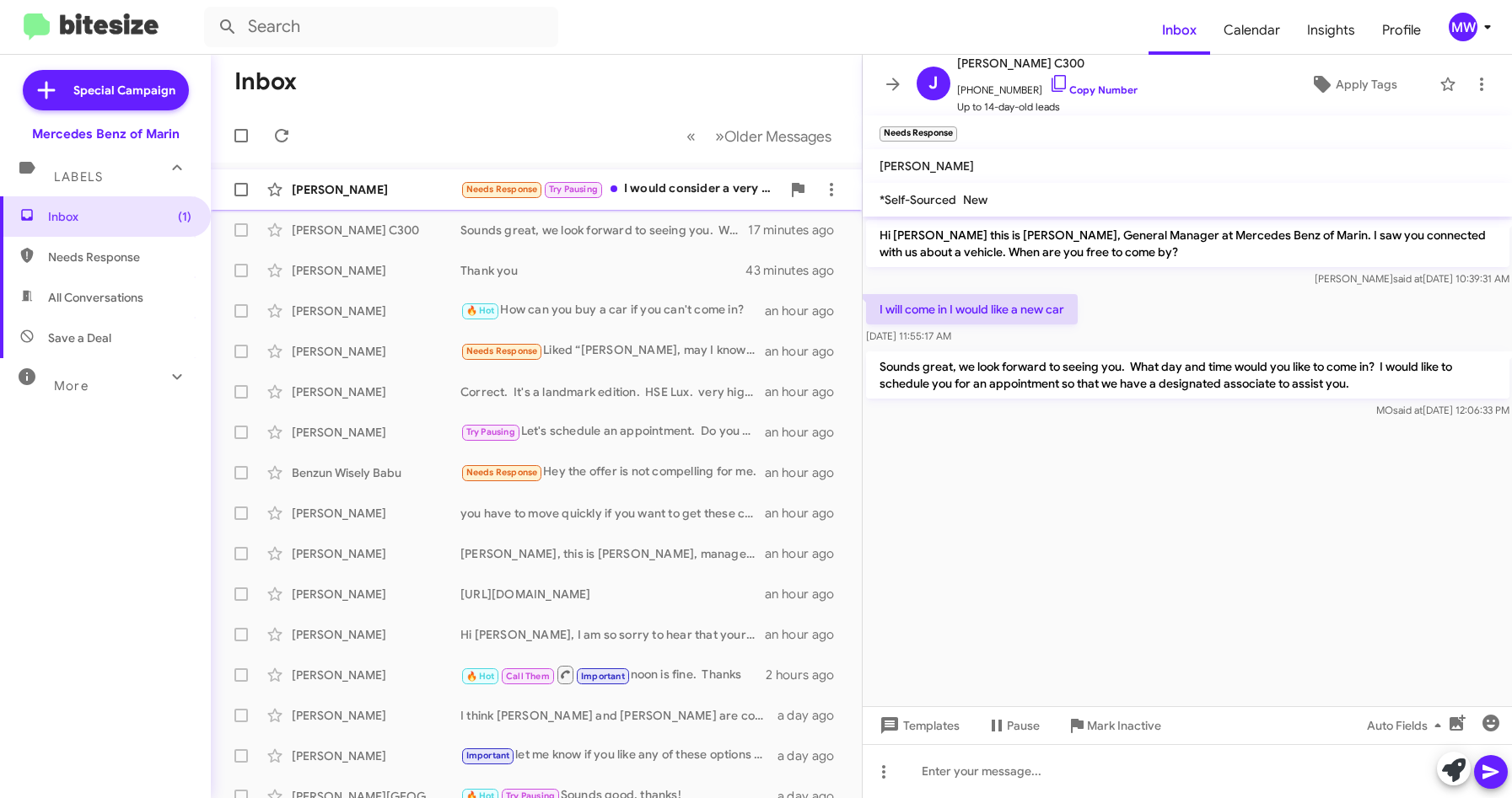
click at [702, 200] on div "[PERSON_NAME] Needs Response Try Pausing I would consider a very low mileage S6…" at bounding box center [536, 189] width 624 height 34
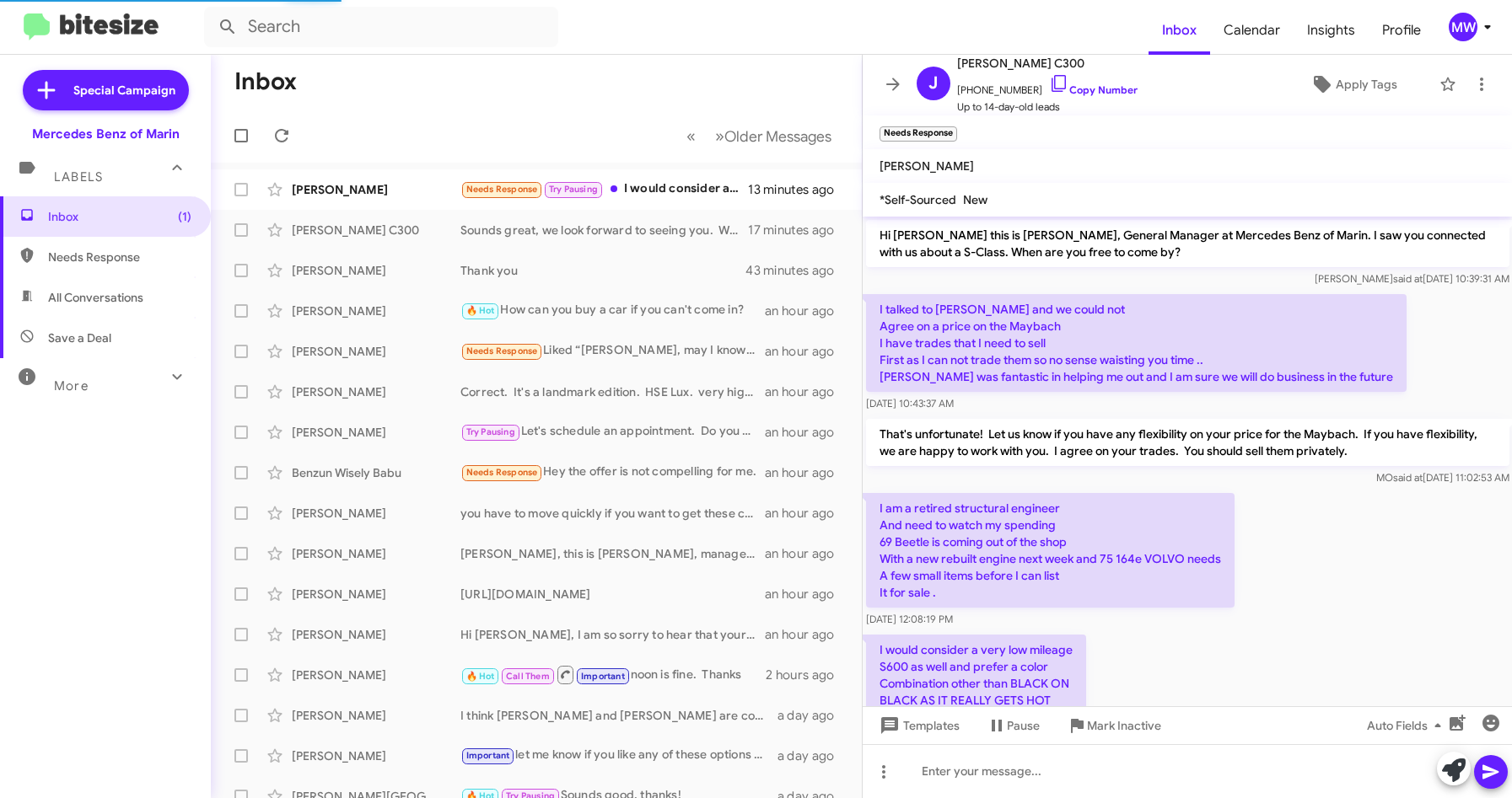
scroll to position [71, 0]
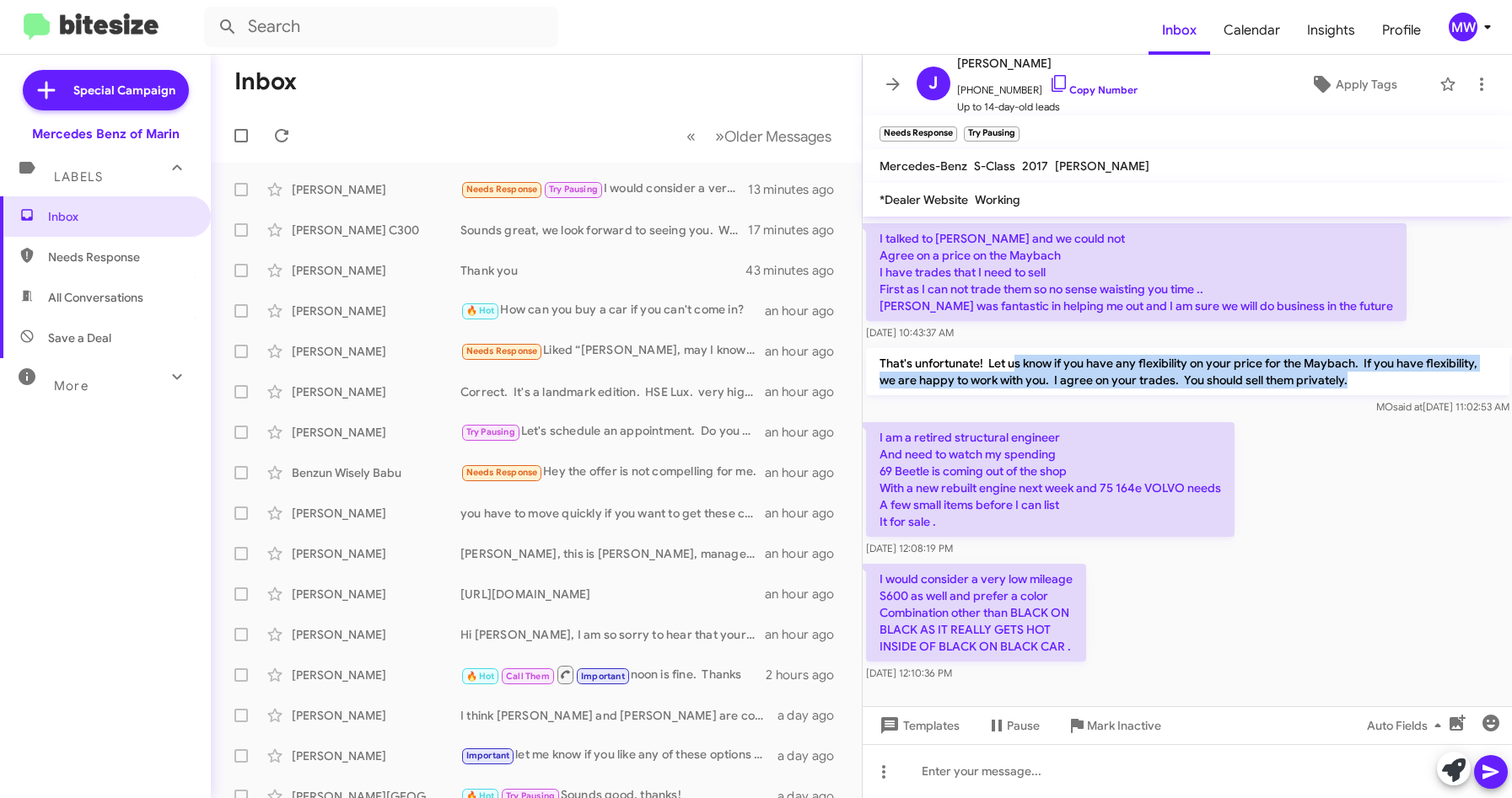
drag, startPoint x: 1016, startPoint y: 365, endPoint x: 1404, endPoint y: 387, distance: 388.6
click at [1404, 387] on p "That's unfortunate! Let us know if you have any flexibility on your price for t…" at bounding box center [1188, 372] width 643 height 47
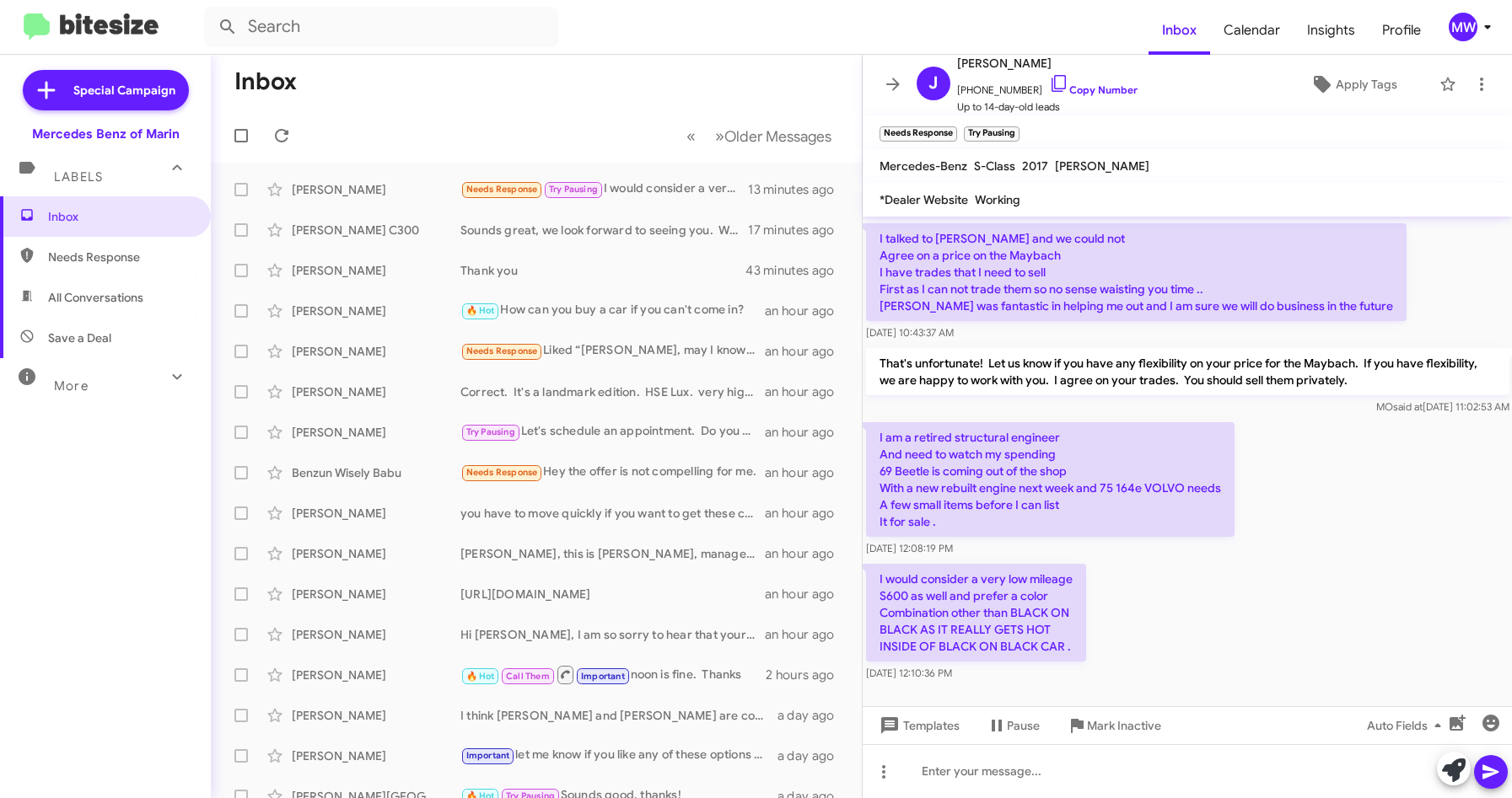
drag, startPoint x: 1404, startPoint y: 387, endPoint x: 1326, endPoint y: 512, distance: 147.3
click at [1347, 497] on div "I am a retired structural engineer And need to watch my spending 69 Beetle is c…" at bounding box center [1188, 490] width 650 height 142
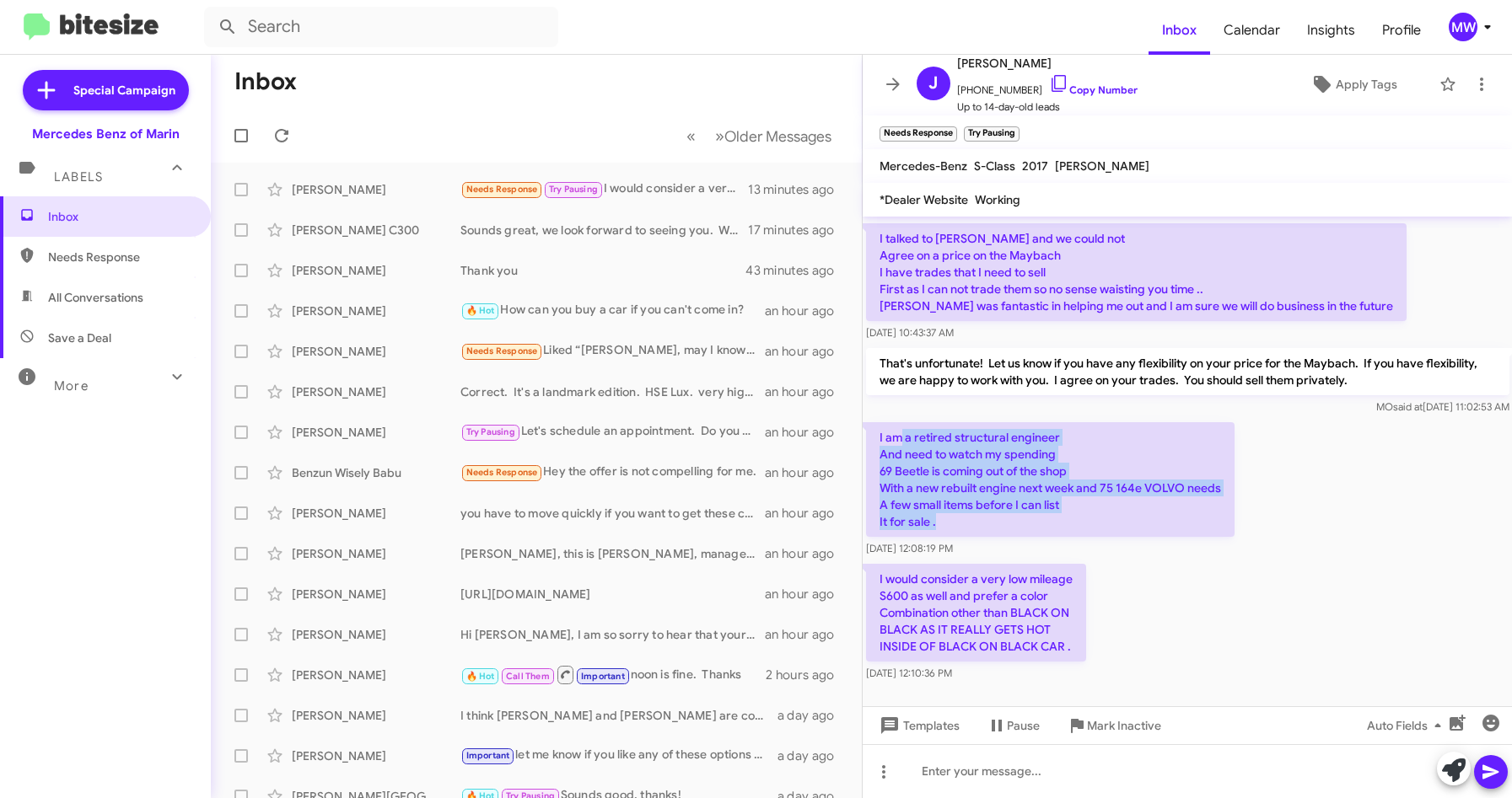
drag, startPoint x: 903, startPoint y: 438, endPoint x: 1082, endPoint y: 534, distance: 203.1
click at [1082, 534] on p "I am a retired structural engineer And need to watch my spending 69 Beetle is c…" at bounding box center [1050, 480] width 369 height 115
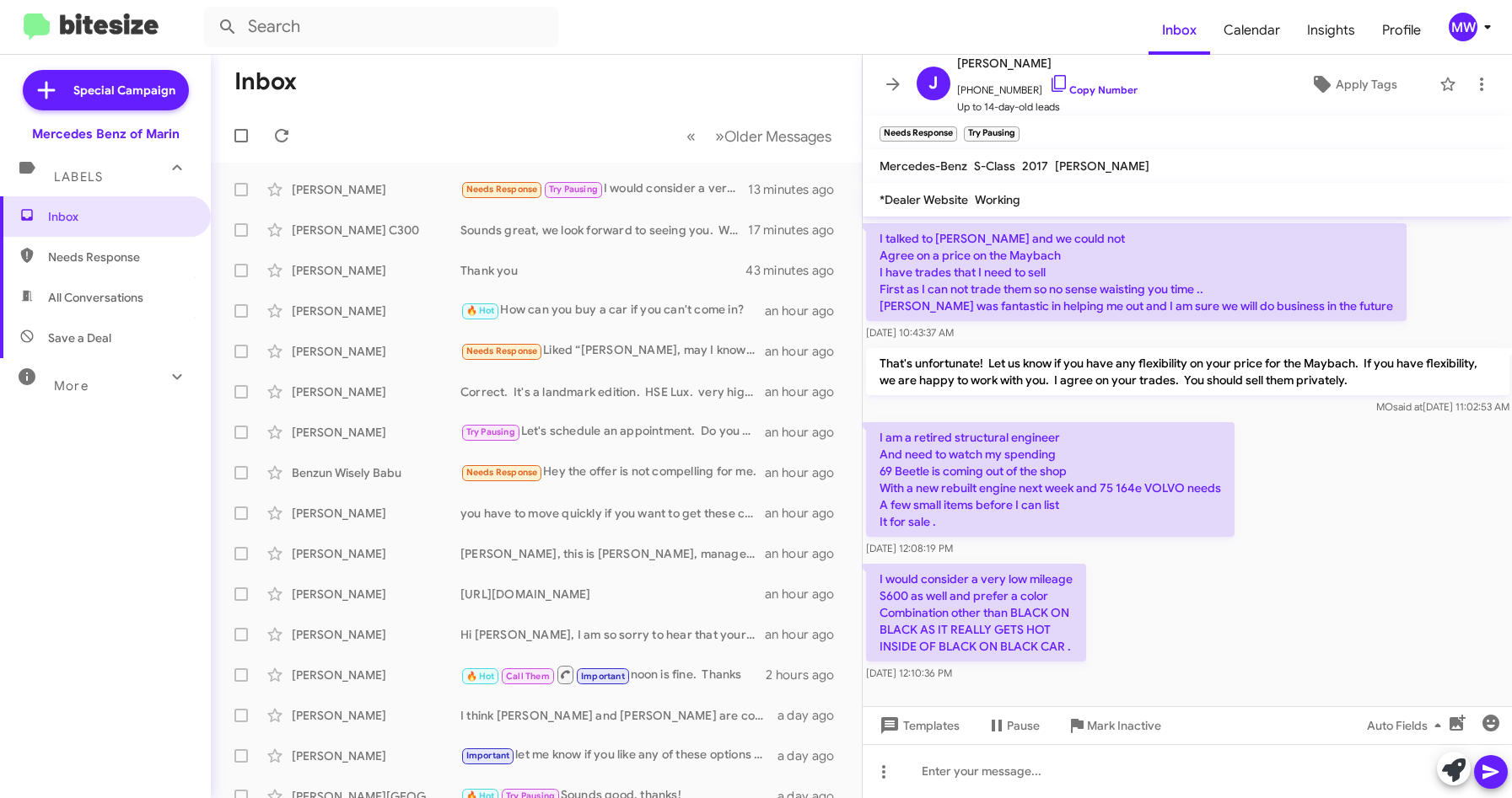
drag, startPoint x: 1082, startPoint y: 534, endPoint x: 1157, endPoint y: 613, distance: 108.9
click at [1157, 613] on div "I would consider a very low mileage S600 as well and prefer a color Combination…" at bounding box center [1188, 623] width 650 height 125
drag, startPoint x: 953, startPoint y: 582, endPoint x: 1106, endPoint y: 641, distance: 164.0
click at [1106, 641] on div "I would consider a very low mileage S600 as well and prefer a color Combination…" at bounding box center [1188, 623] width 650 height 125
drag, startPoint x: 1106, startPoint y: 641, endPoint x: 1231, endPoint y: 563, distance: 147.3
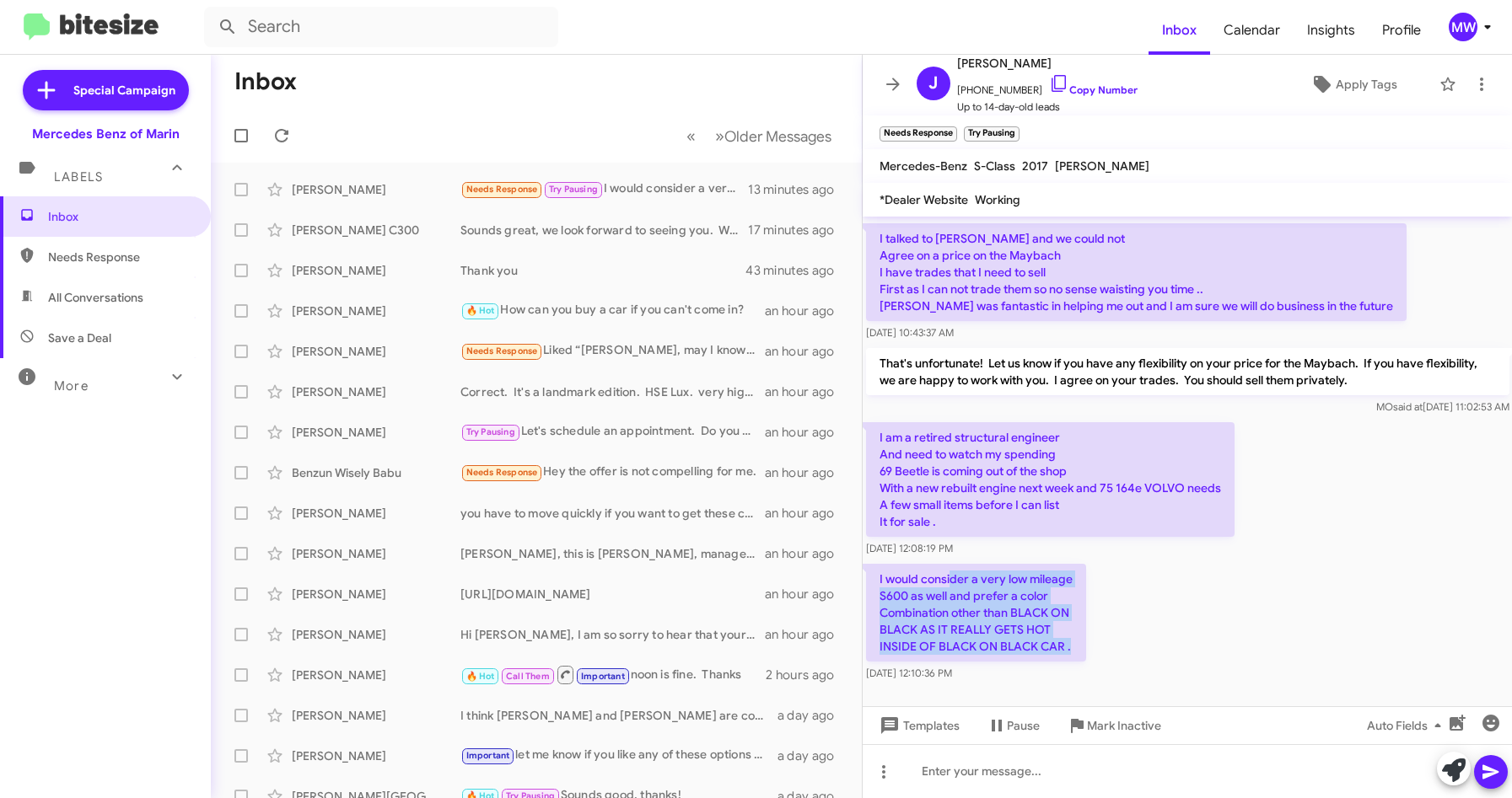
click at [1231, 563] on div "I would consider a very low mileage S600 as well and prefer a color Combination…" at bounding box center [1188, 623] width 650 height 125
